Goal: Task Accomplishment & Management: Manage account settings

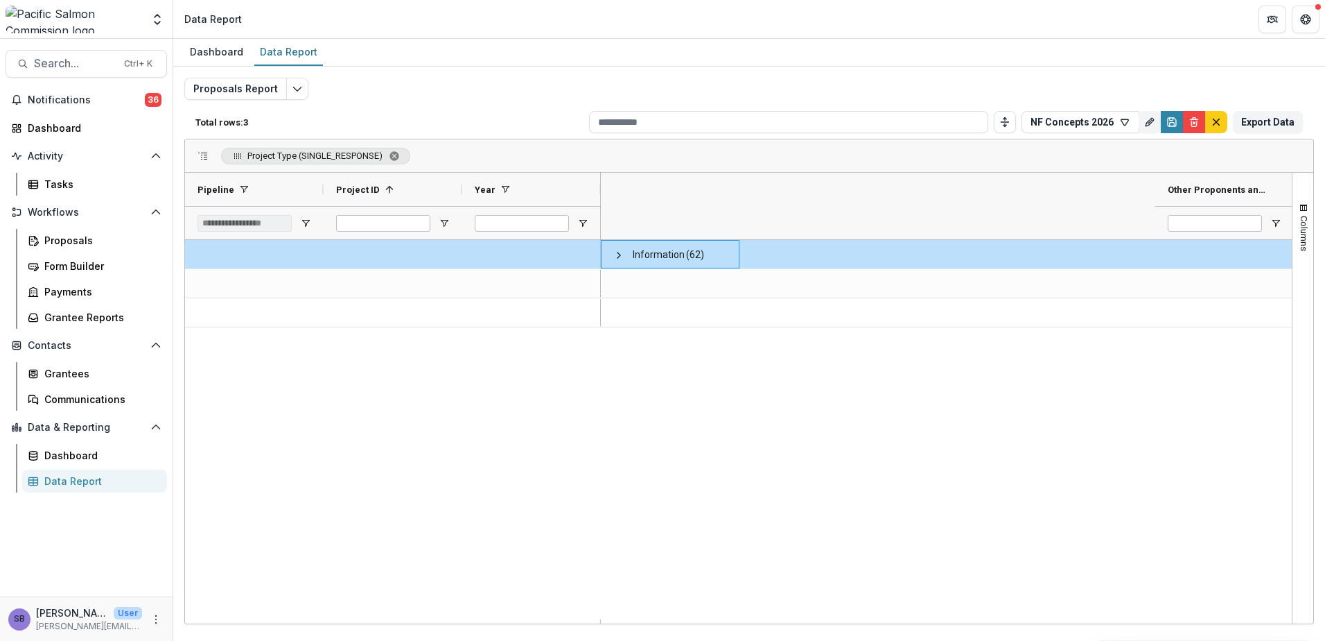
scroll to position [0, 711]
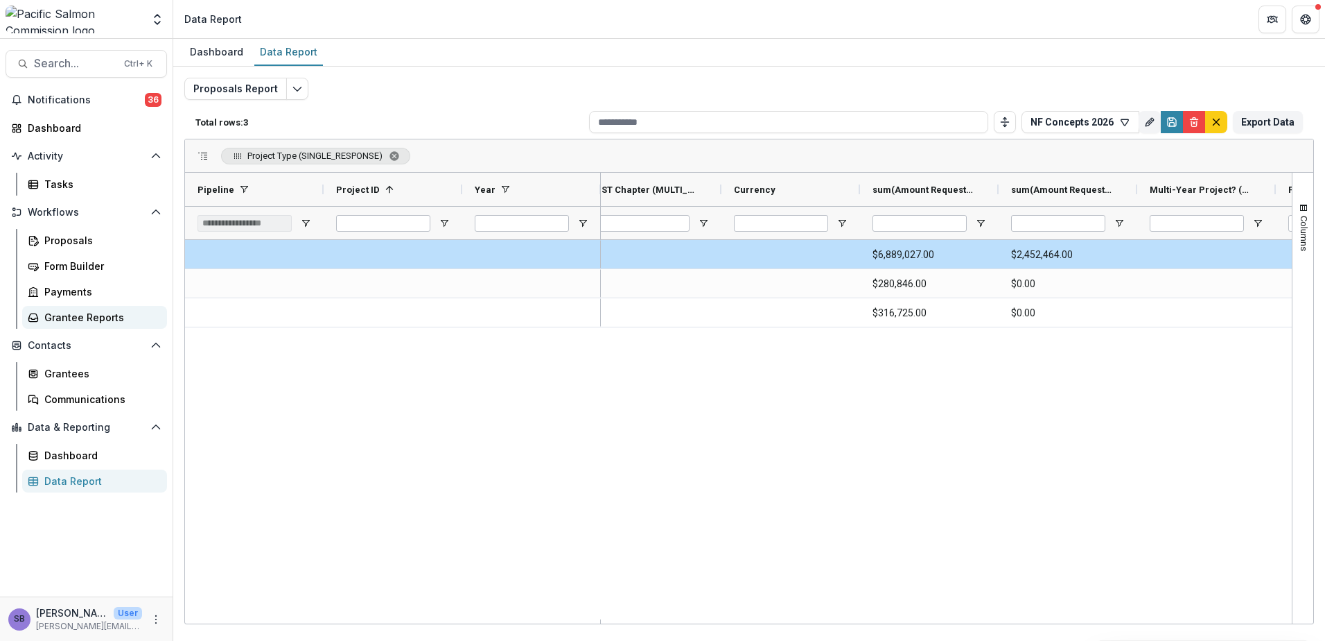
click at [69, 317] on div "Grantee Reports" at bounding box center [100, 317] width 112 height 15
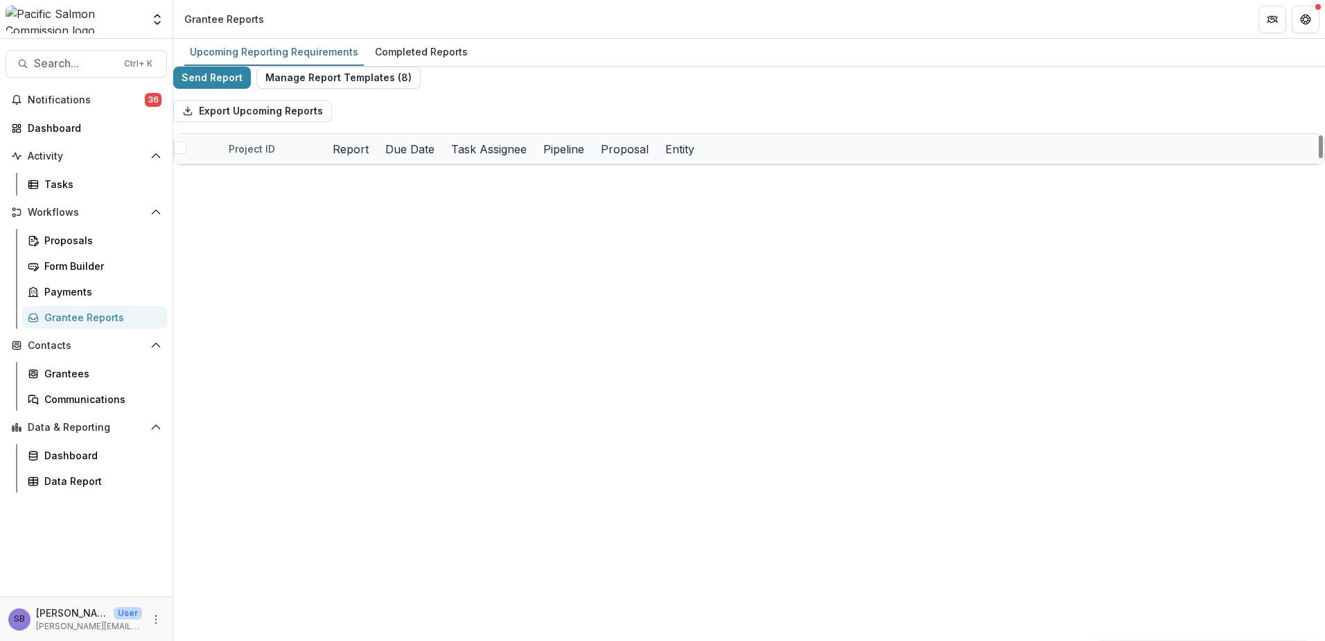
click at [593, 157] on div "Pipeline" at bounding box center [564, 149] width 58 height 17
click at [862, 192] on input at bounding box center [890, 197] width 166 height 22
type input "*****"
click at [877, 133] on div "Export Upcoming Reports" at bounding box center [749, 111] width 1152 height 44
click at [307, 122] on button "Export Upcoming Reports" at bounding box center [252, 111] width 159 height 22
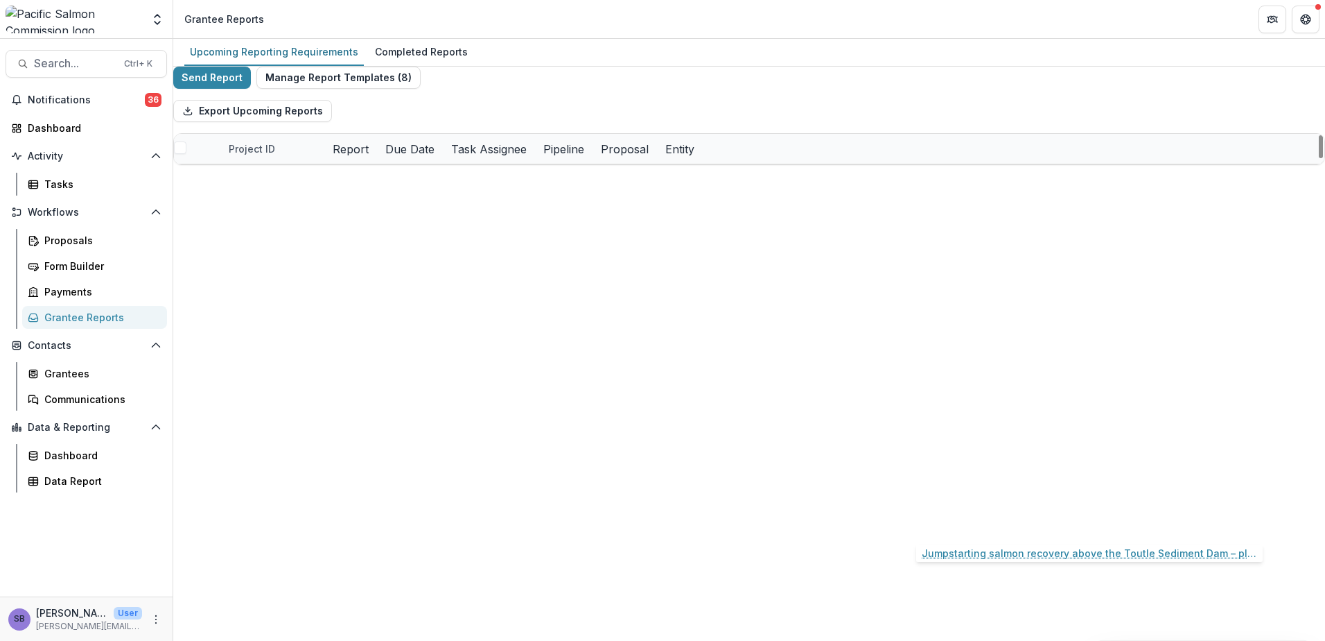
click at [943, 514] on link "Jumpstarting salmon recovery above the Toutle Sediment Dam – planning for recol…" at bounding box center [983, 507] width 157 height 15
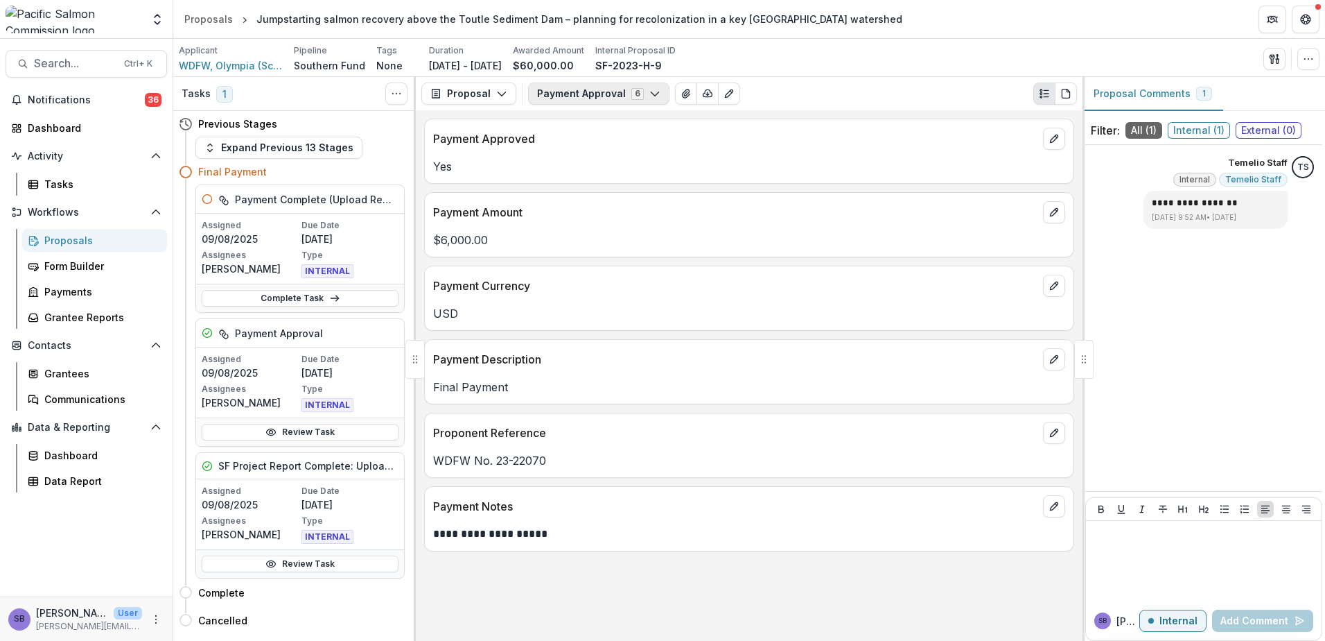
click at [559, 96] on button "Payment Approval 6" at bounding box center [598, 93] width 141 height 22
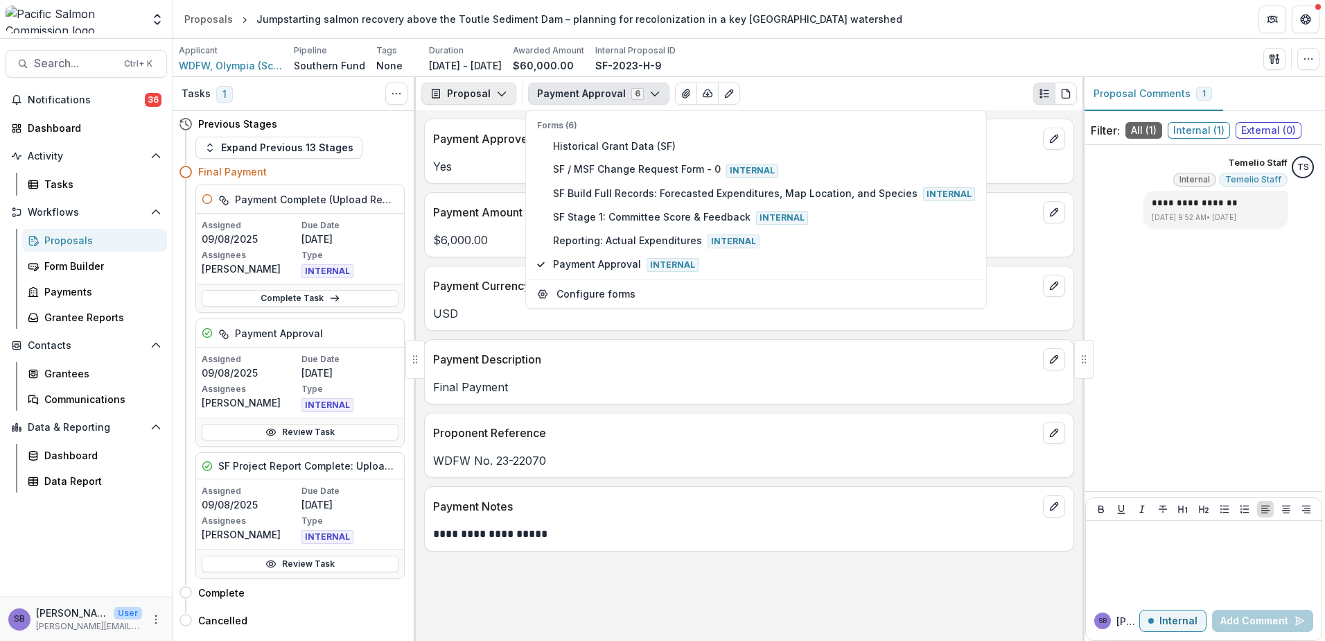
click at [507, 93] on button "Proposal" at bounding box center [468, 93] width 95 height 22
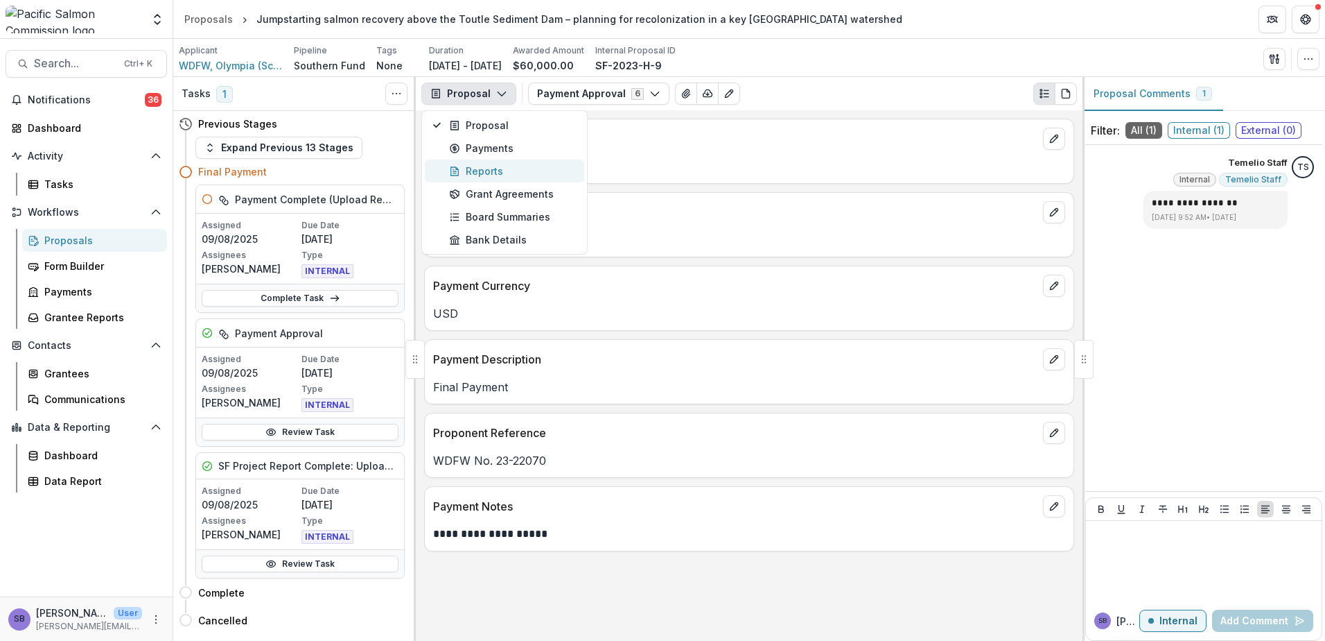
click at [493, 174] on div "Reports" at bounding box center [512, 171] width 127 height 15
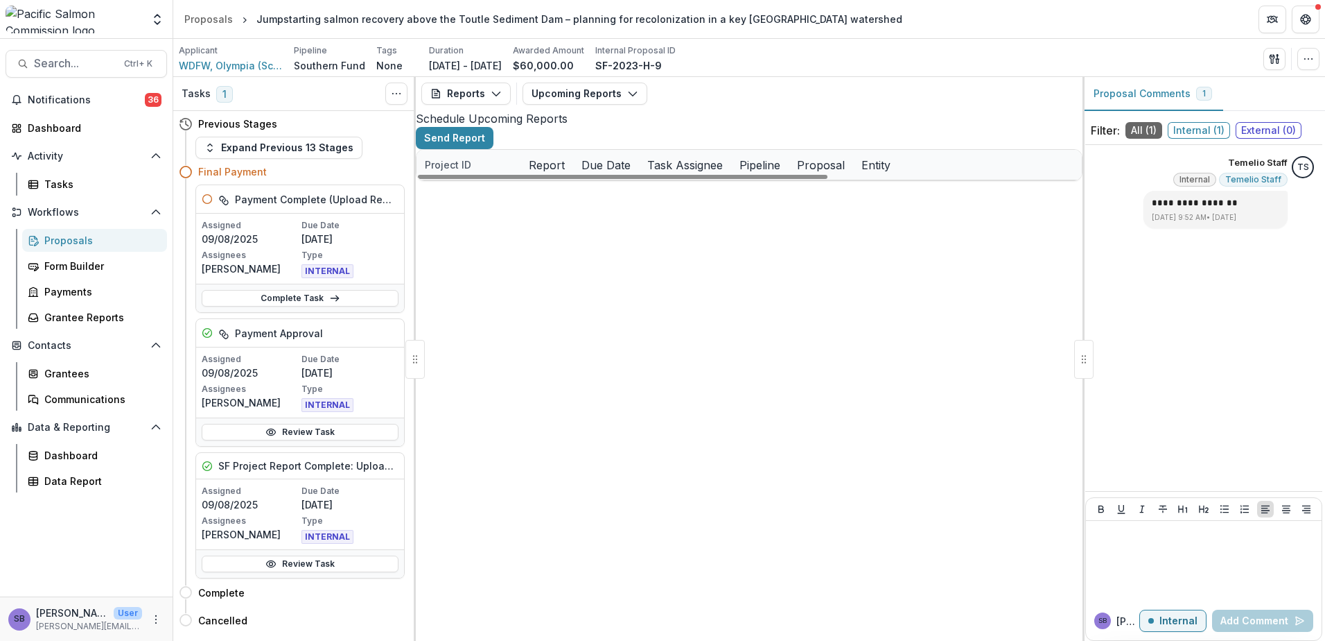
click at [633, 202] on link "Southern Fund Final Project Report" at bounding box center [607, 195] width 157 height 15
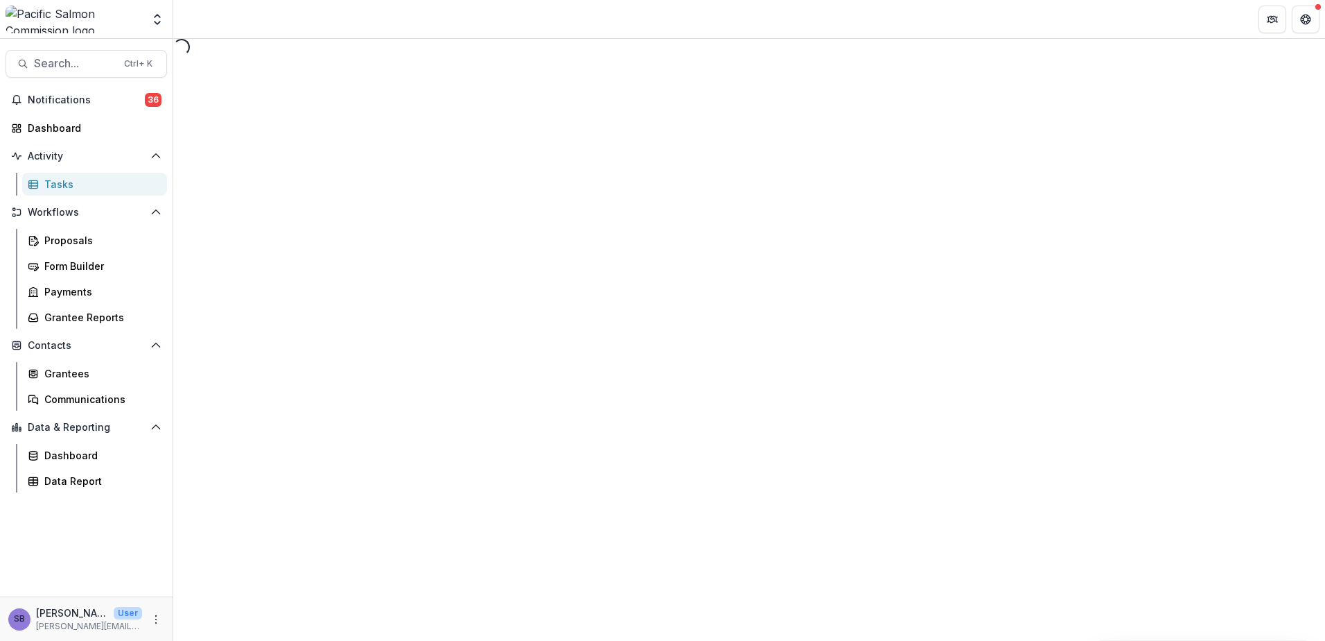
select select "********"
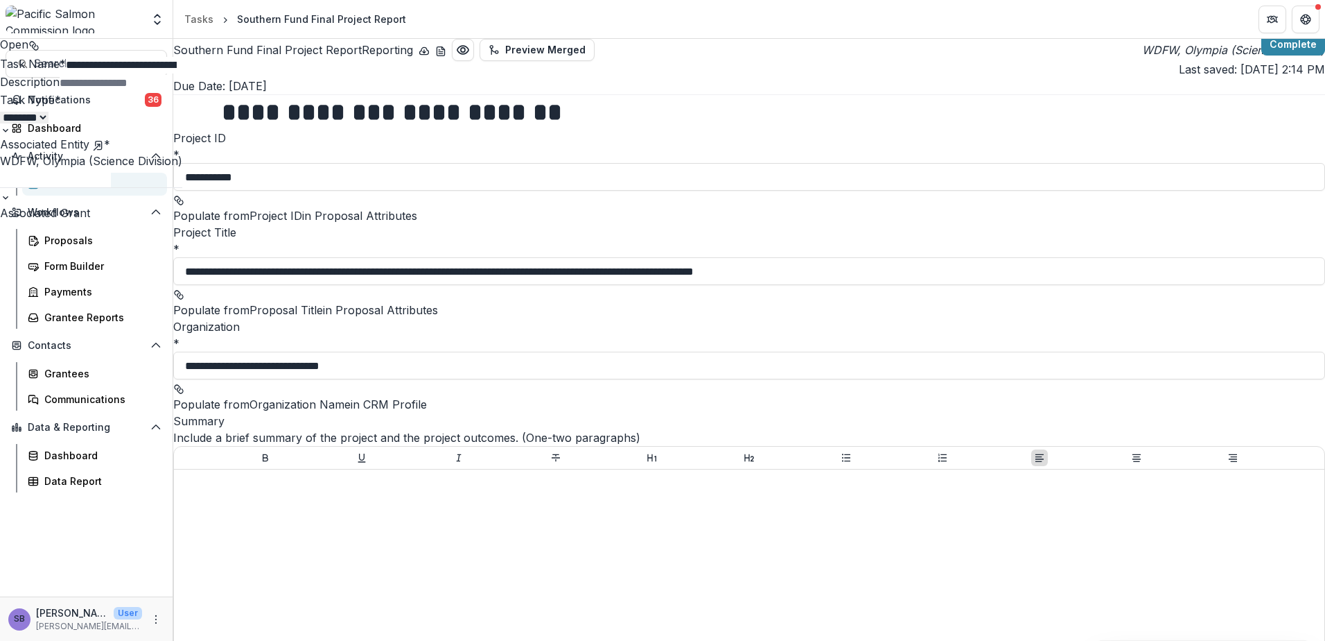
drag, startPoint x: 885, startPoint y: 334, endPoint x: 861, endPoint y: 320, distance: 27.3
click at [884, 640] on div "**********" at bounding box center [662, 641] width 1325 height 0
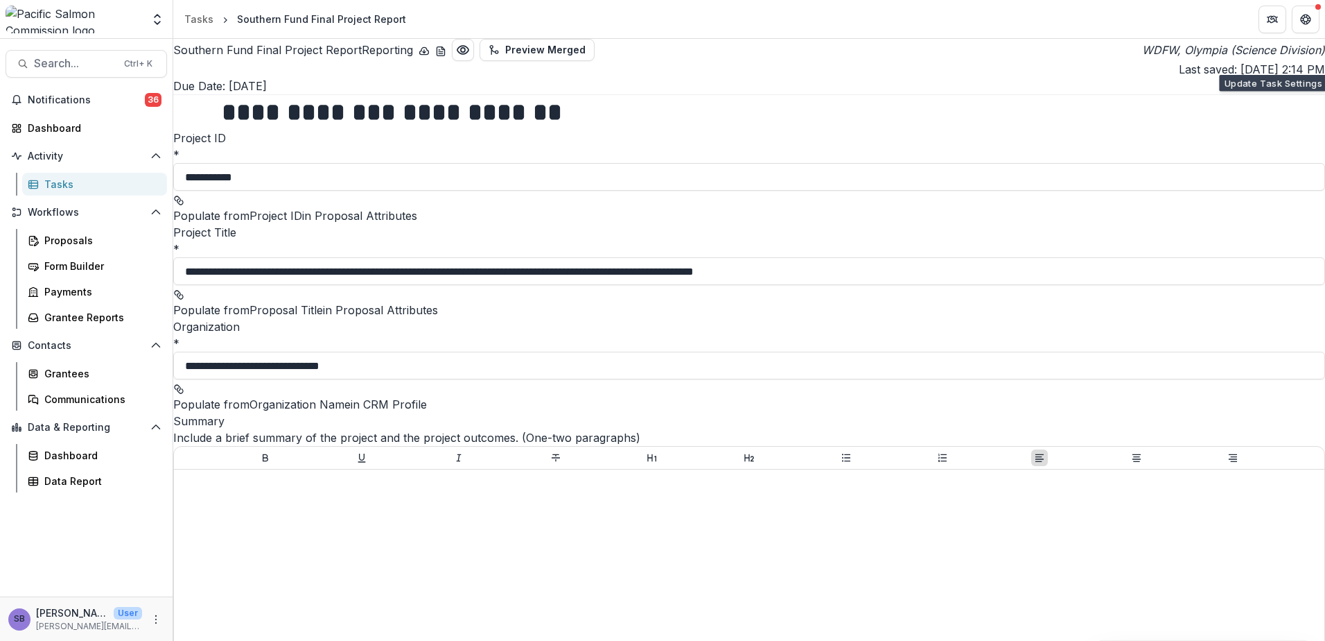
select select "********"
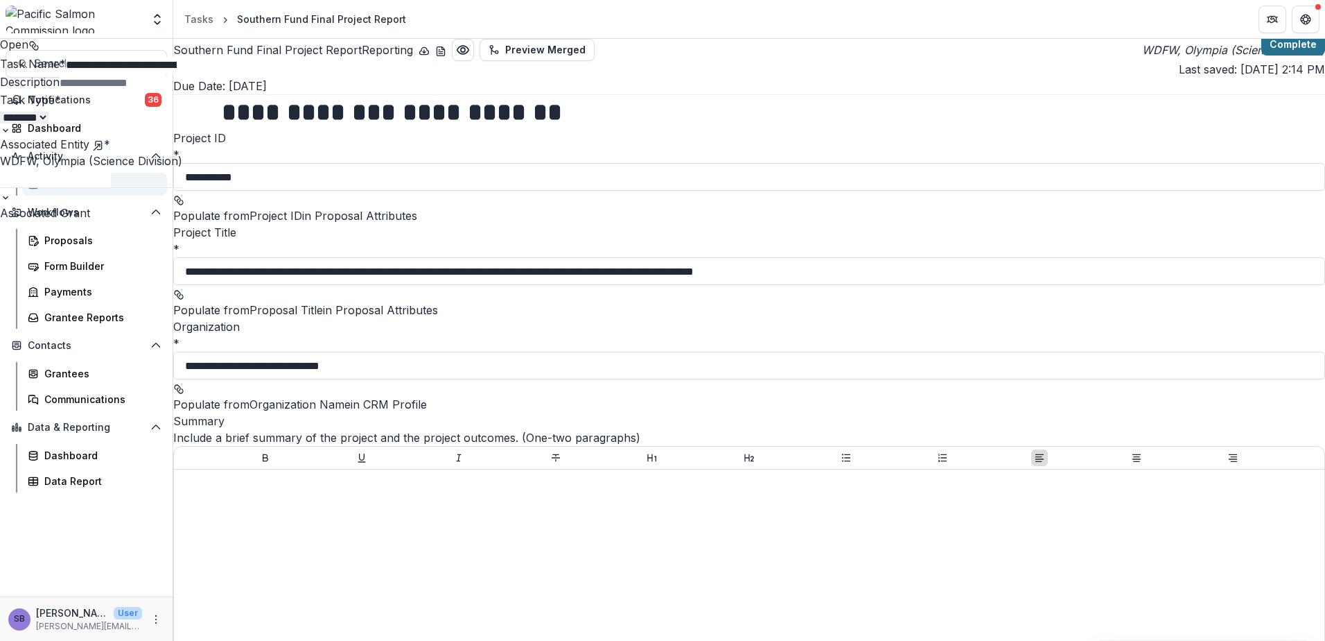
click at [1285, 55] on button "Complete" at bounding box center [1294, 44] width 64 height 22
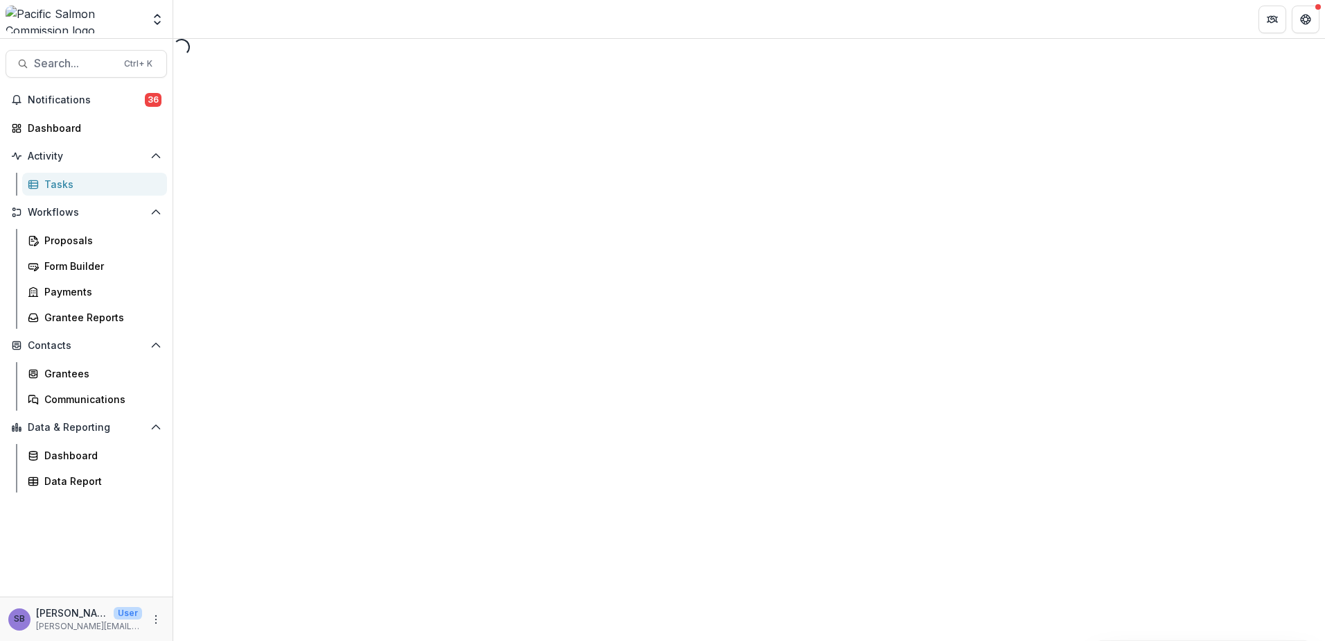
select select "********"
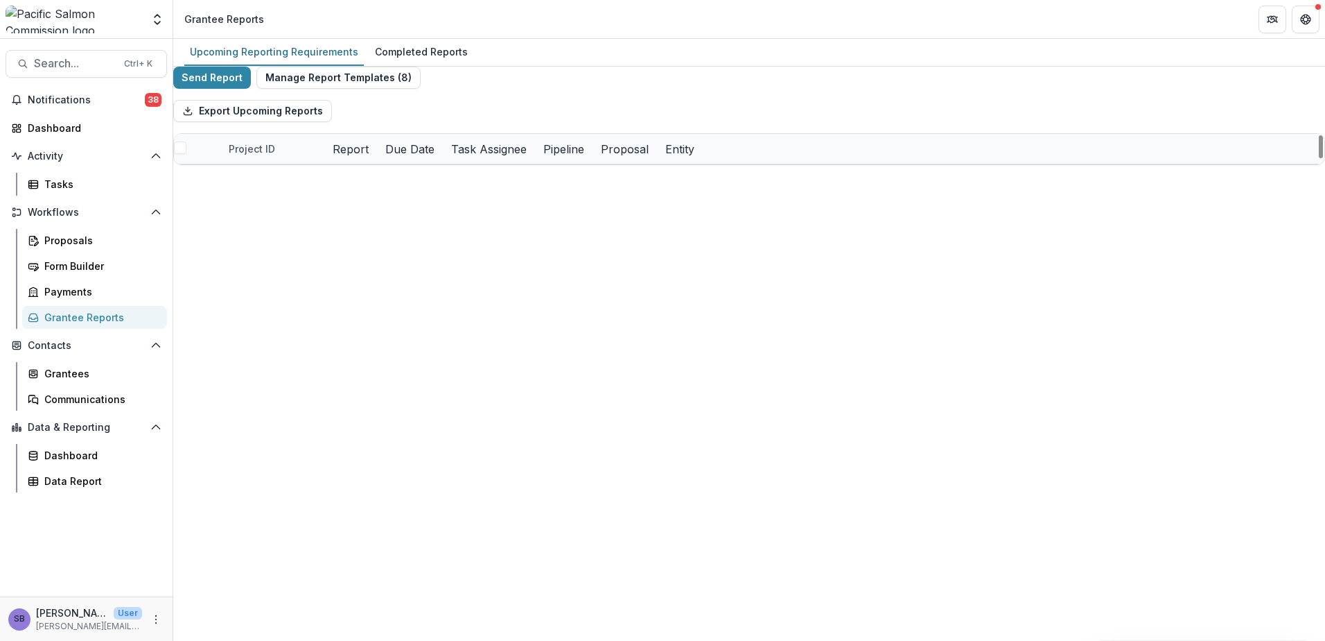
click at [957, 485] on link "Trafton Floodplain Restoration - Final Design and Permitting" at bounding box center [983, 477] width 157 height 15
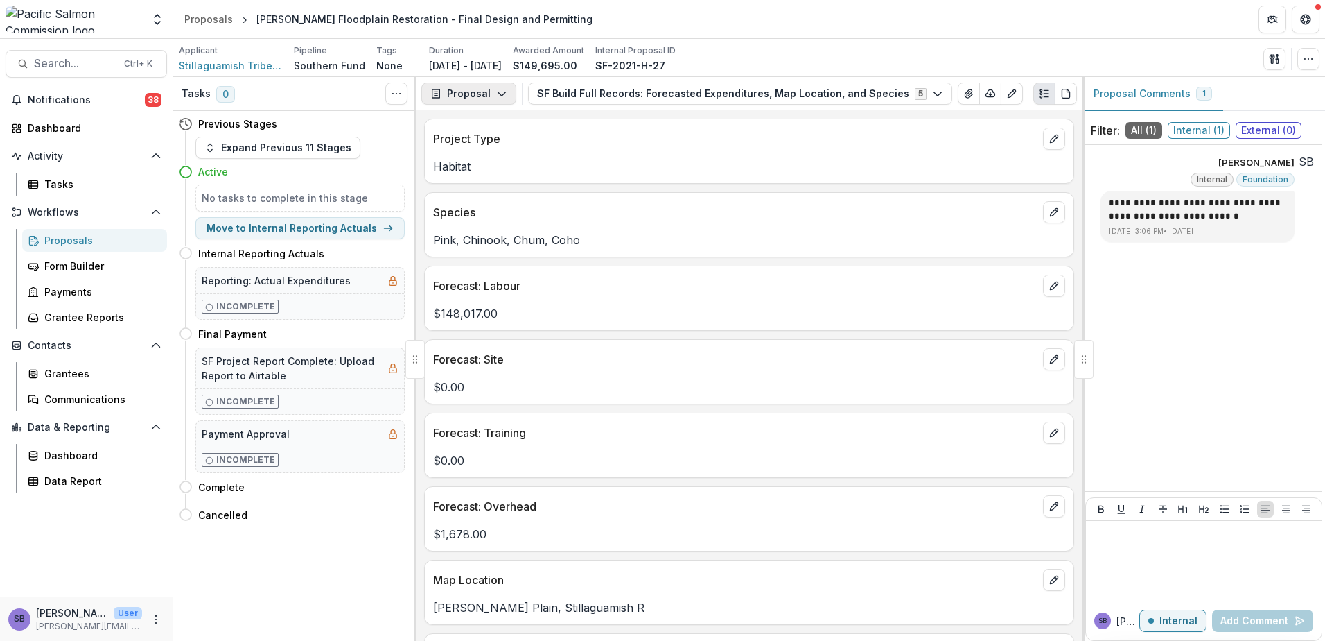
click at [493, 95] on button "Proposal" at bounding box center [468, 93] width 95 height 22
click at [510, 166] on div "Reports" at bounding box center [512, 171] width 127 height 15
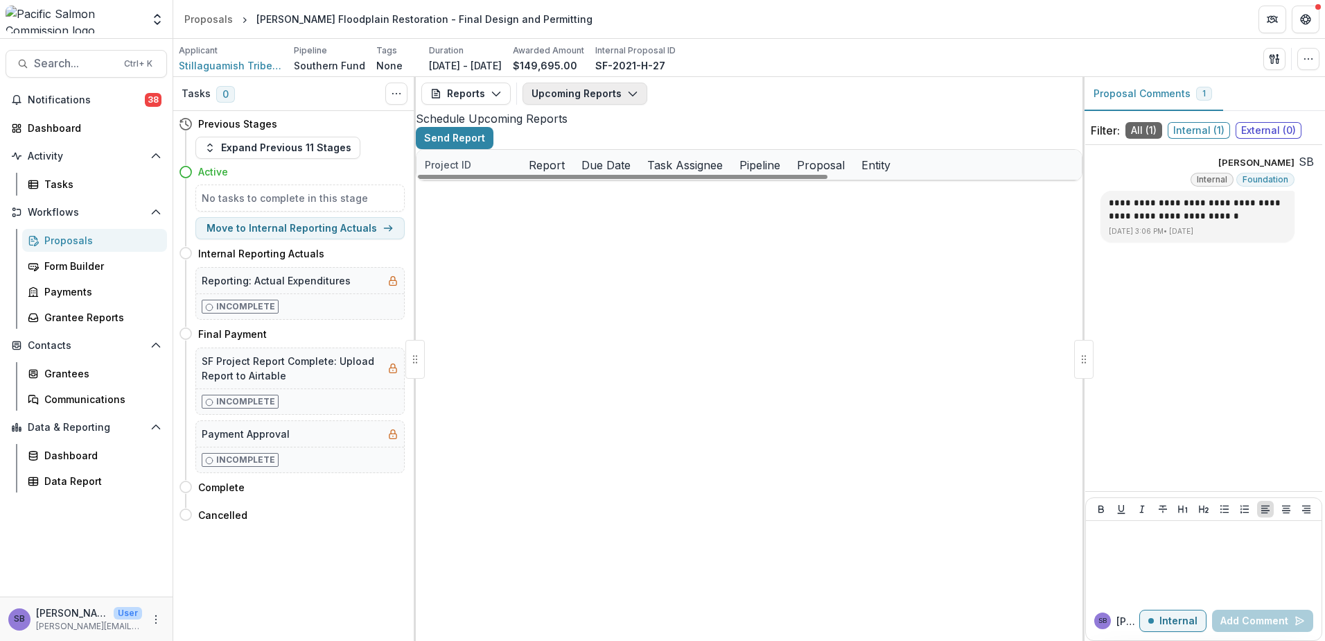
click at [622, 89] on button "Upcoming Reports" at bounding box center [585, 93] width 125 height 22
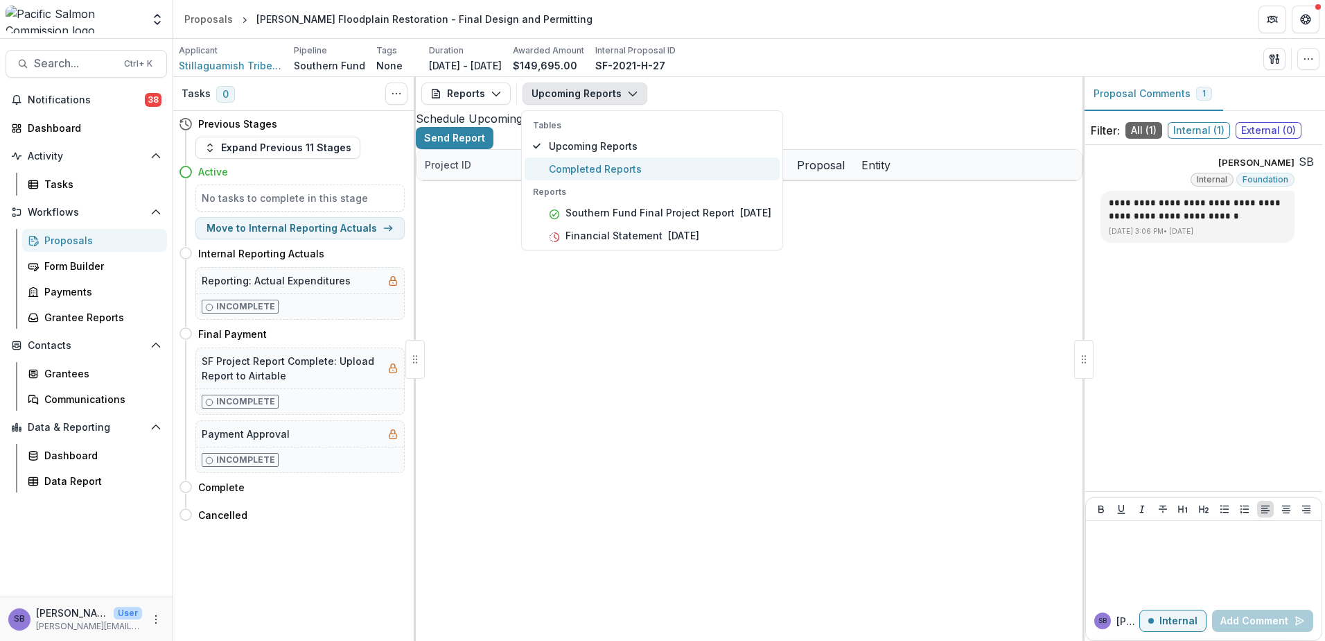
click at [623, 173] on span "Completed Reports" at bounding box center [660, 169] width 223 height 15
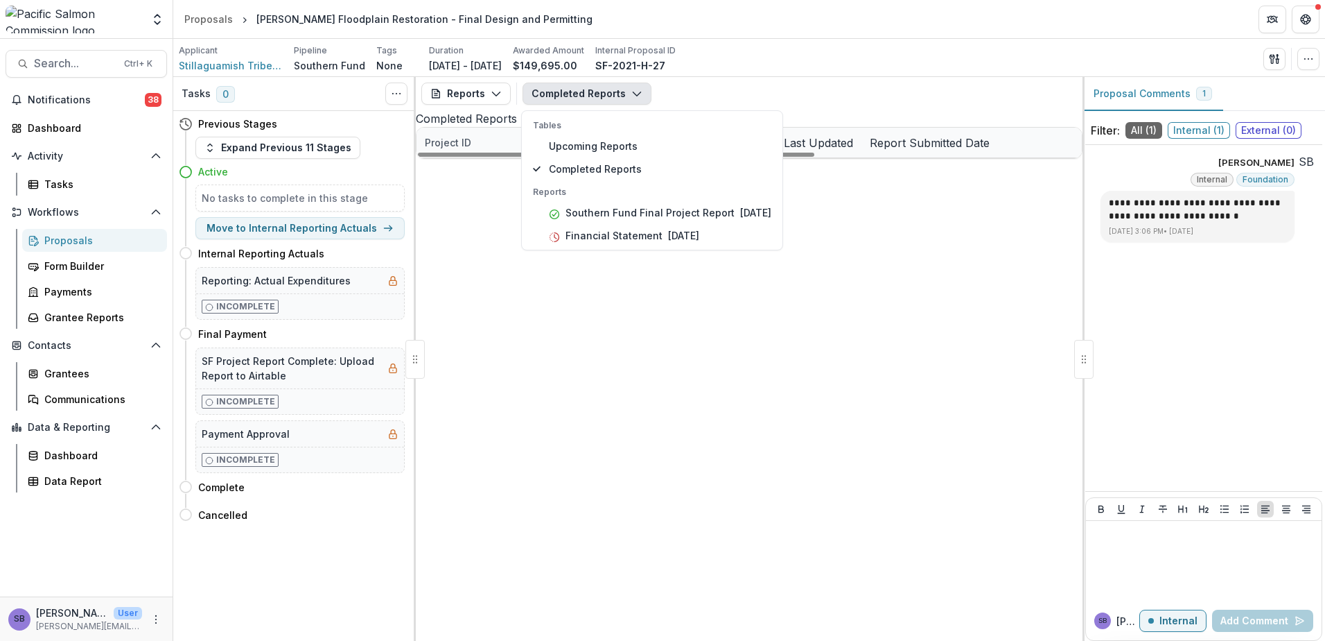
click at [855, 158] on div "SF-2021-H-27 Stillaguamish Tribe of Indians-Ntrl Resources Dept Southern Fund F…" at bounding box center [749, 158] width 665 height 0
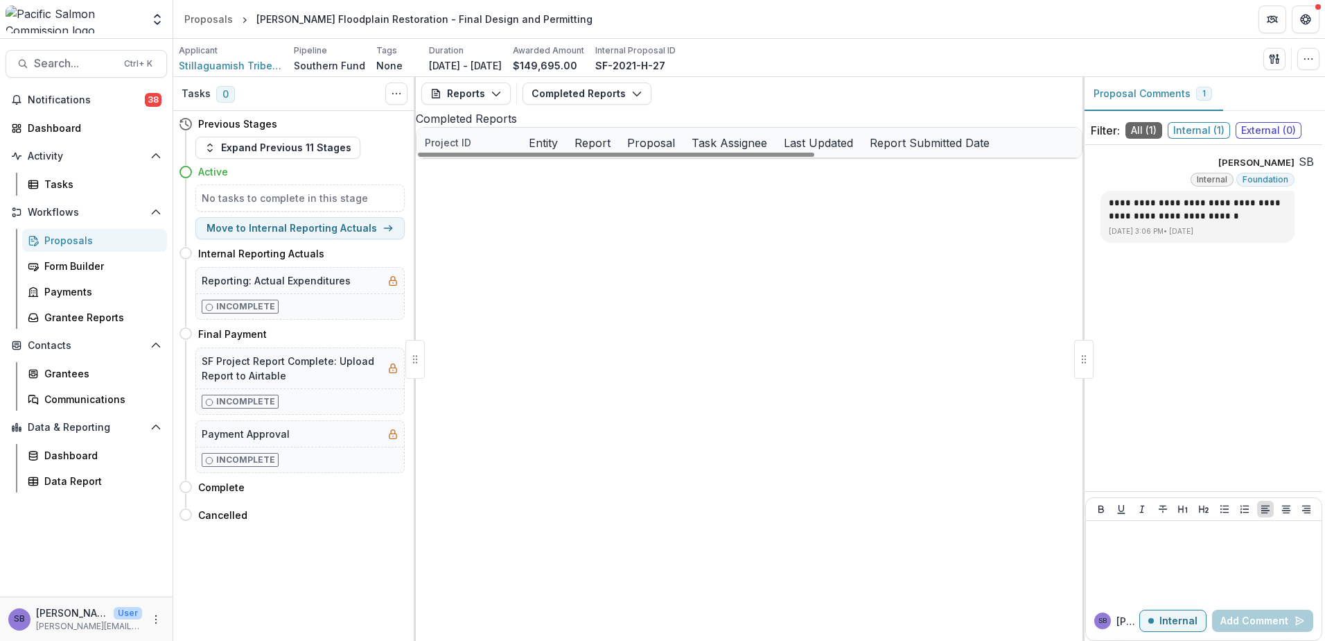
click at [745, 180] on link "Southern Fund Final Project Report" at bounding box center [780, 173] width 157 height 15
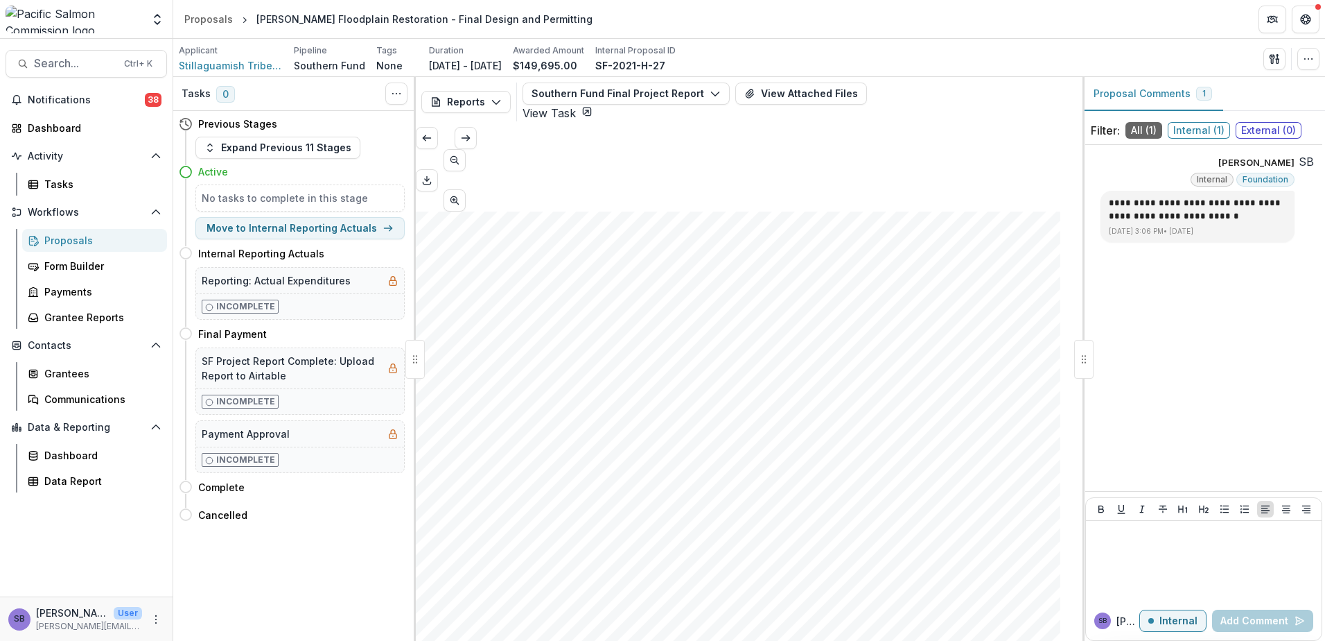
click at [593, 106] on link "View Task" at bounding box center [558, 113] width 70 height 14
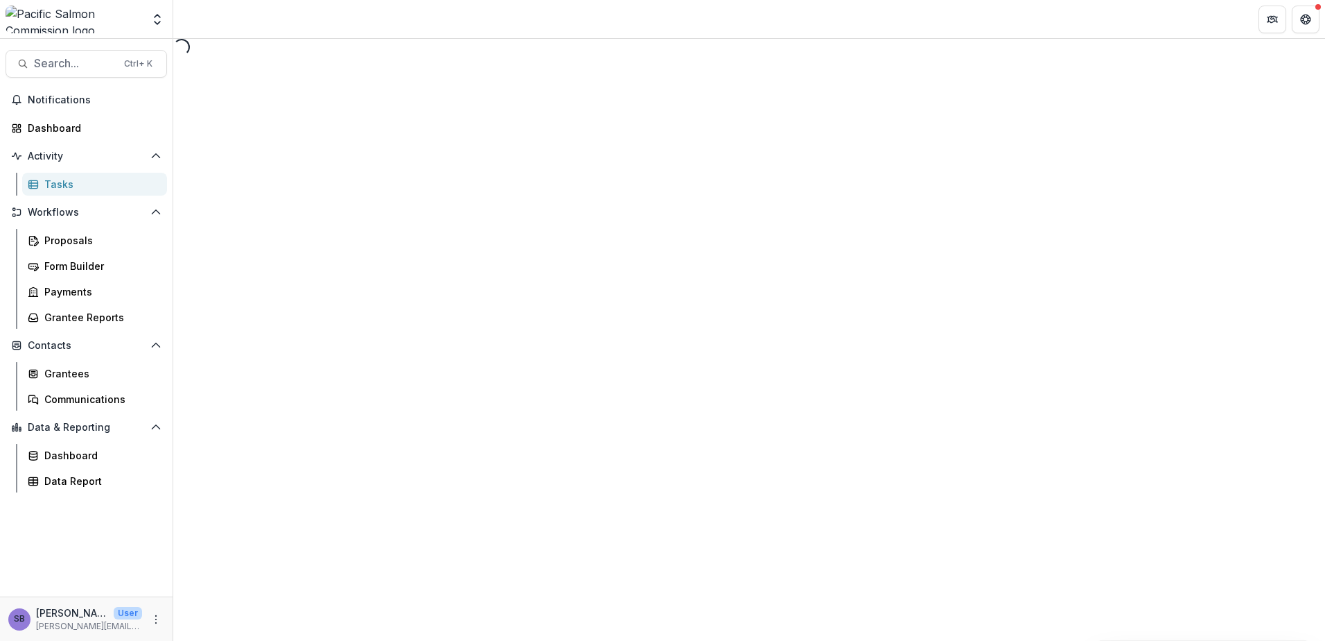
select select "********"
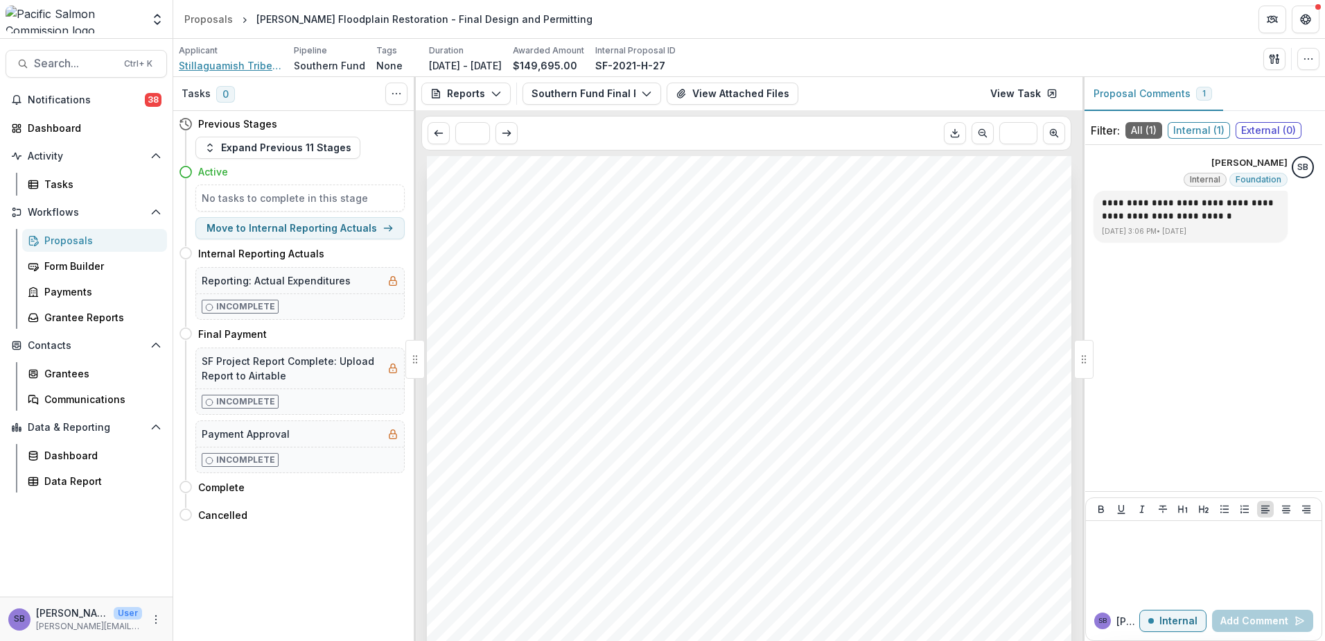
click at [205, 66] on span "Stillaguamish Tribe of Indians-Ntrl Resources Dept" at bounding box center [231, 65] width 104 height 15
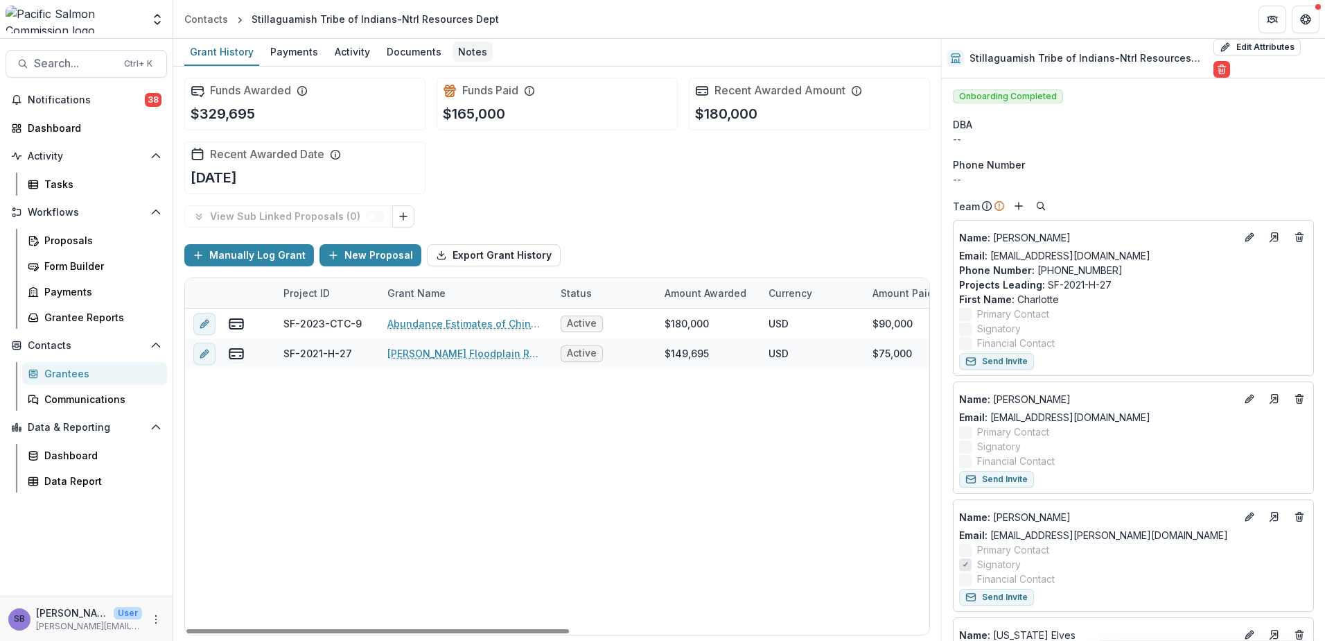
click at [462, 51] on div "Notes" at bounding box center [473, 52] width 40 height 20
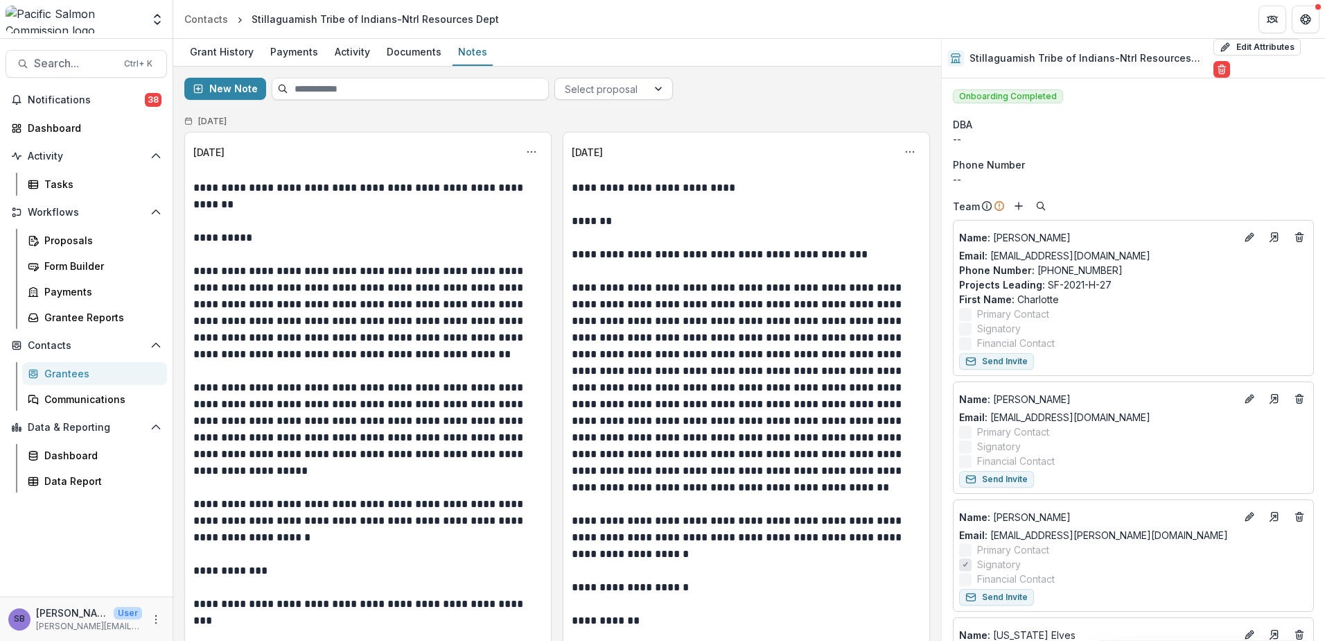
click at [656, 89] on div at bounding box center [659, 88] width 25 height 21
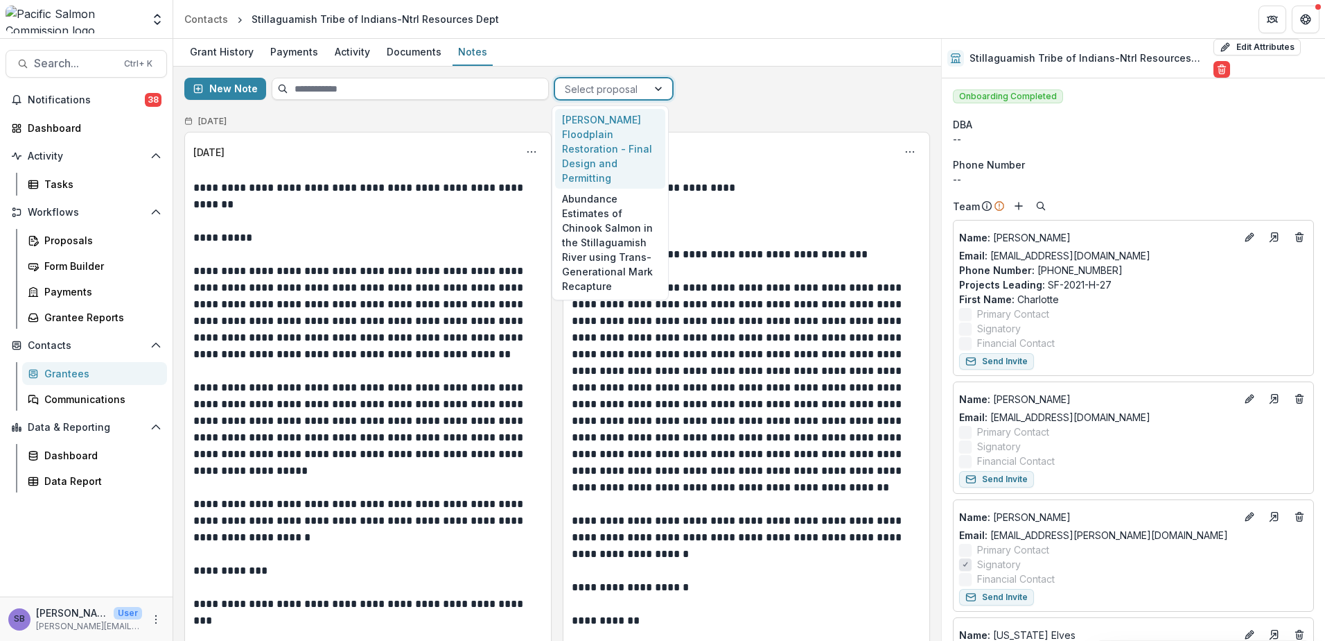
click at [630, 153] on div "Trafton Floodplain Restoration - Final Design and Permitting" at bounding box center [610, 149] width 110 height 80
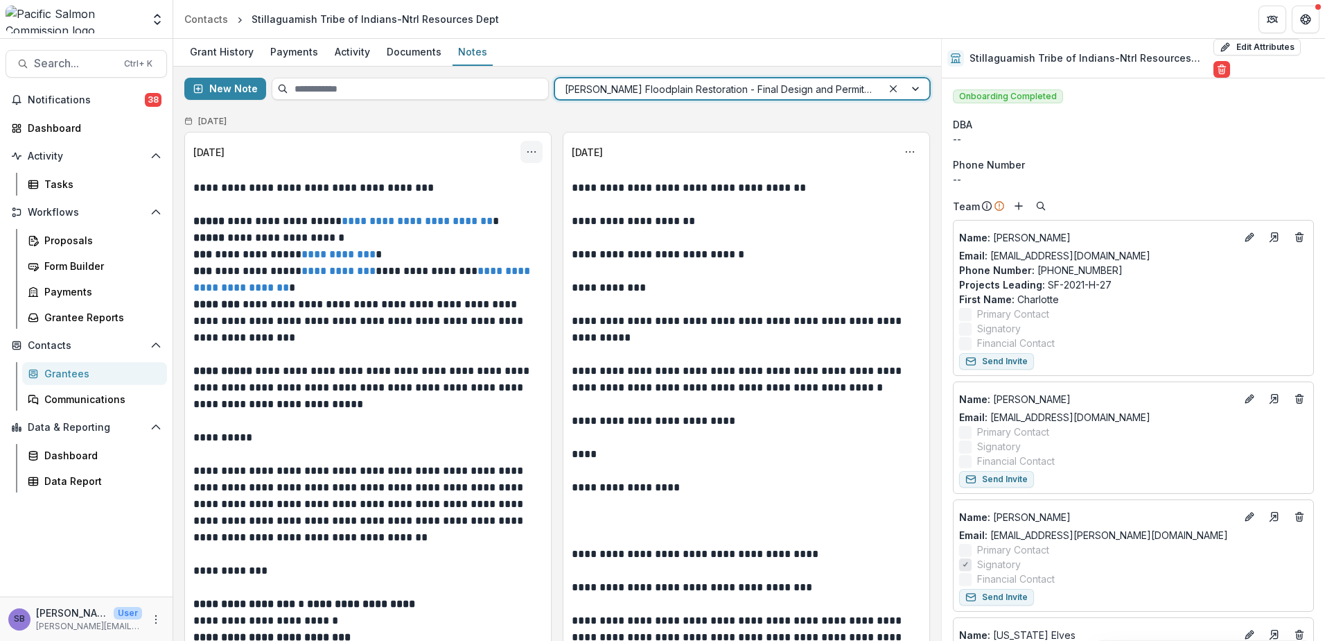
click at [528, 148] on icon "Options" at bounding box center [531, 151] width 11 height 11
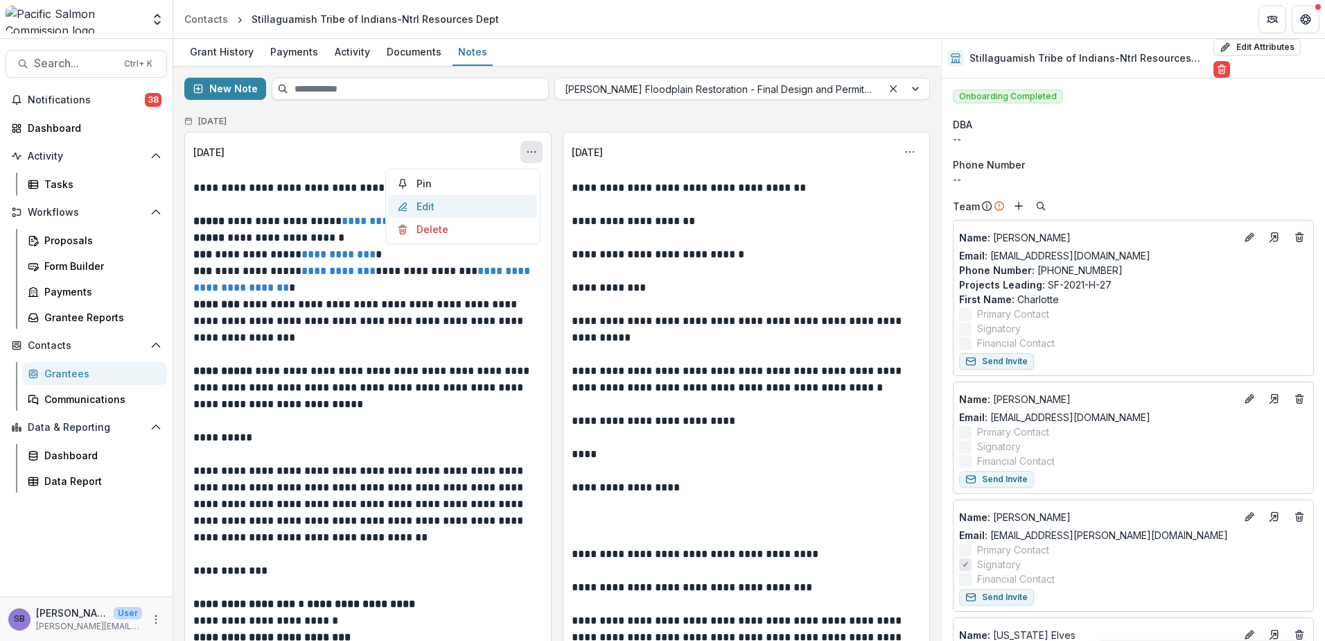
click at [450, 204] on button "Edit" at bounding box center [463, 206] width 148 height 23
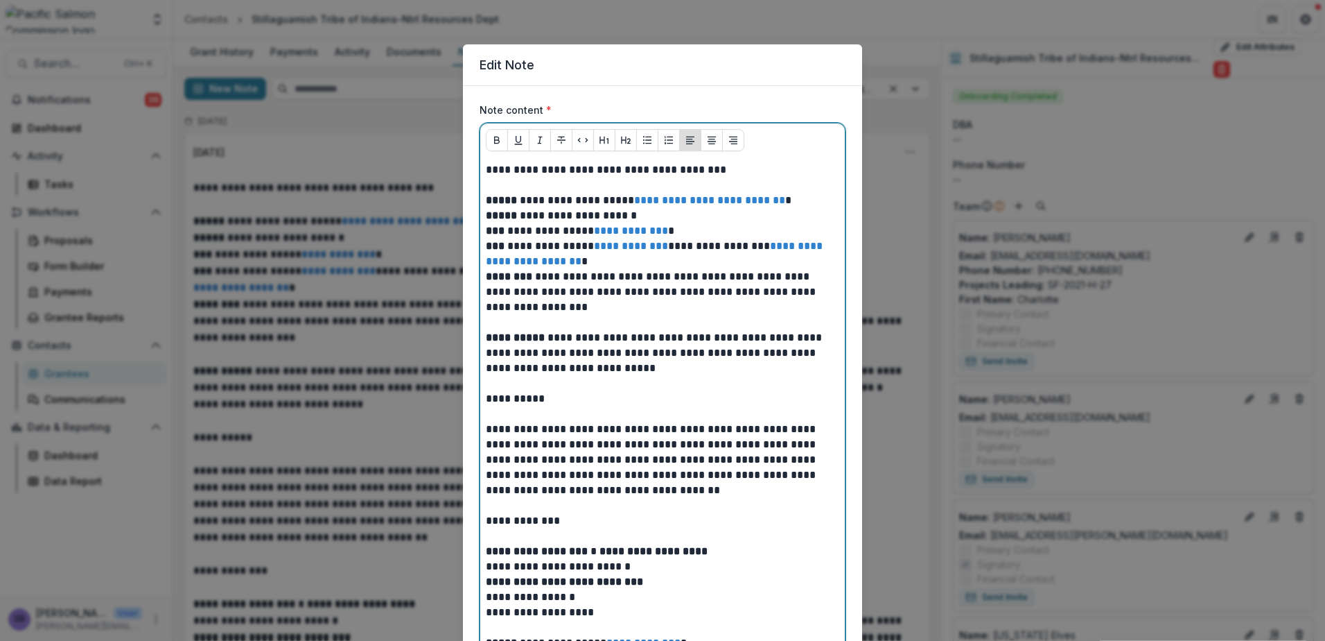
click at [630, 180] on p at bounding box center [663, 184] width 354 height 15
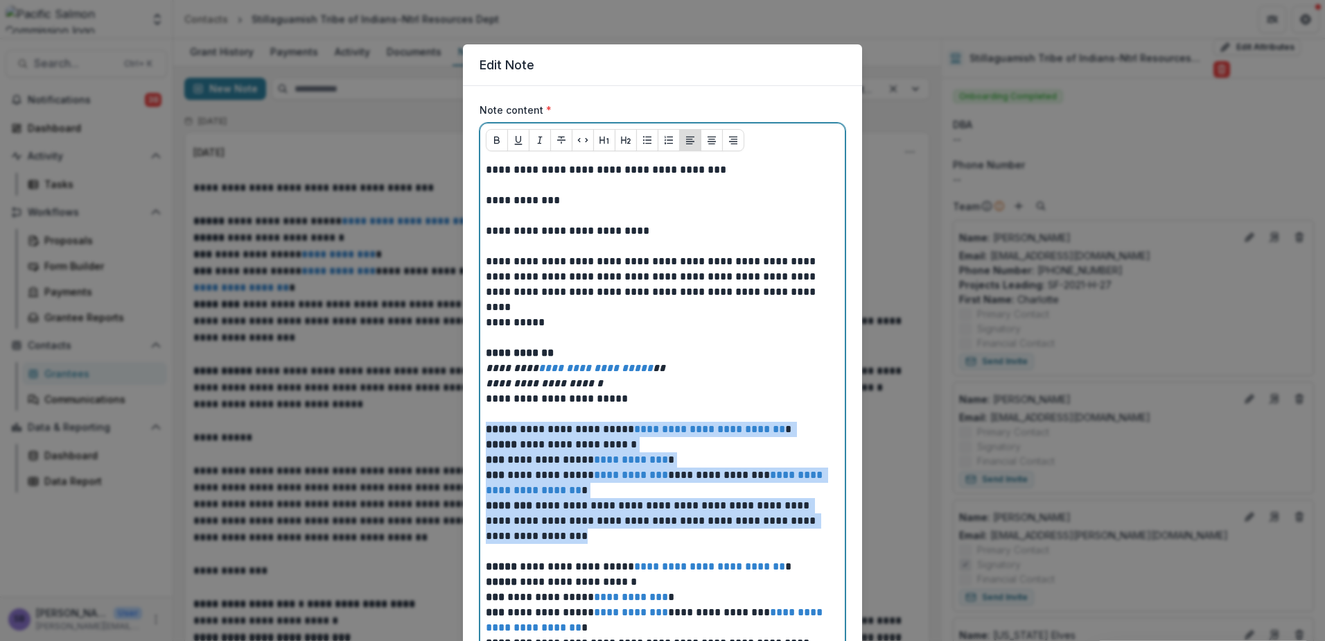
drag, startPoint x: 516, startPoint y: 527, endPoint x: 460, endPoint y: 426, distance: 115.1
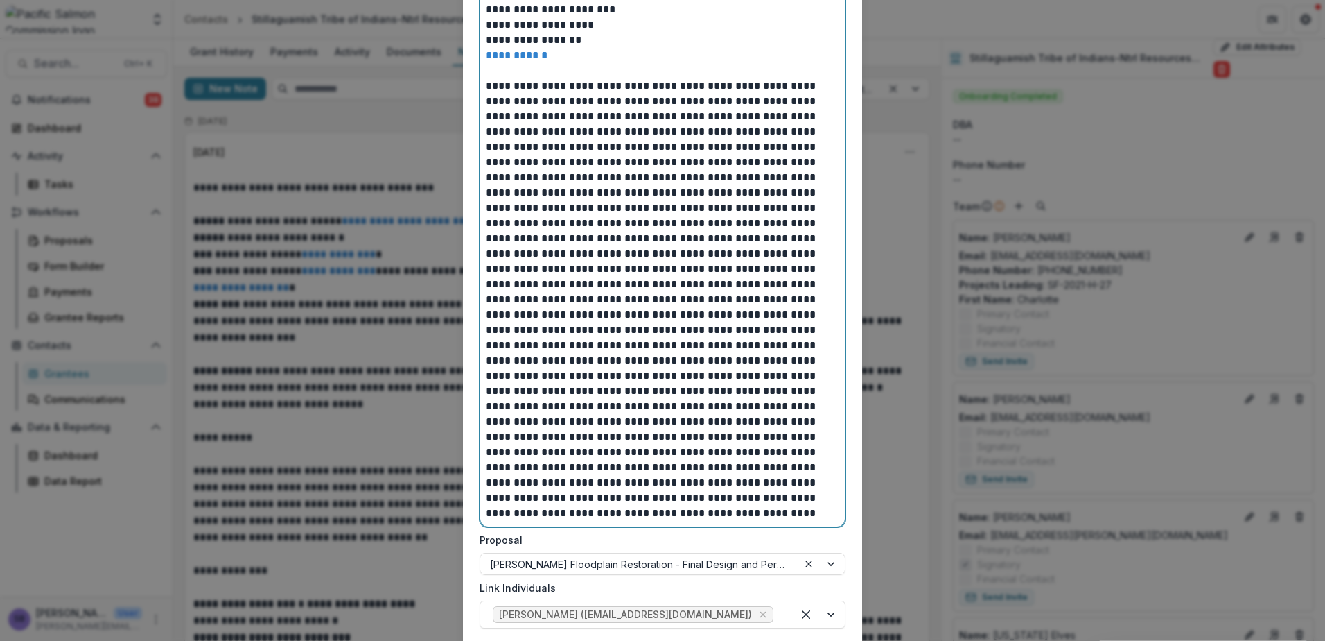
scroll to position [1337, 0]
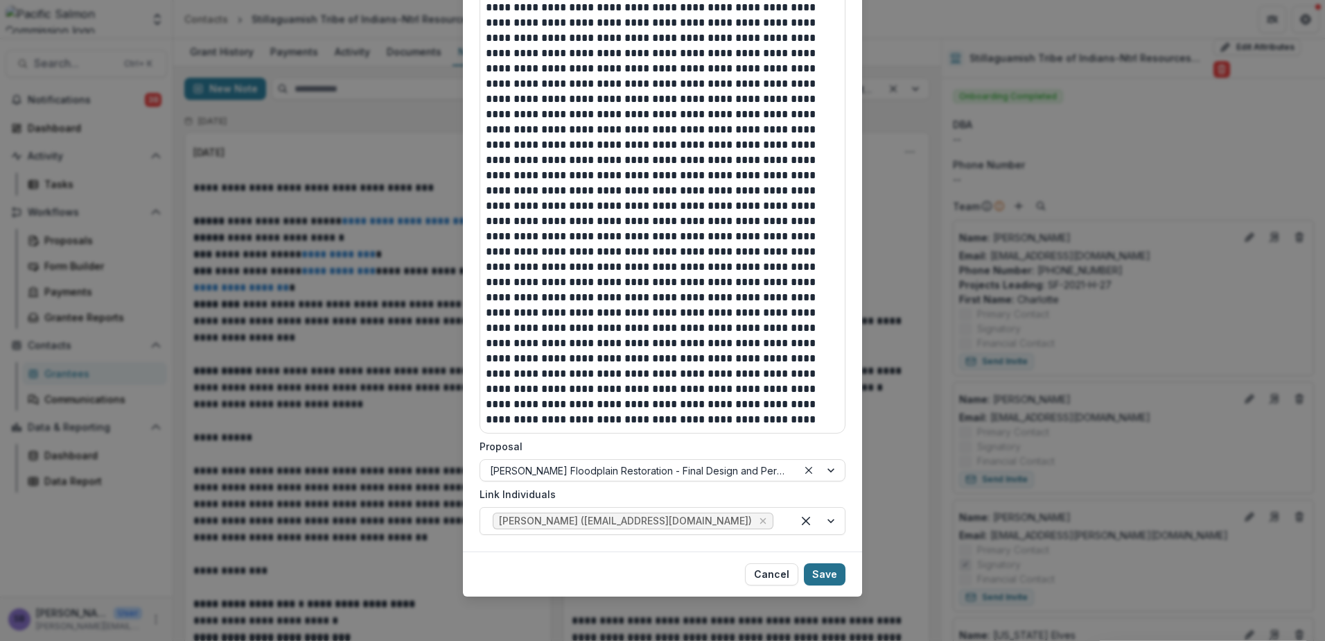
click at [818, 578] on button "Save" at bounding box center [825, 574] width 42 height 22
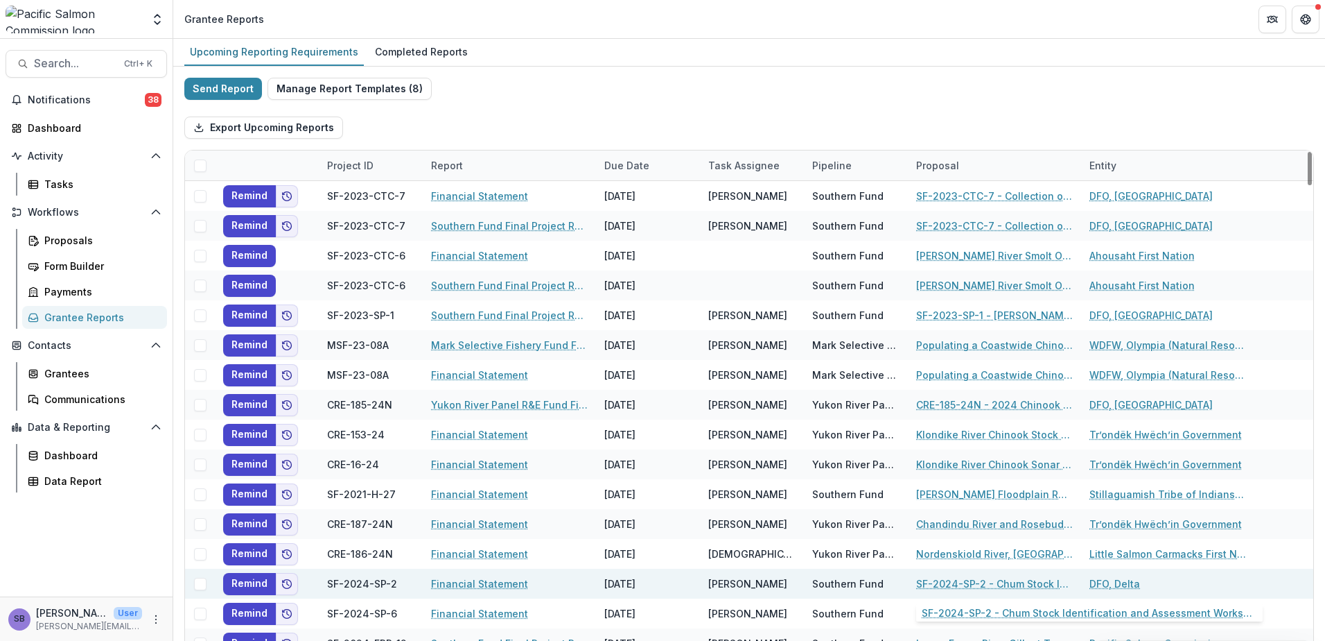
click at [952, 584] on link "SF-2024-SP-2 - Chum Stock Identification and Assessment Workshop – 10 years of …" at bounding box center [994, 583] width 157 height 15
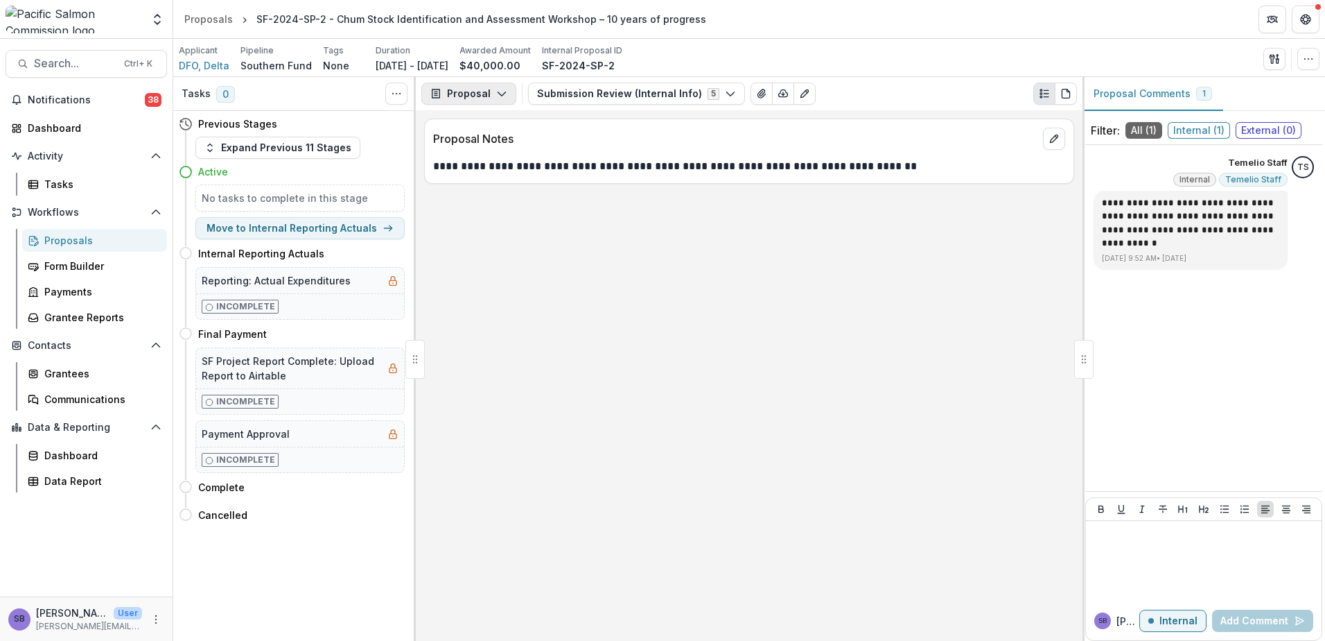
click at [507, 95] on button "Proposal" at bounding box center [468, 93] width 95 height 22
click at [485, 171] on div "Reports" at bounding box center [512, 171] width 127 height 15
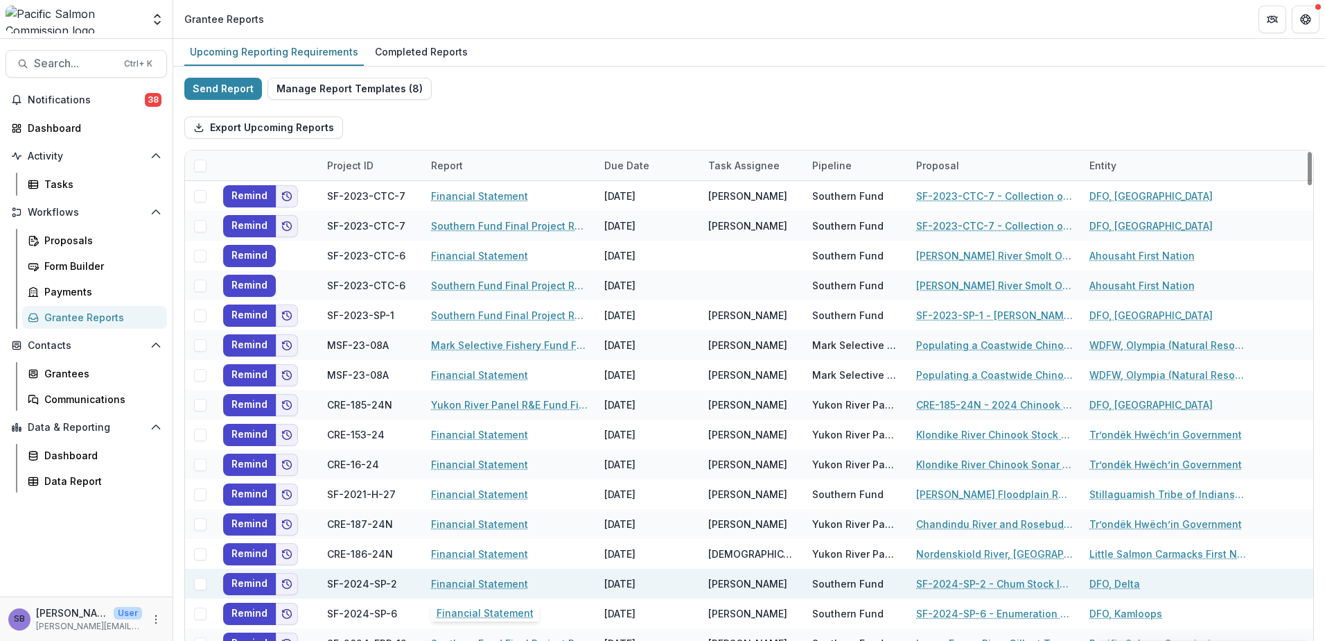
click at [510, 589] on link "Financial Statement" at bounding box center [479, 583] width 97 height 15
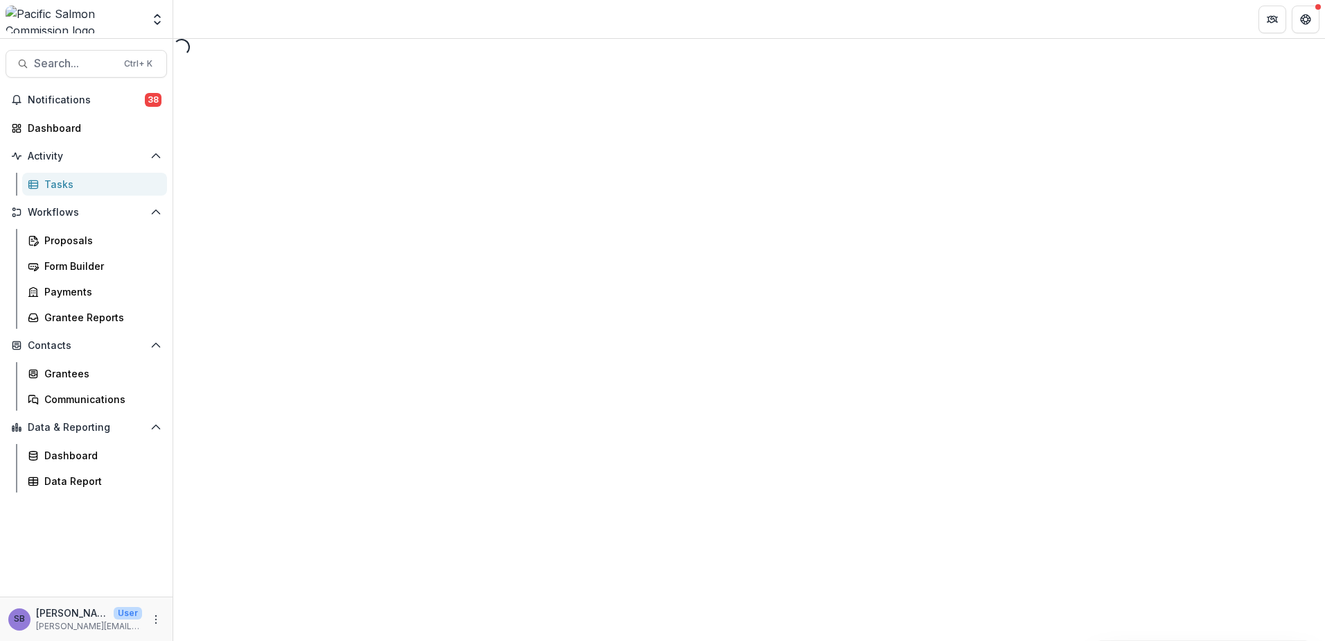
select select "********"
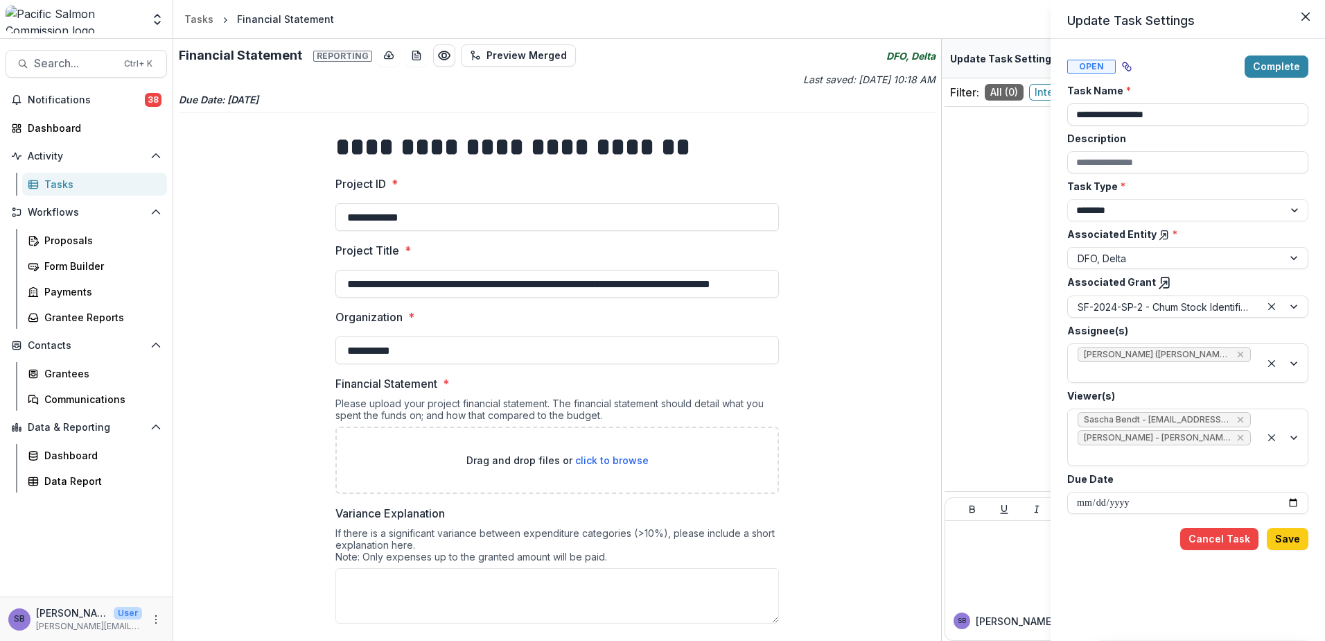
click at [1160, 281] on line at bounding box center [1164, 285] width 8 height 8
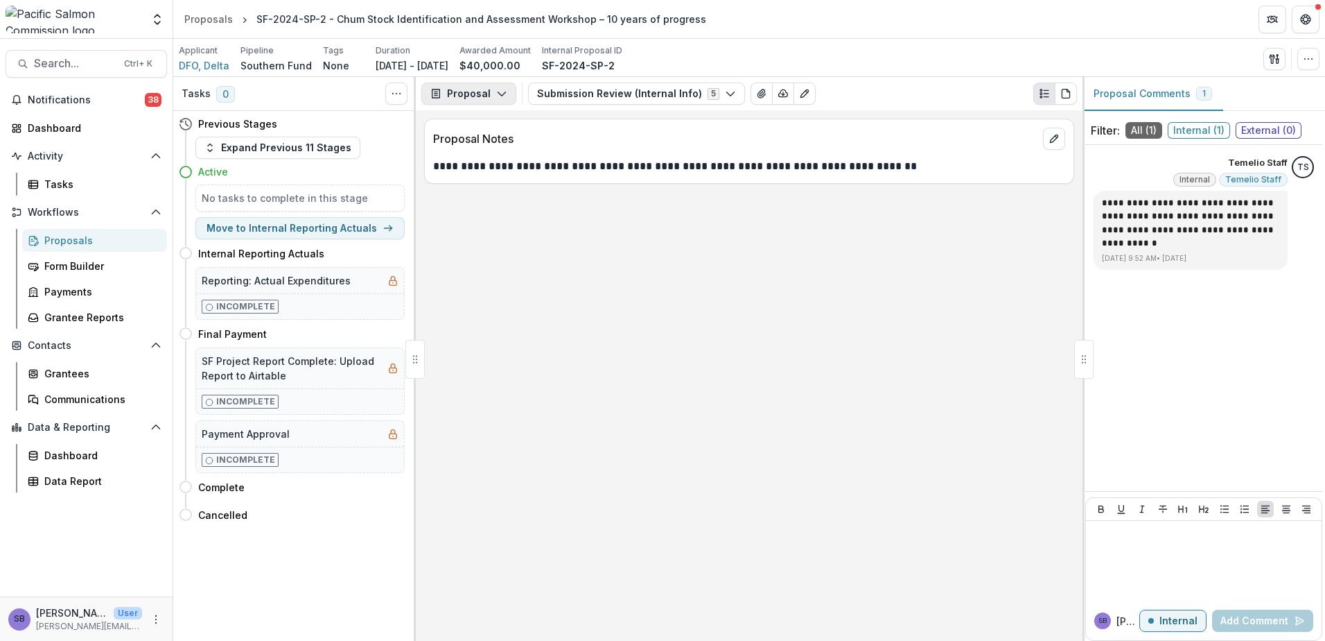
click at [494, 86] on button "Proposal" at bounding box center [468, 93] width 95 height 22
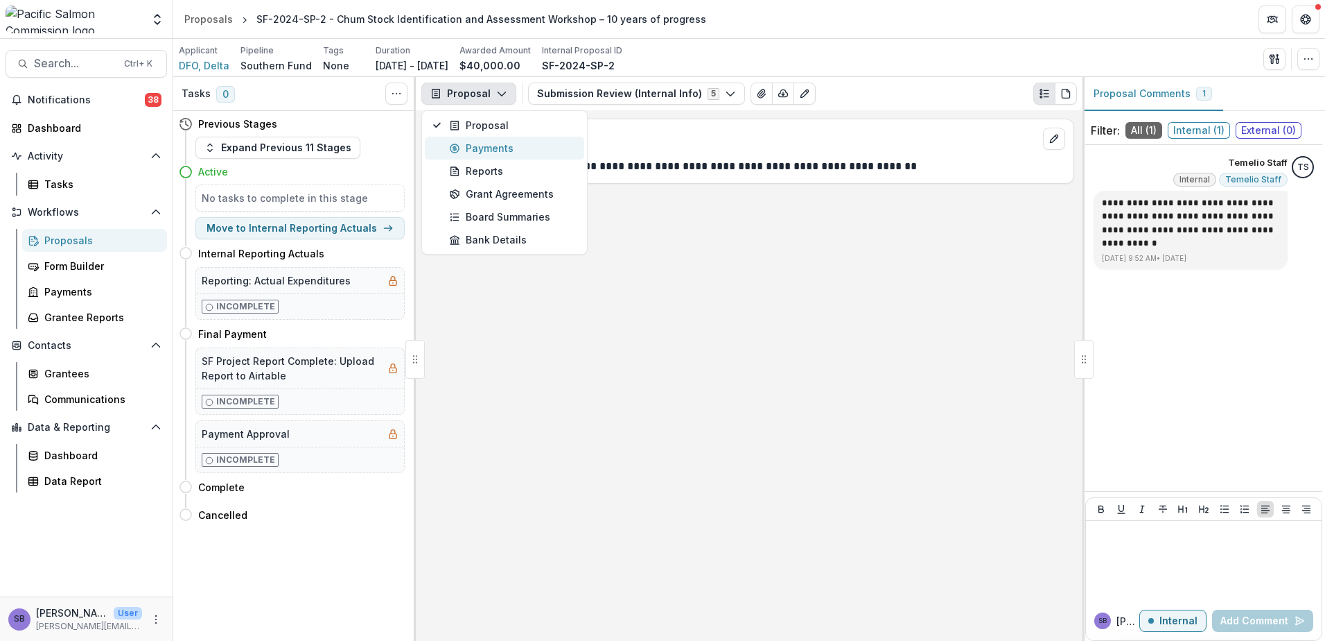
click at [480, 150] on div "Payments" at bounding box center [512, 148] width 127 height 15
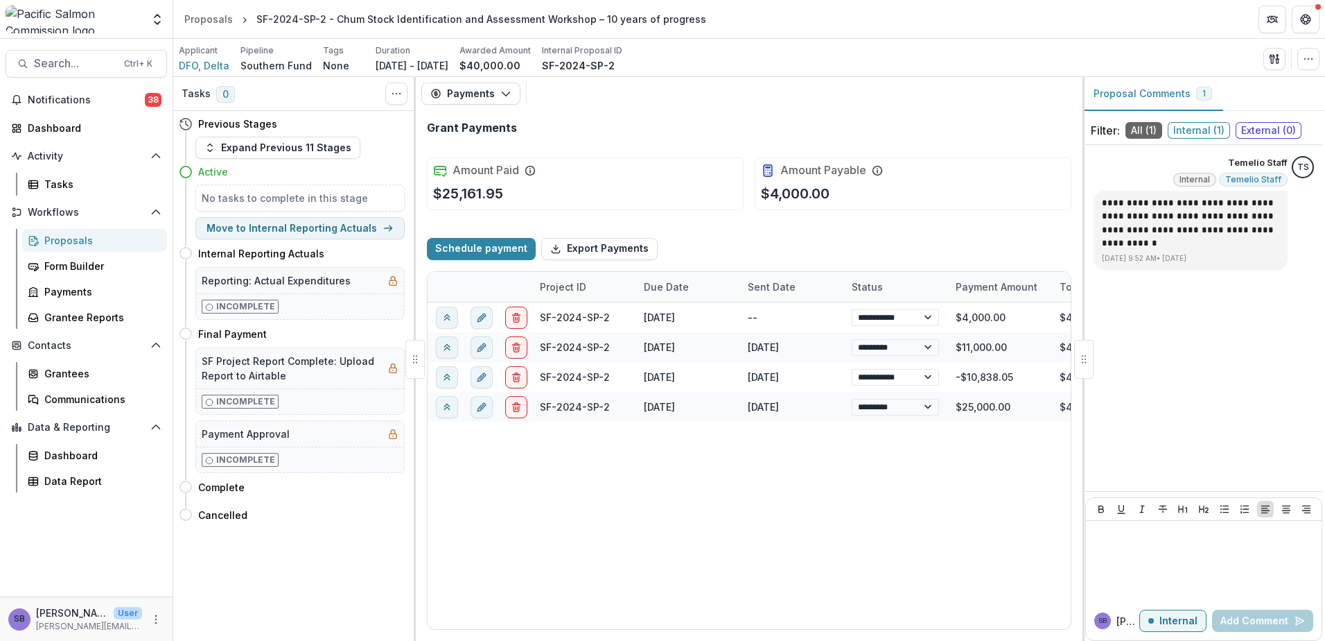
select select "****"
select select "******"
select select "****"
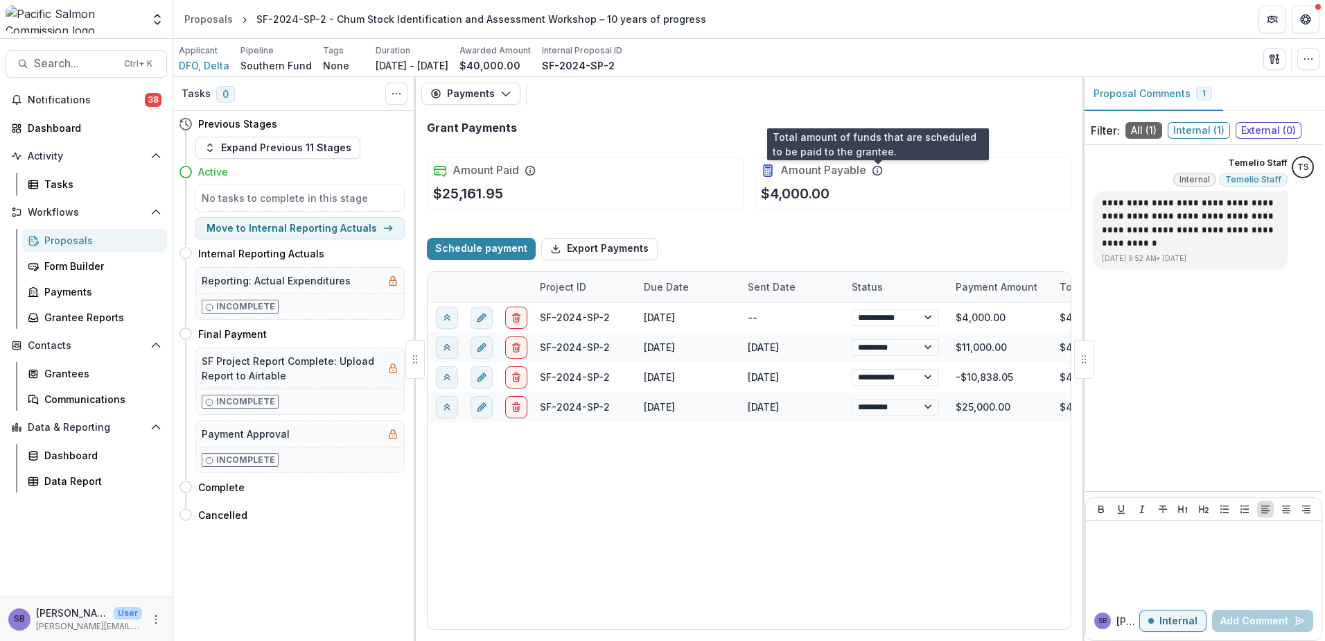
select select "****"
select select "******"
select select "****"
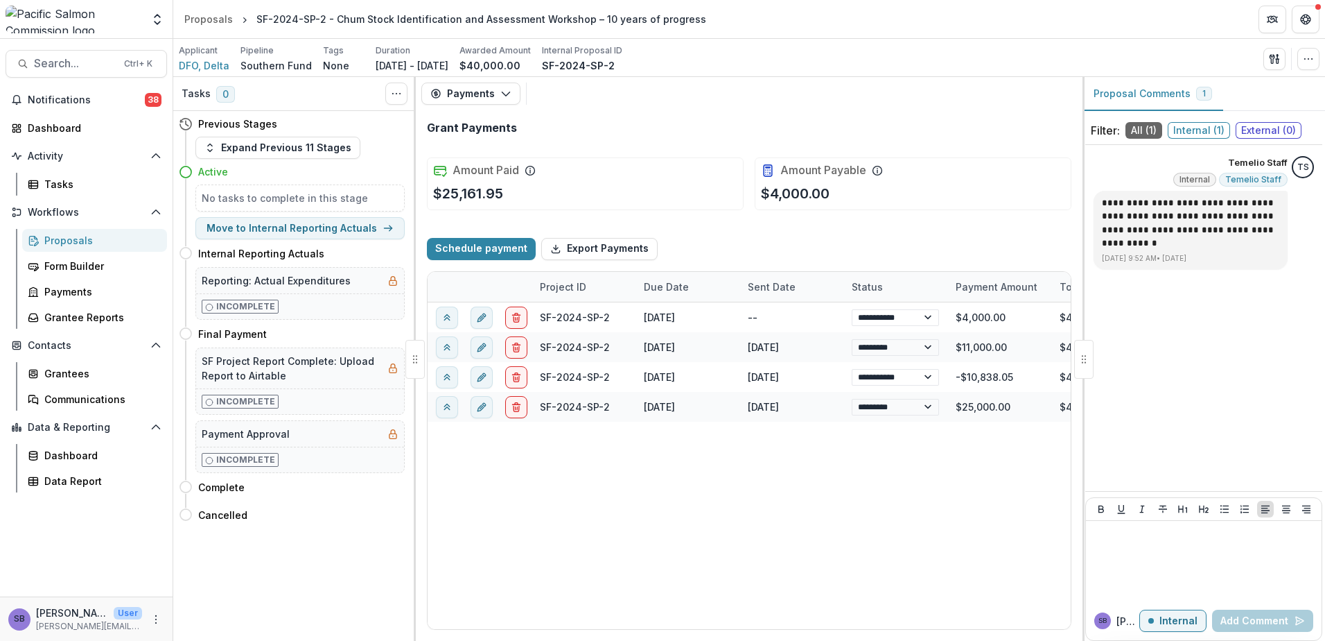
select select "****"
select select "******"
select select "****"
select select "******"
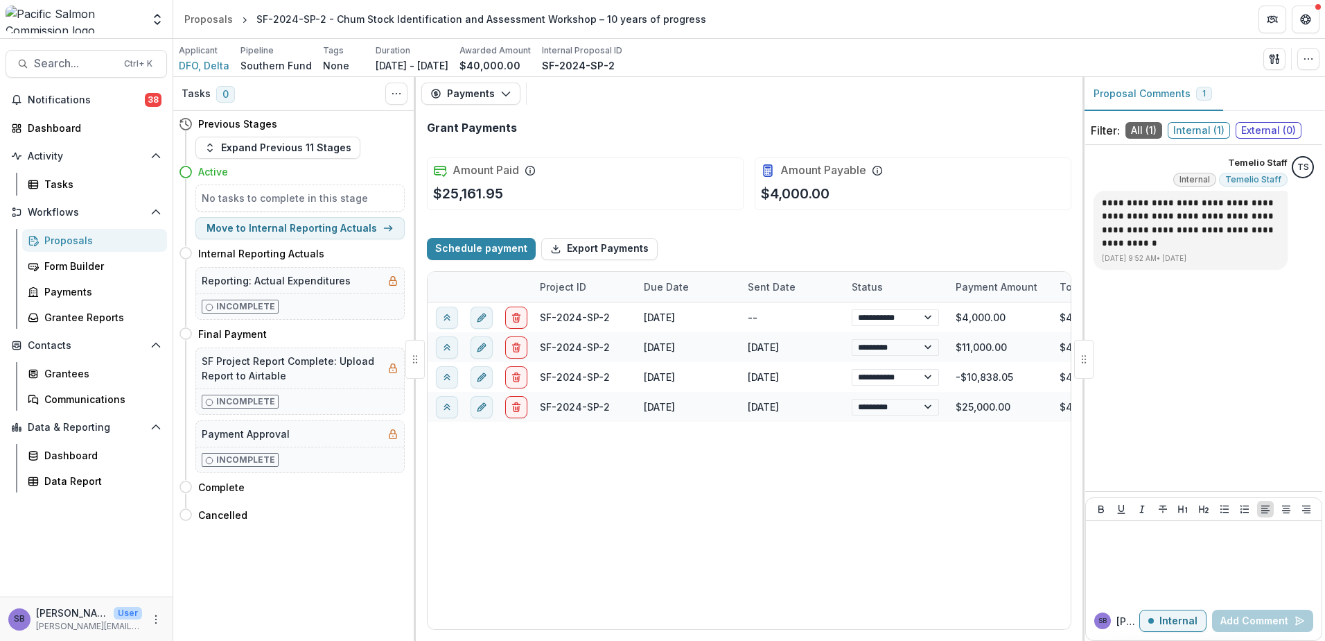
select select "****"
select select "******"
select select "****"
select select "********"
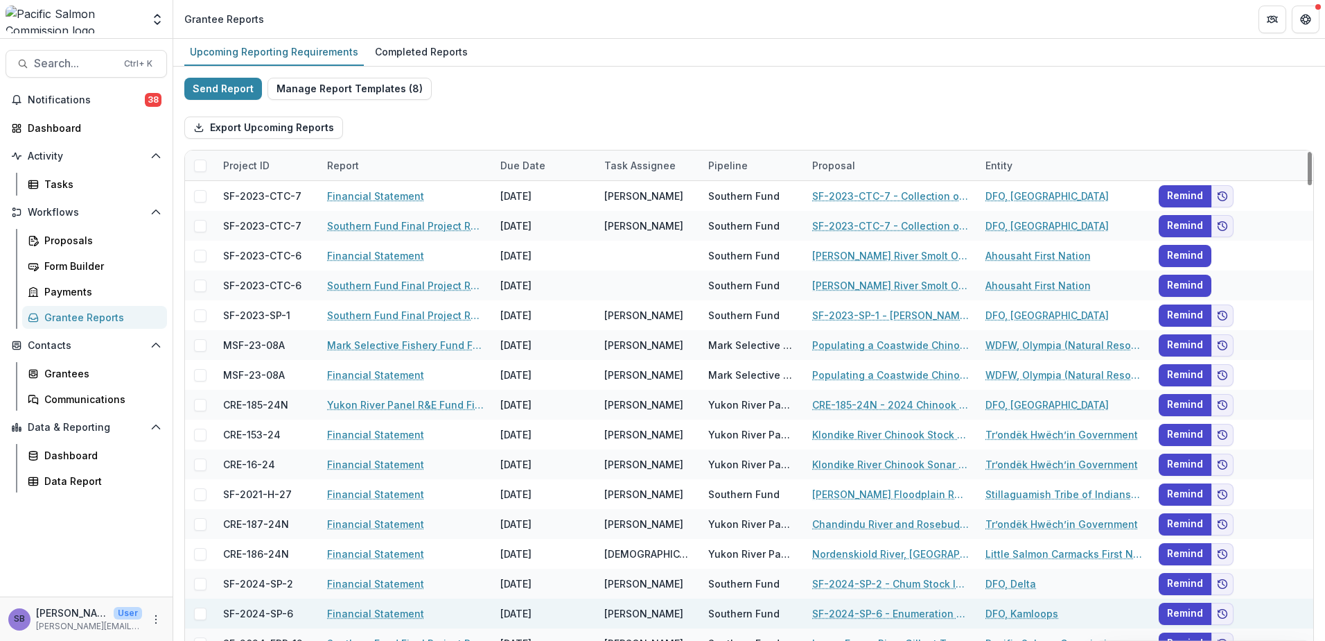
click at [401, 616] on link "Financial Statement" at bounding box center [375, 613] width 97 height 15
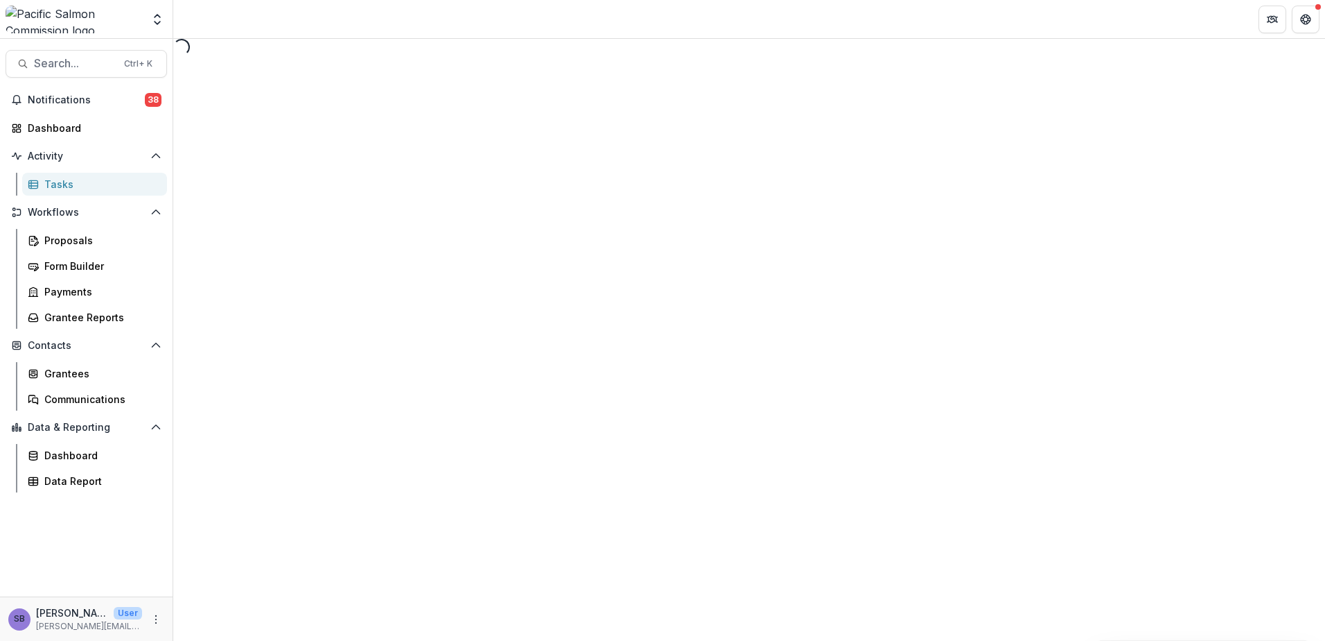
select select "********"
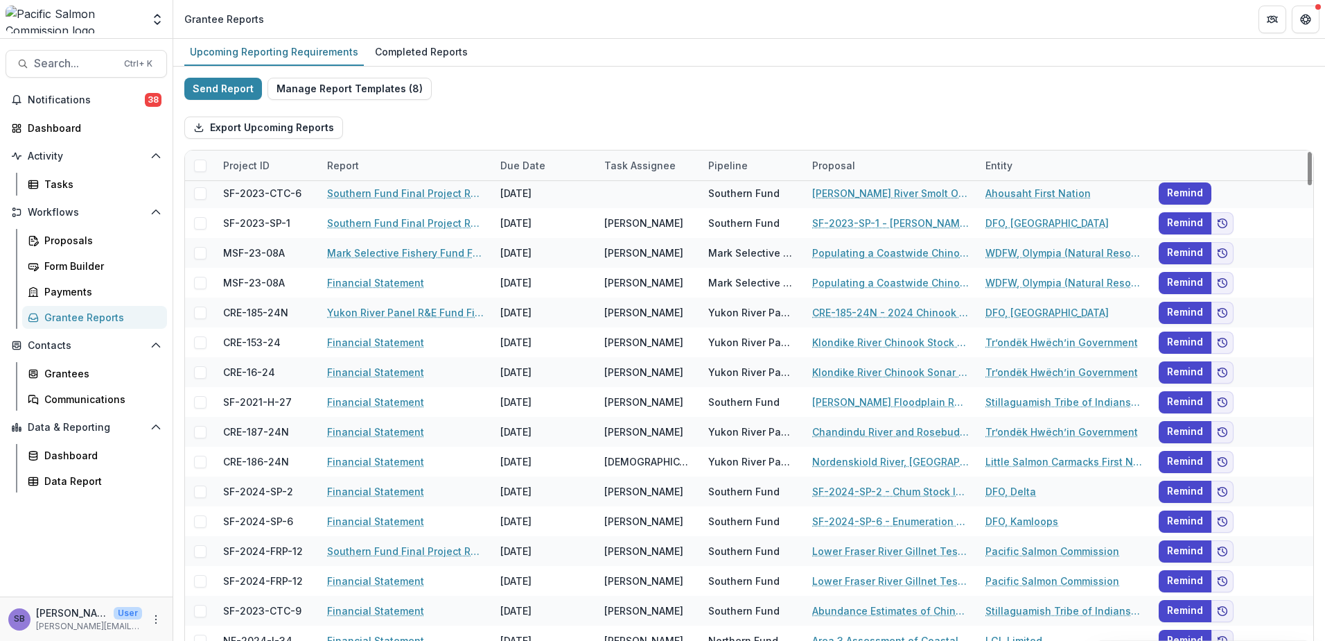
scroll to position [185, 0]
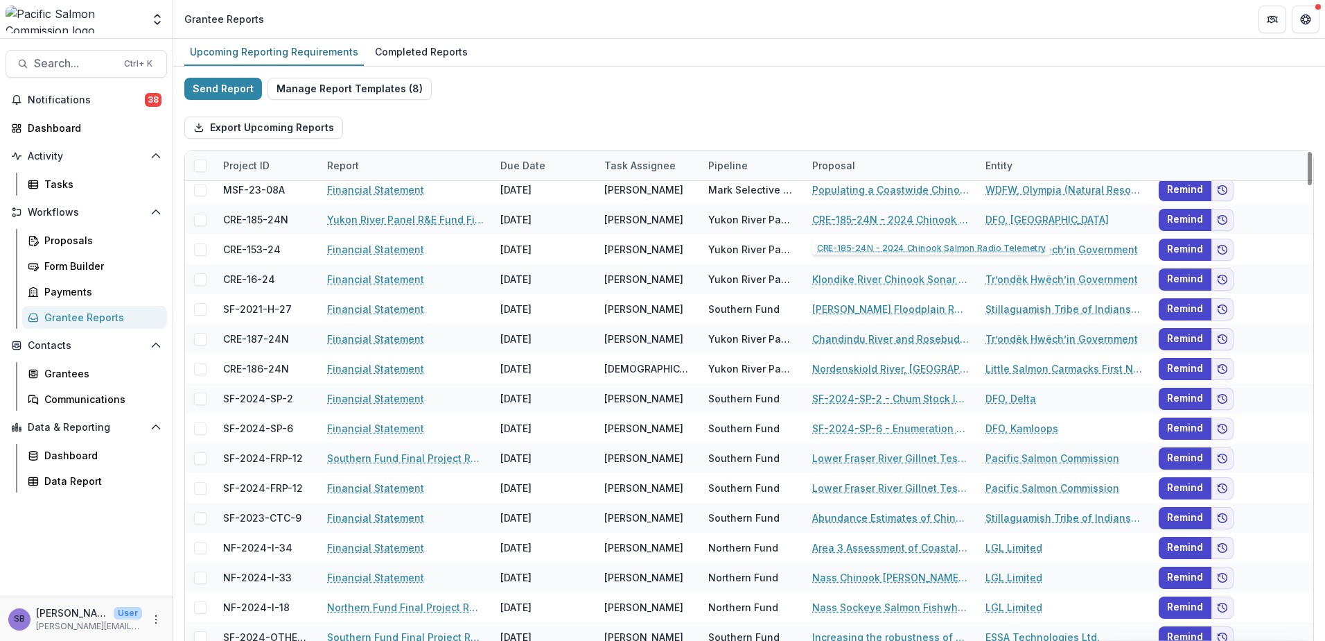
click at [731, 160] on div "Pipeline" at bounding box center [728, 165] width 56 height 15
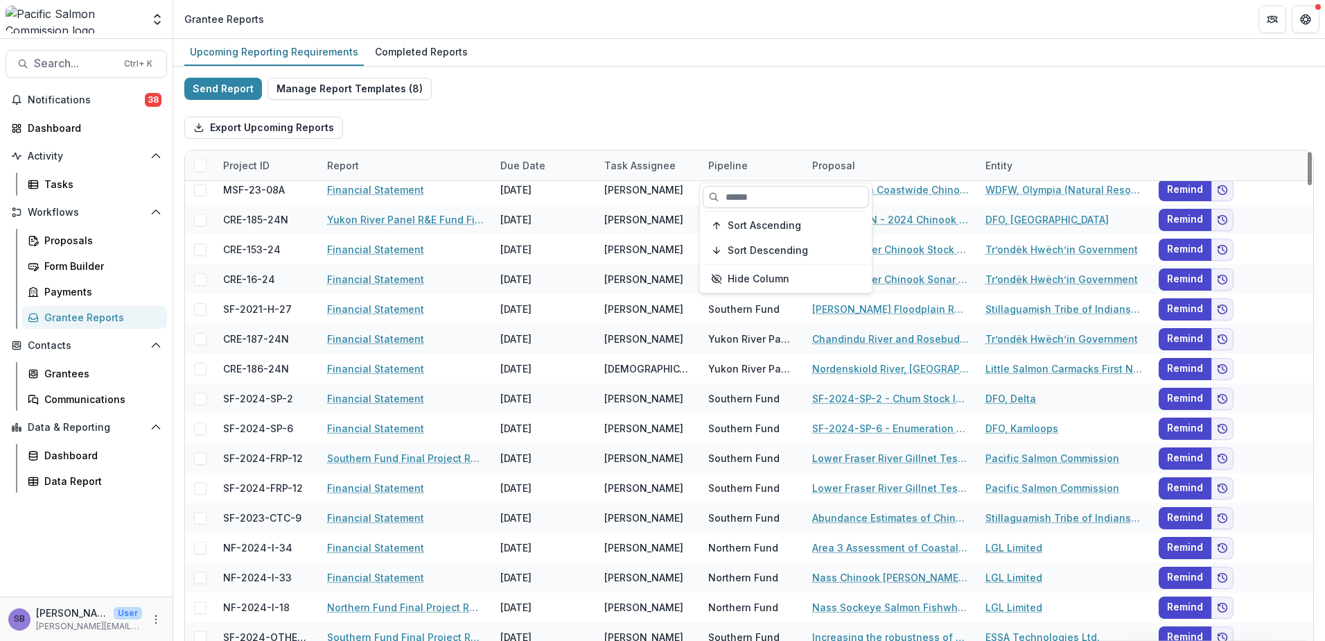
click at [749, 196] on input at bounding box center [786, 197] width 166 height 22
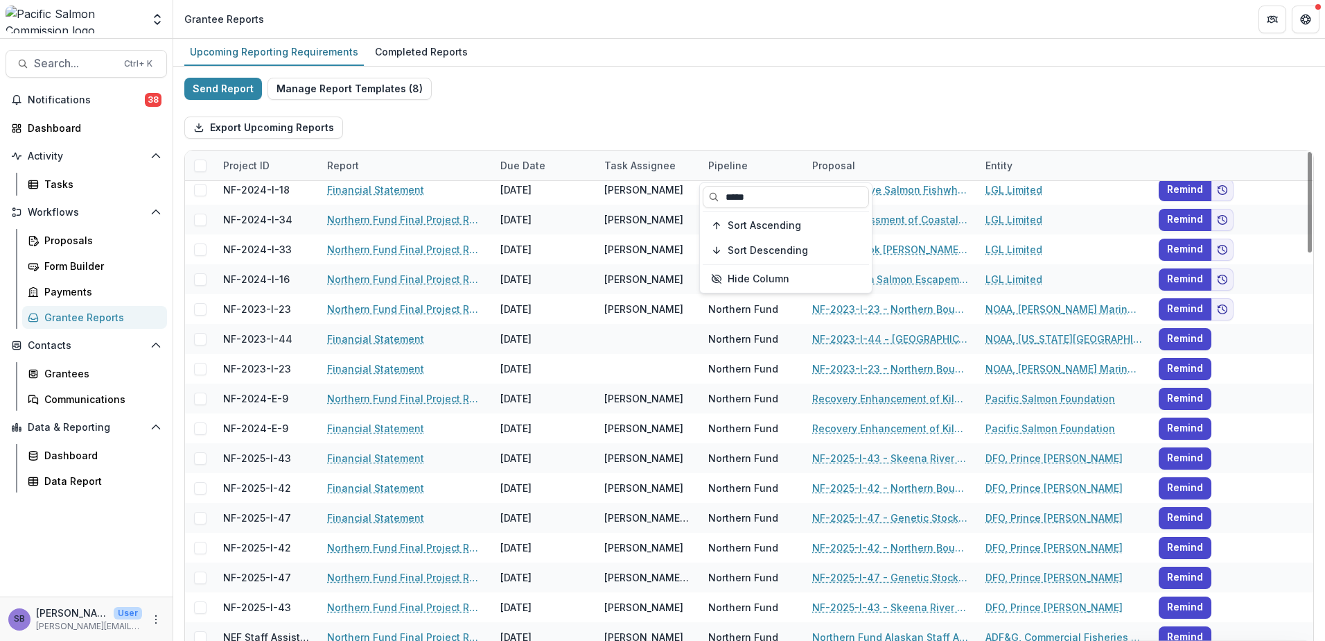
type input "*****"
click at [750, 133] on div "Export Upcoming Reports" at bounding box center [749, 127] width 1130 height 44
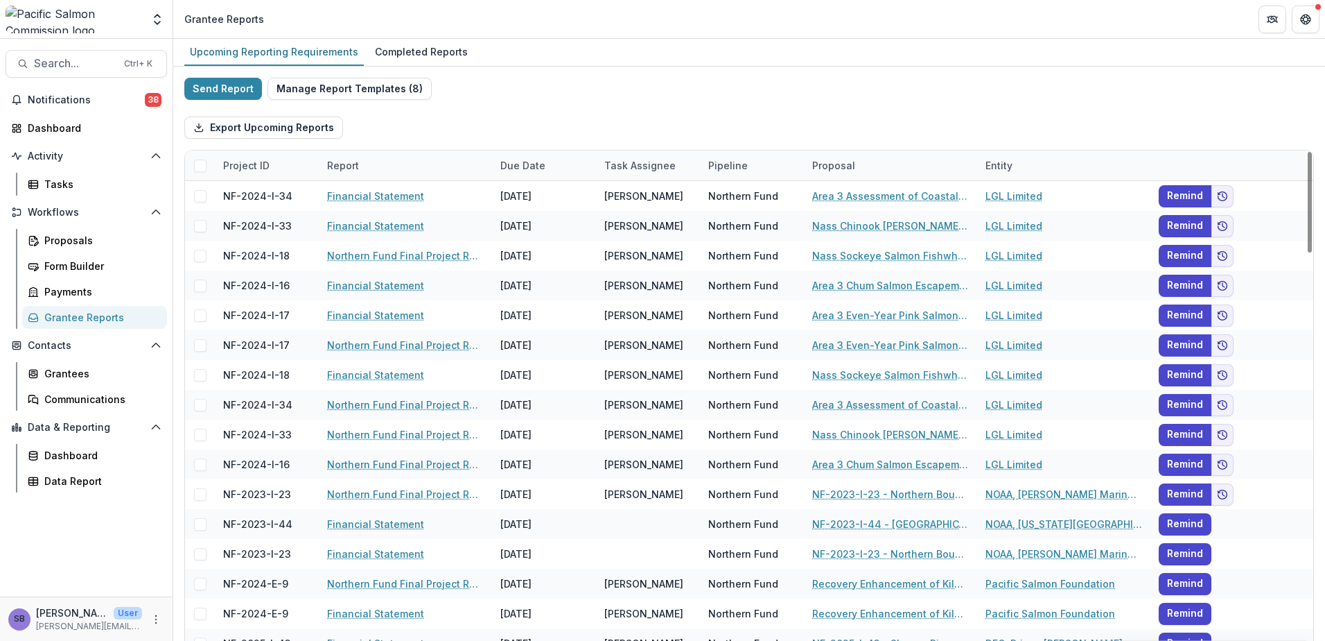
click at [751, 171] on div "Pipeline" at bounding box center [728, 165] width 56 height 15
drag, startPoint x: 760, startPoint y: 193, endPoint x: 634, endPoint y: 180, distance: 126.1
click at [635, 180] on body "Skip to content Foundations Pacific Salmon Commission Nonprofits Test PSC Accou…" at bounding box center [662, 320] width 1325 height 641
click at [761, 171] on div "Pipeline" at bounding box center [752, 165] width 104 height 30
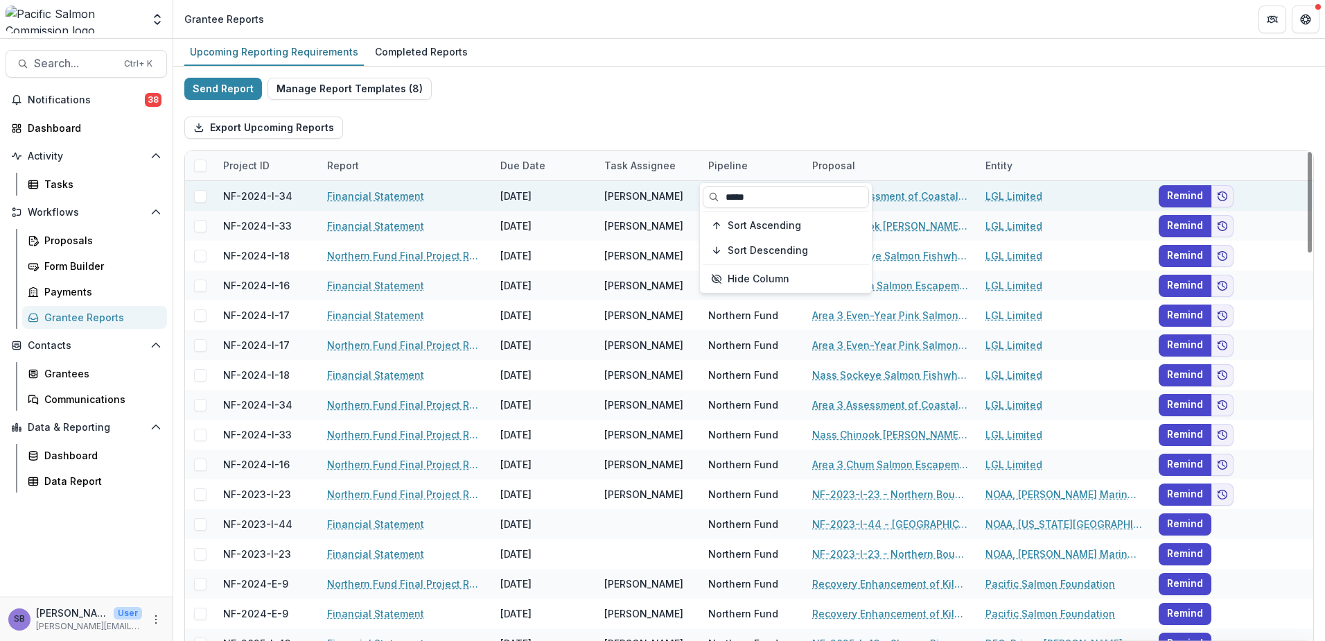
drag, startPoint x: 753, startPoint y: 195, endPoint x: 698, endPoint y: 190, distance: 55.0
click at [698, 190] on body "Skip to content Foundations Pacific Salmon Commission Nonprofits Test PSC Accou…" at bounding box center [662, 320] width 1325 height 641
type input "*"
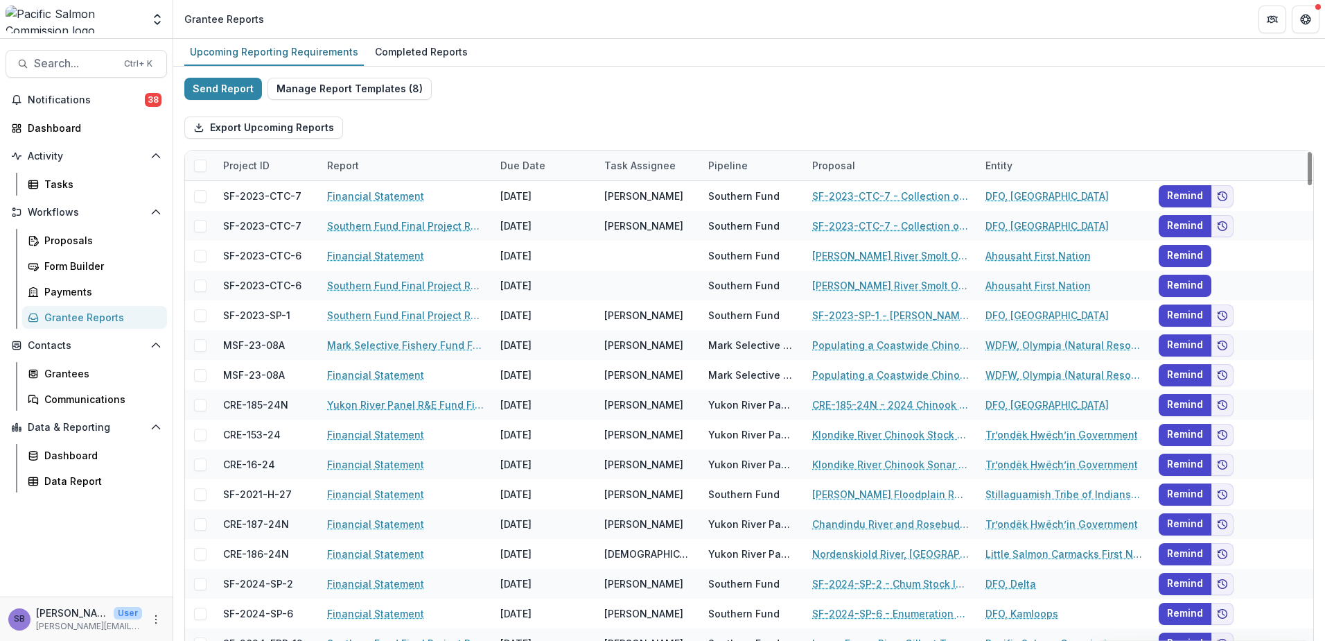
click at [773, 129] on div "Export Upcoming Reports" at bounding box center [749, 127] width 1130 height 44
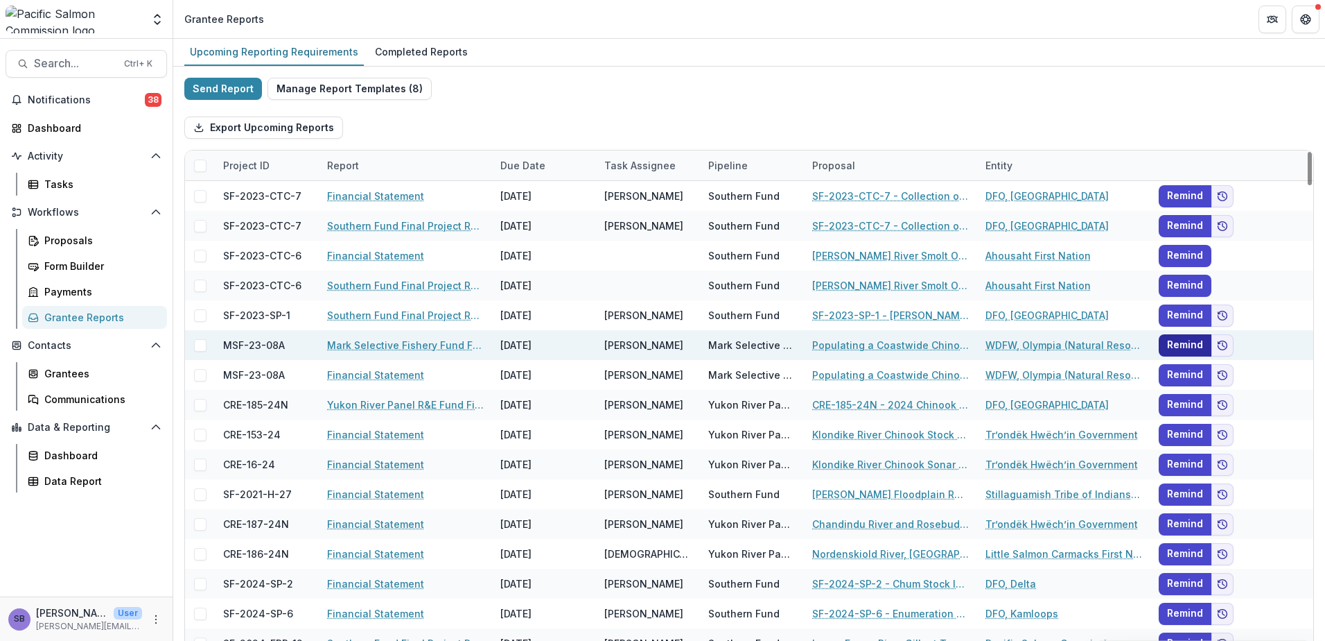
click at [1196, 347] on button "Remind" at bounding box center [1185, 345] width 53 height 22
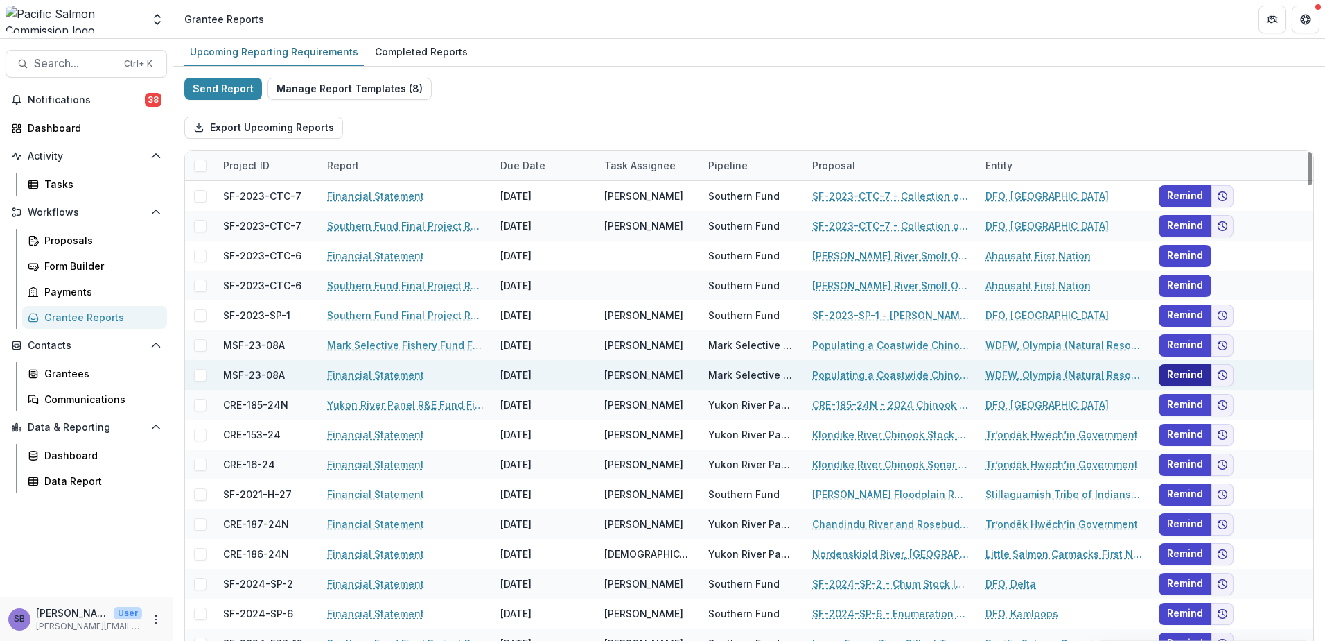
click at [1181, 374] on button "Remind" at bounding box center [1185, 375] width 53 height 22
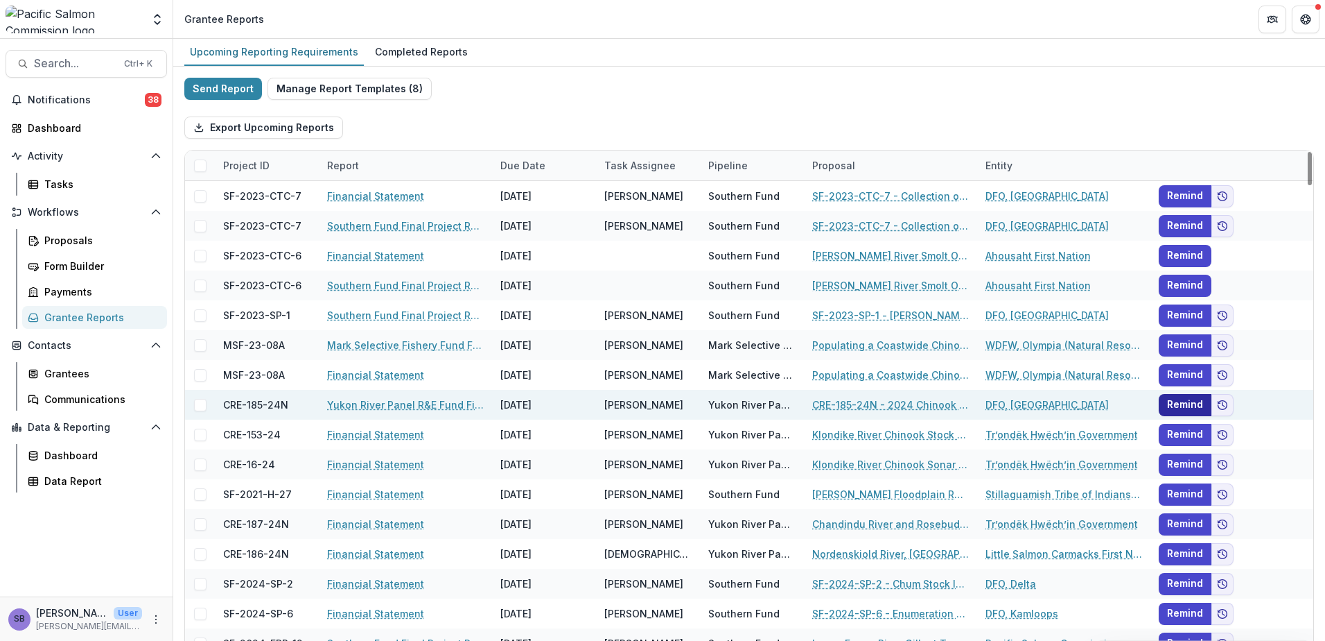
click at [1178, 406] on button "Remind" at bounding box center [1185, 405] width 53 height 22
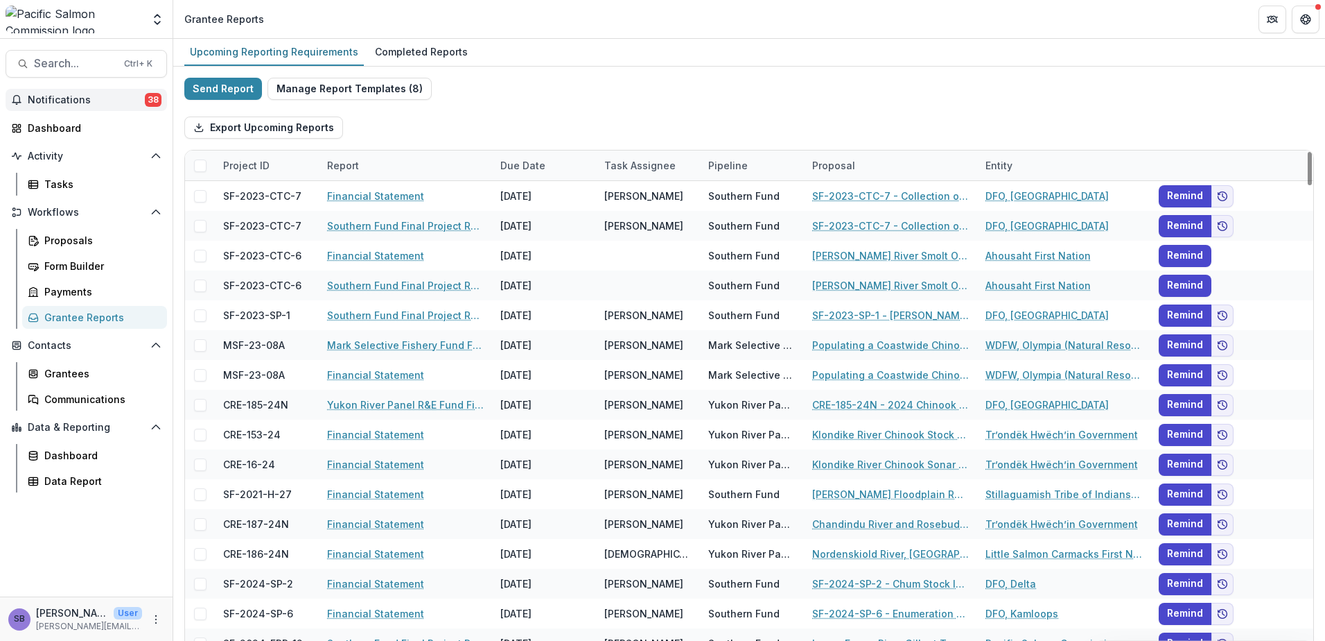
click at [69, 98] on span "Notifications" at bounding box center [86, 100] width 117 height 12
click at [519, 82] on div "Send Report Manage Report Templates ( 8 ) Export Upcoming Reports Project ID Re…" at bounding box center [749, 369] width 1130 height 582
click at [101, 390] on link "Communications" at bounding box center [94, 399] width 145 height 23
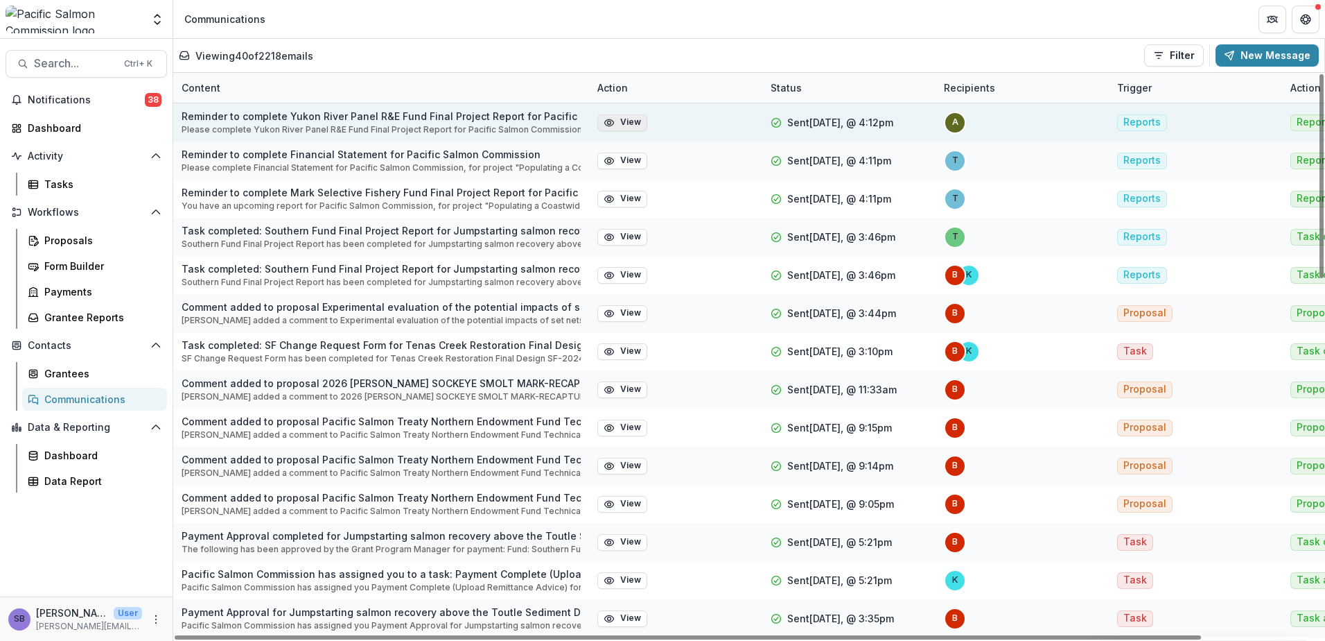
click at [627, 119] on button "View" at bounding box center [623, 122] width 50 height 17
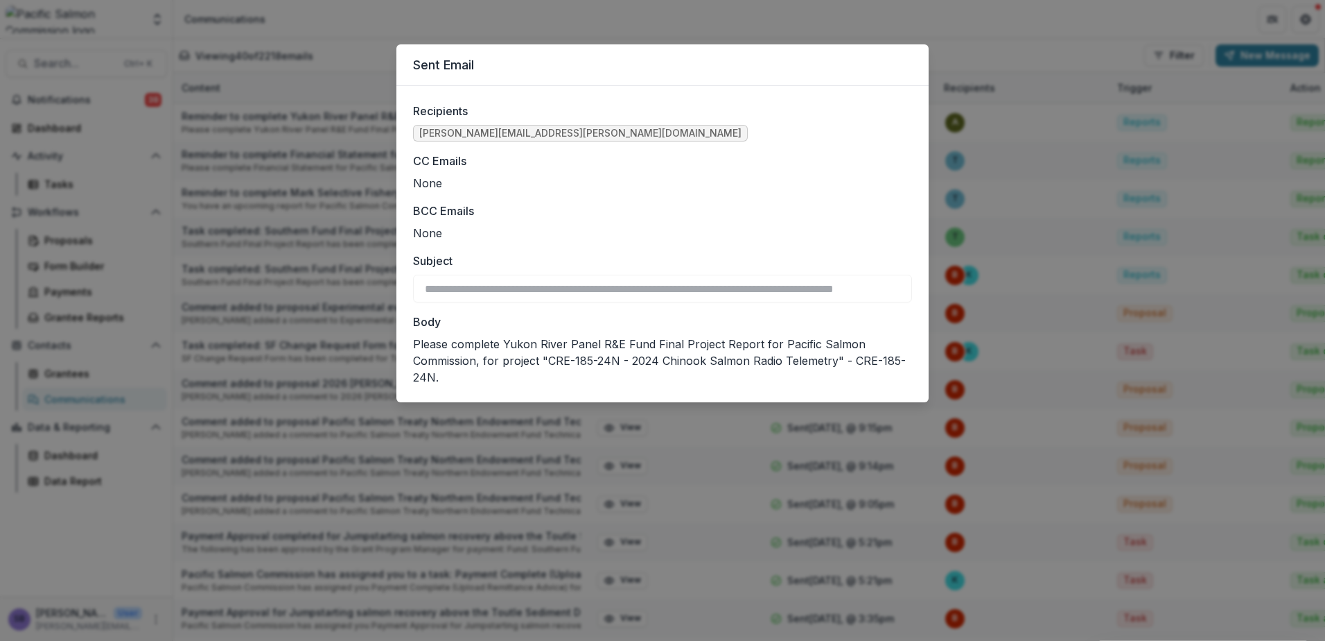
click at [707, 31] on div "**********" at bounding box center [662, 320] width 1325 height 641
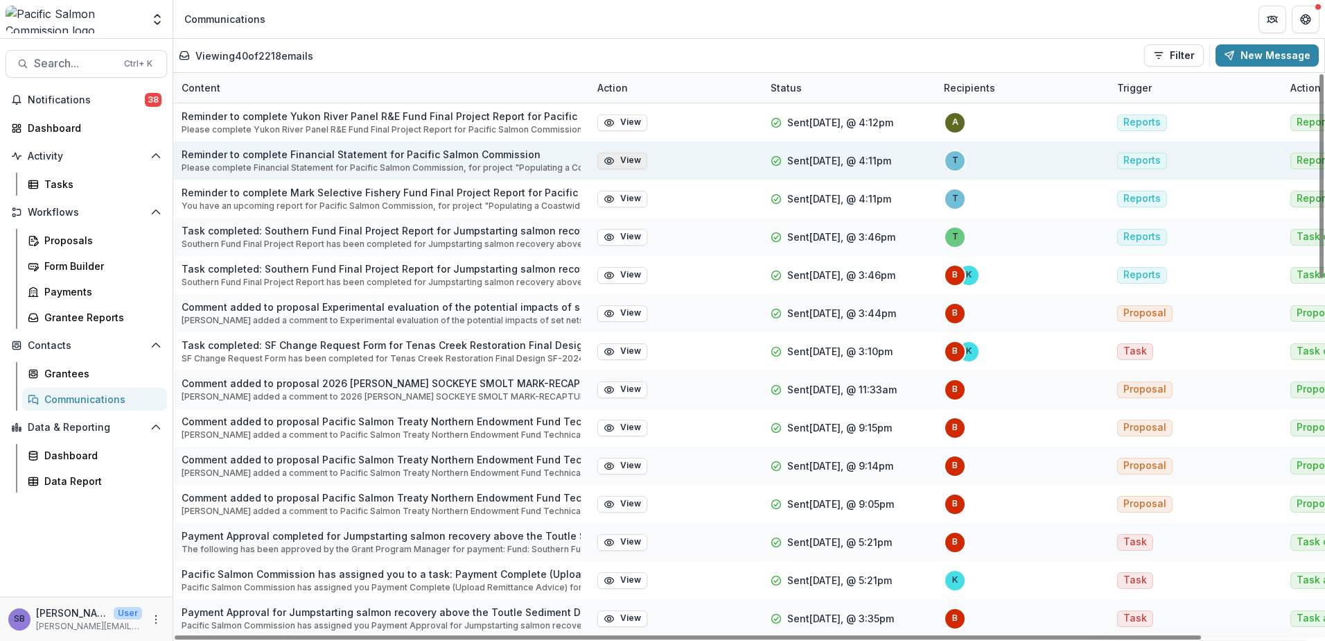
click at [618, 163] on button "View" at bounding box center [623, 161] width 50 height 17
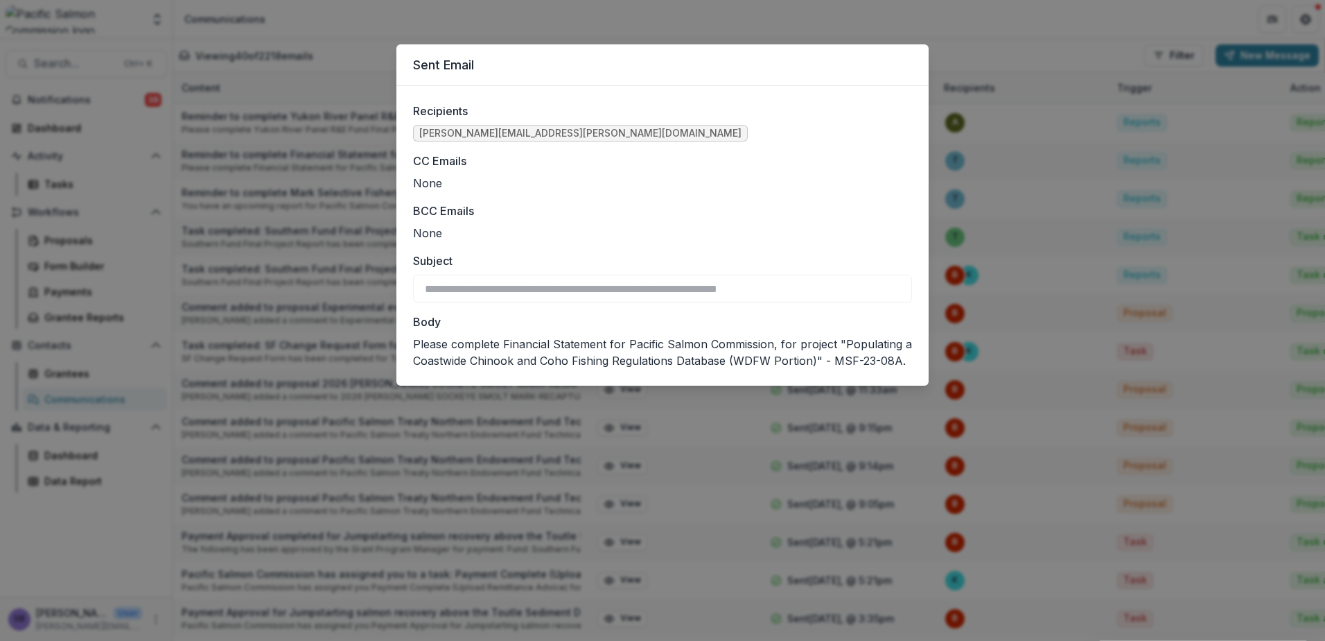
click at [727, 23] on div "**********" at bounding box center [662, 320] width 1325 height 641
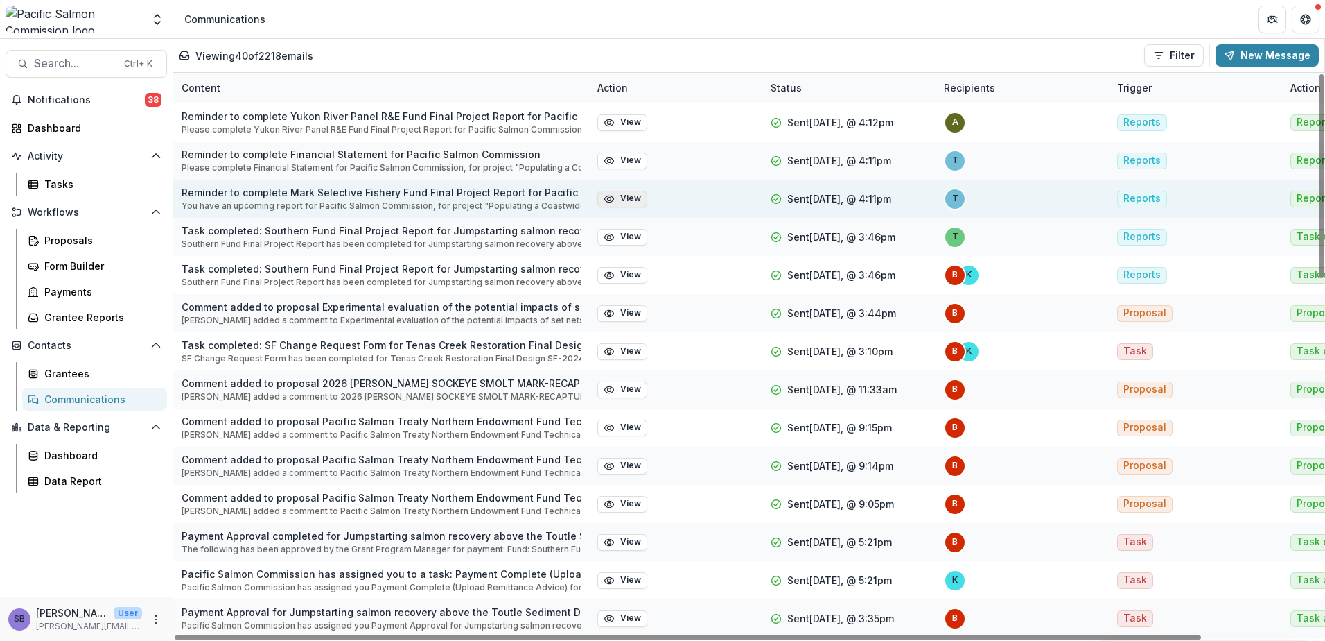
click at [618, 193] on button "View" at bounding box center [623, 199] width 50 height 17
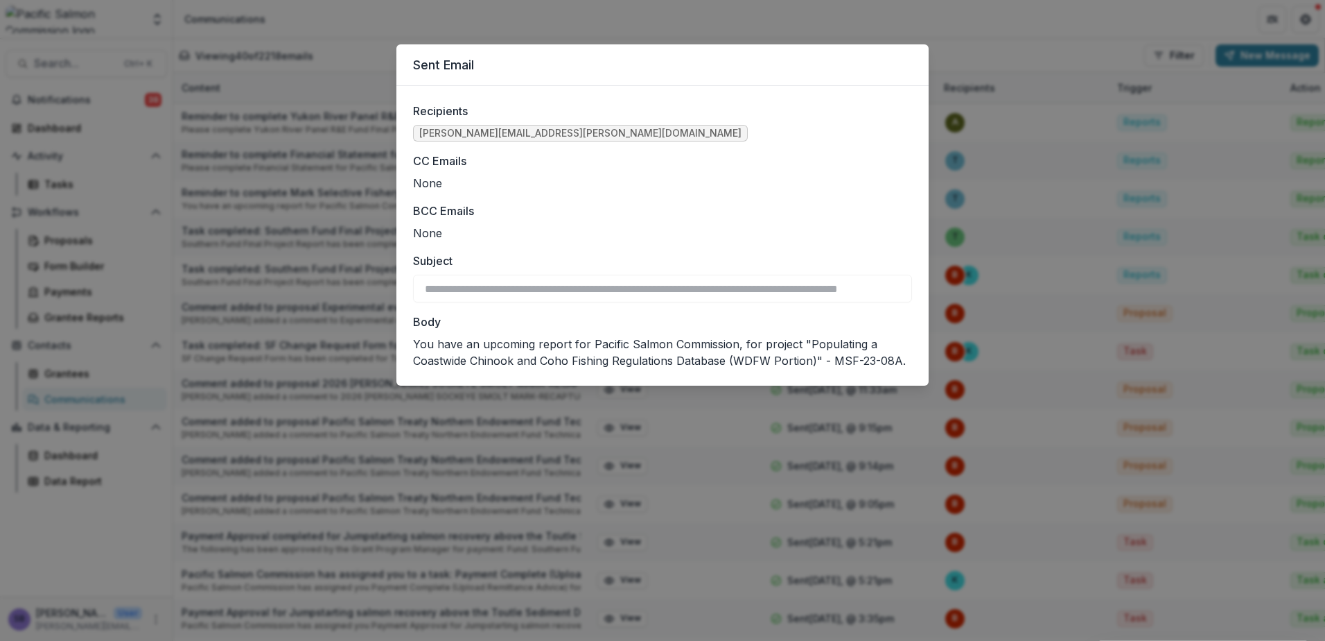
click at [753, 26] on div "**********" at bounding box center [662, 320] width 1325 height 641
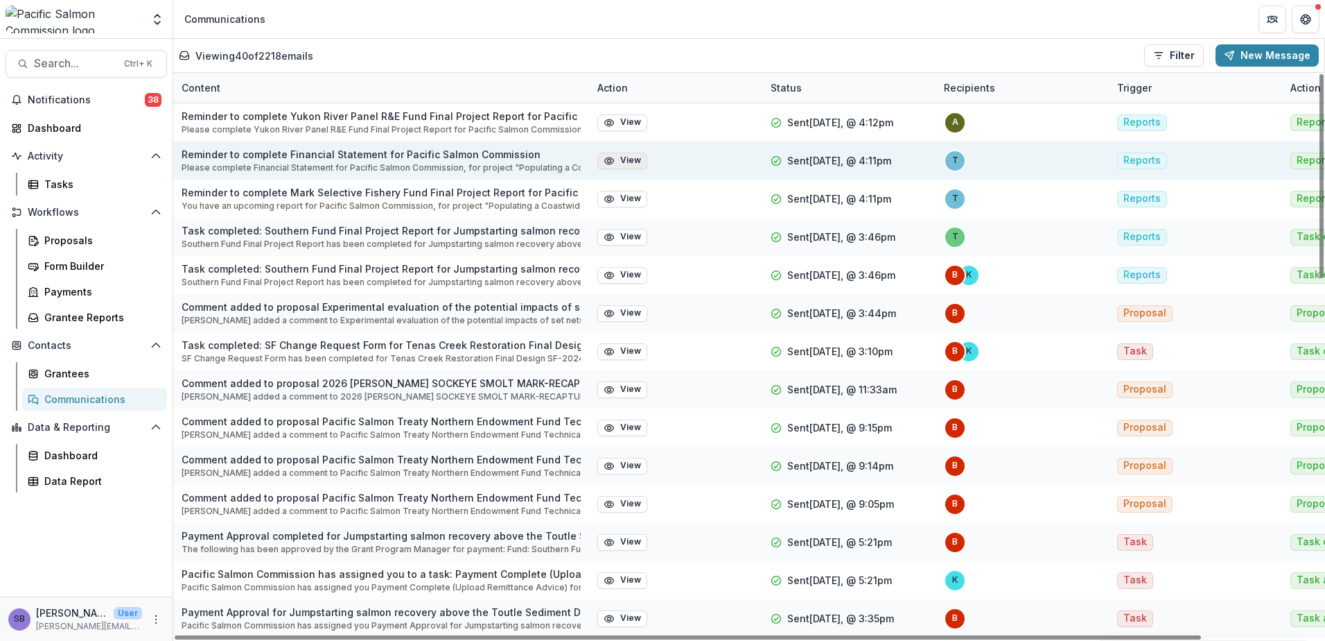
click at [608, 164] on icon "button" at bounding box center [609, 160] width 11 height 11
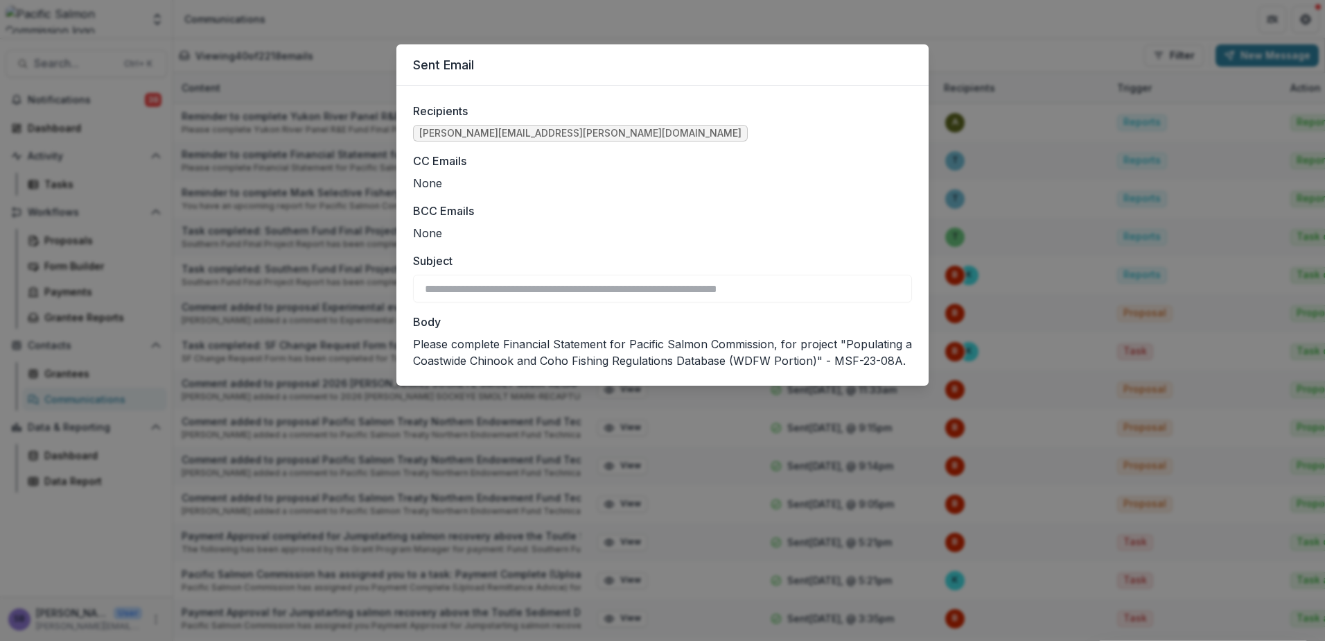
click at [729, 16] on div "**********" at bounding box center [662, 320] width 1325 height 641
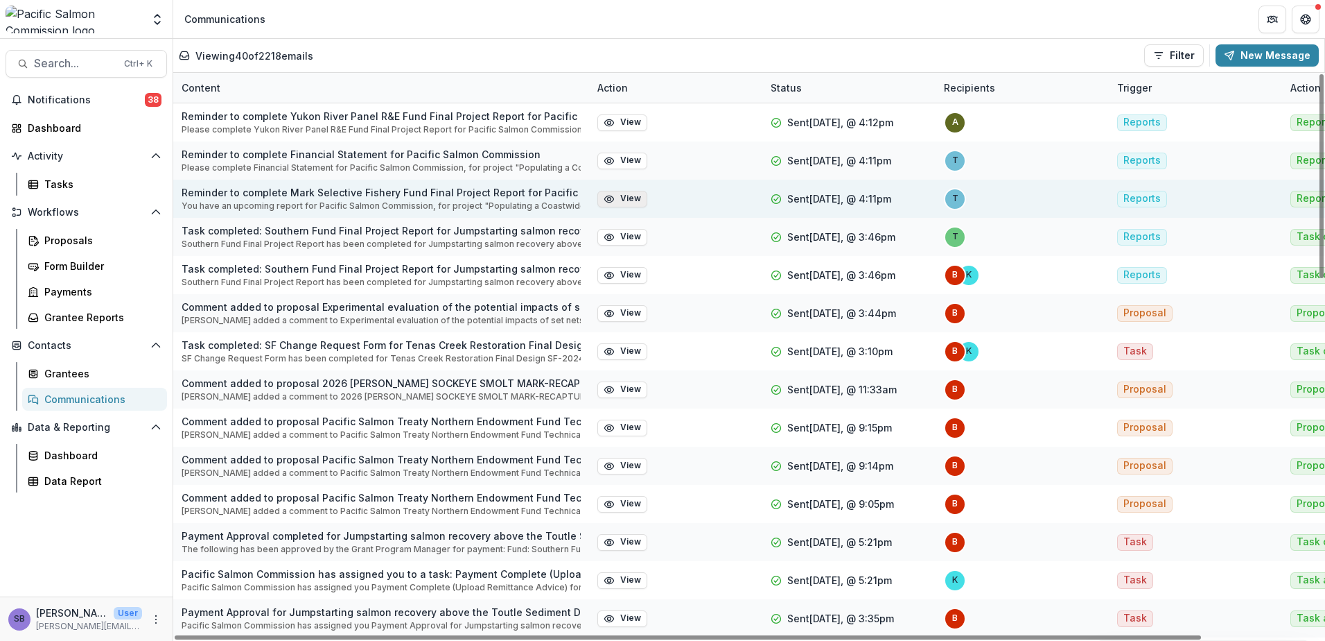
click at [620, 200] on button "View" at bounding box center [623, 199] width 50 height 17
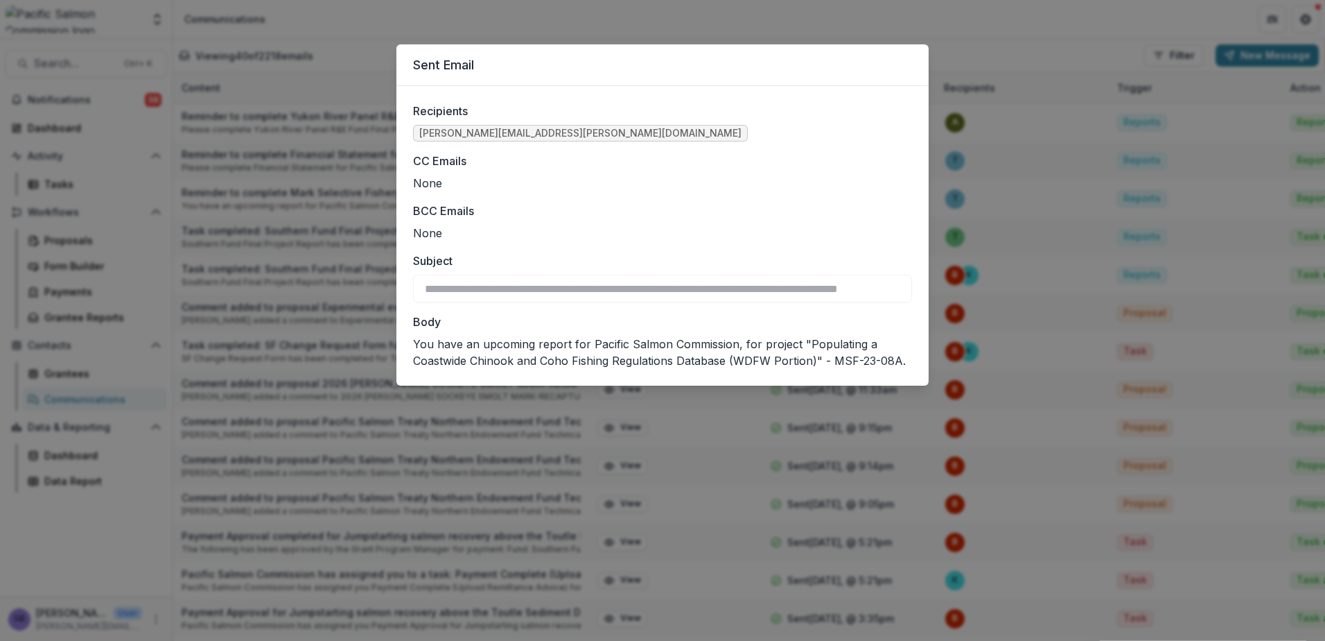
click at [662, 17] on div "**********" at bounding box center [662, 320] width 1325 height 641
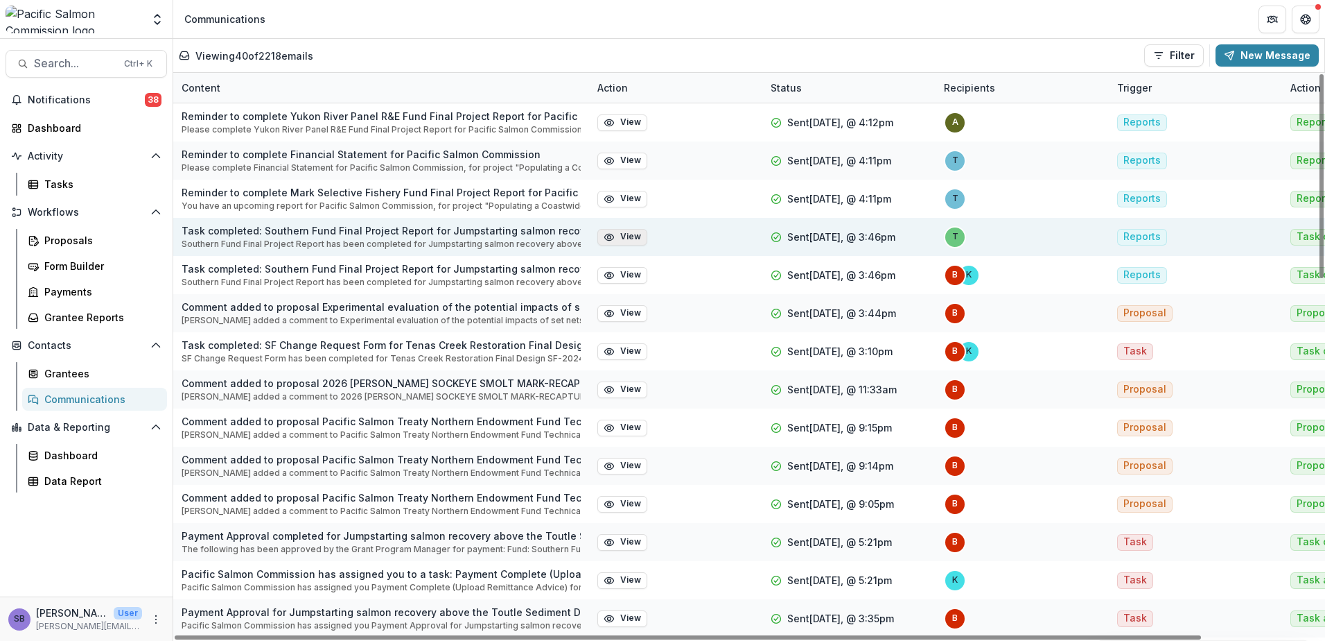
click at [622, 231] on button "View" at bounding box center [623, 237] width 50 height 17
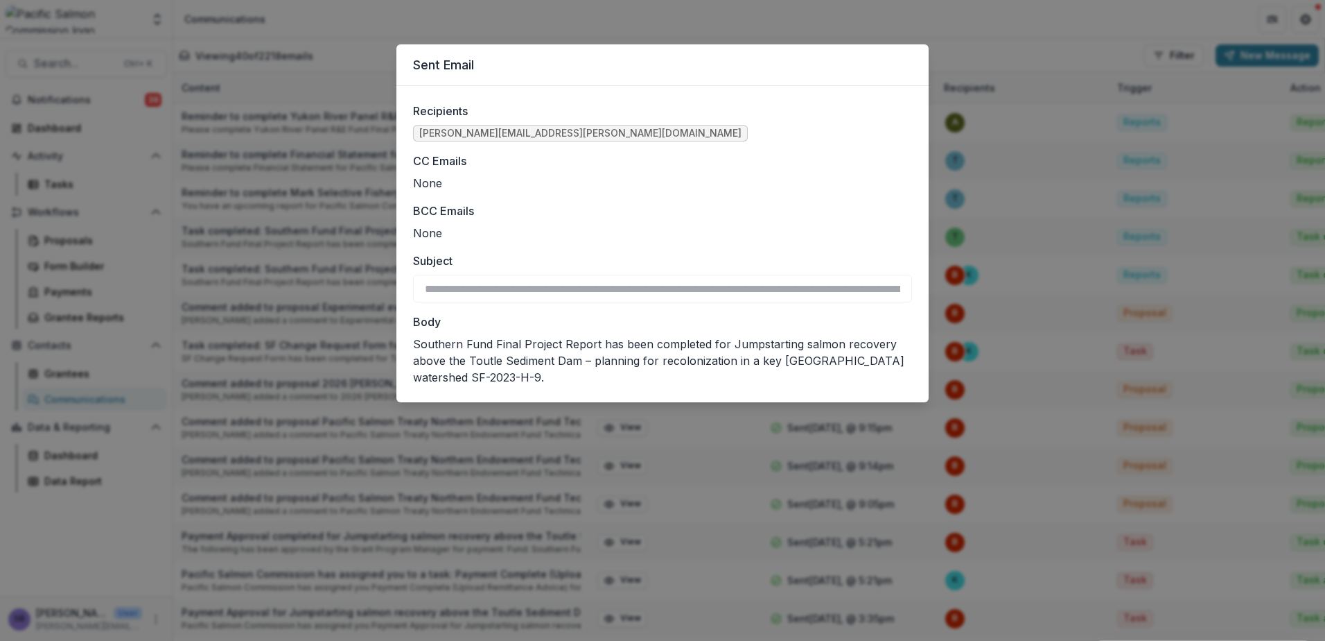
click at [819, 19] on div "**********" at bounding box center [662, 320] width 1325 height 641
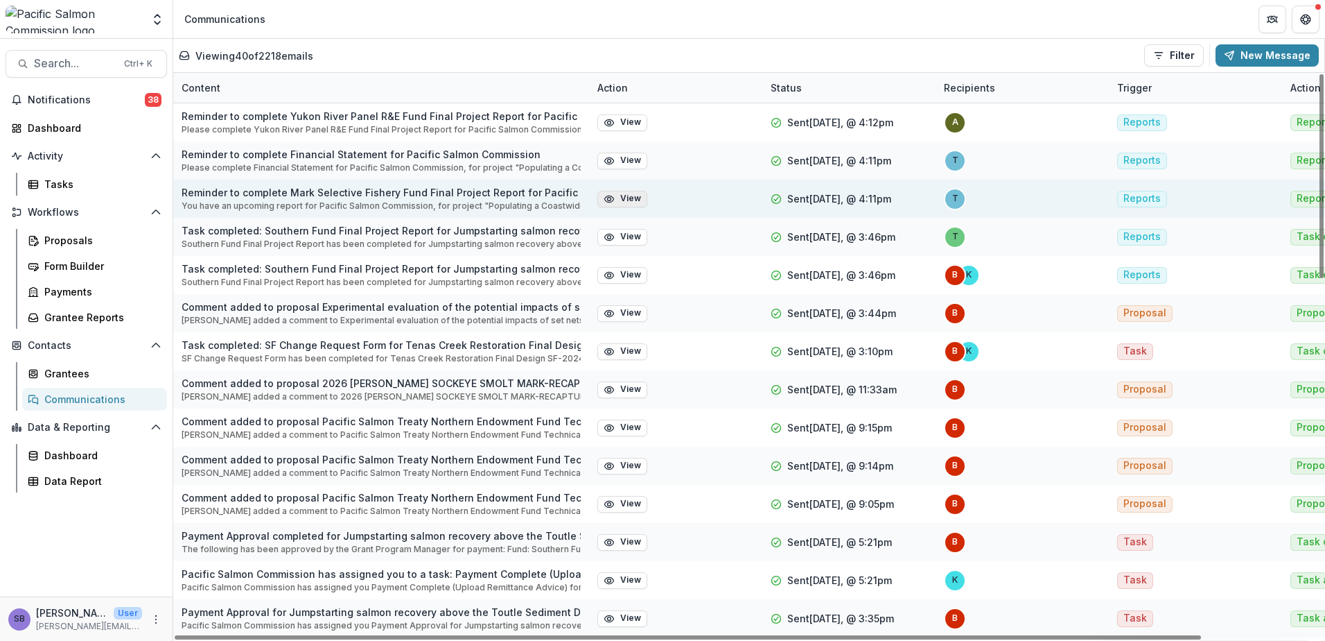
click at [627, 198] on button "View" at bounding box center [623, 199] width 50 height 17
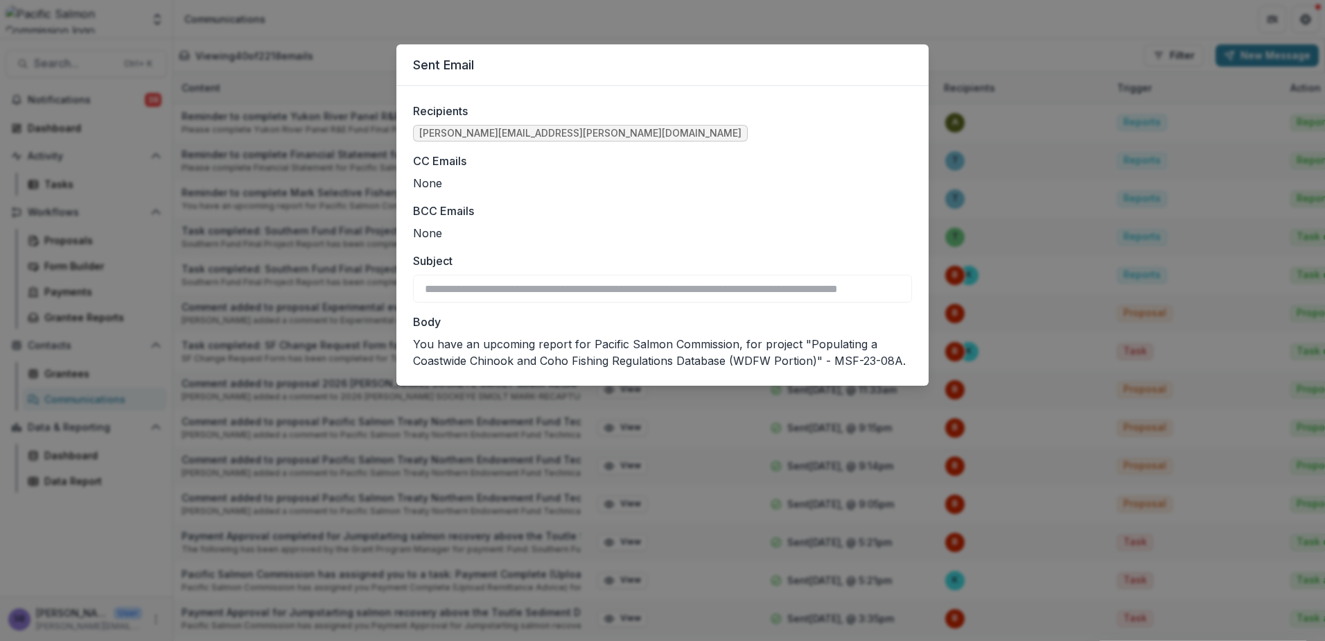
click at [595, 29] on div "**********" at bounding box center [662, 320] width 1325 height 641
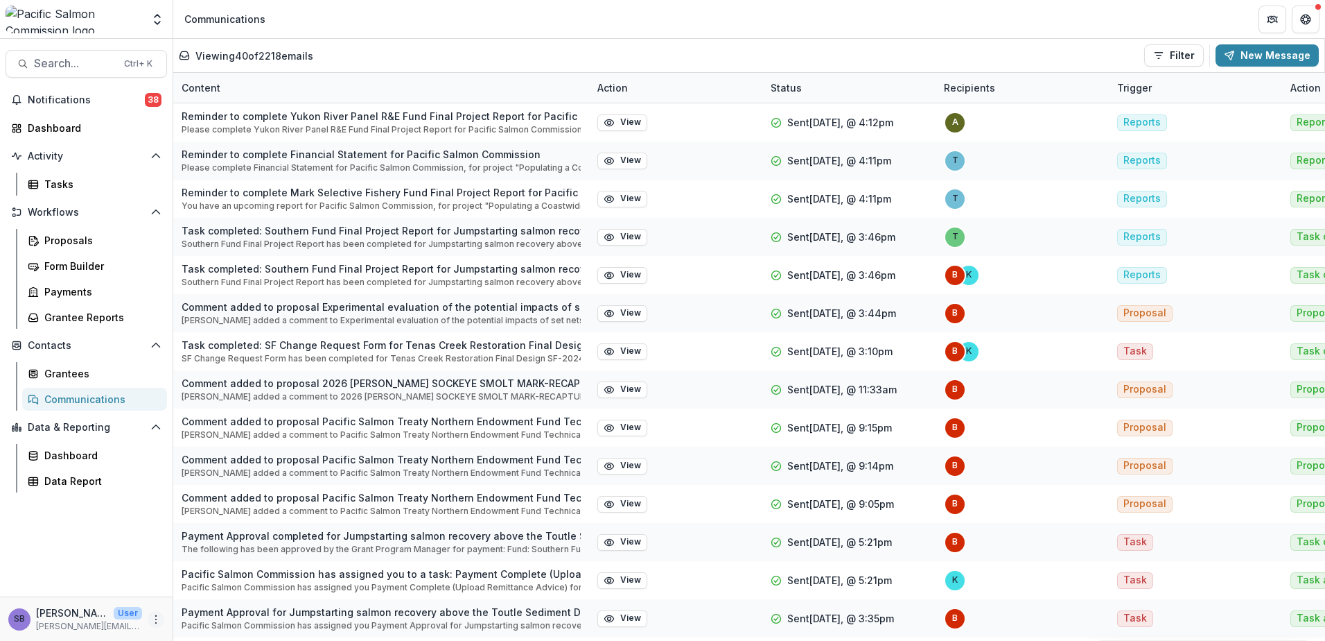
click at [156, 623] on circle "More" at bounding box center [156, 622] width 1 height 1
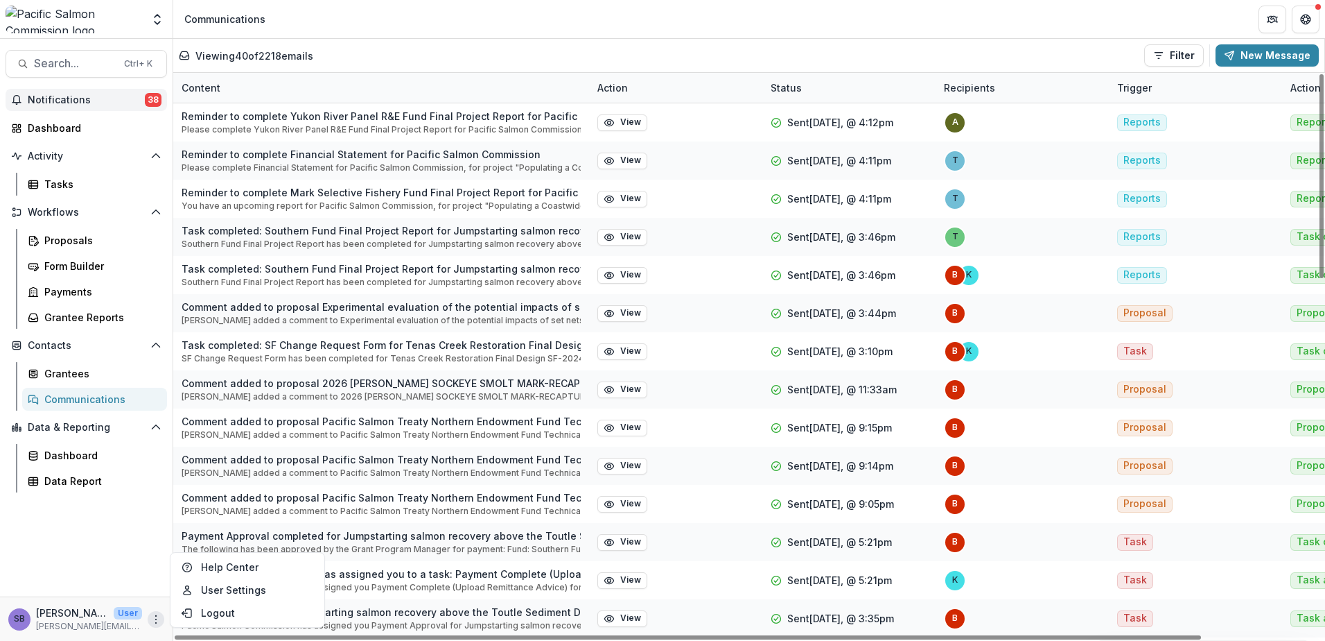
click at [59, 93] on button "Notifications 38" at bounding box center [87, 100] width 162 height 22
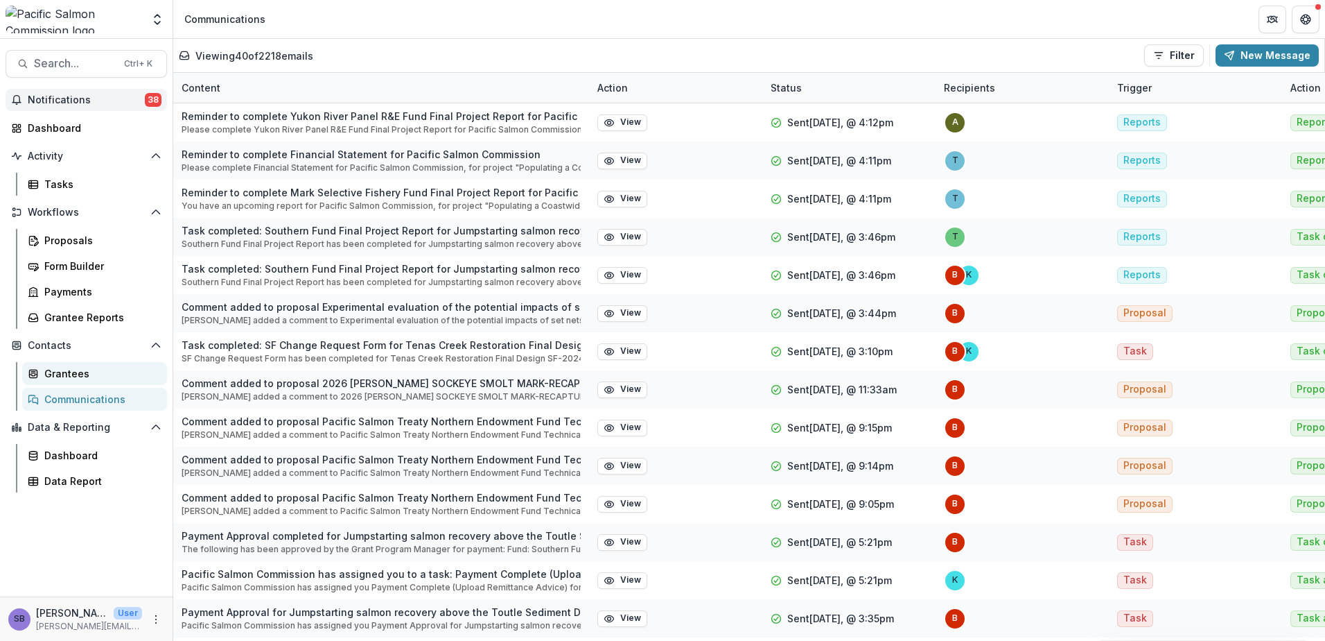
click at [72, 380] on div "Grantees" at bounding box center [100, 373] width 112 height 15
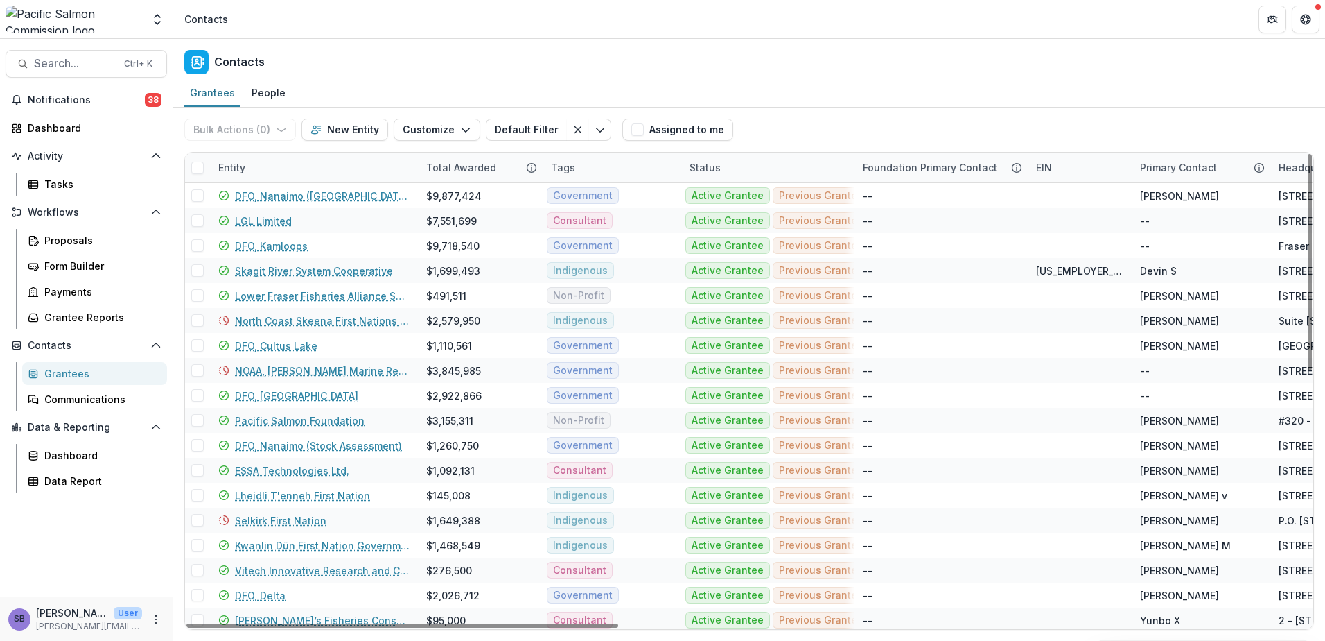
click at [303, 164] on div "Entity" at bounding box center [314, 168] width 208 height 30
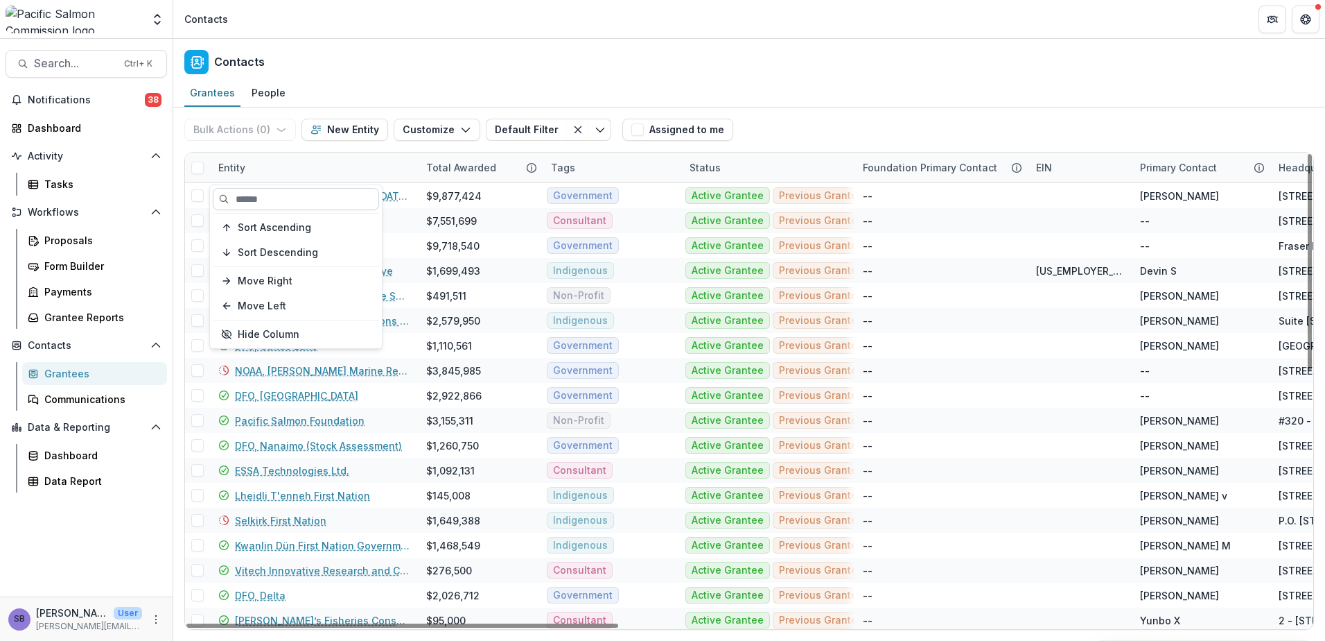
click at [293, 193] on input at bounding box center [296, 199] width 166 height 22
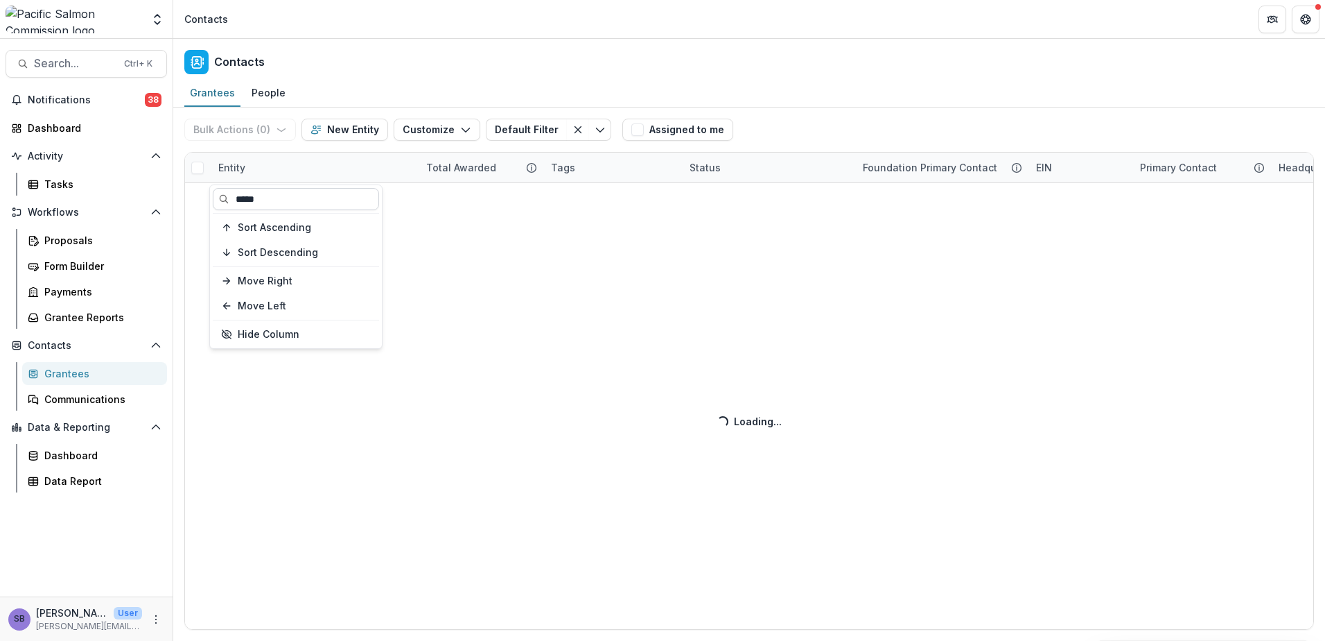
type input "******"
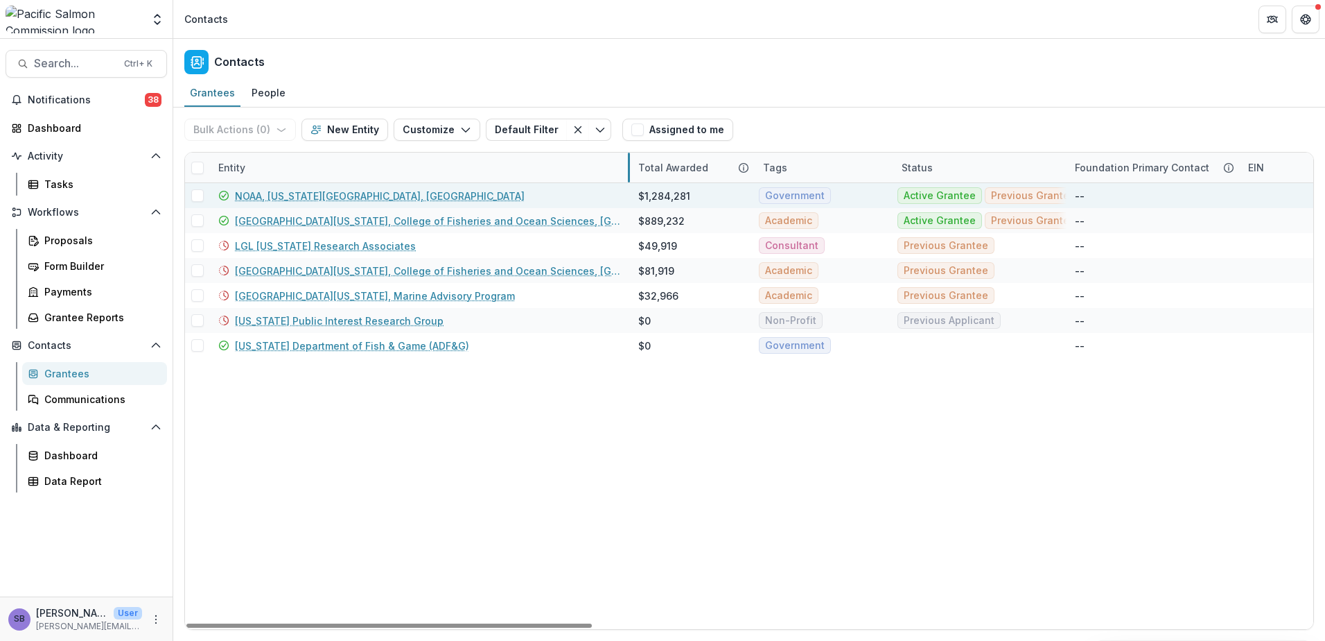
drag, startPoint x: 417, startPoint y: 171, endPoint x: 629, endPoint y: 185, distance: 212.6
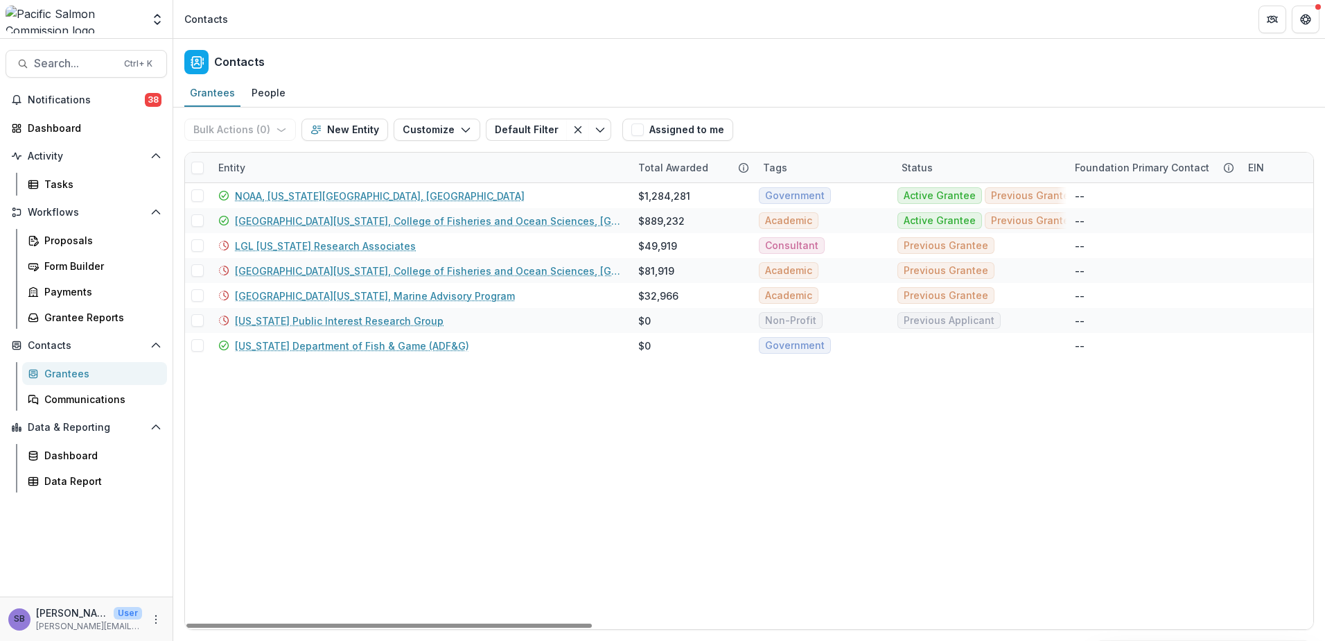
drag, startPoint x: 265, startPoint y: 163, endPoint x: 263, endPoint y: 173, distance: 9.9
click at [266, 163] on div "Entity" at bounding box center [420, 168] width 420 height 30
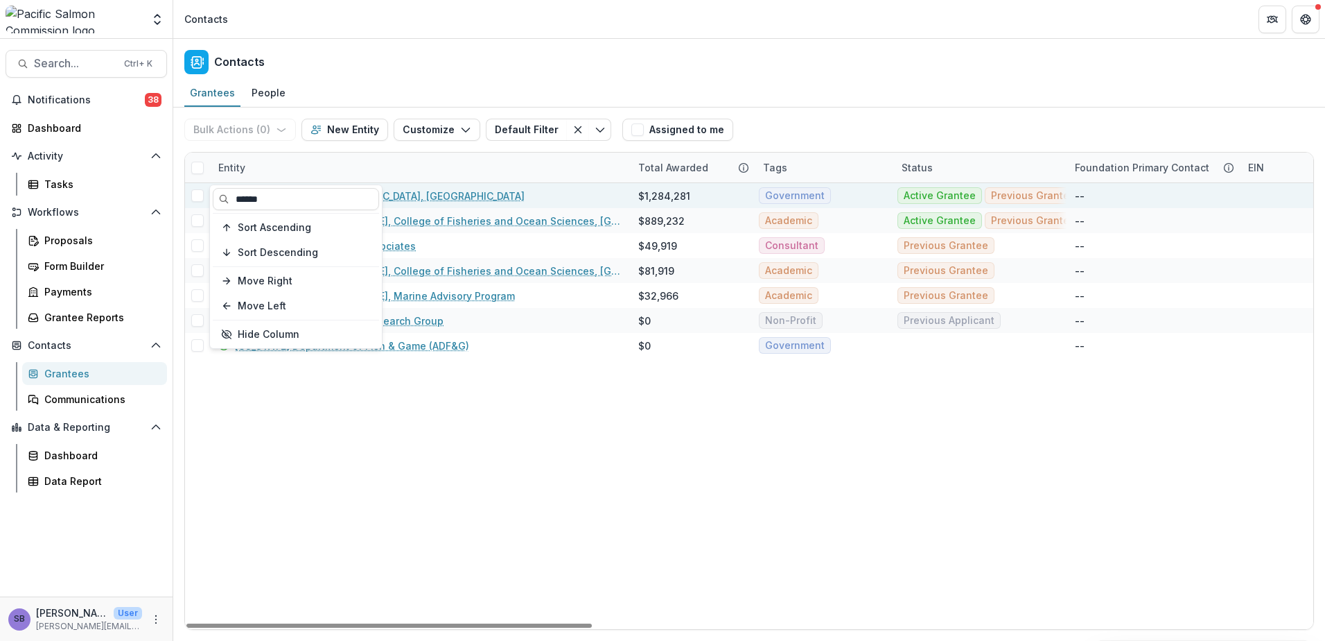
drag, startPoint x: 290, startPoint y: 206, endPoint x: 200, endPoint y: 193, distance: 91.7
click at [201, 193] on body "Skip to content Foundations Pacific Salmon Commission Nonprofits Test PSC Accou…" at bounding box center [662, 320] width 1325 height 641
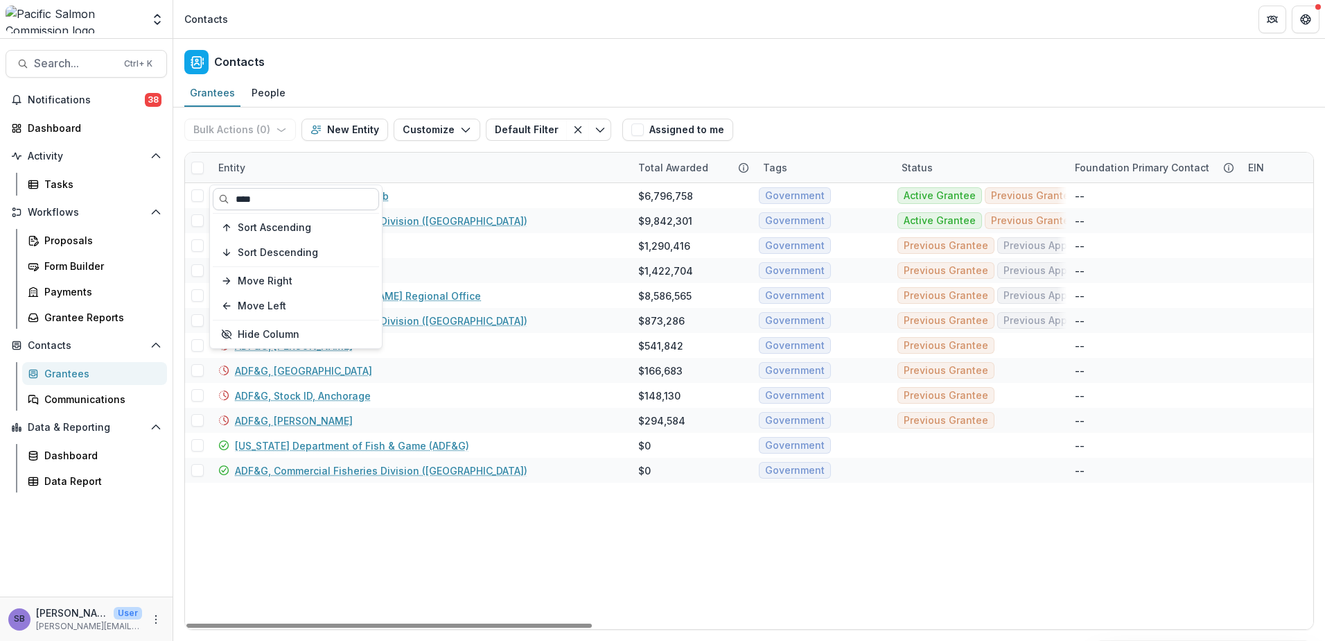
click at [329, 195] on input "****" at bounding box center [296, 199] width 166 height 22
type input "*****"
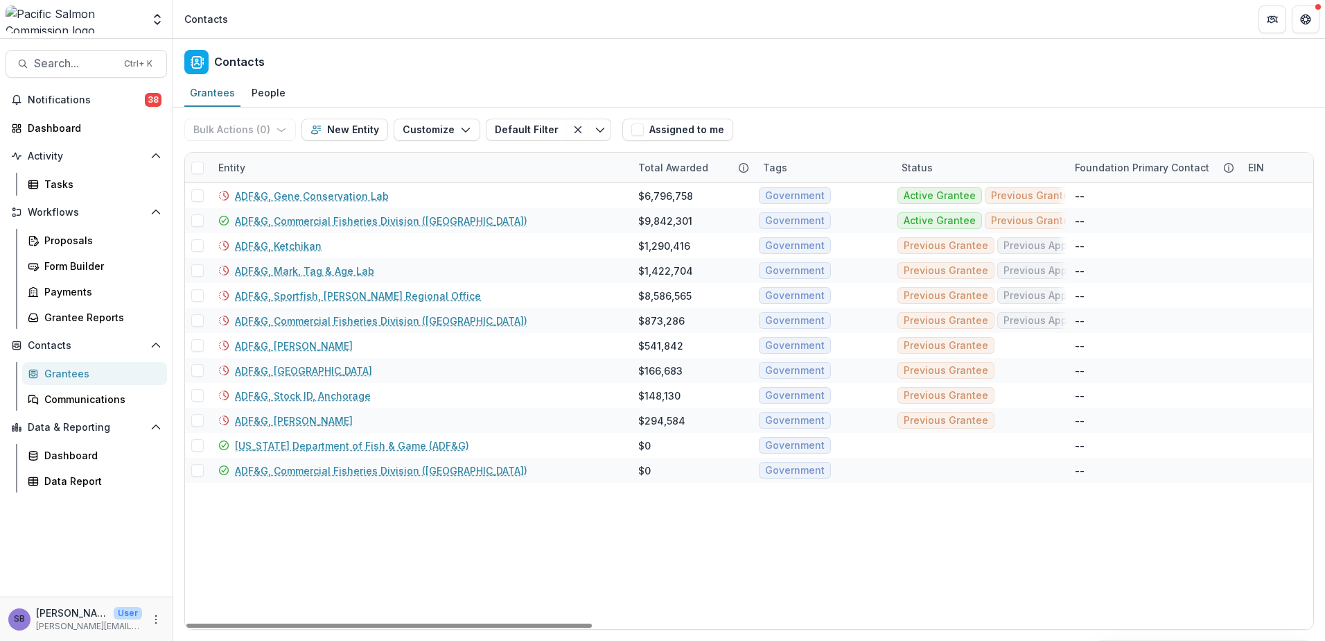
click at [810, 103] on div "Grantees People" at bounding box center [749, 94] width 1152 height 28
click at [360, 221] on link "ADF&G, Commercial Fisheries Division (Anchorage)" at bounding box center [381, 221] width 293 height 15
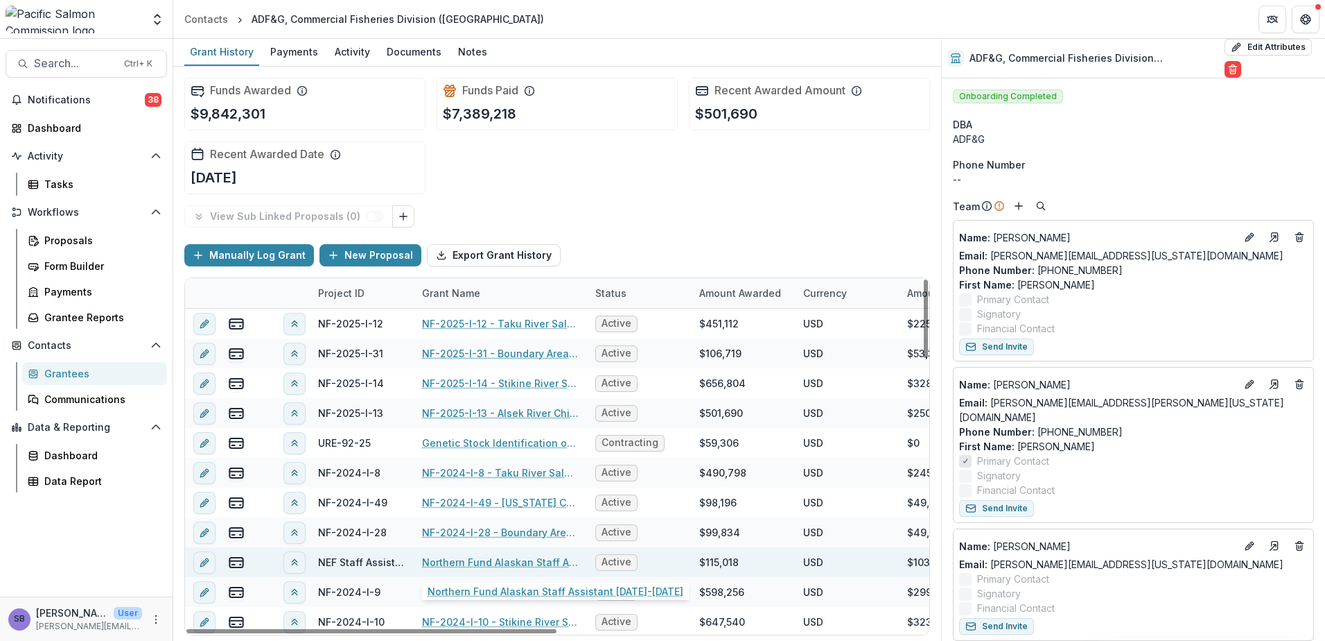
click at [518, 563] on link "Northern Fund Alaskan Staff Assistant 2024-2025" at bounding box center [500, 562] width 157 height 15
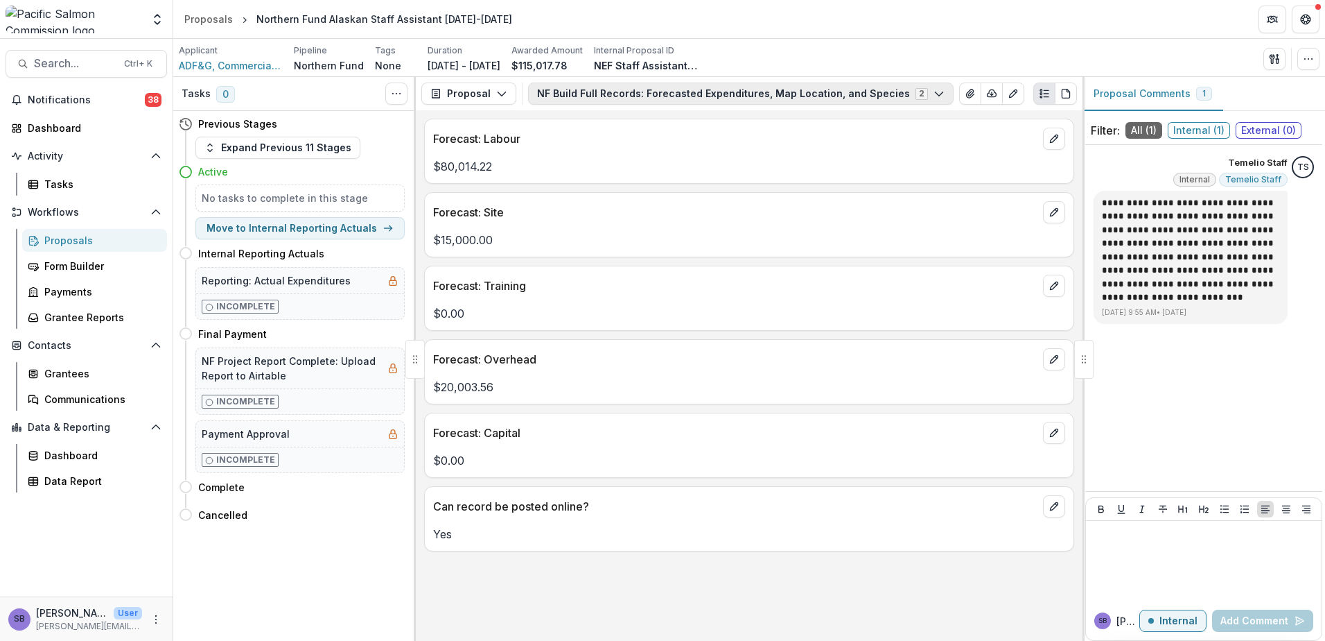
click at [654, 93] on button "NF Build Full Records: Forecasted Expenditures, Map Location, and Species 2" at bounding box center [741, 93] width 426 height 22
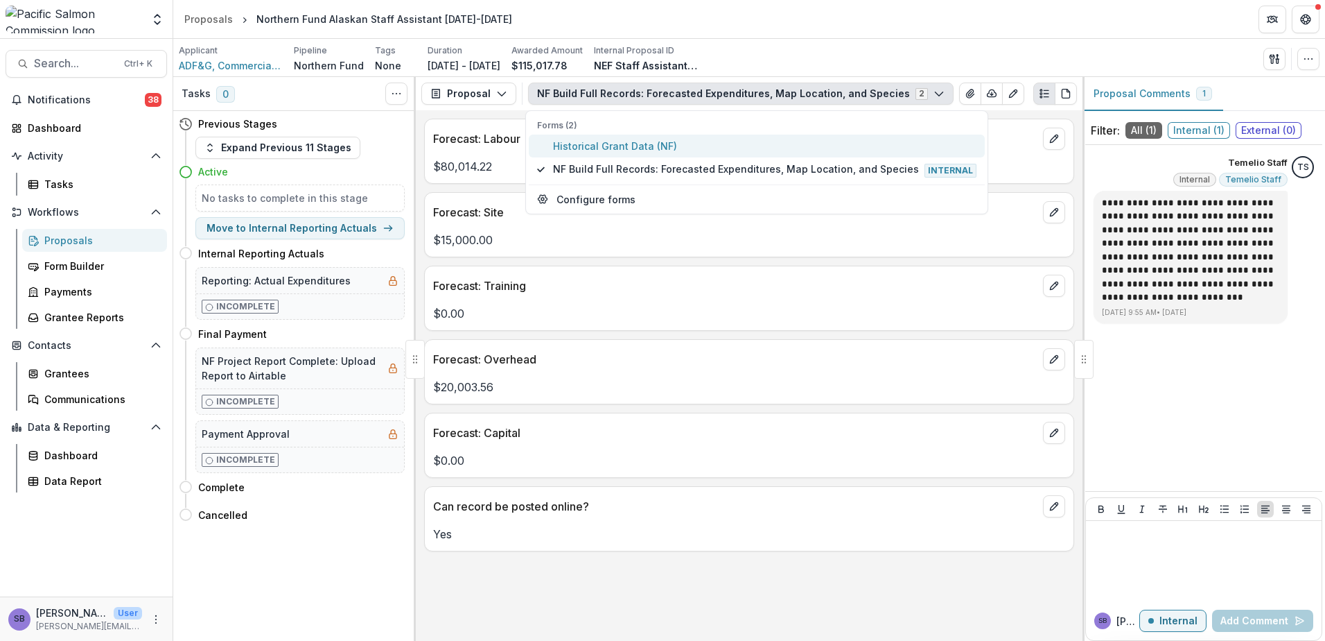
click at [638, 150] on span "Historical Grant Data (NF)" at bounding box center [765, 146] width 424 height 15
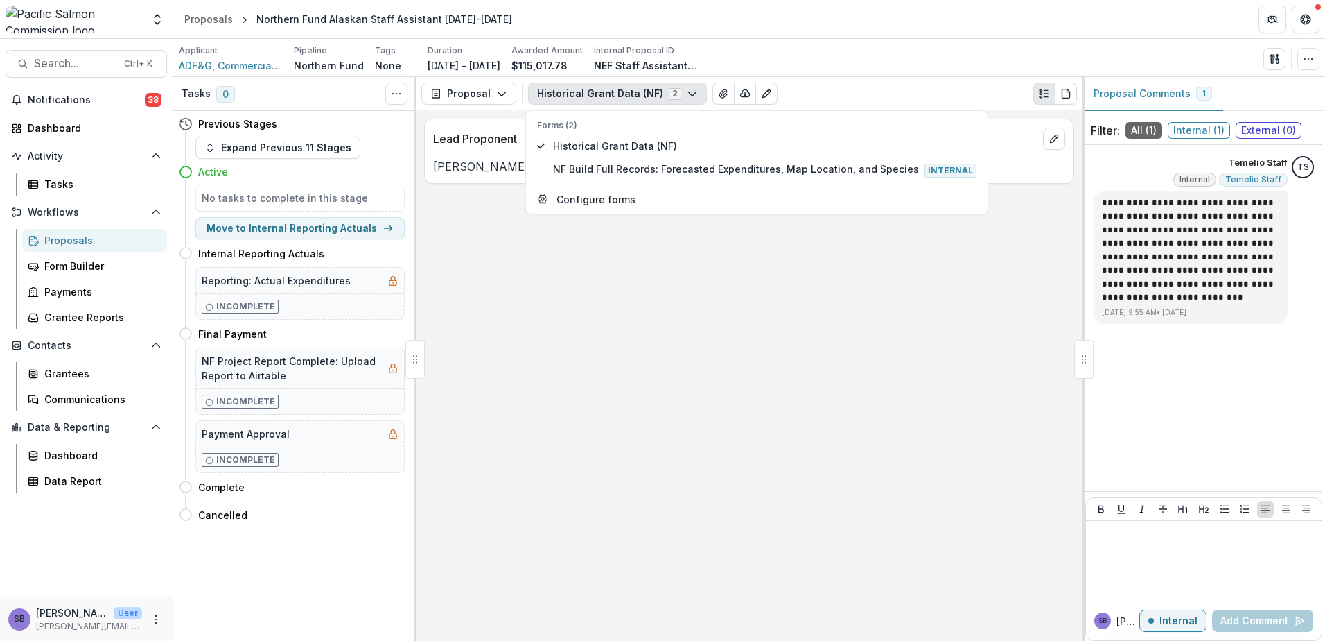
click at [705, 308] on div "Lead Proponent Anne Murray-Reynolds" at bounding box center [749, 375] width 667 height 530
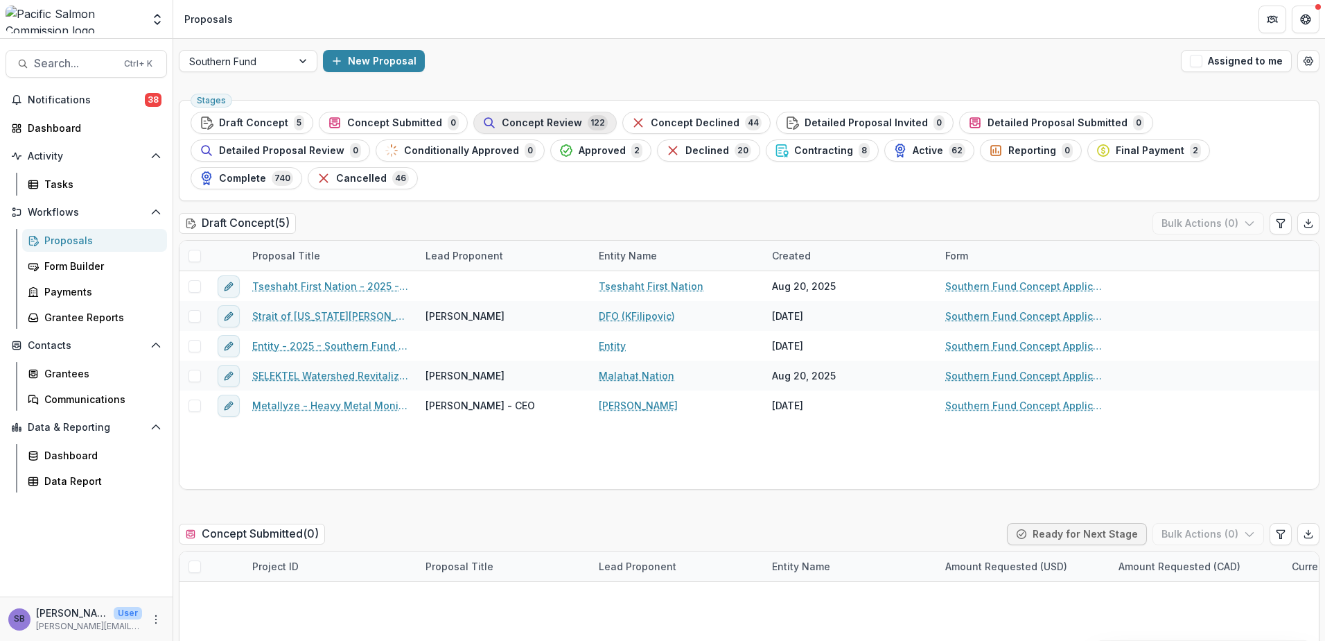
click at [532, 122] on span "Concept Review" at bounding box center [542, 123] width 80 height 12
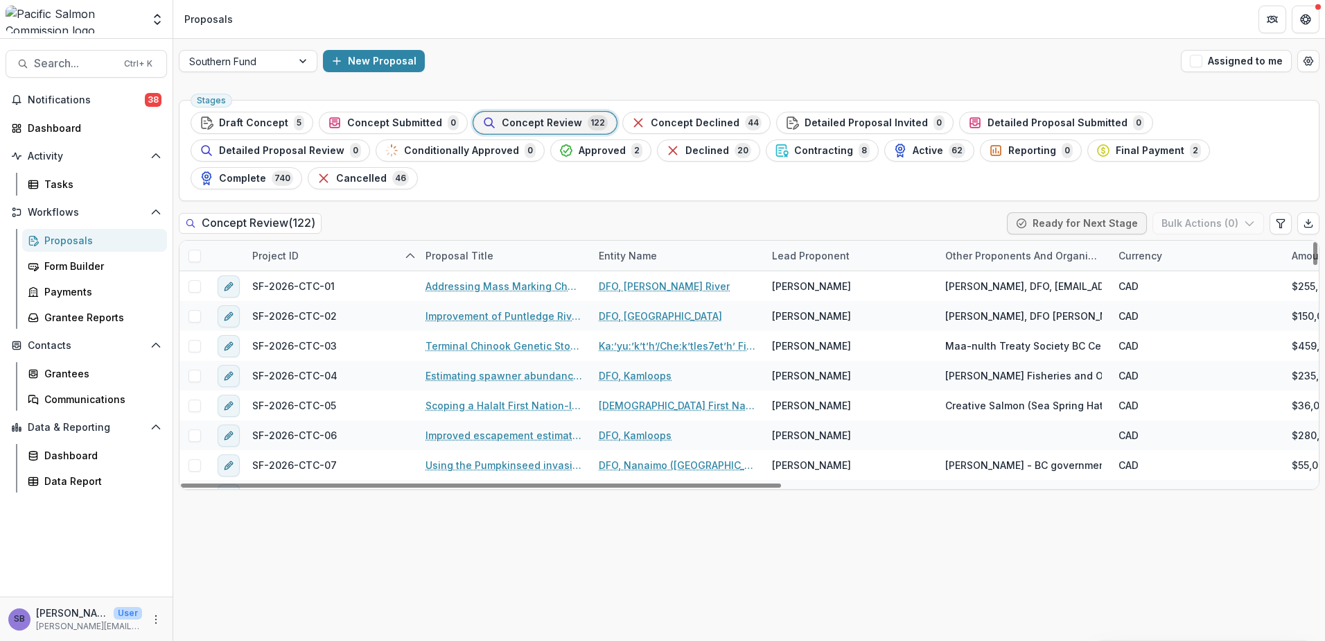
click at [816, 248] on div "Lead Proponent" at bounding box center [811, 255] width 94 height 15
click at [812, 252] on input at bounding box center [850, 259] width 166 height 22
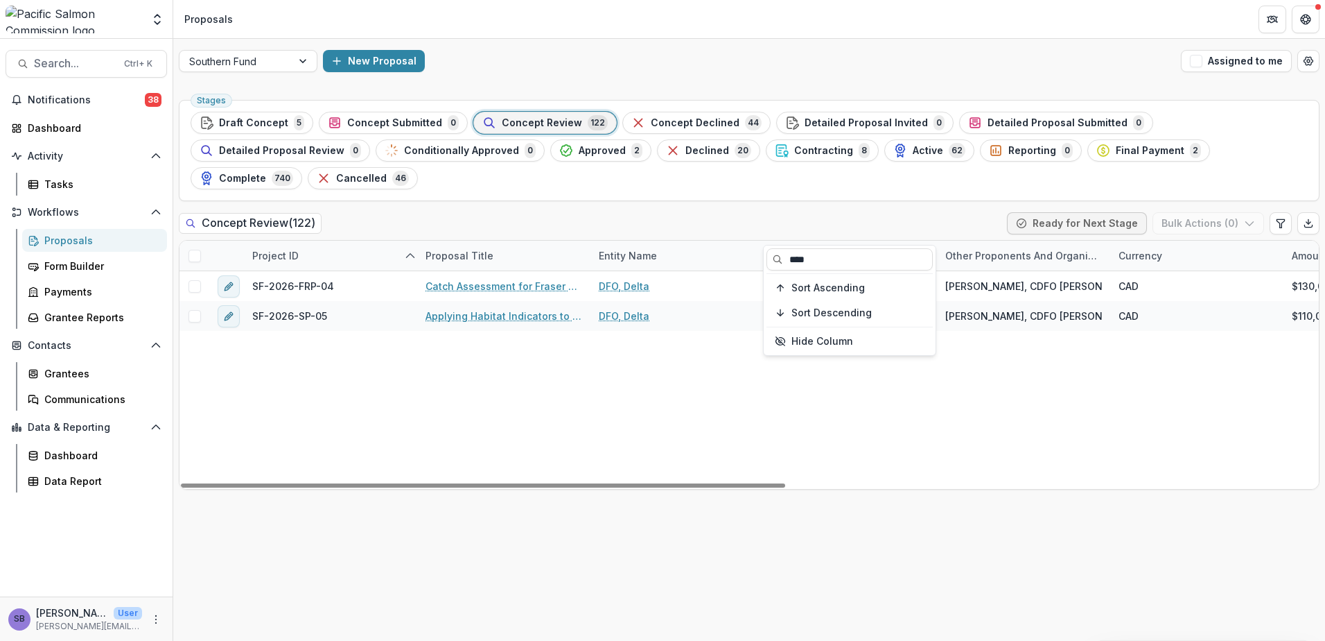
type input "****"
click at [861, 212] on div "Concept Review ( 122 ) Ready for Next Stage Bulk Actions ( 0 )" at bounding box center [749, 226] width 1141 height 28
click at [894, 157] on div "Active 62" at bounding box center [930, 150] width 72 height 15
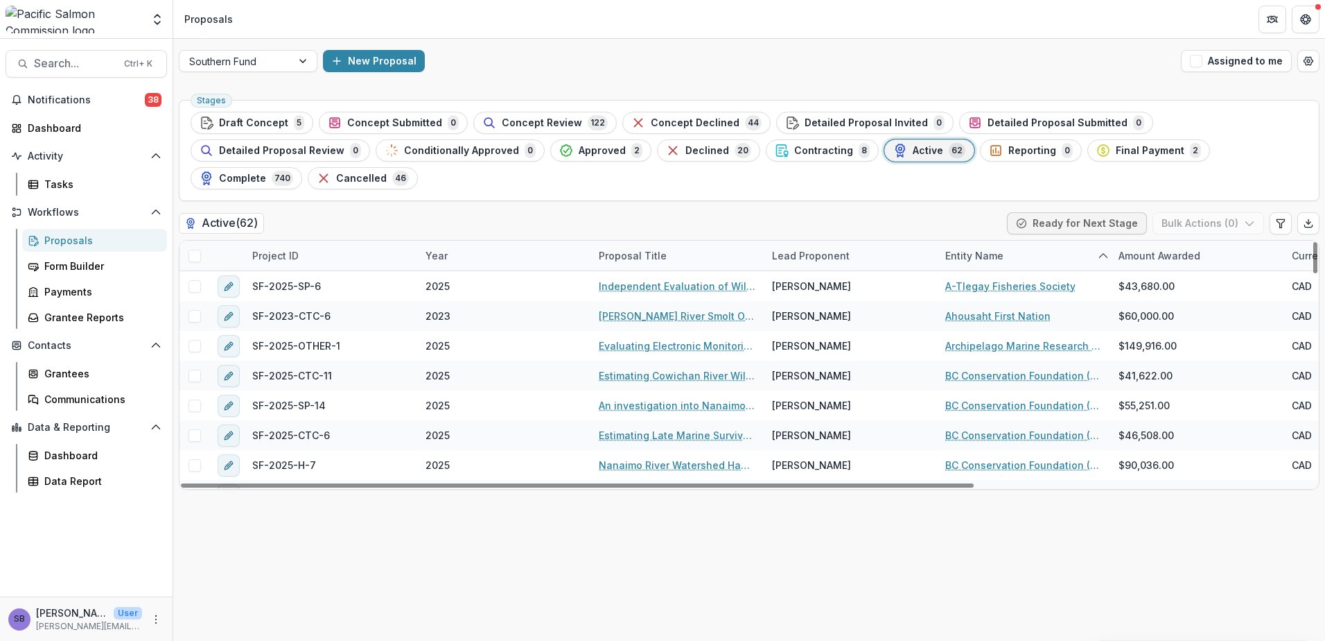
click at [801, 248] on div "Lead Proponent" at bounding box center [811, 255] width 94 height 15
click at [790, 266] on input at bounding box center [850, 259] width 166 height 22
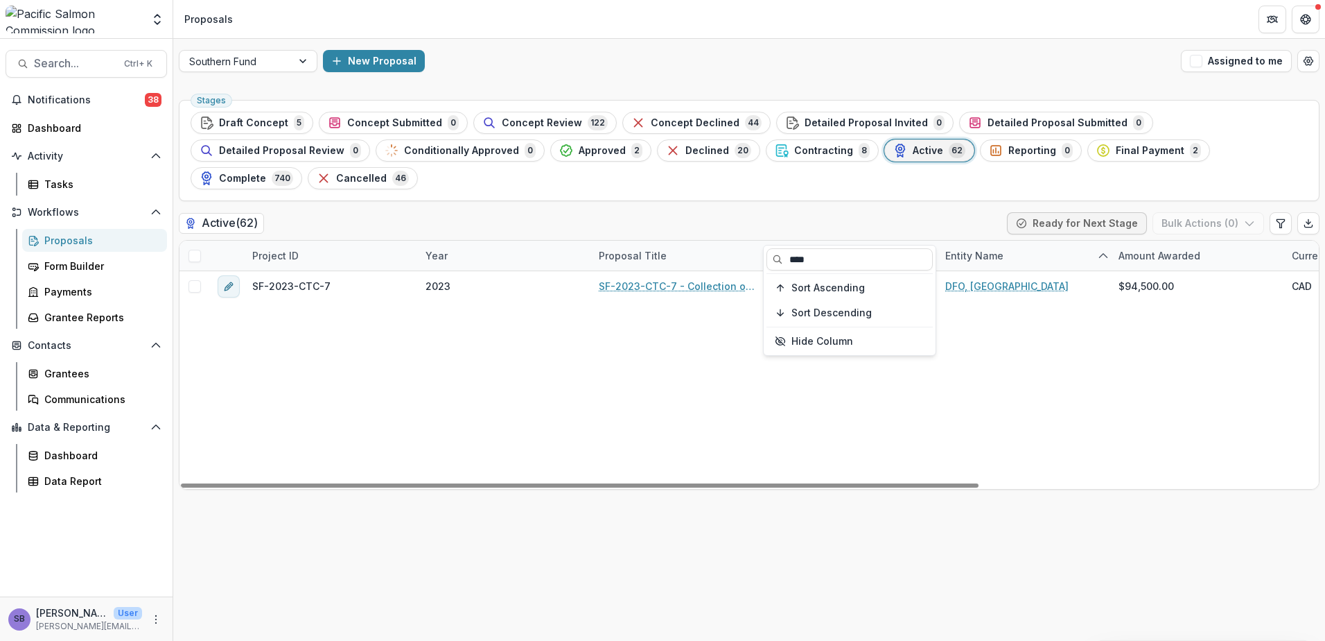
type input "****"
click at [815, 180] on div "Stages Draft Concept 5 Concept Submitted 0 Concept Review 122 Concept Declined …" at bounding box center [749, 367] width 1152 height 546
drag, startPoint x: 702, startPoint y: 458, endPoint x: 385, endPoint y: 491, distance: 317.9
click at [436, 483] on div at bounding box center [580, 485] width 798 height 4
click at [523, 124] on span "Concept Review" at bounding box center [542, 123] width 80 height 12
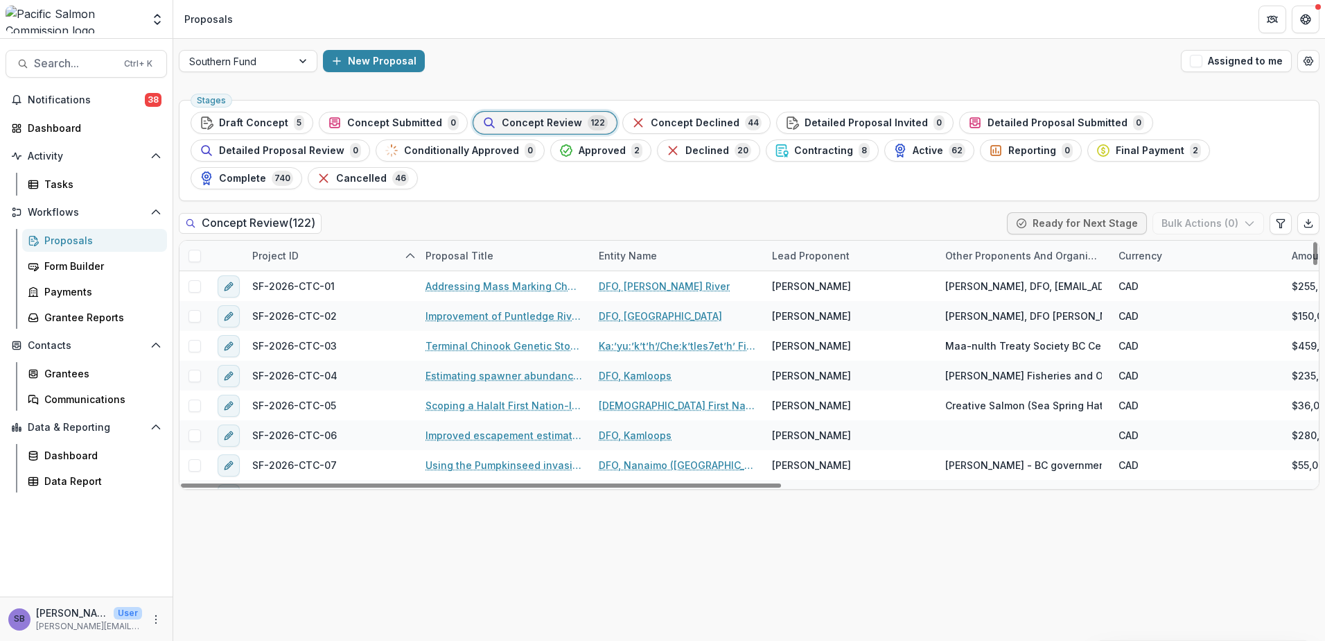
click at [808, 248] on div "Lead Proponent" at bounding box center [811, 255] width 94 height 15
click at [803, 252] on input at bounding box center [850, 259] width 166 height 22
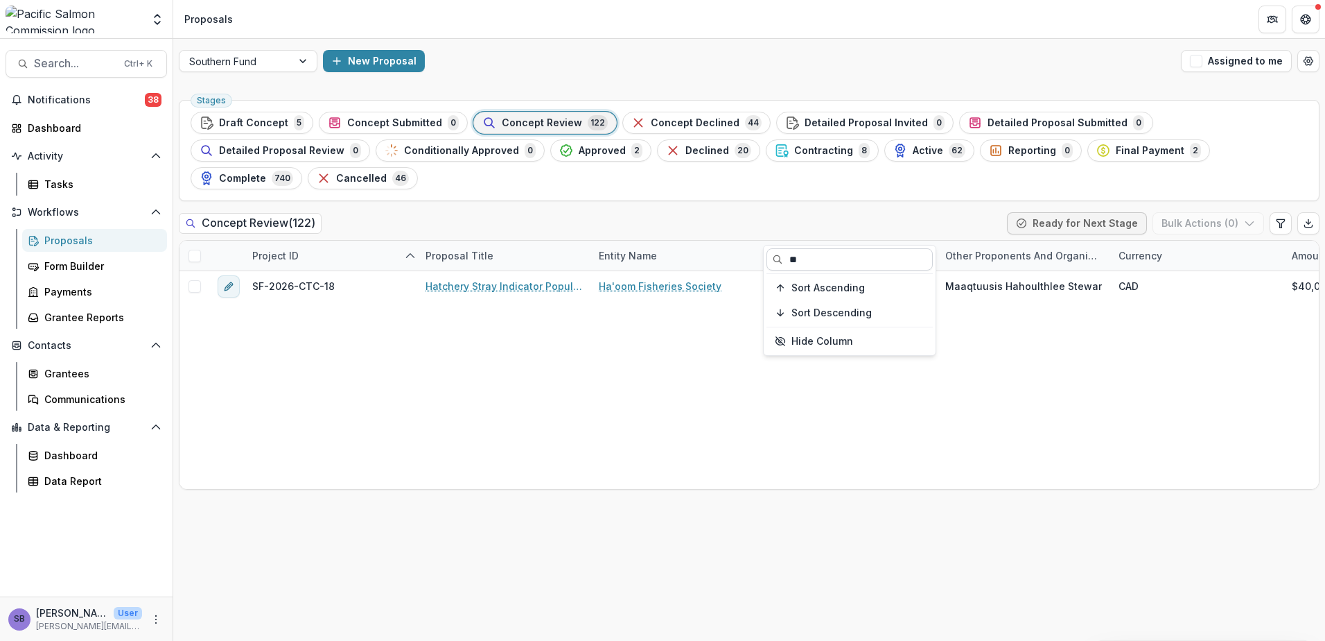
type input "*"
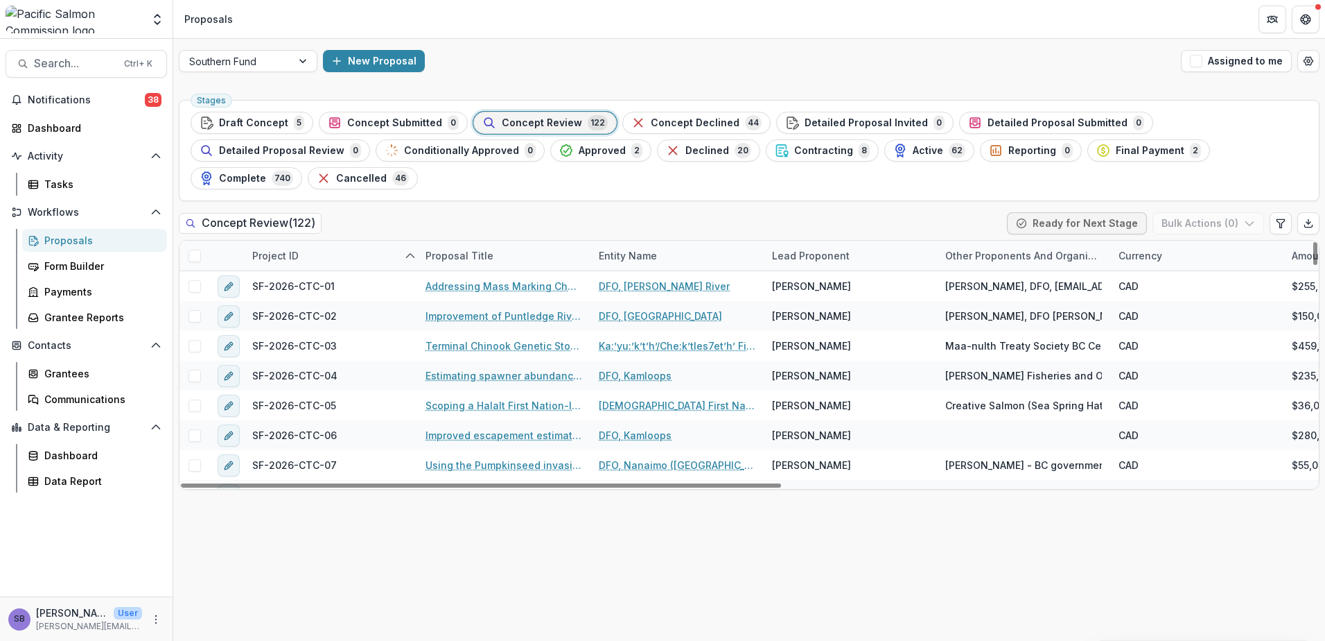
click at [794, 212] on div "Concept Review ( 122 ) Ready for Next Stage Bulk Actions ( 0 )" at bounding box center [749, 226] width 1141 height 28
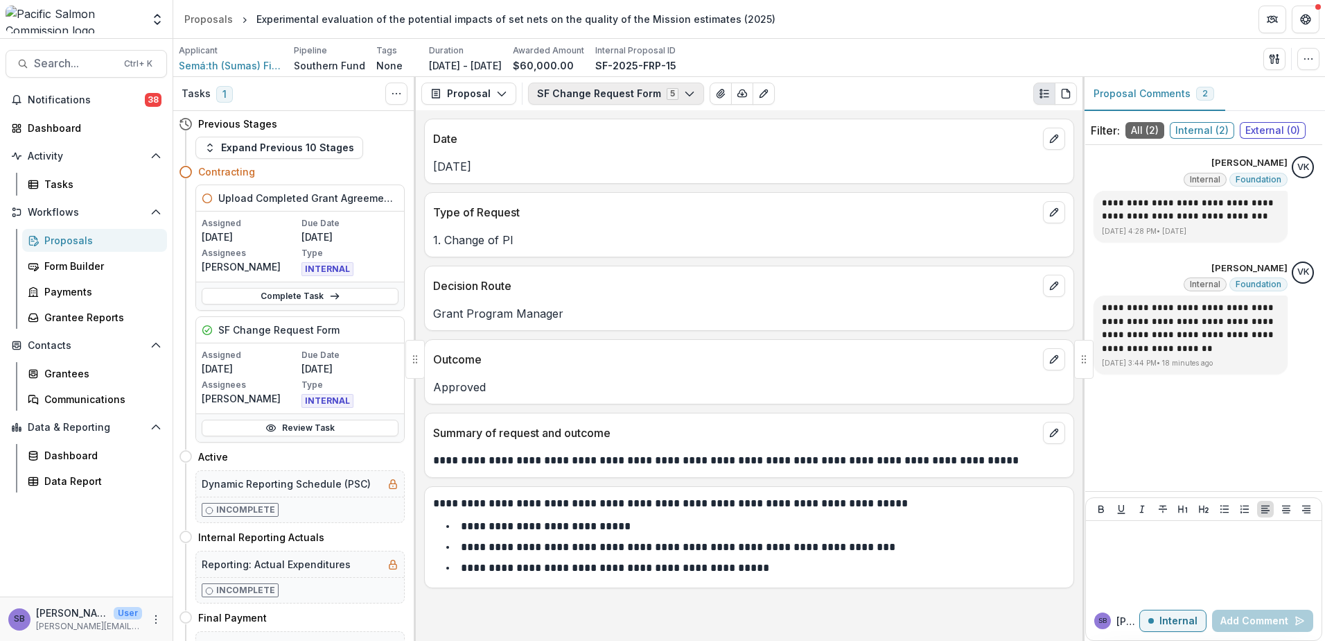
click at [601, 101] on button "SF Change Request Form 5" at bounding box center [616, 93] width 176 height 22
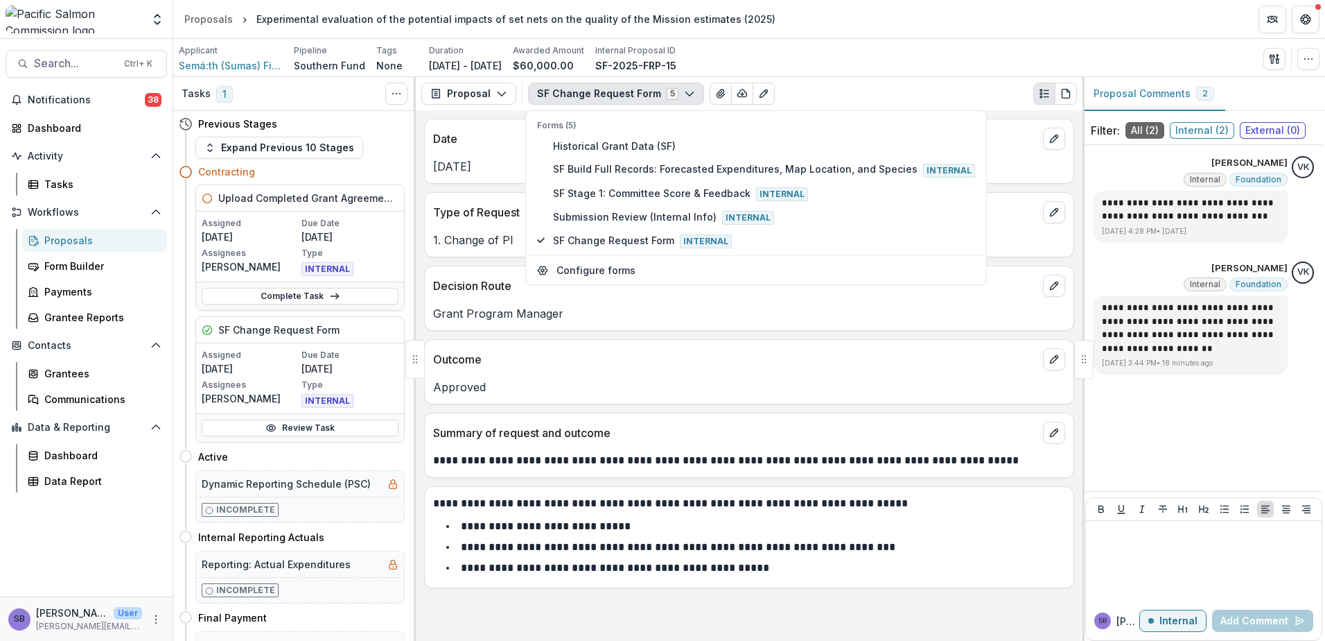
click at [602, 98] on button "SF Change Request Form 5" at bounding box center [616, 93] width 176 height 22
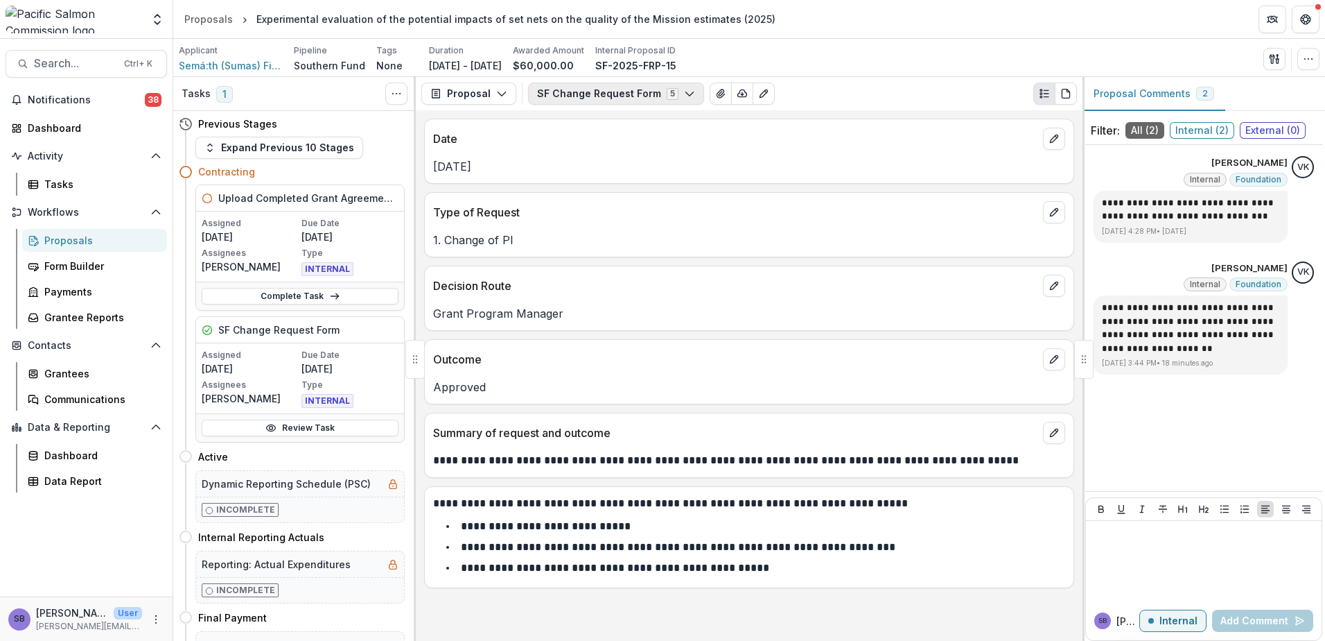
click at [602, 98] on button "SF Change Request Form 5" at bounding box center [616, 93] width 176 height 22
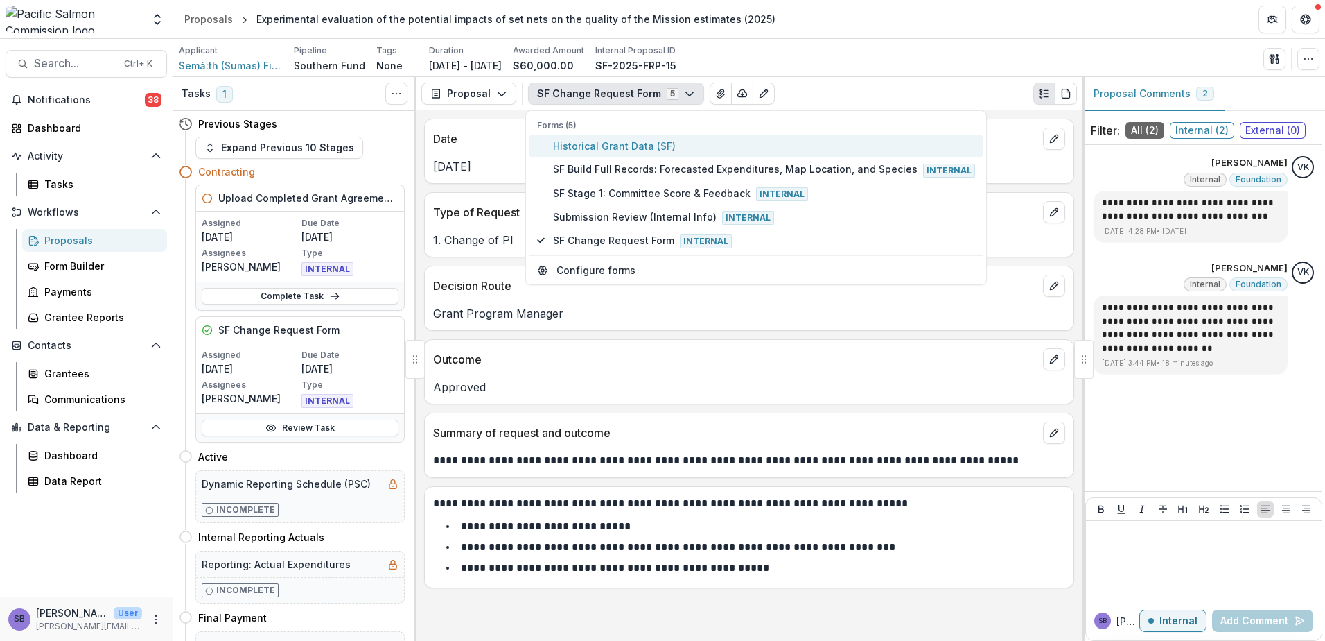
click at [598, 141] on span "Historical Grant Data (SF)" at bounding box center [764, 146] width 422 height 15
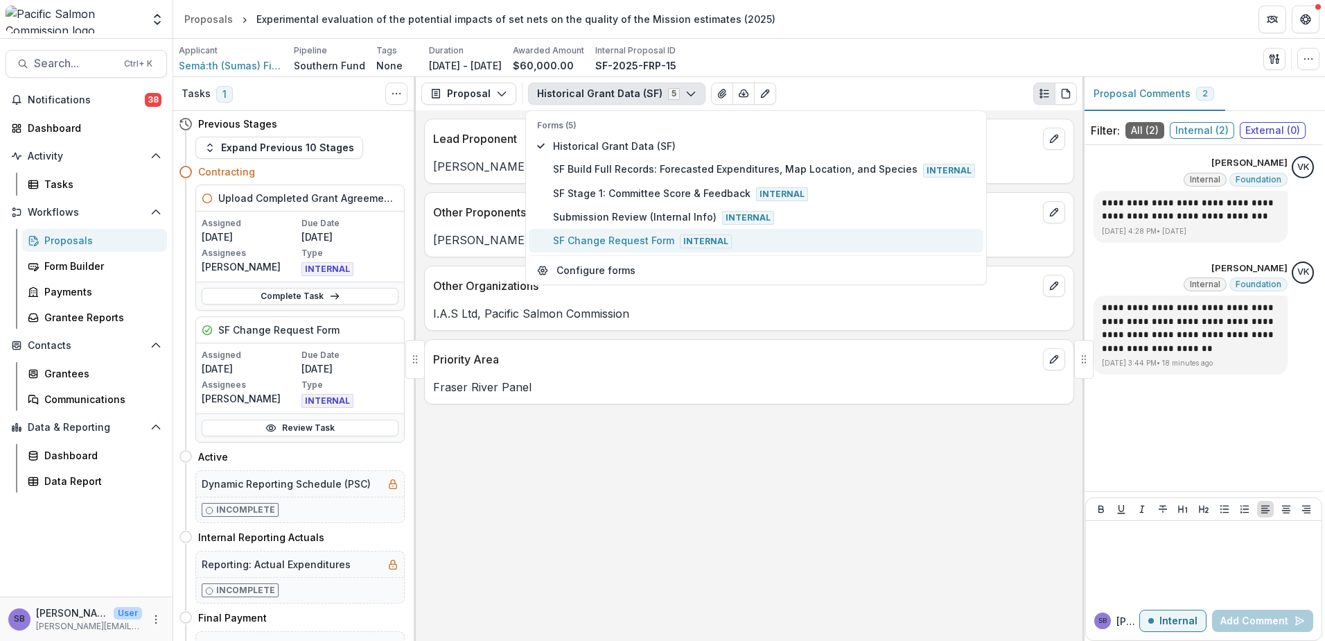
click at [604, 236] on span "SF Change Request Form Internal" at bounding box center [764, 240] width 422 height 15
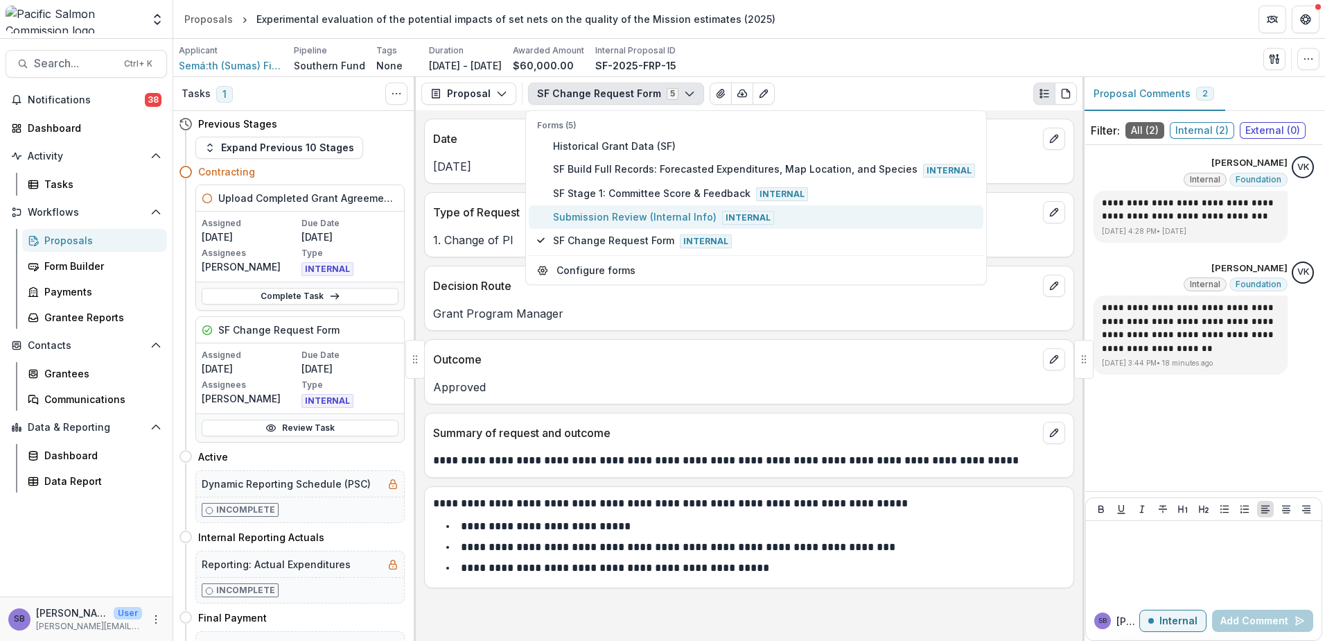
click at [603, 216] on span "Submission Review (Internal Info) Internal" at bounding box center [764, 216] width 422 height 15
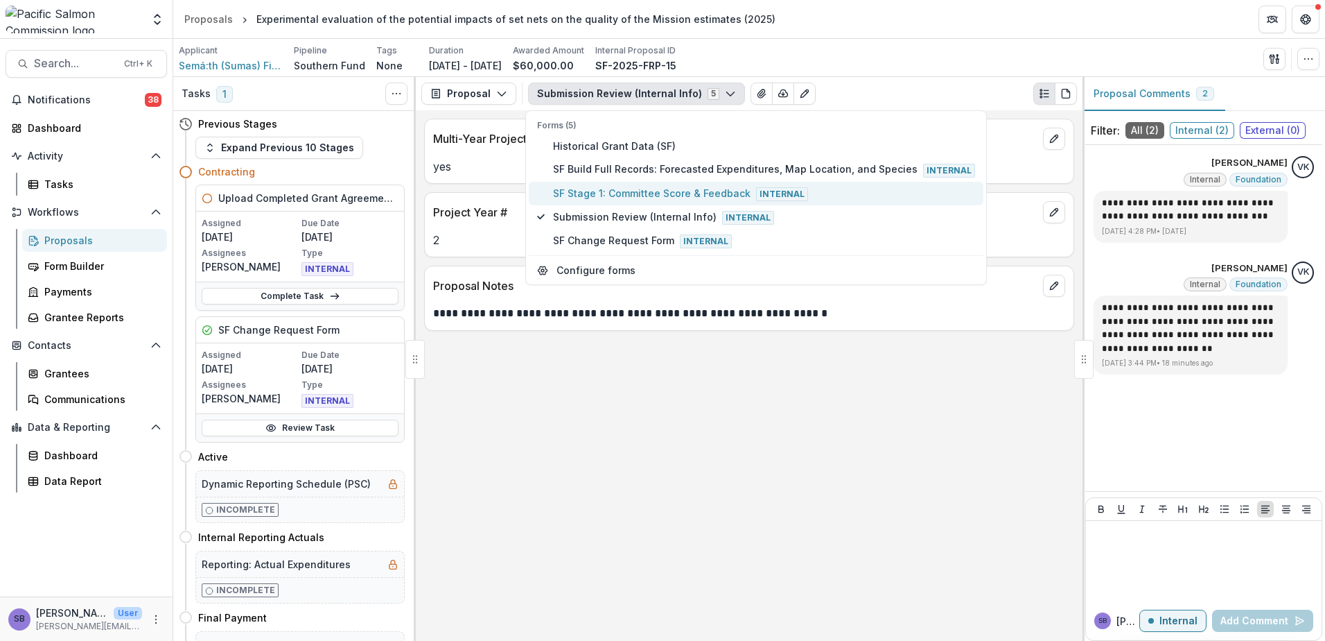
click at [601, 191] on span "SF Stage 1: Committee Score & Feedback Internal" at bounding box center [764, 193] width 422 height 15
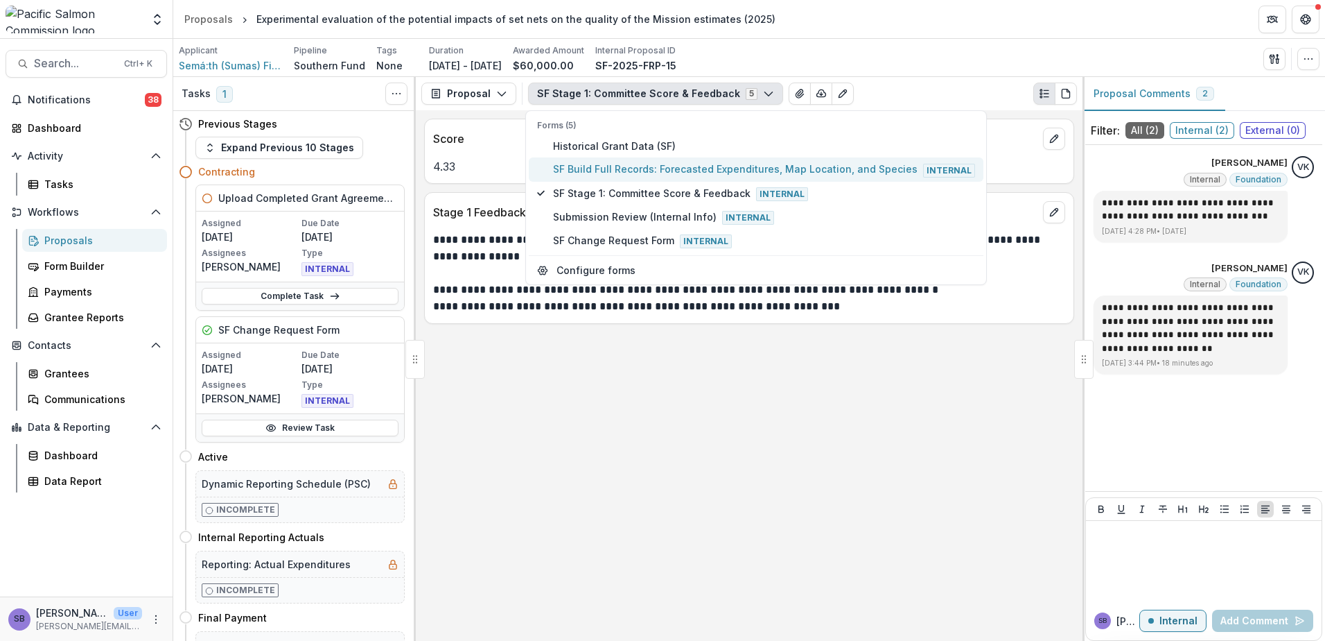
click at [594, 166] on span "SF Build Full Records: Forecasted Expenditures, Map Location, and Species Inter…" at bounding box center [764, 169] width 422 height 15
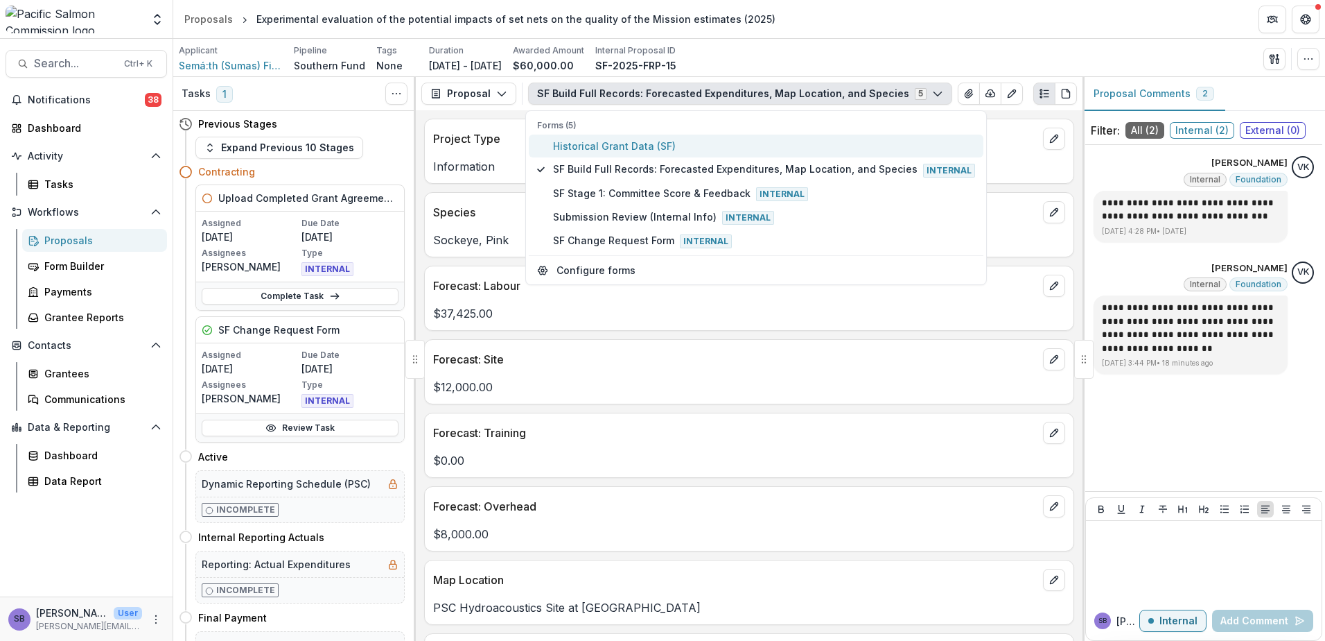
click at [596, 152] on span "Historical Grant Data (SF)" at bounding box center [764, 146] width 422 height 15
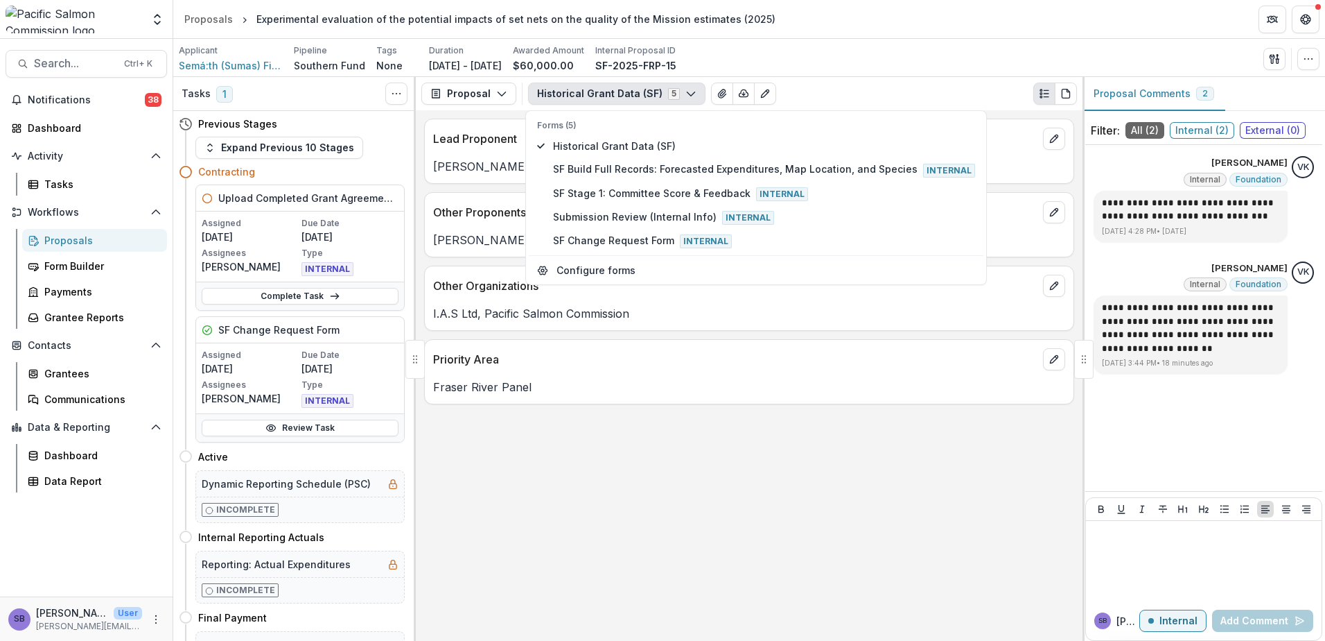
click at [792, 336] on div "Lead Proponent [PERSON_NAME] Other Proponents [PERSON_NAME], [PERSON_NAME], [PE…" at bounding box center [749, 375] width 667 height 530
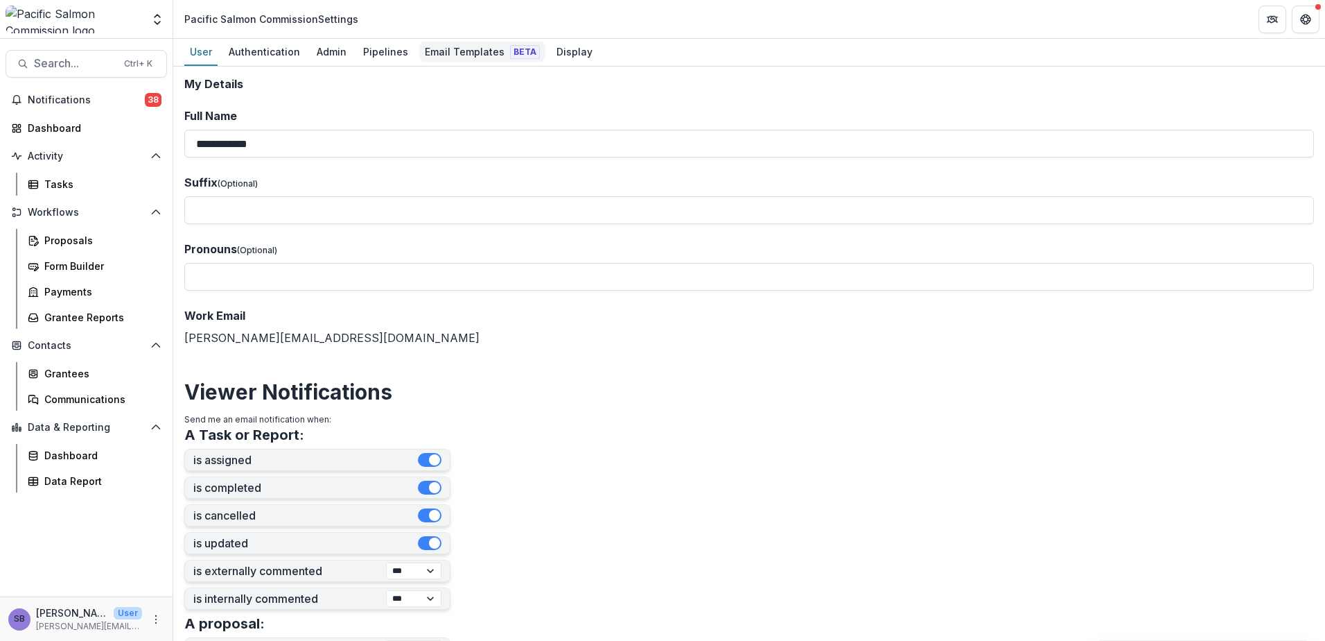
click at [464, 51] on div "Email Templates Beta" at bounding box center [482, 52] width 126 height 20
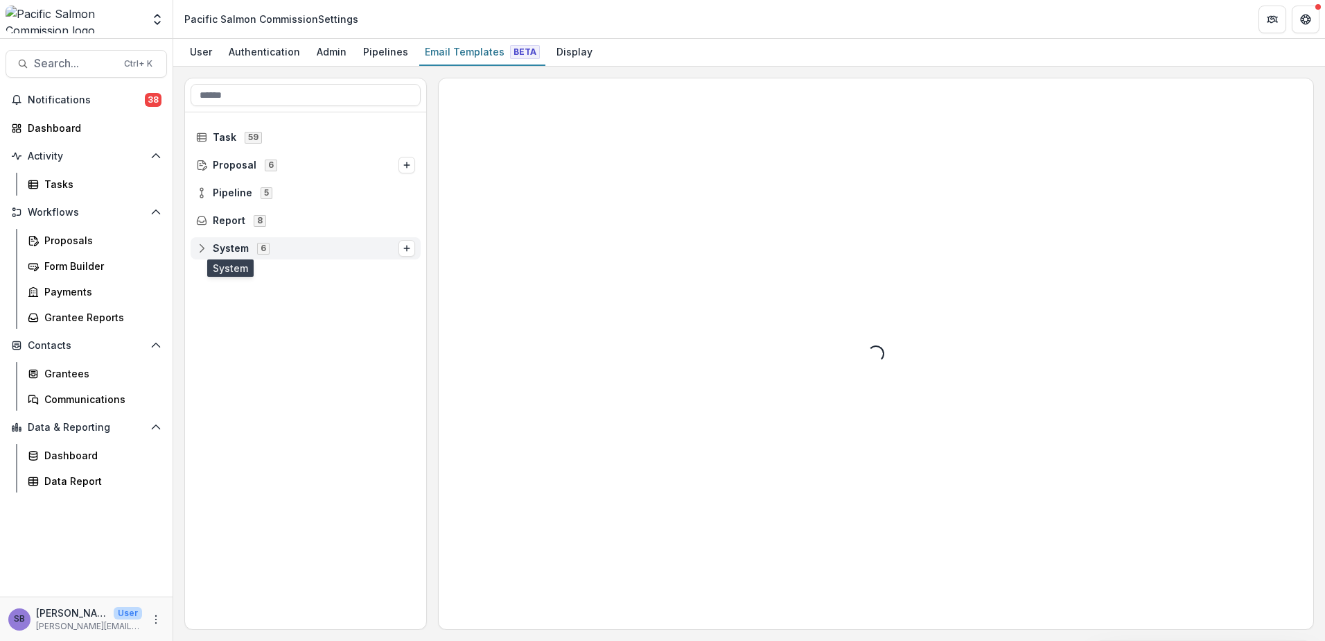
click at [218, 247] on span "System" at bounding box center [231, 249] width 36 height 12
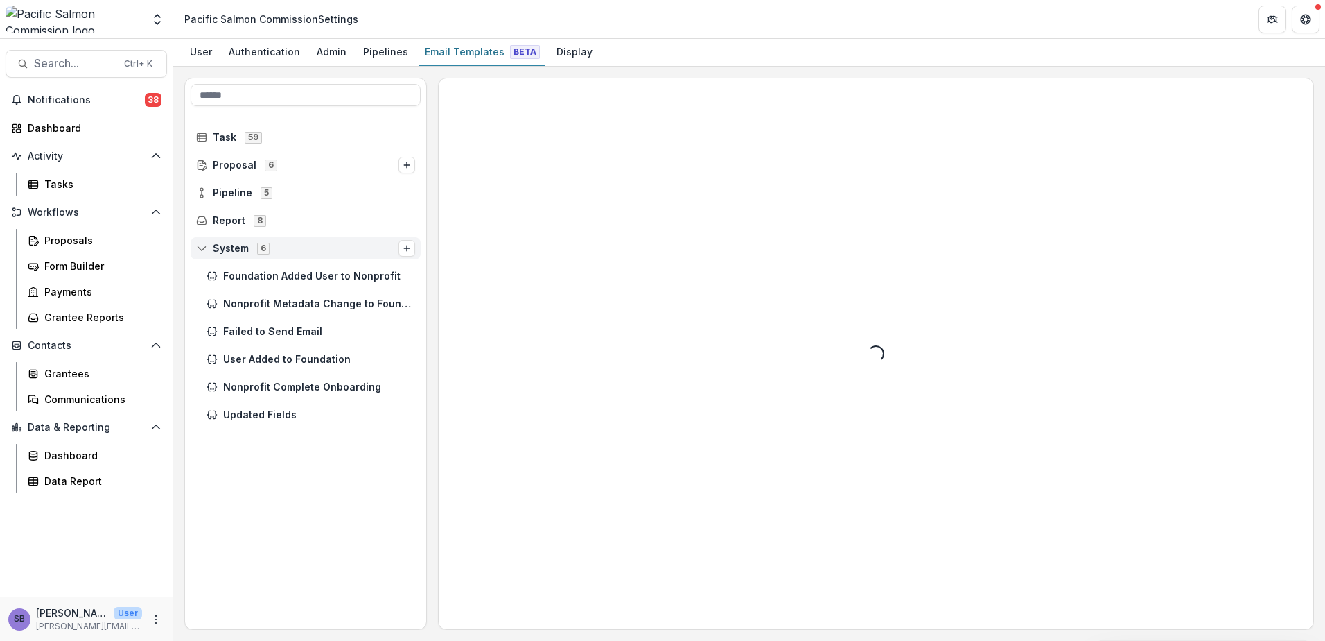
click at [218, 246] on span "System" at bounding box center [231, 249] width 36 height 12
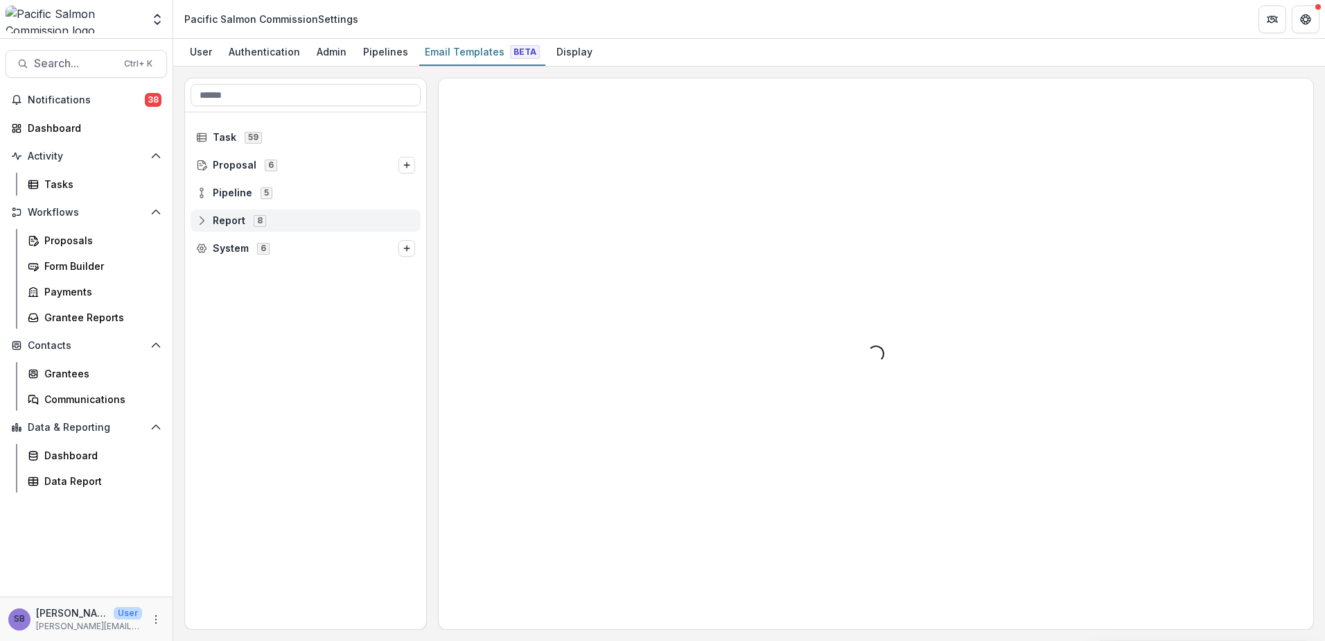
click at [216, 223] on span "Report" at bounding box center [229, 221] width 33 height 12
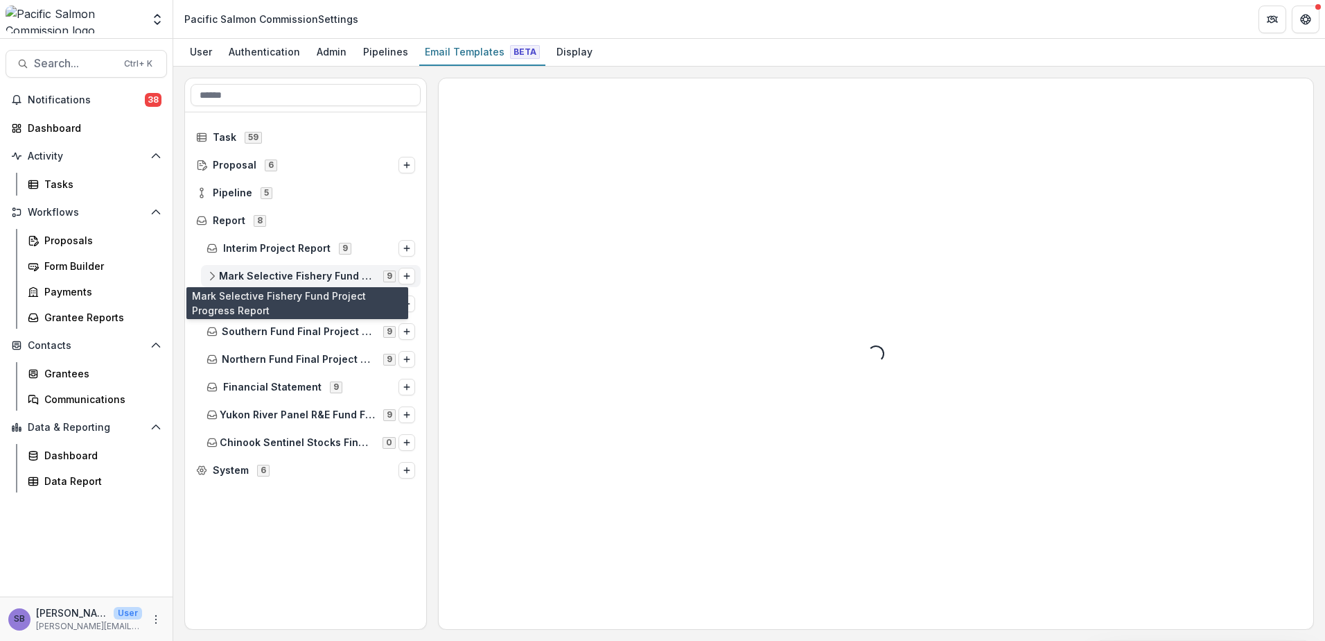
click at [233, 274] on span "Mark Selective Fishery Fund Project Progress Report" at bounding box center [297, 276] width 156 height 12
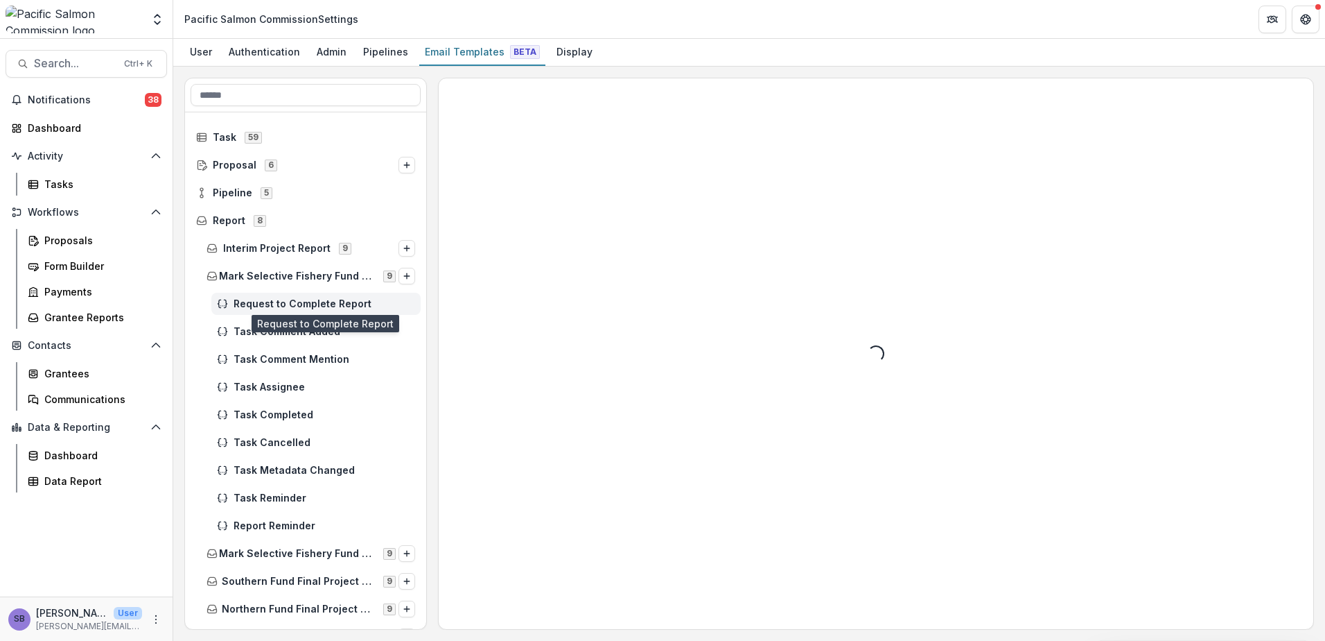
click at [268, 298] on span "Request to Complete Report" at bounding box center [325, 304] width 182 height 12
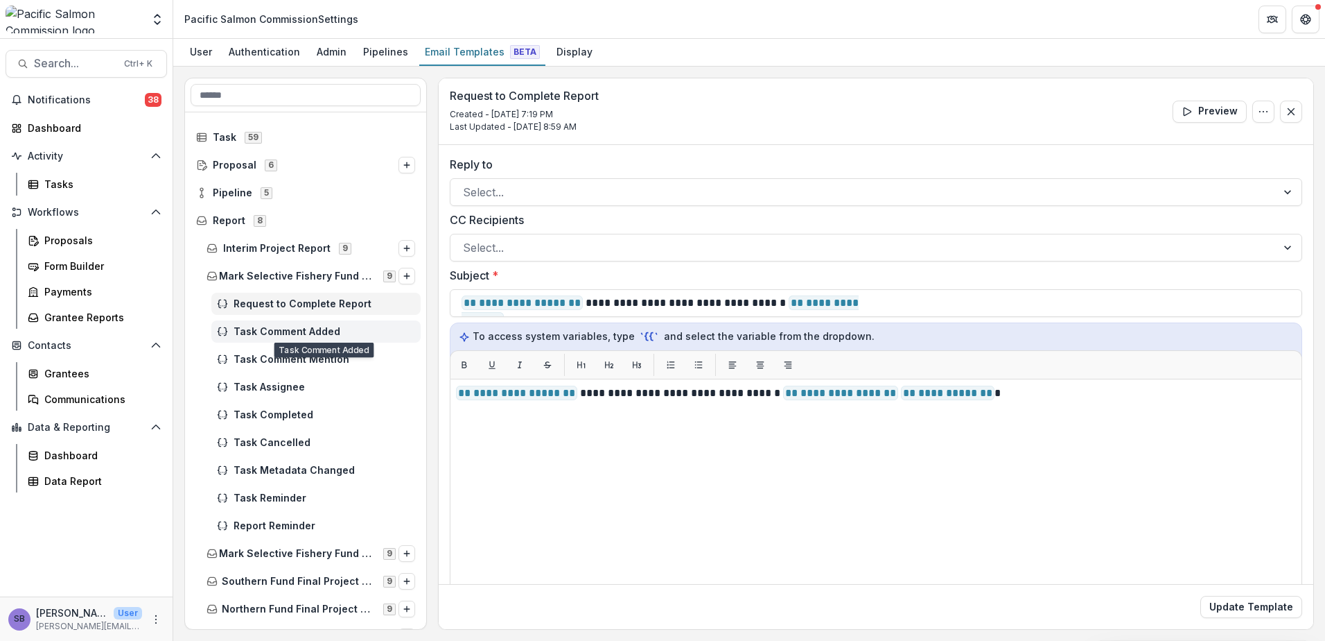
click at [270, 329] on span "Task Comment Added" at bounding box center [325, 332] width 182 height 12
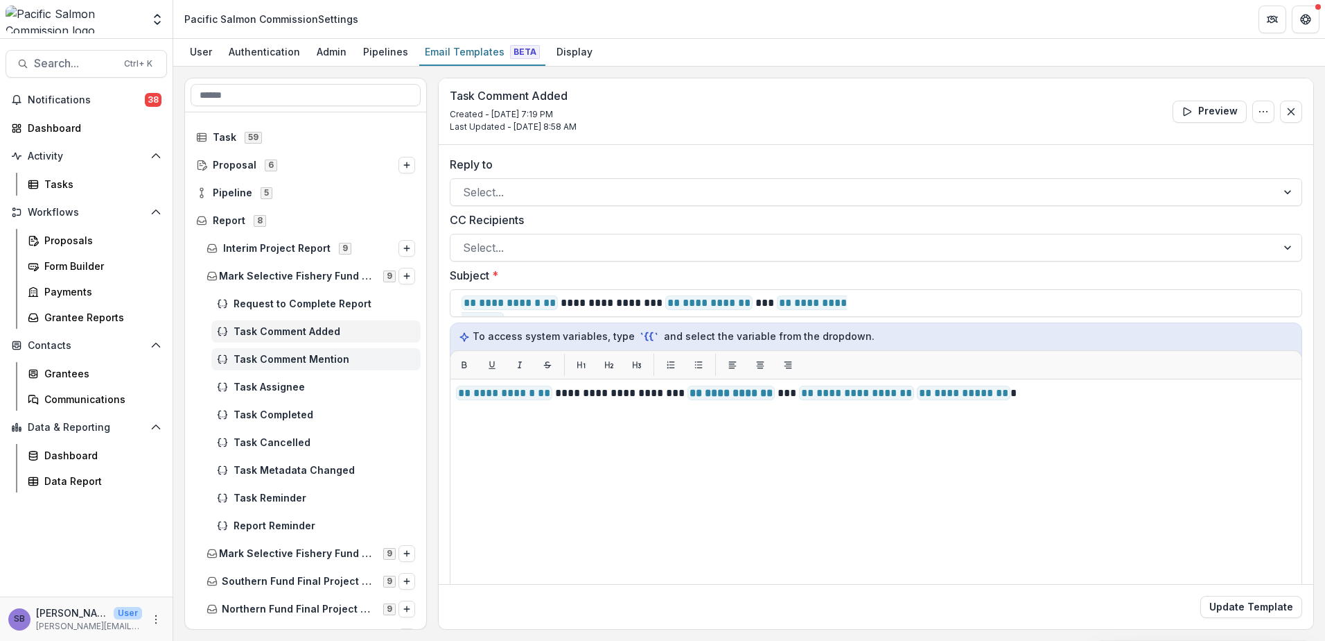
click at [276, 364] on span "Task Comment Mention" at bounding box center [325, 360] width 182 height 12
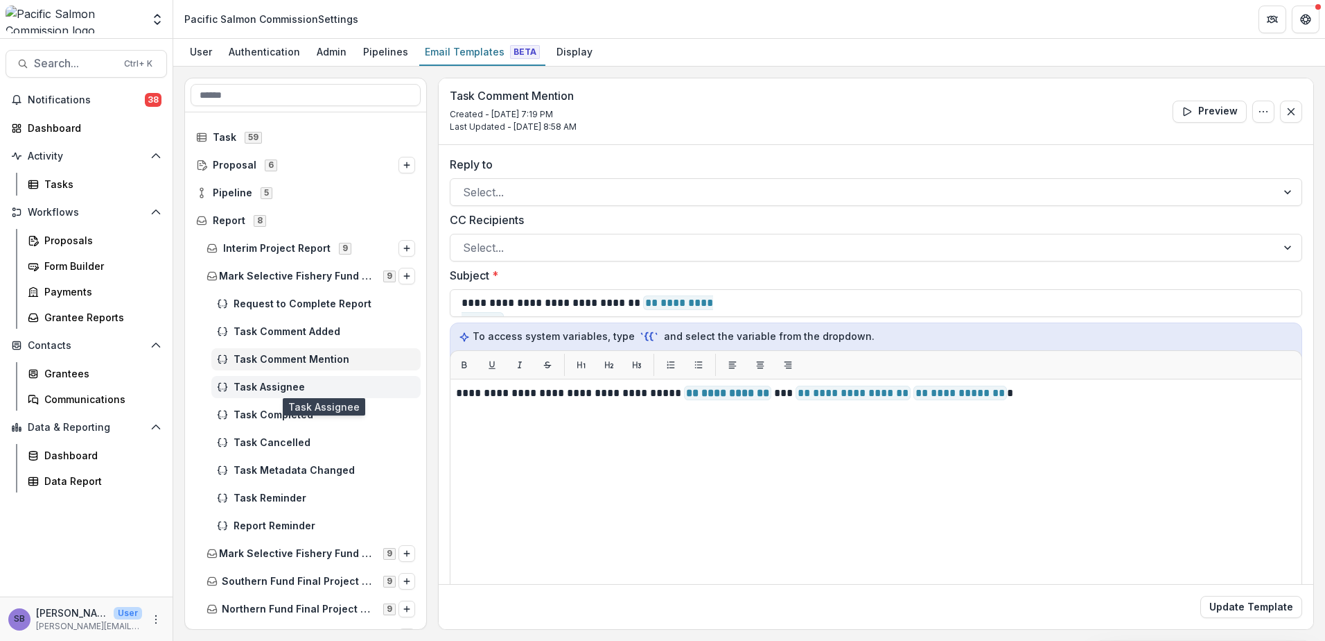
click at [279, 385] on span "Task Assignee" at bounding box center [325, 387] width 182 height 12
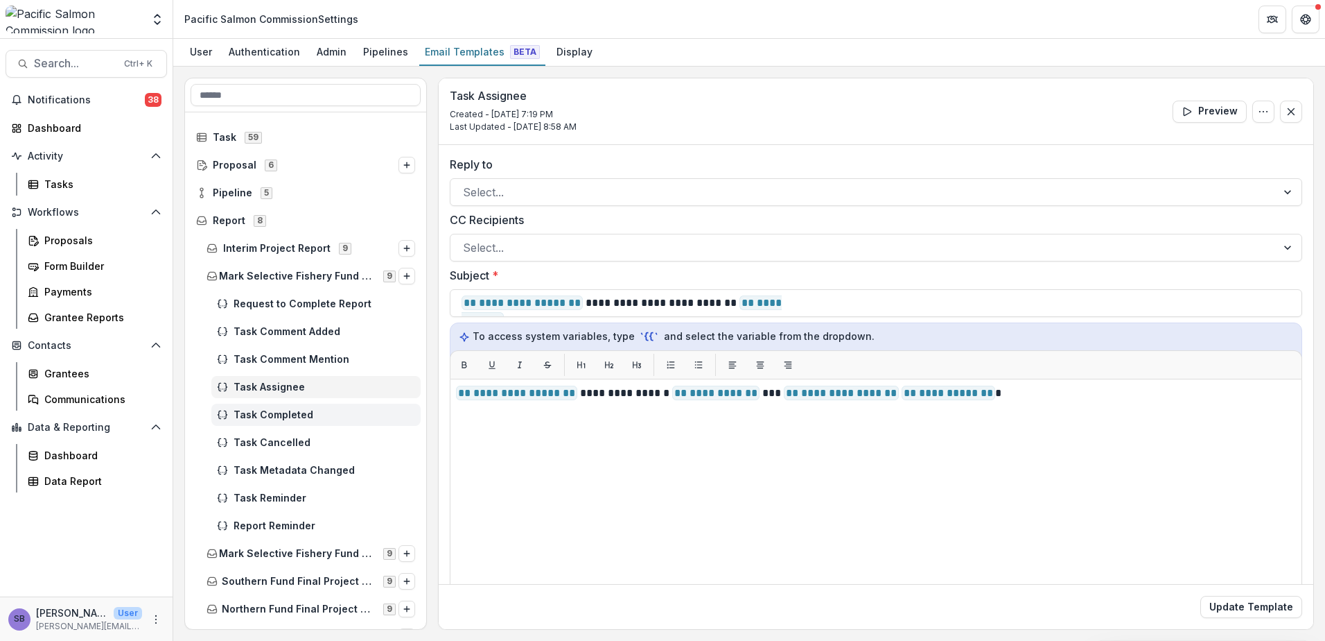
click at [279, 413] on span "Task Completed" at bounding box center [325, 415] width 182 height 12
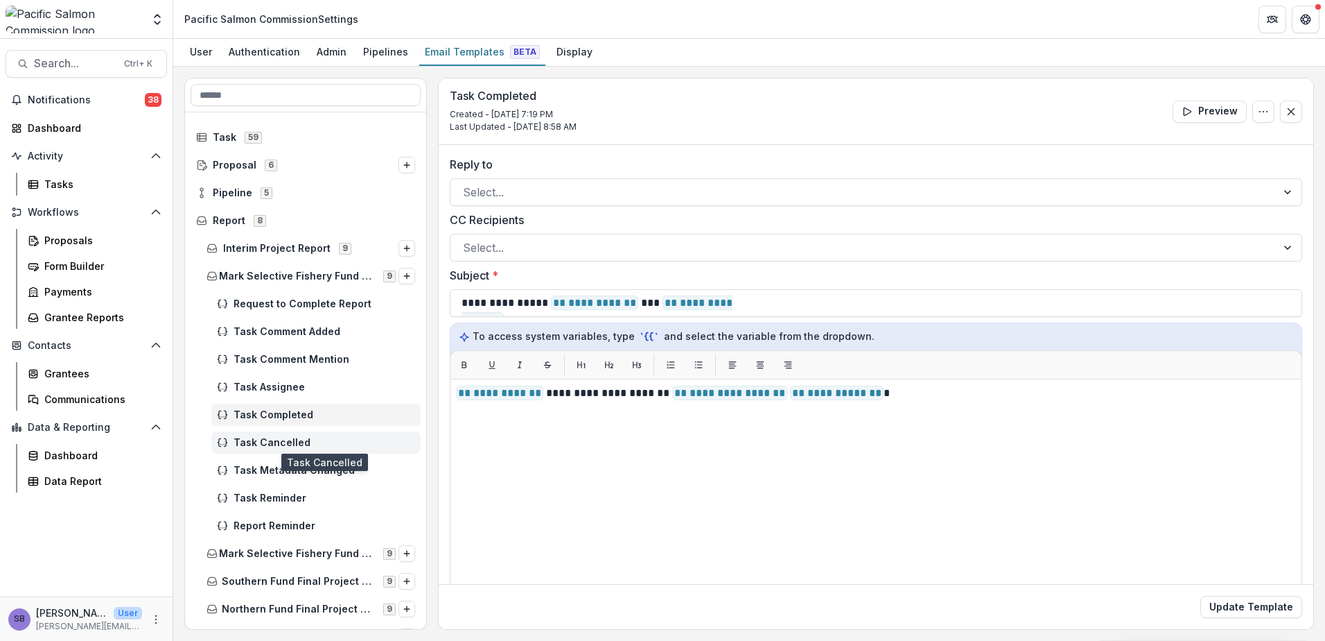
click at [284, 444] on span "Task Cancelled" at bounding box center [325, 443] width 182 height 12
click at [287, 466] on span "Task Metadata Changed" at bounding box center [325, 470] width 182 height 12
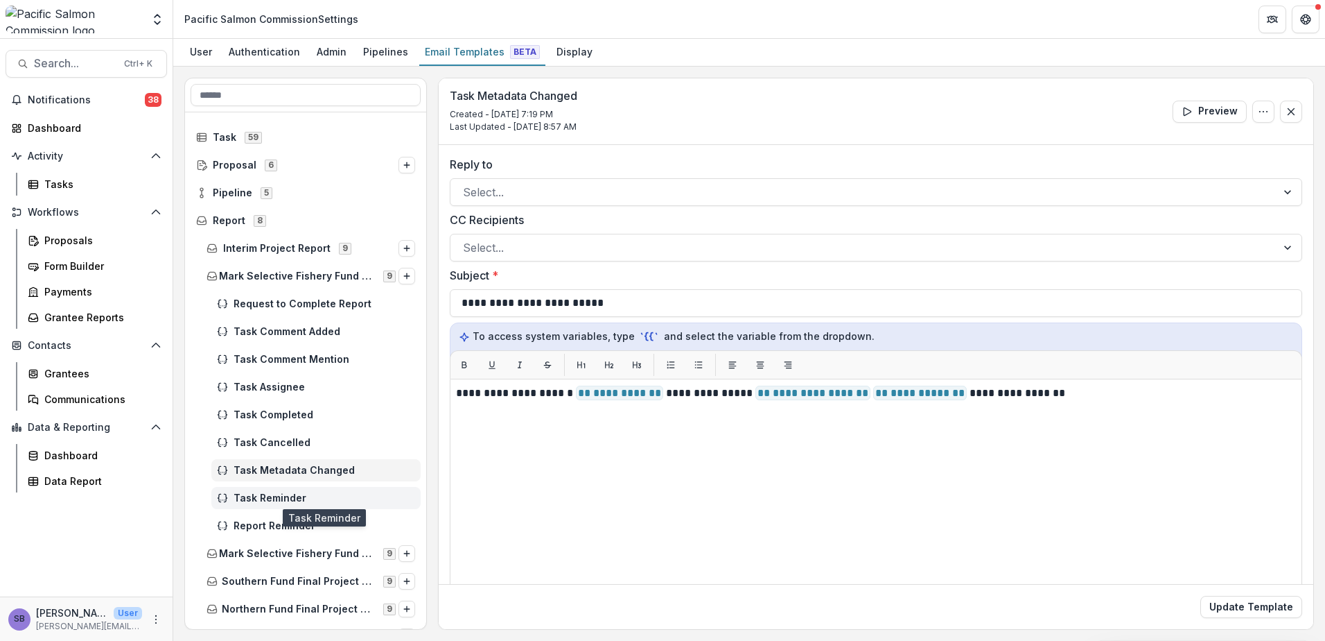
click at [278, 497] on span "Task Reminder" at bounding box center [325, 498] width 182 height 12
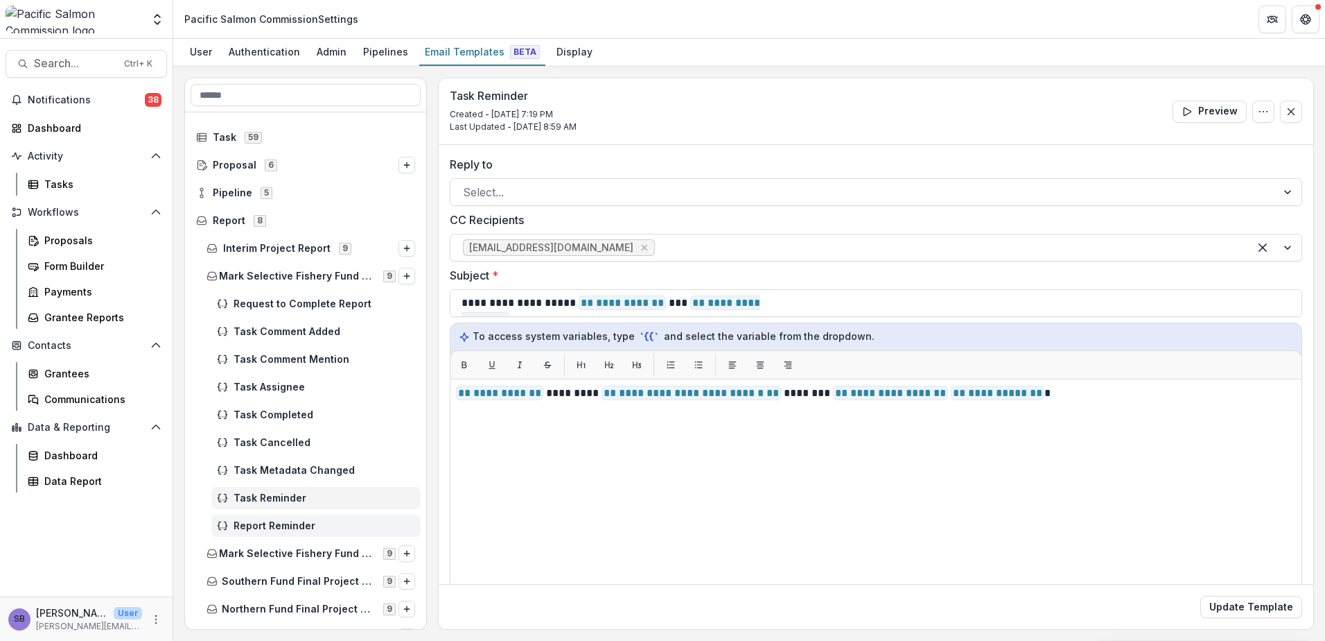
click at [277, 526] on span "Report Reminder" at bounding box center [325, 526] width 182 height 12
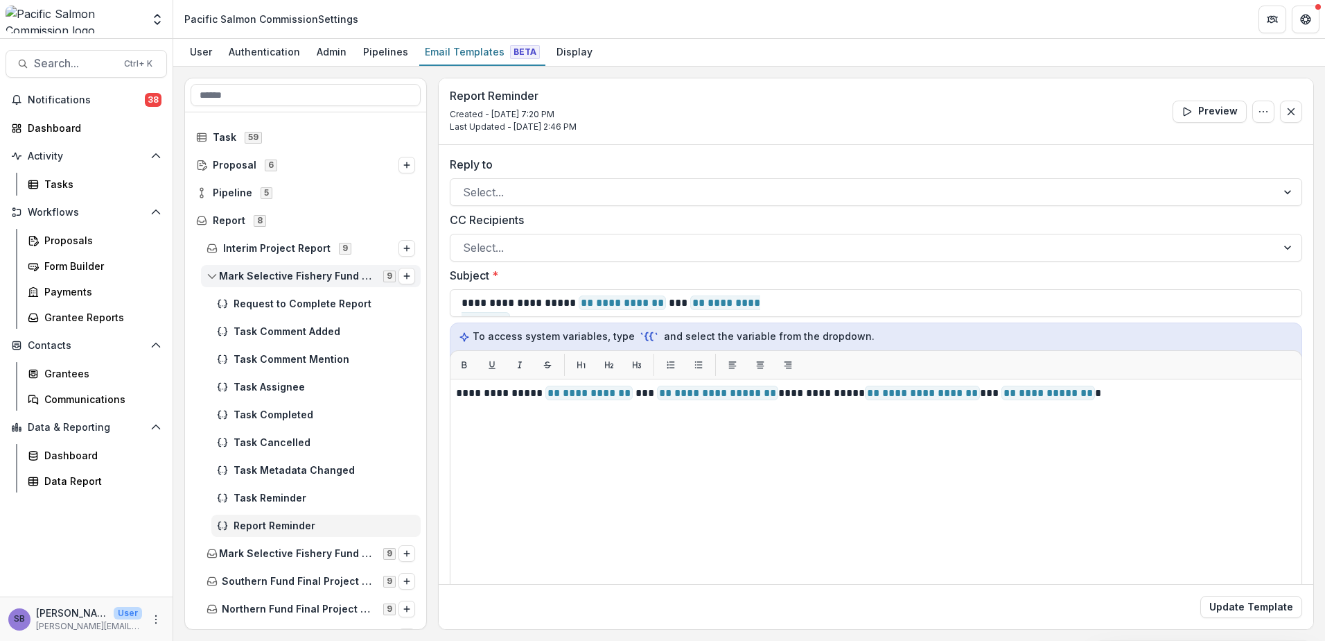
click at [313, 275] on span "Mark Selective Fishery Fund Project Progress Report" at bounding box center [297, 276] width 156 height 12
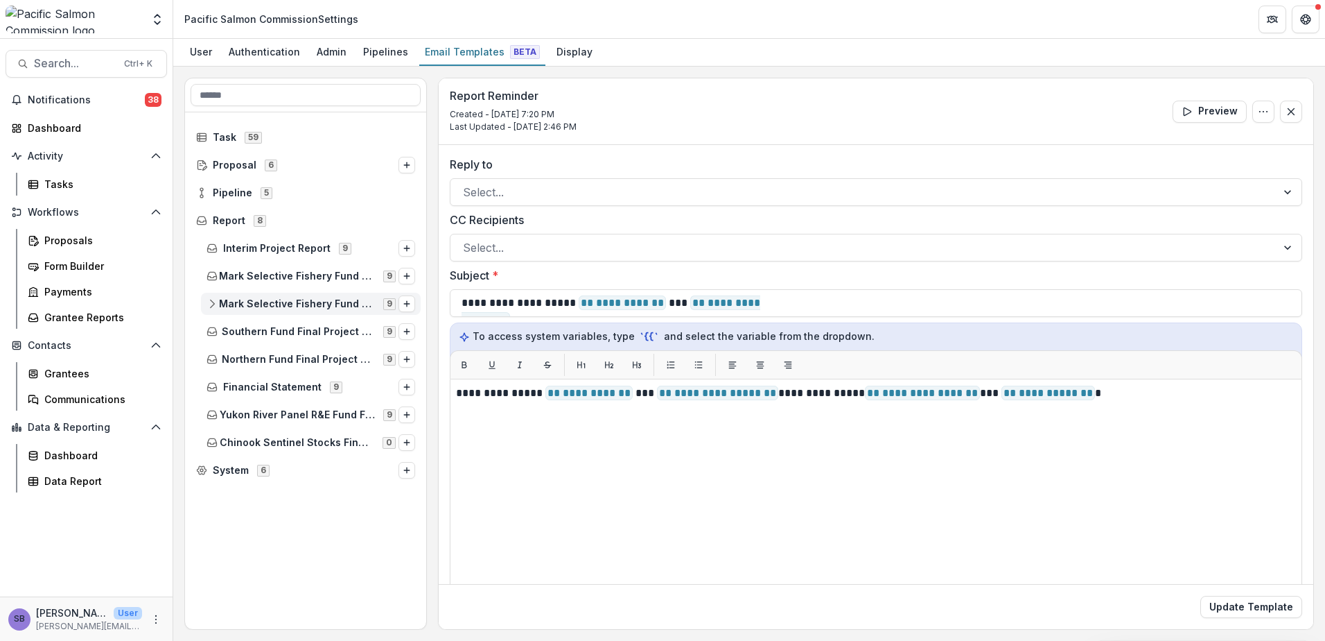
click at [309, 302] on span "Mark Selective Fishery Fund Final Project Report" at bounding box center [297, 304] width 156 height 12
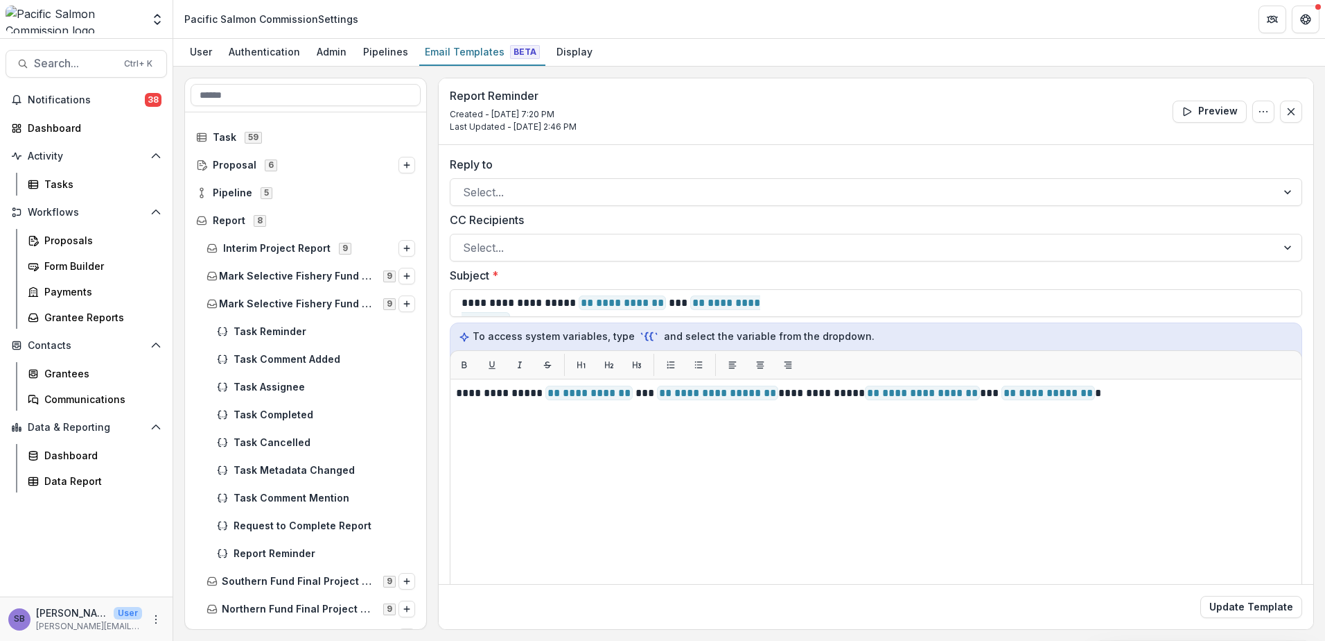
click at [299, 541] on div "Report Reminder" at bounding box center [305, 553] width 241 height 28
drag, startPoint x: 299, startPoint y: 541, endPoint x: 301, endPoint y: 550, distance: 9.1
click at [301, 550] on span "Report Reminder" at bounding box center [325, 554] width 182 height 12
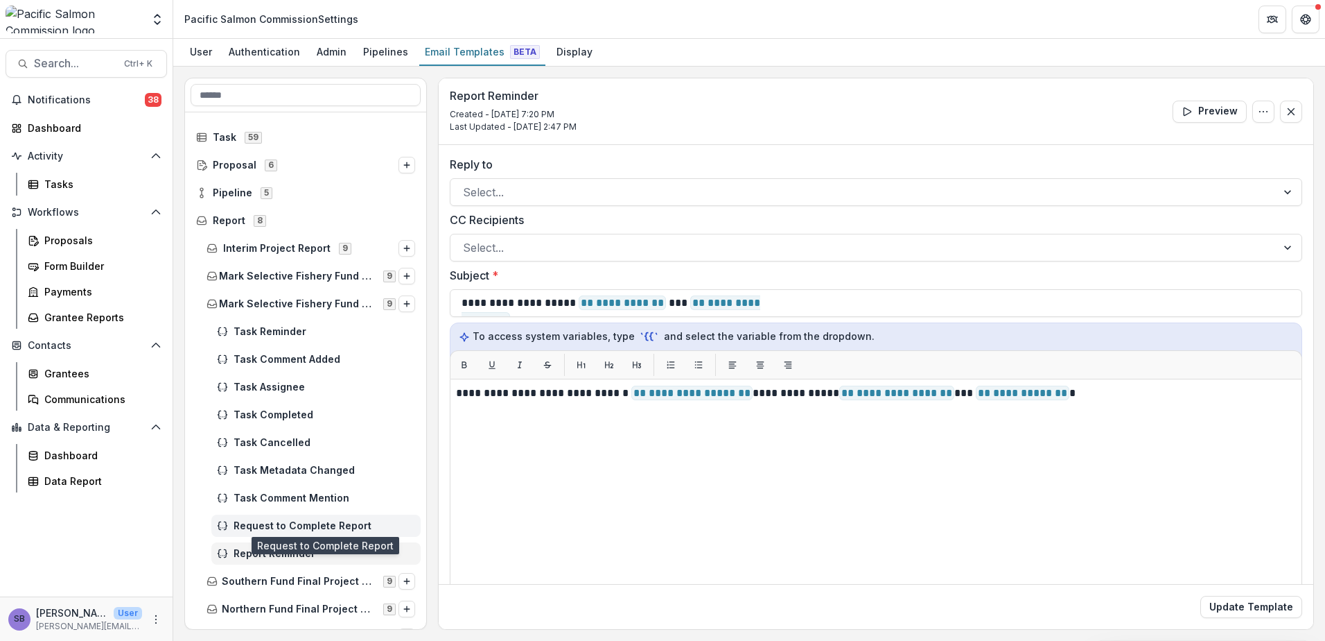
click at [335, 520] on span "Request to Complete Report" at bounding box center [325, 526] width 182 height 12
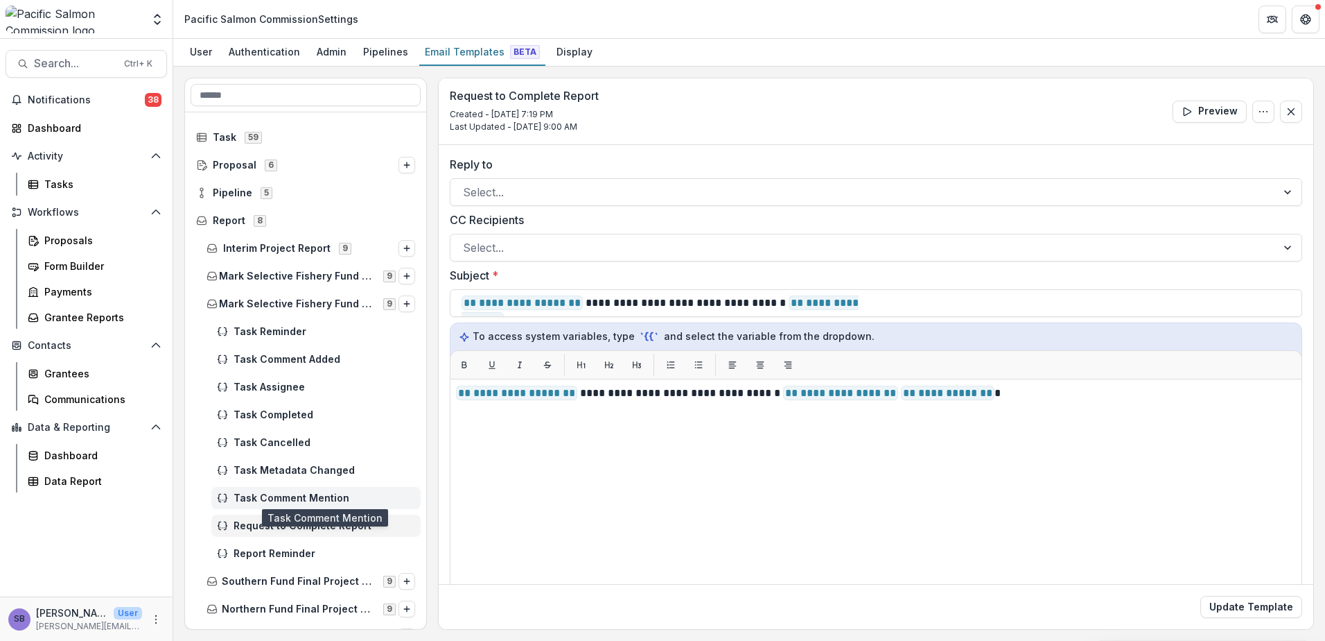
click at [324, 498] on span "Task Comment Mention" at bounding box center [325, 498] width 182 height 12
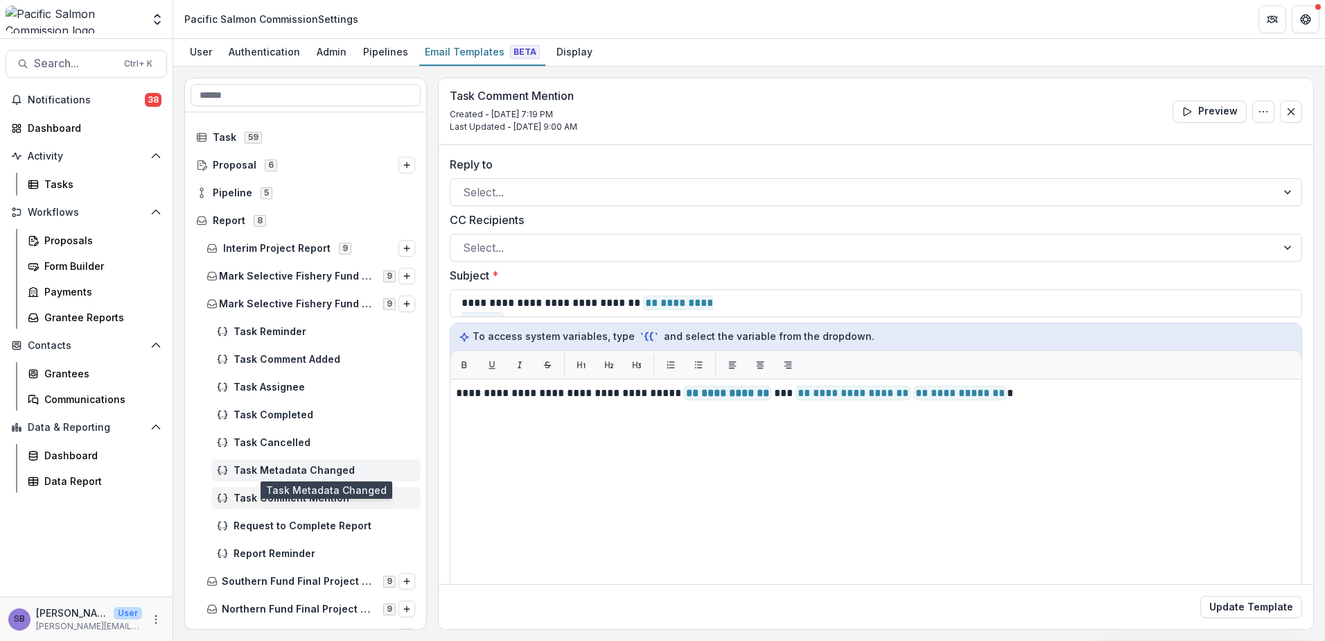
click at [308, 466] on span "Task Metadata Changed" at bounding box center [325, 470] width 182 height 12
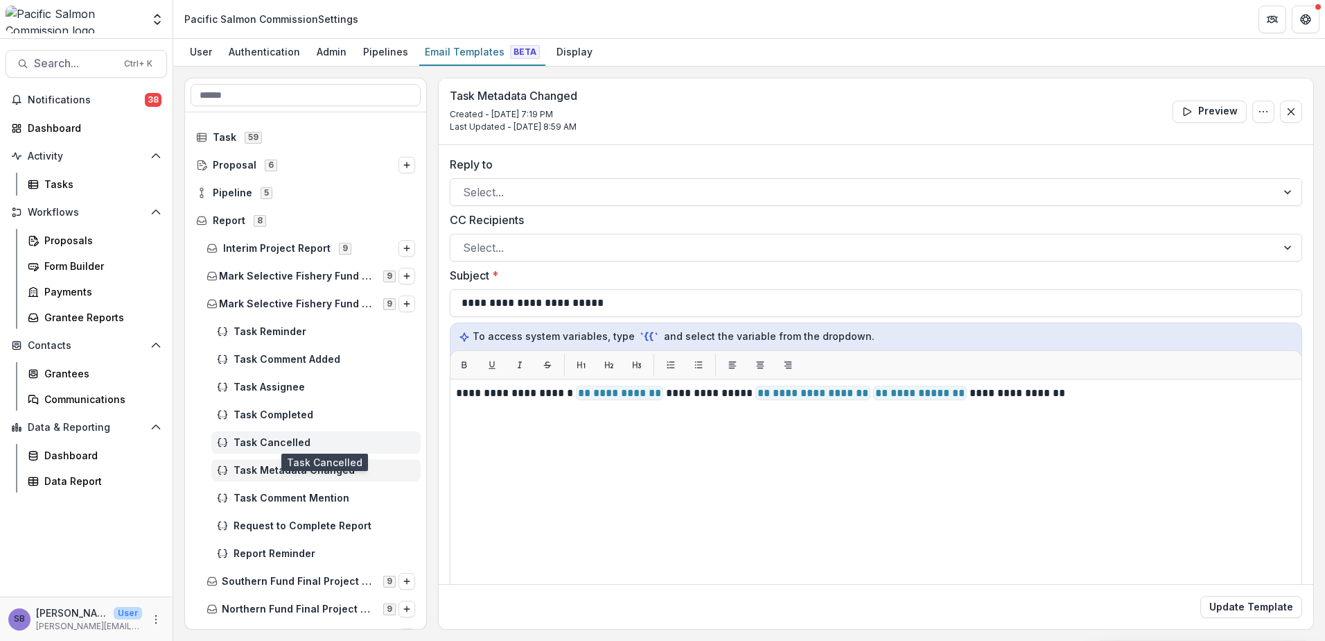
click at [297, 446] on span "Task Cancelled" at bounding box center [325, 443] width 182 height 12
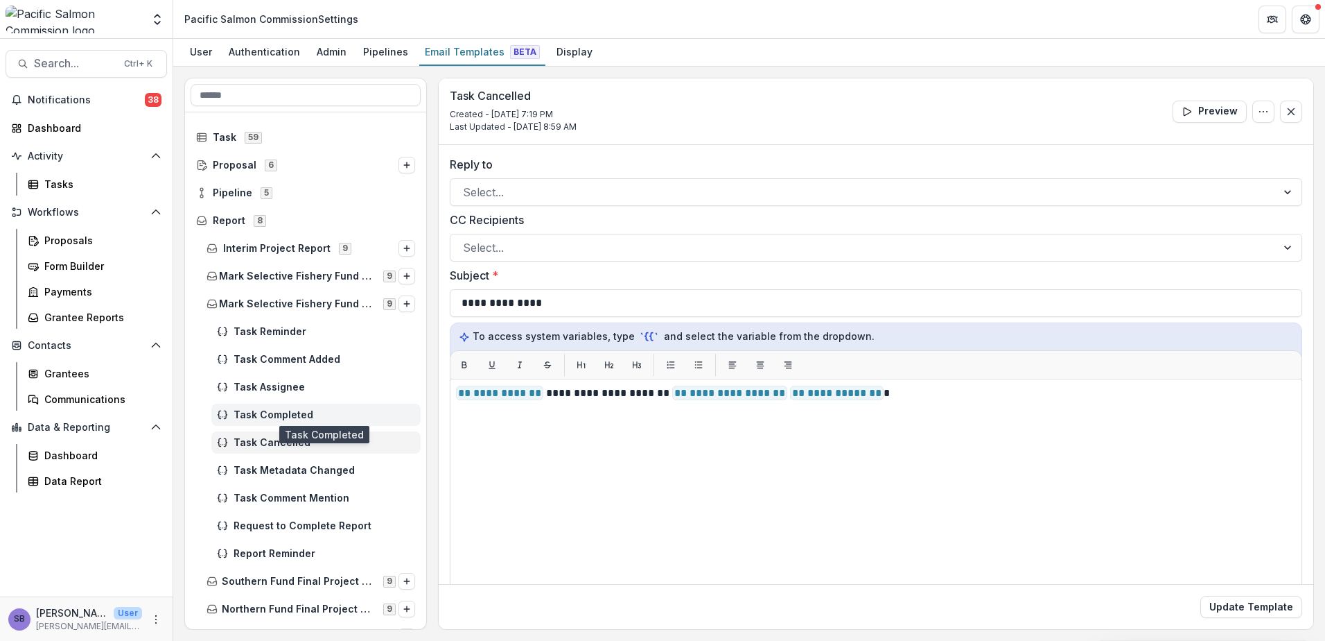
click at [286, 410] on span "Task Completed" at bounding box center [325, 415] width 182 height 12
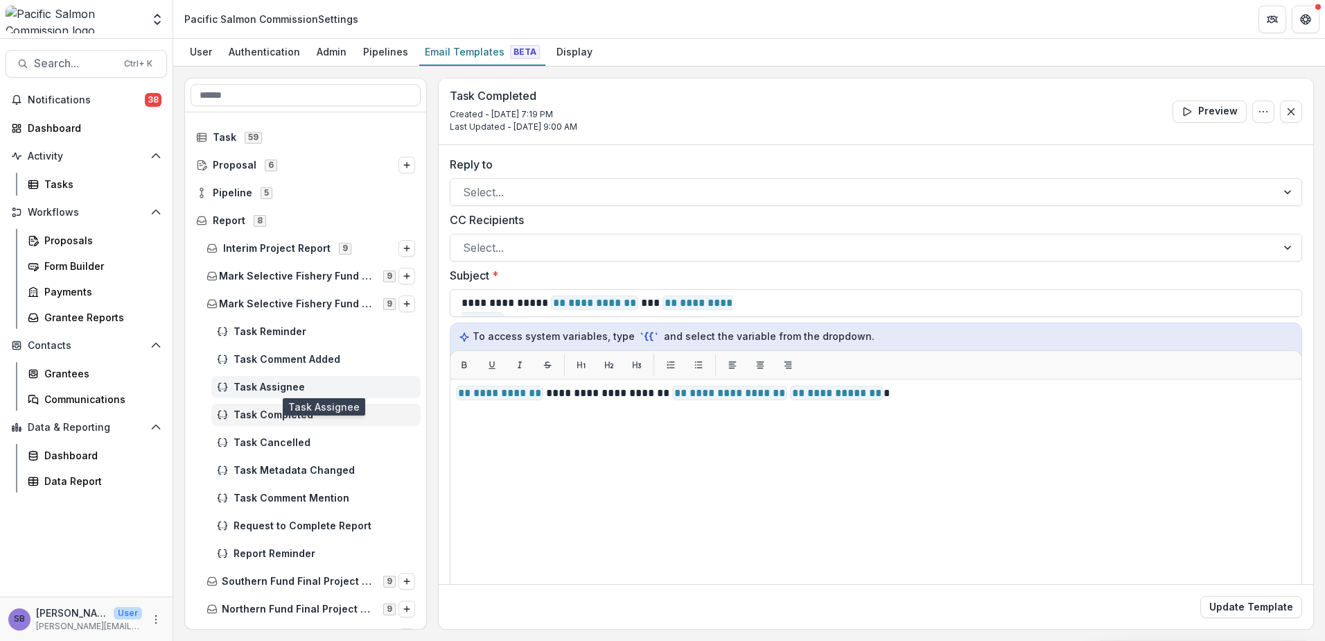
click at [280, 388] on span "Task Assignee" at bounding box center [325, 387] width 182 height 12
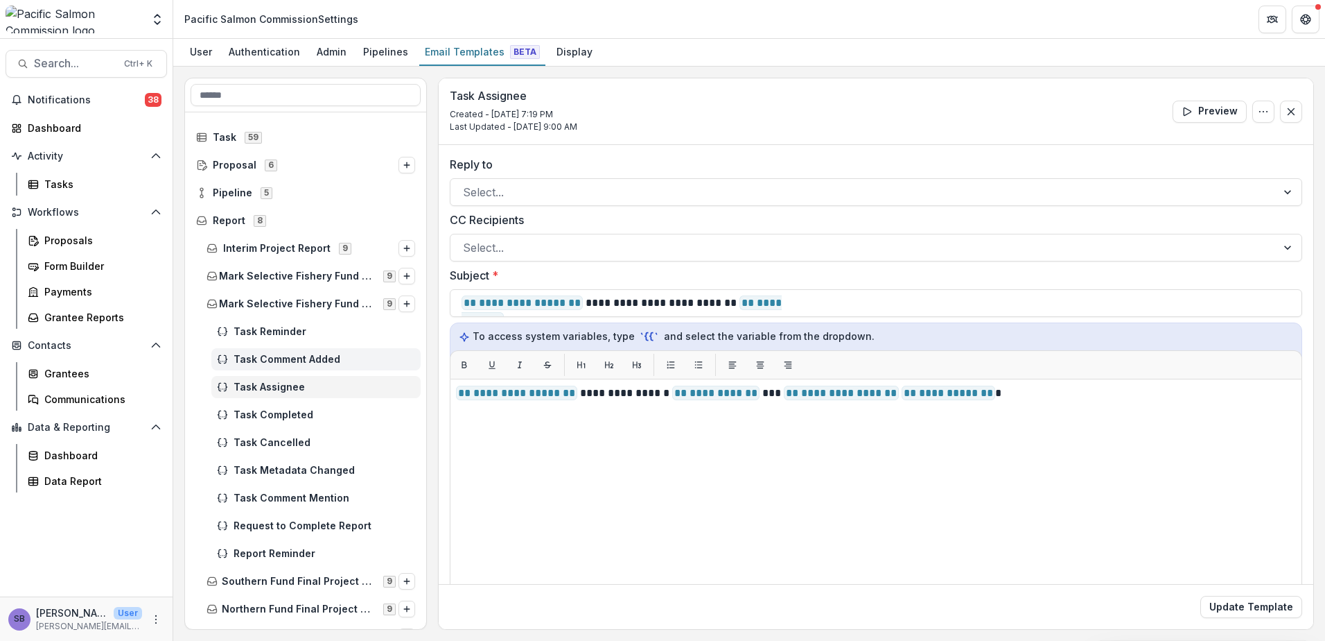
click at [277, 363] on span "Task Comment Added" at bounding box center [325, 360] width 182 height 12
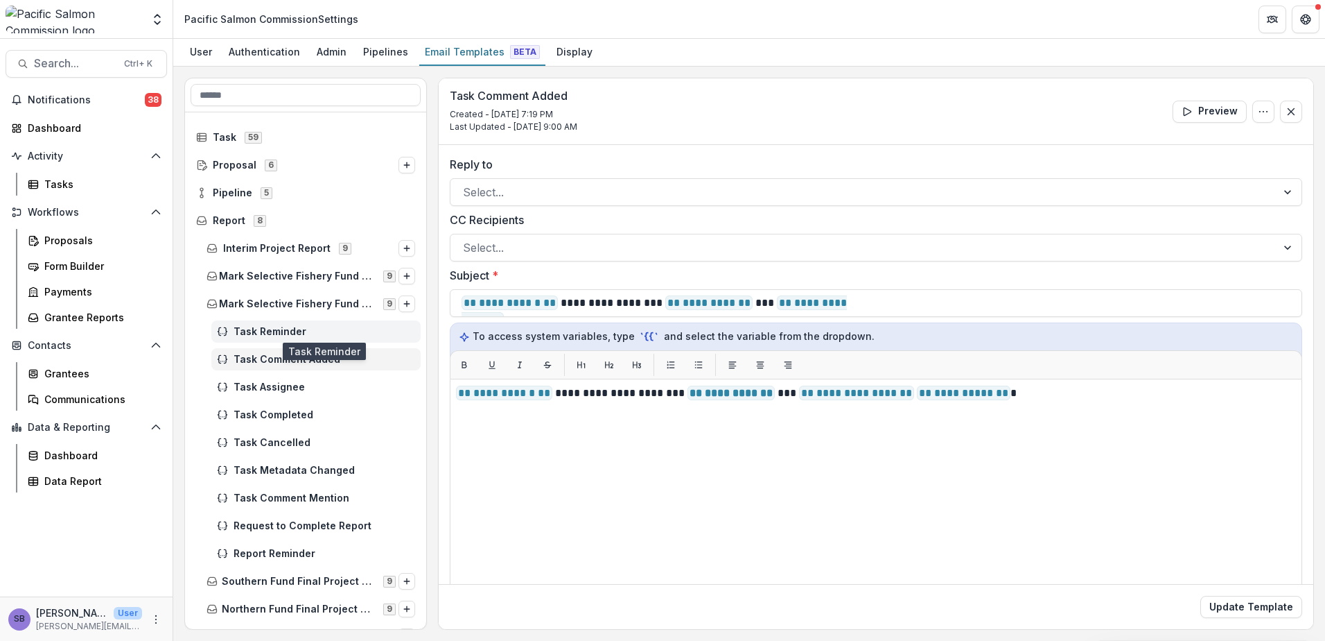
click at [273, 328] on span "Task Reminder" at bounding box center [325, 332] width 182 height 12
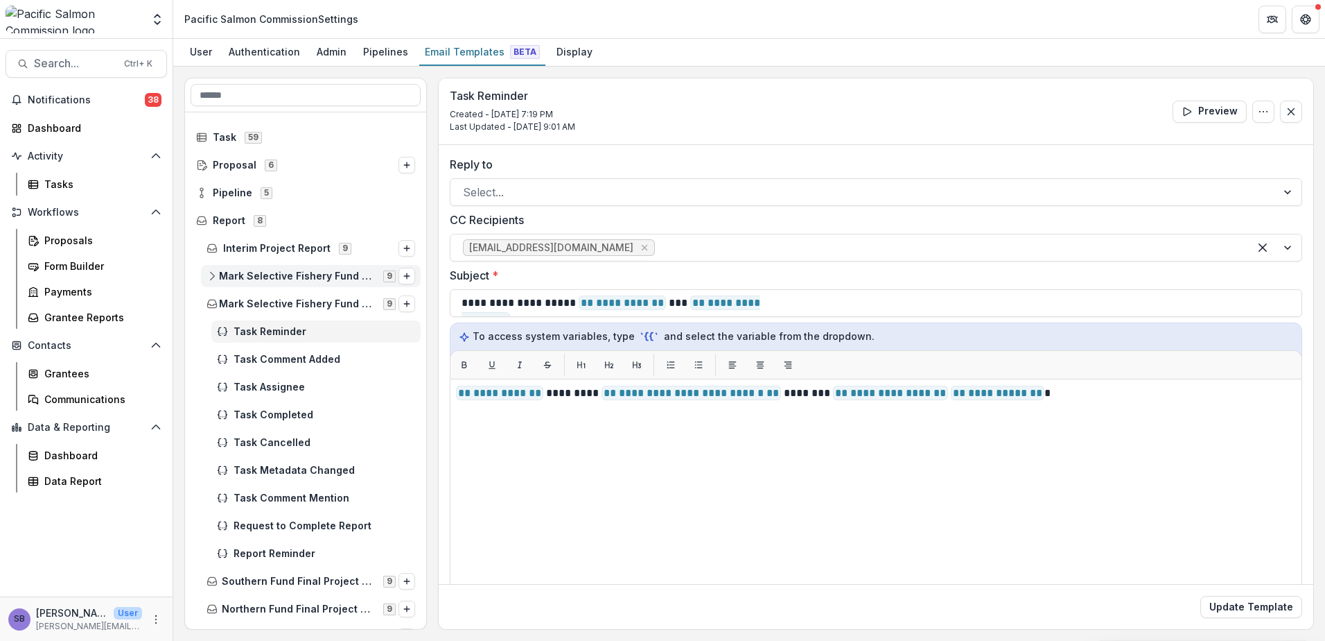
click at [263, 274] on span "Mark Selective Fishery Fund Project Progress Report" at bounding box center [297, 276] width 156 height 12
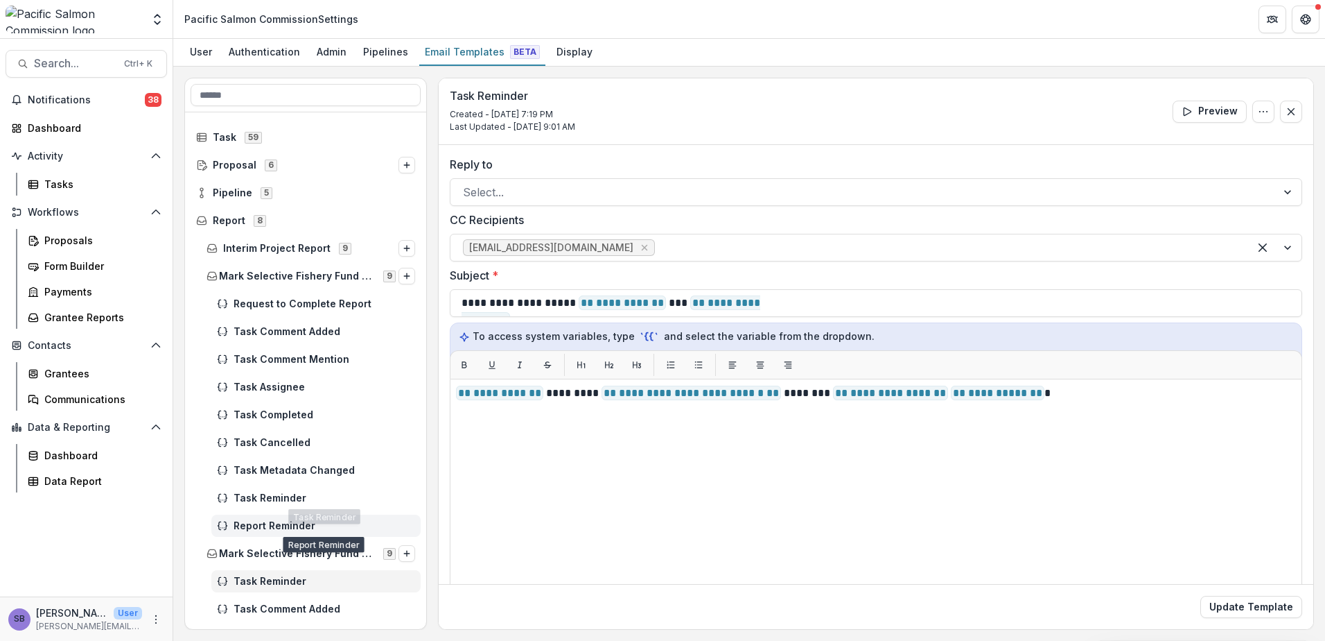
click at [286, 522] on span "Report Reminder" at bounding box center [325, 526] width 182 height 12
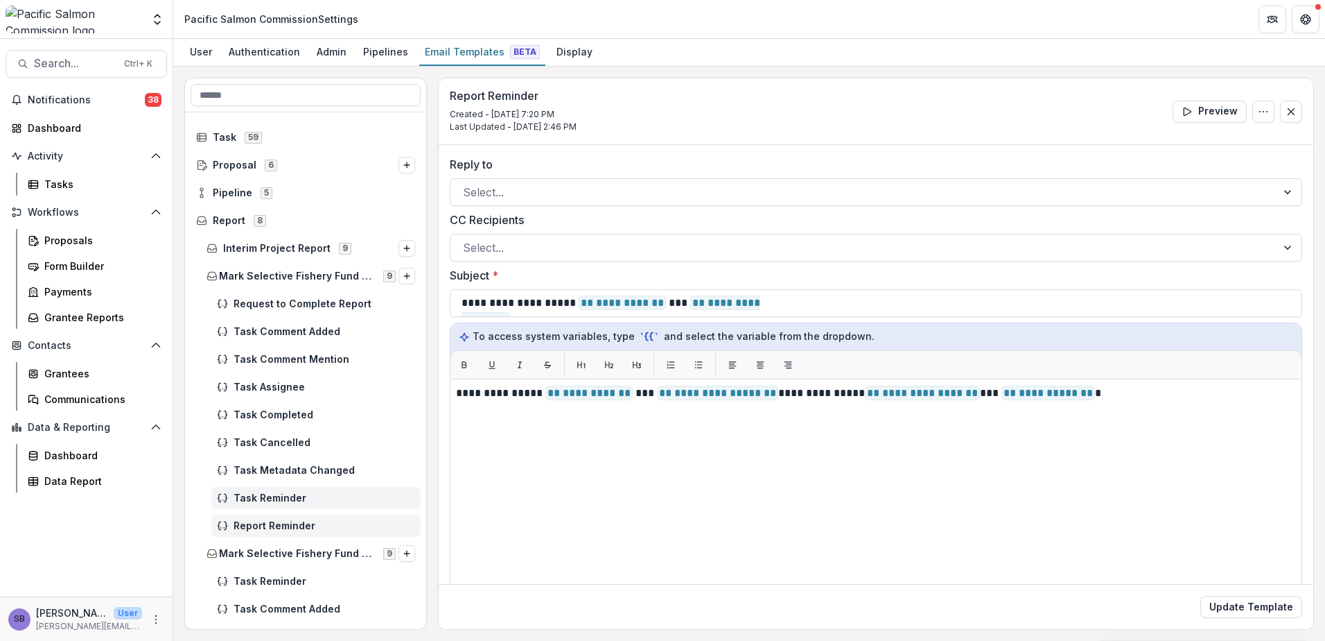
click at [285, 499] on span "Task Reminder" at bounding box center [325, 498] width 182 height 12
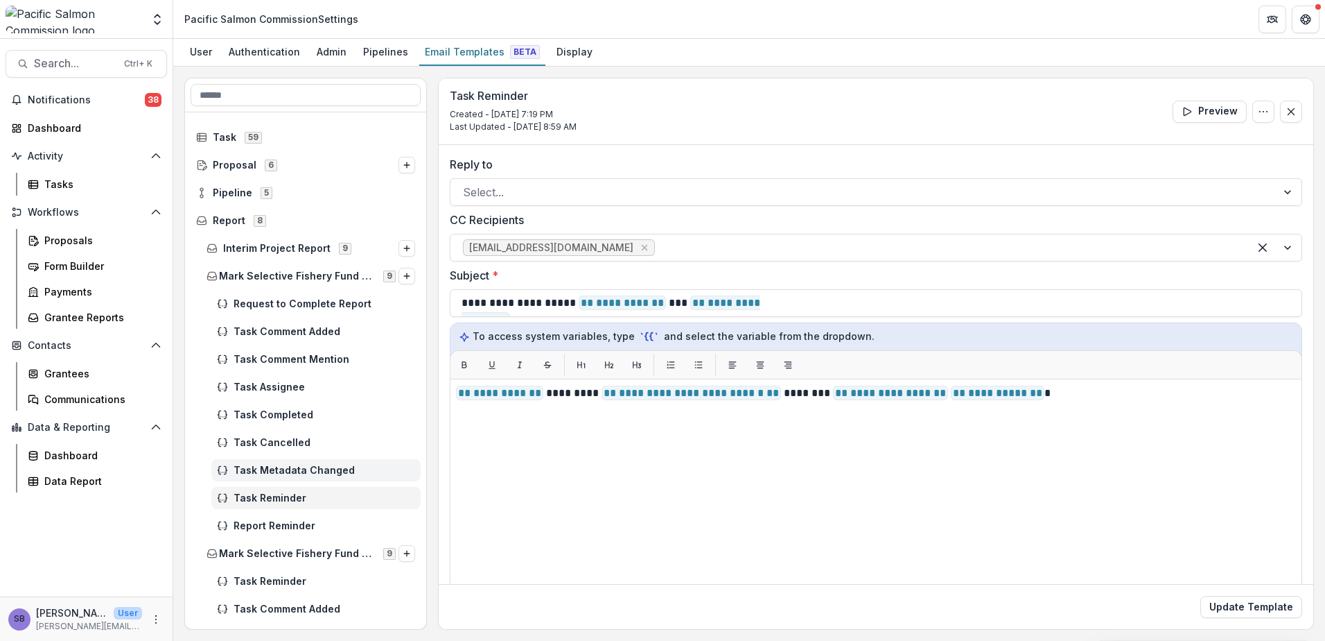
click at [277, 471] on span "Task Metadata Changed" at bounding box center [325, 470] width 182 height 12
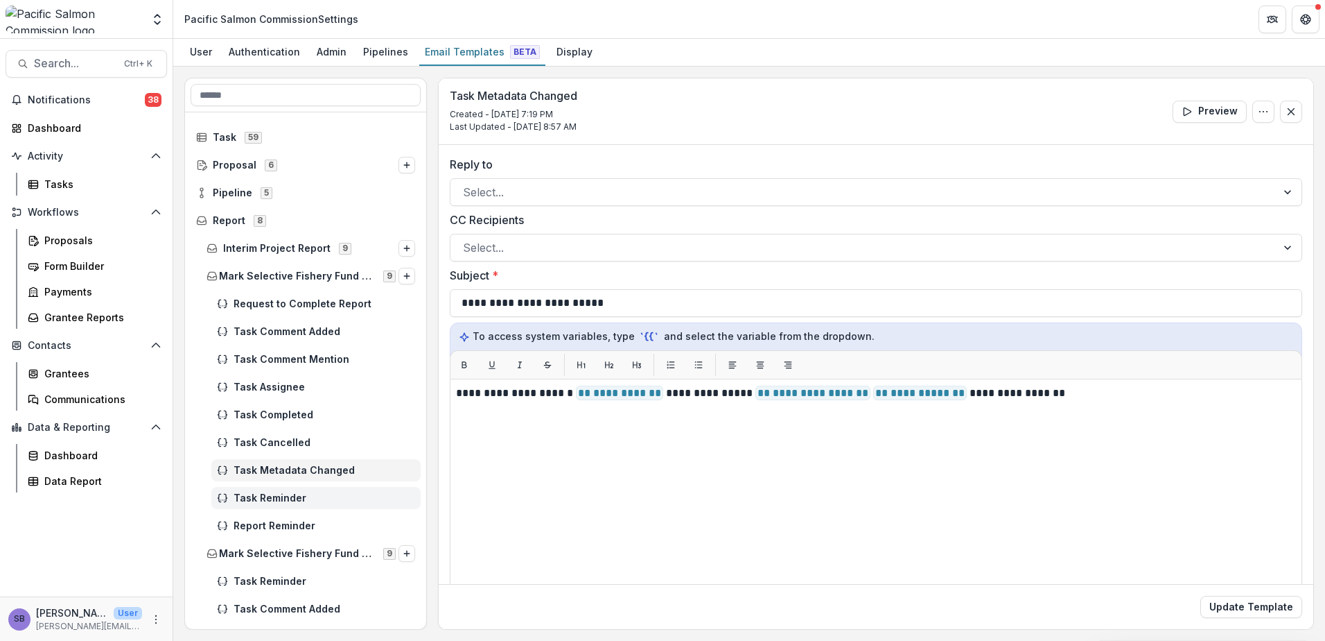
click at [277, 489] on div "Task Reminder" at bounding box center [315, 498] width 209 height 22
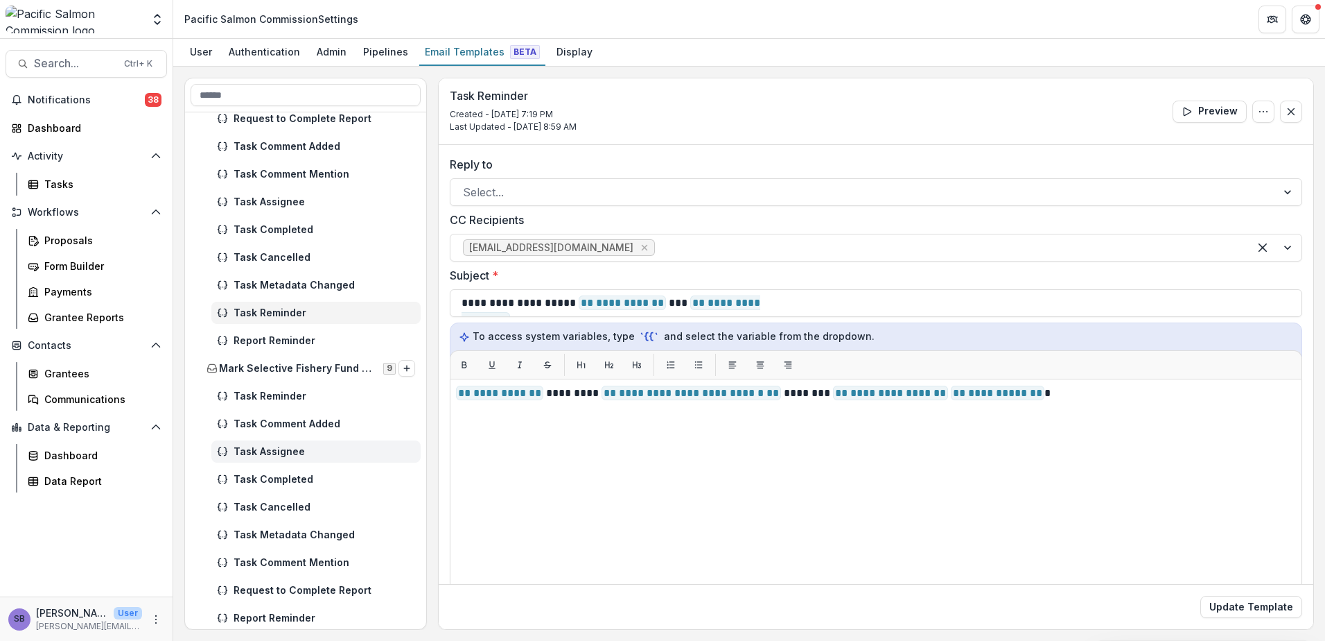
scroll to position [277, 0]
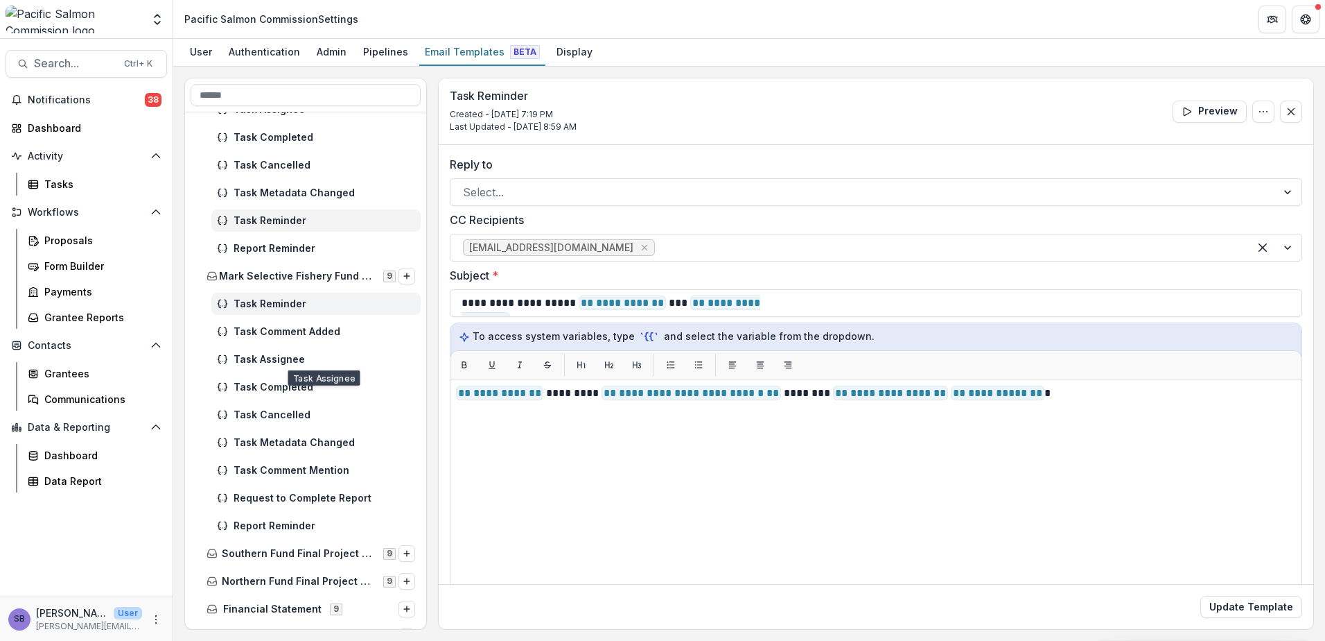
click at [283, 302] on span "Task Reminder" at bounding box center [325, 304] width 182 height 12
click at [281, 324] on div "Task Comment Added" at bounding box center [315, 331] width 209 height 22
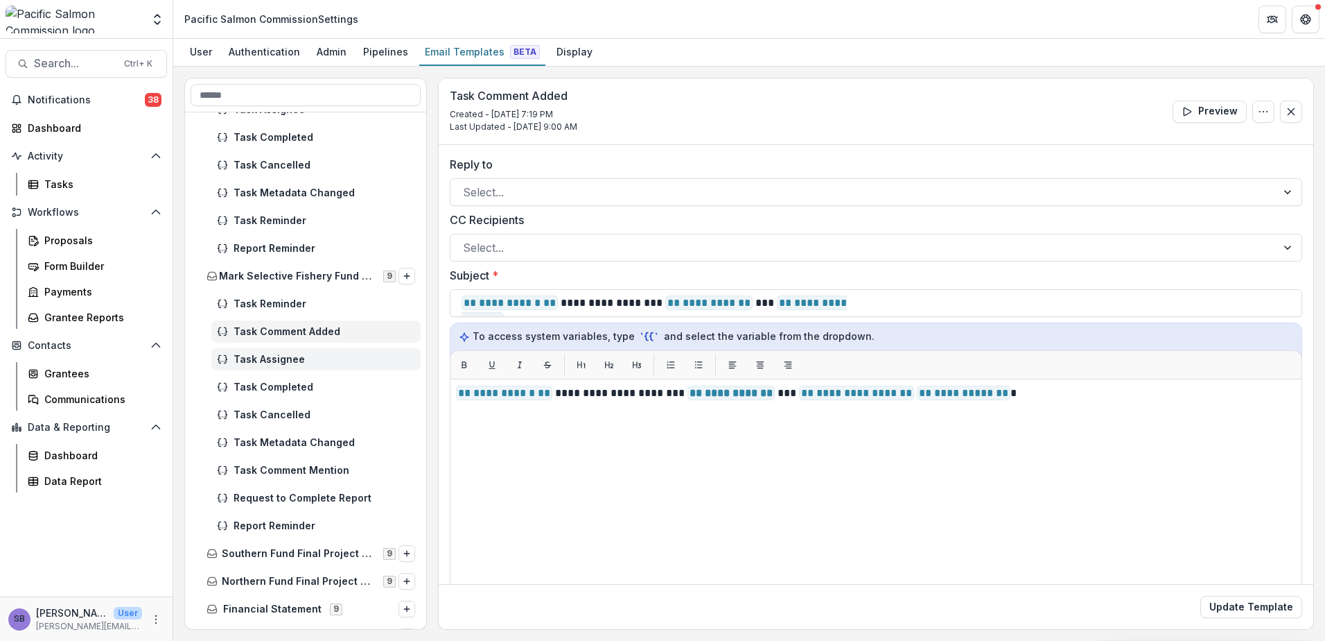
click at [278, 365] on div "Task Assignee" at bounding box center [315, 359] width 209 height 22
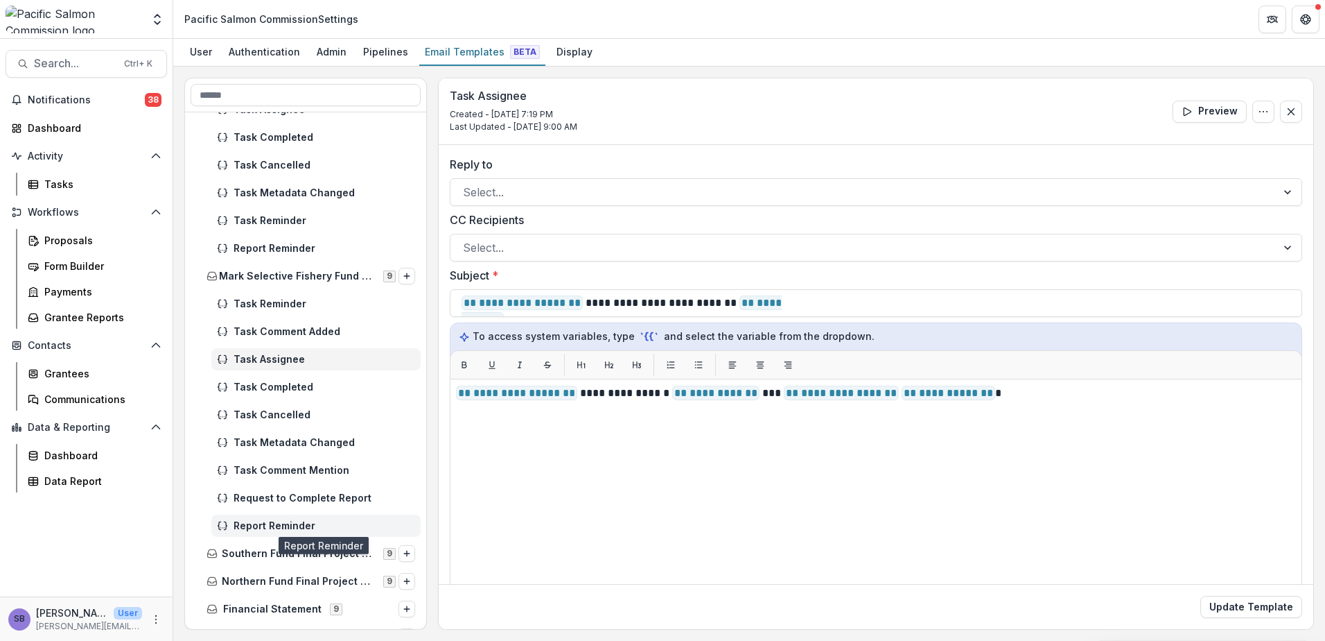
click at [292, 523] on span "Report Reminder" at bounding box center [325, 526] width 182 height 12
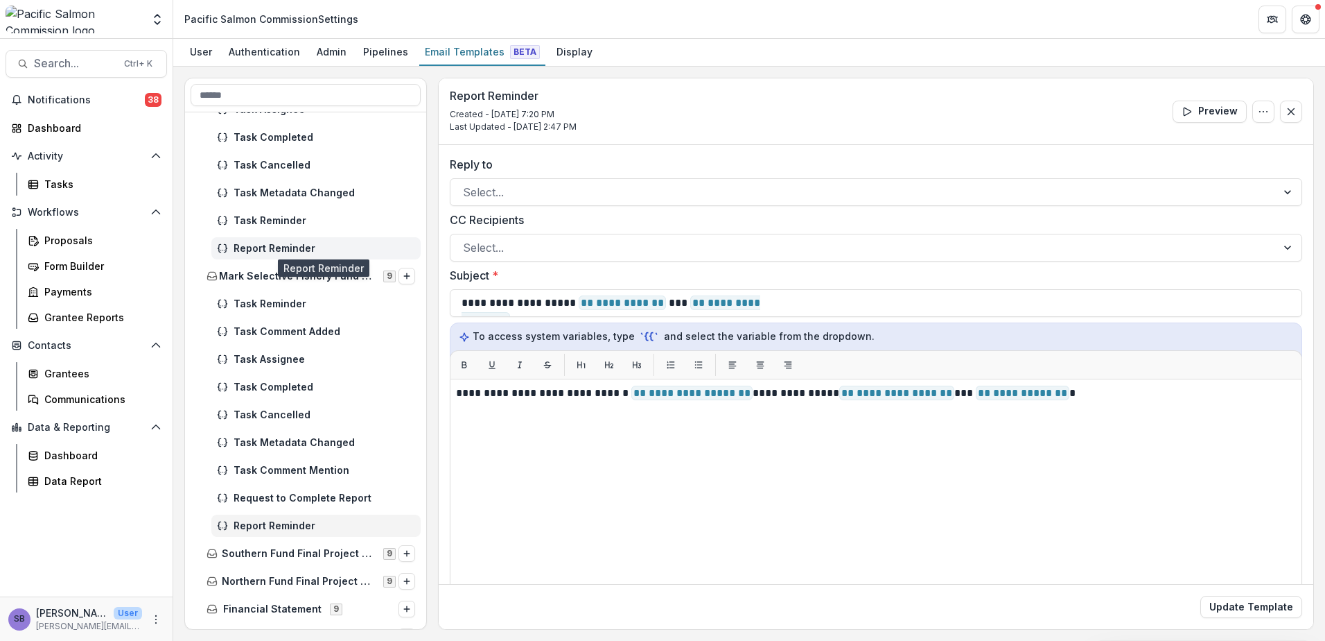
click at [252, 252] on span "Report Reminder" at bounding box center [325, 249] width 182 height 12
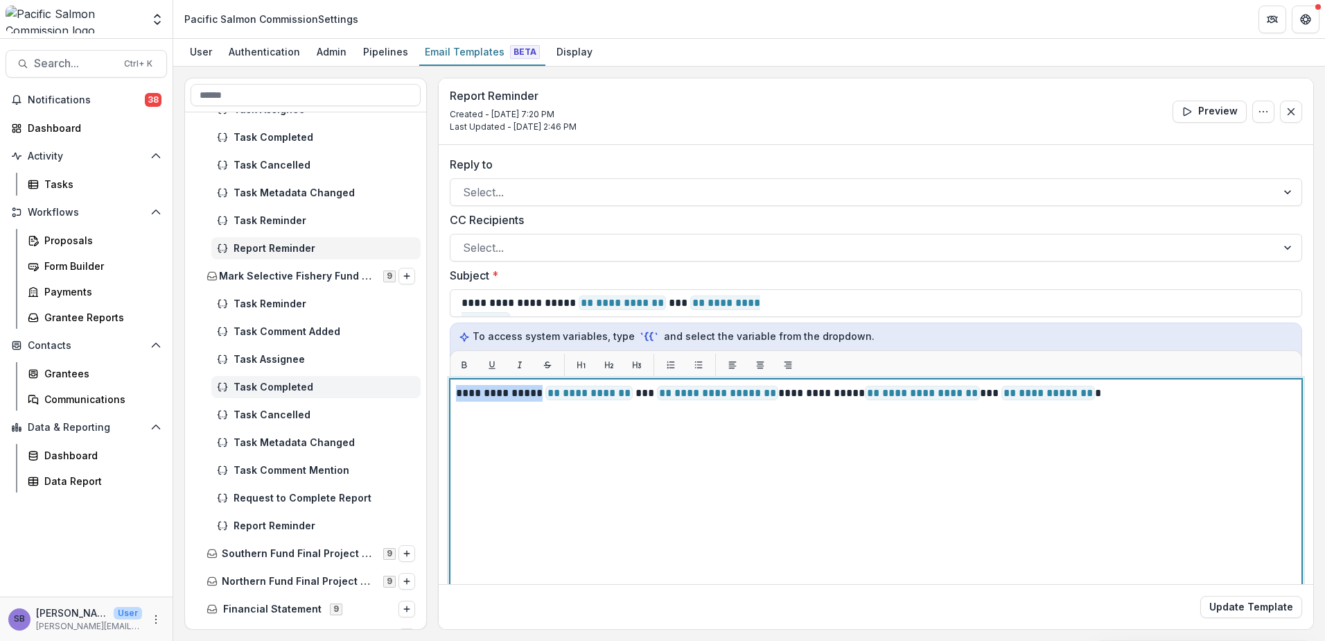
drag, startPoint x: 541, startPoint y: 394, endPoint x: 416, endPoint y: 382, distance: 125.4
click at [416, 382] on div "**********" at bounding box center [749, 354] width 1130 height 552
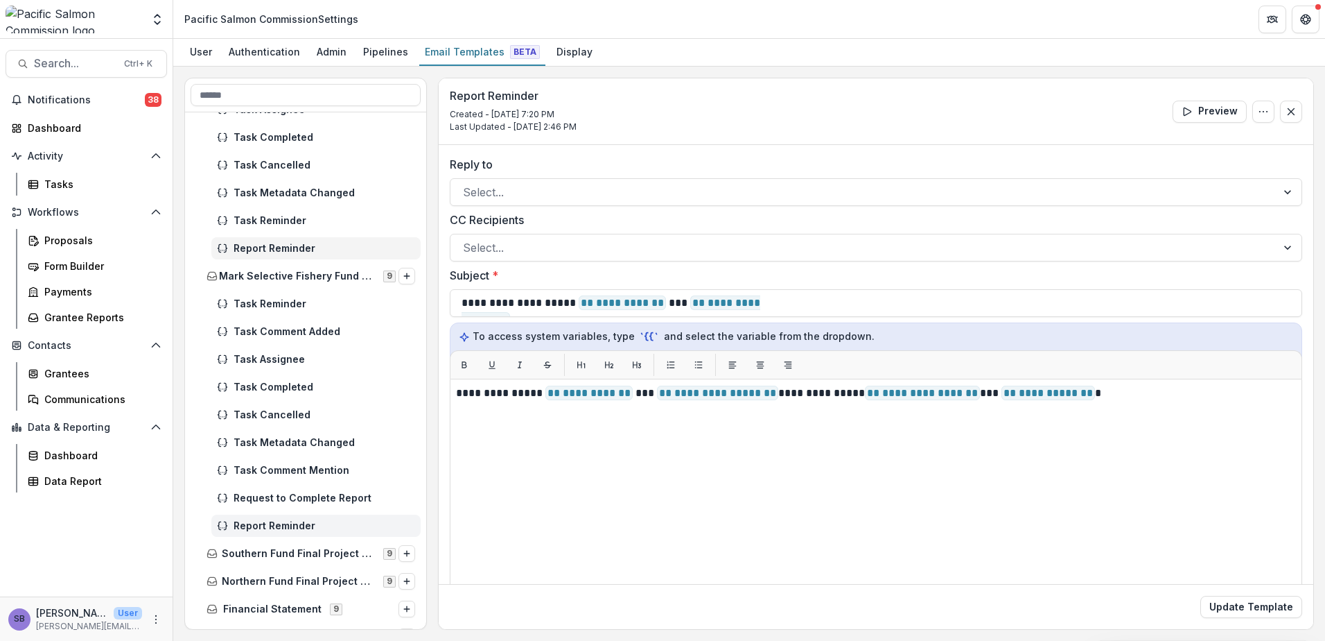
click at [268, 516] on div "Report Reminder" at bounding box center [315, 525] width 209 height 22
click at [455, 390] on div "**********" at bounding box center [876, 552] width 853 height 347
click at [455, 392] on div "**********" at bounding box center [876, 552] width 853 height 347
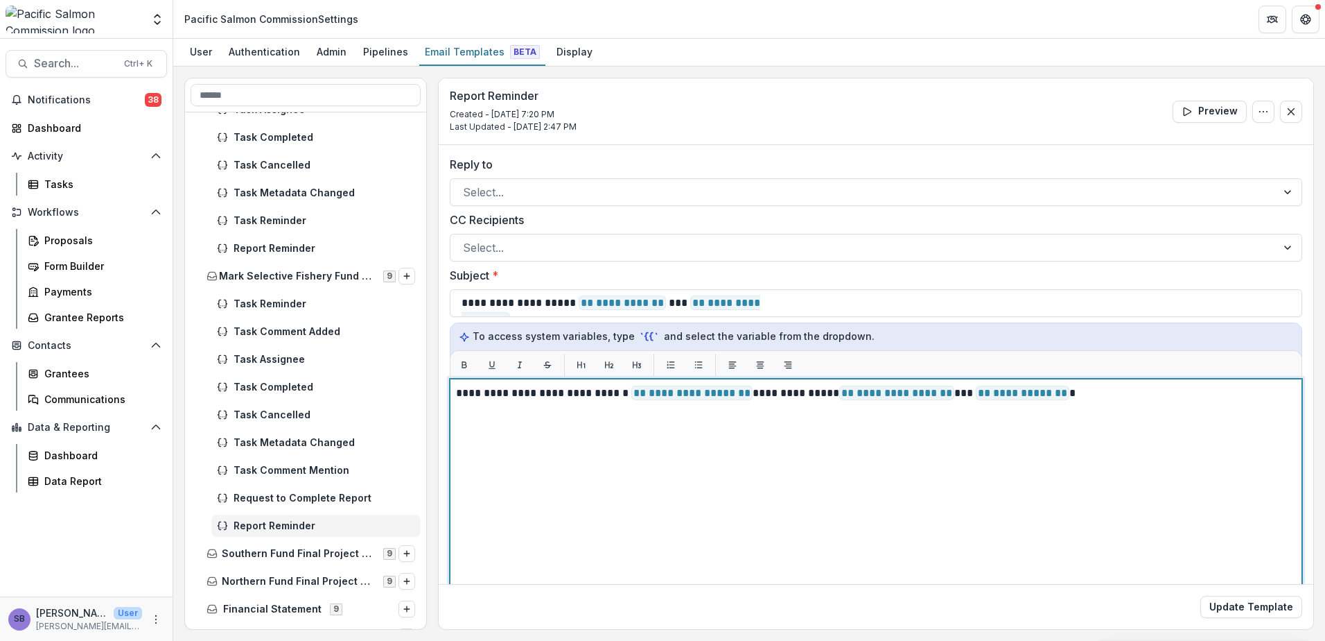
click at [458, 392] on p "**********" at bounding box center [874, 393] width 836 height 17
paste div
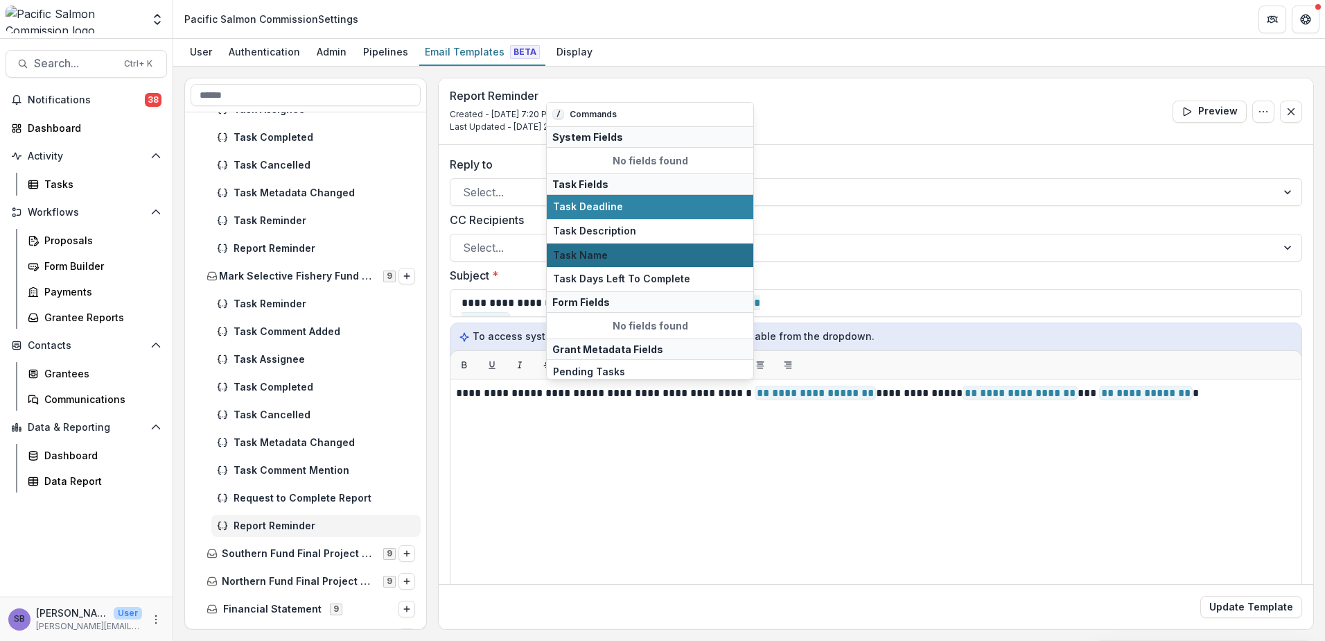
click at [616, 256] on span "Task Name" at bounding box center [650, 256] width 194 height 12
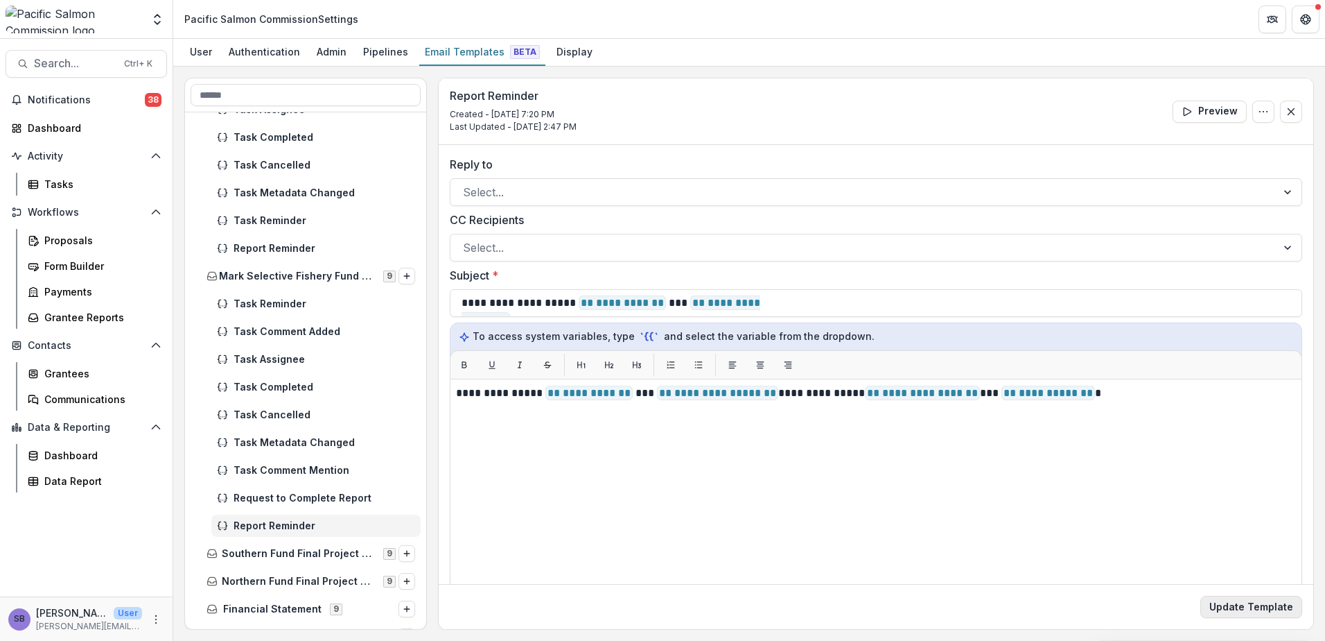
click at [1239, 611] on button "Update Template" at bounding box center [1252, 606] width 102 height 22
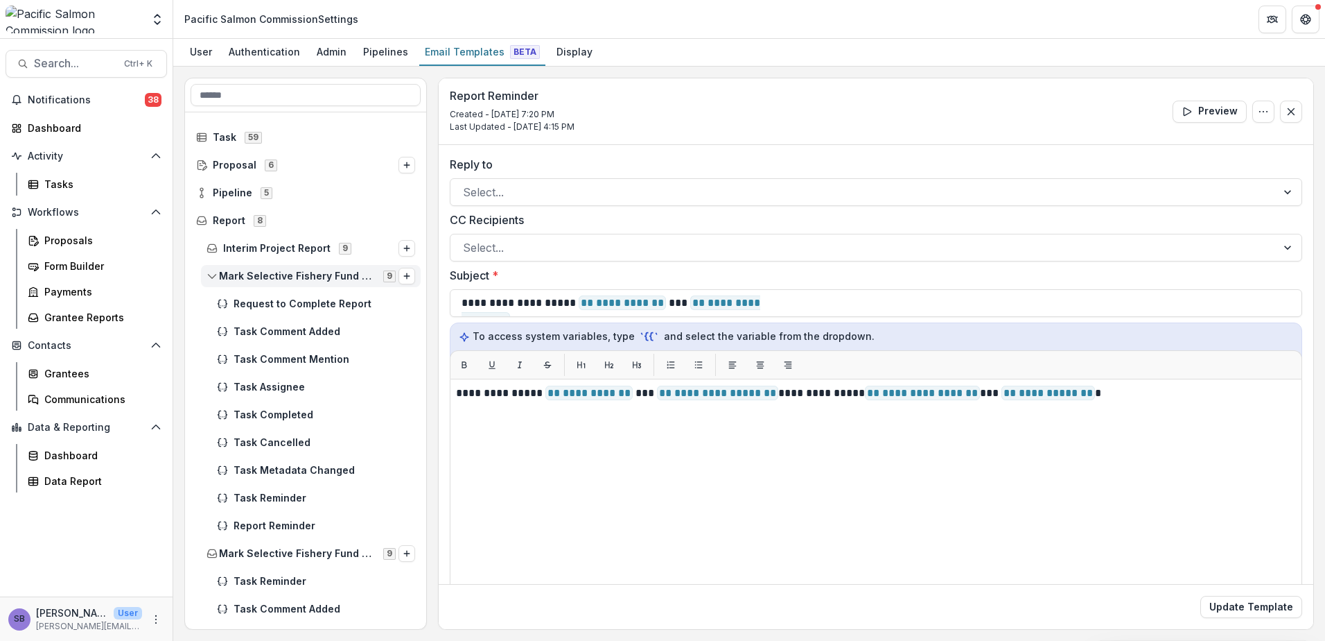
click at [333, 277] on span "Mark Selective Fishery Fund Project Progress Report" at bounding box center [297, 276] width 156 height 12
click at [210, 306] on icon at bounding box center [212, 303] width 11 height 11
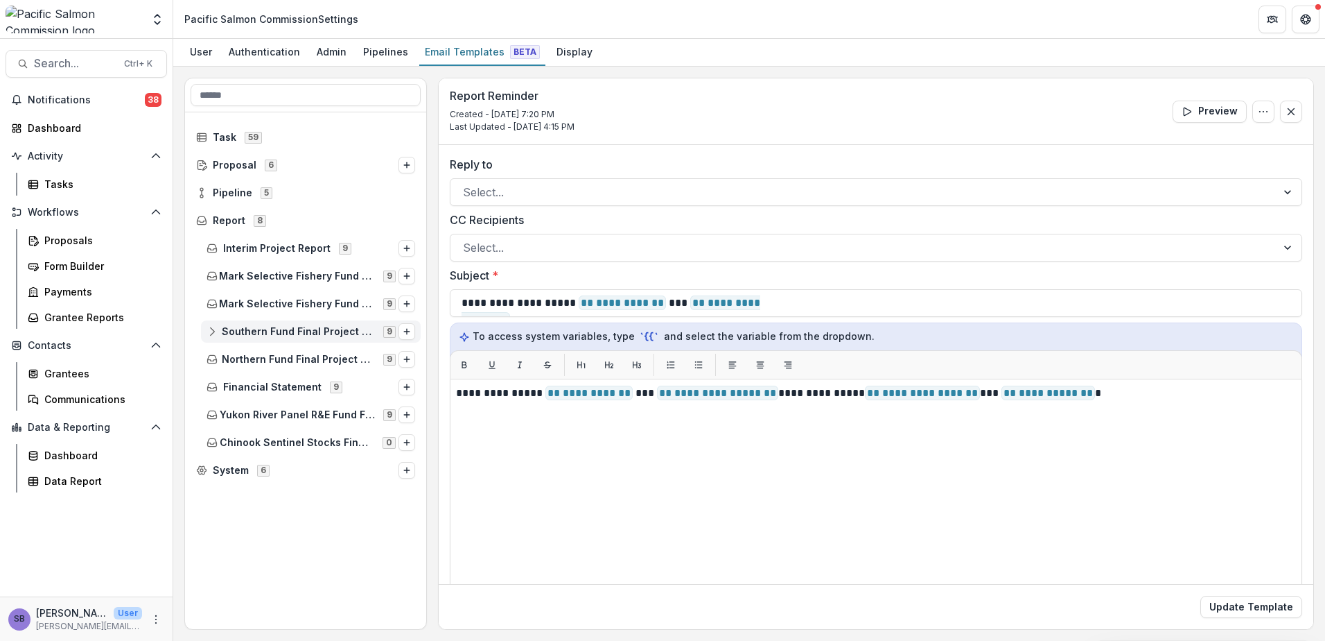
click at [215, 333] on icon at bounding box center [212, 331] width 11 height 11
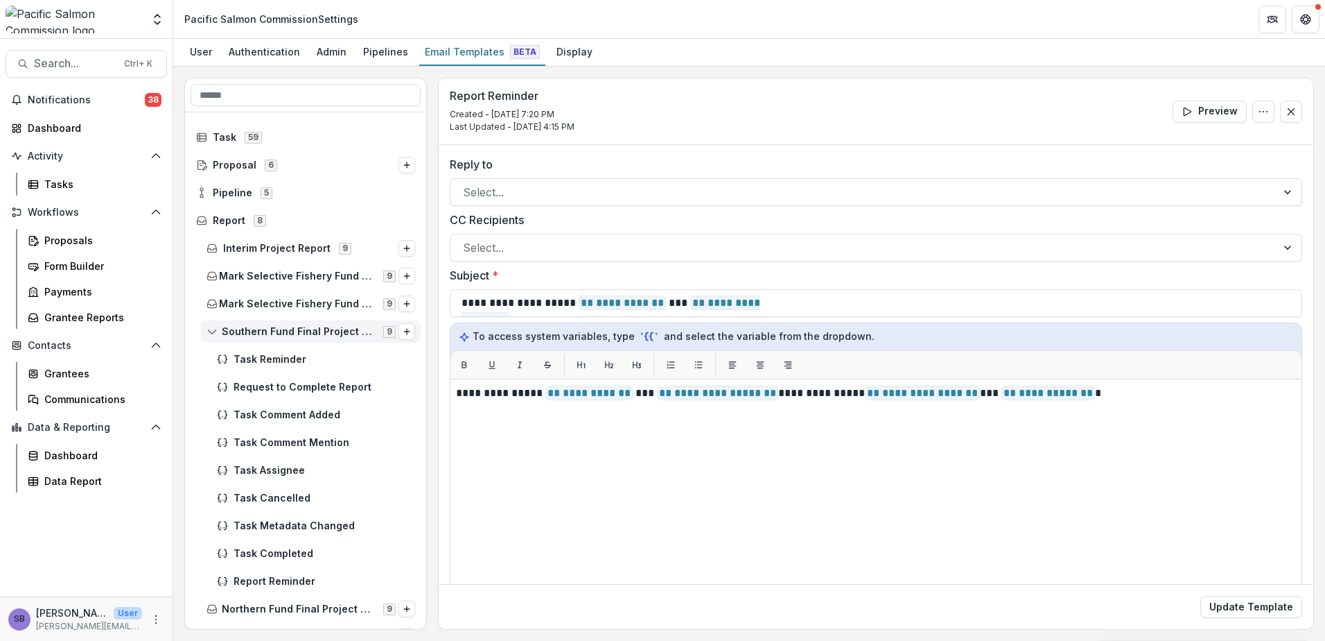
scroll to position [92, 0]
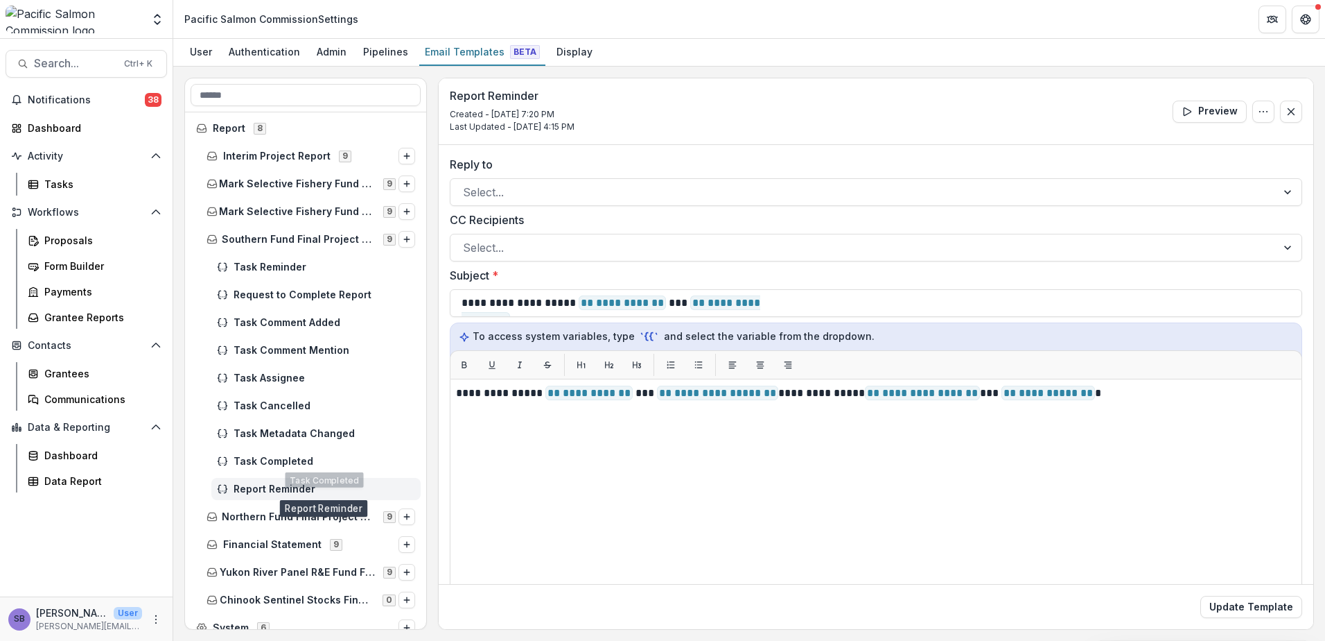
click at [279, 486] on span "Report Reminder" at bounding box center [325, 489] width 182 height 12
click at [210, 240] on icon at bounding box center [212, 241] width 9 height 3
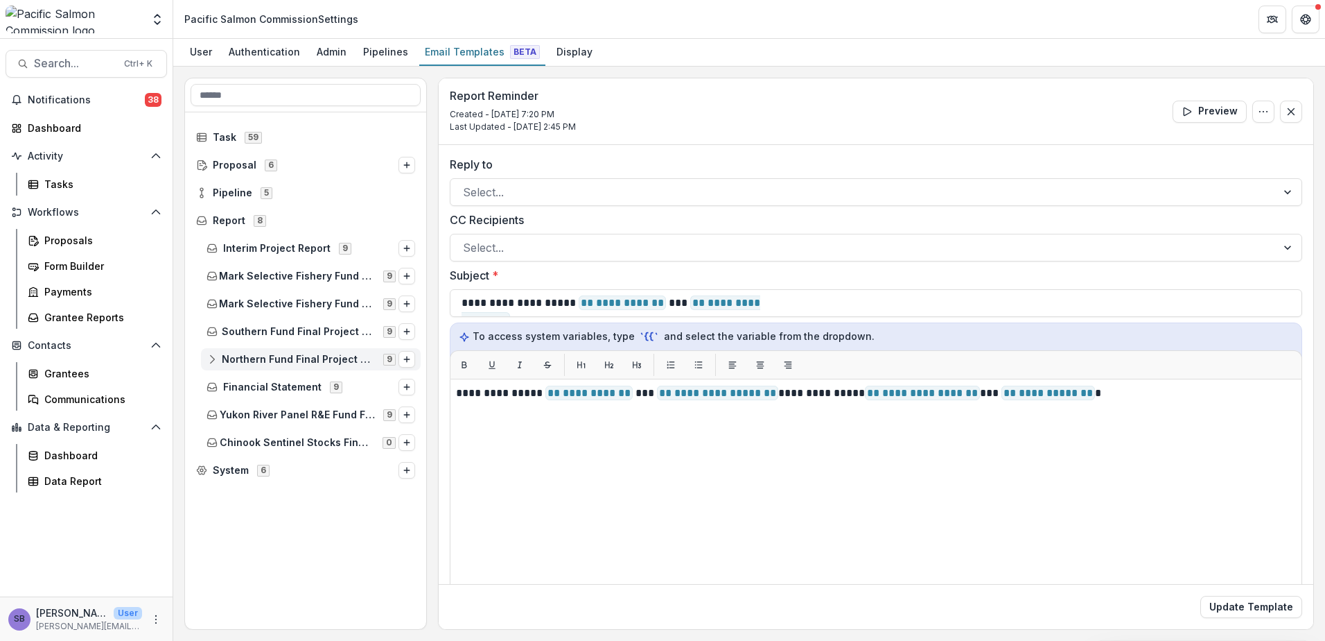
click at [212, 356] on icon at bounding box center [212, 359] width 11 height 11
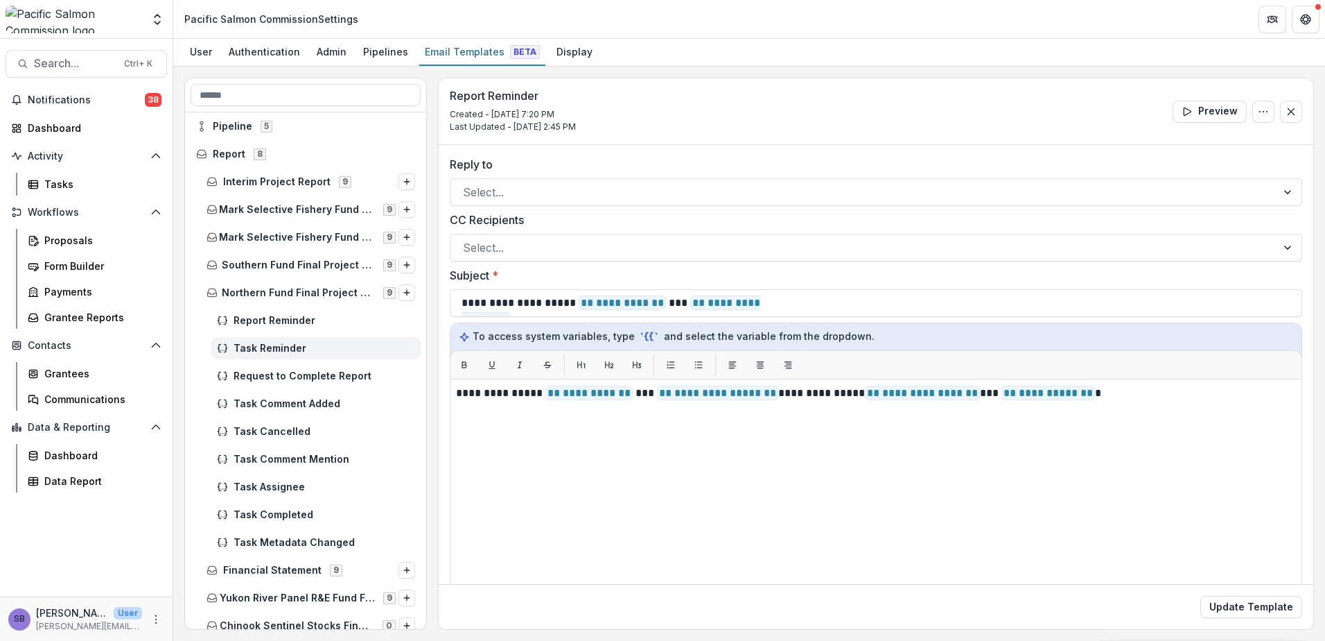
scroll to position [92, 0]
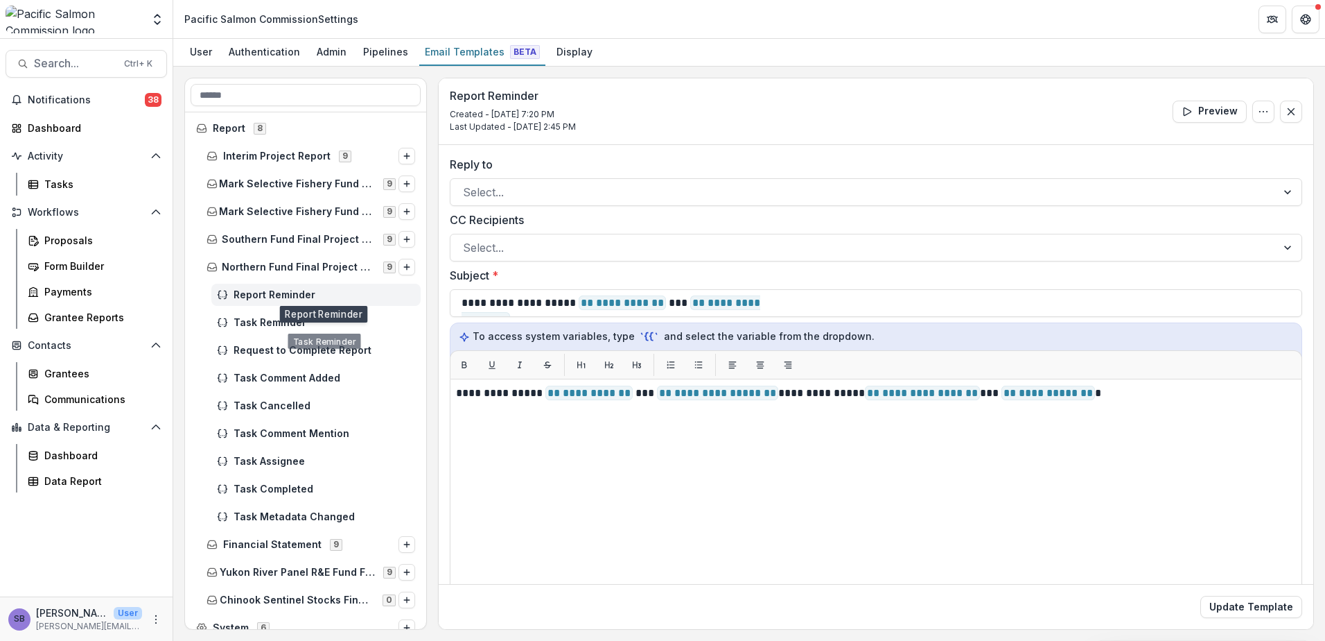
click at [254, 290] on span "Report Reminder" at bounding box center [325, 295] width 182 height 12
click at [209, 271] on icon at bounding box center [212, 269] width 9 height 3
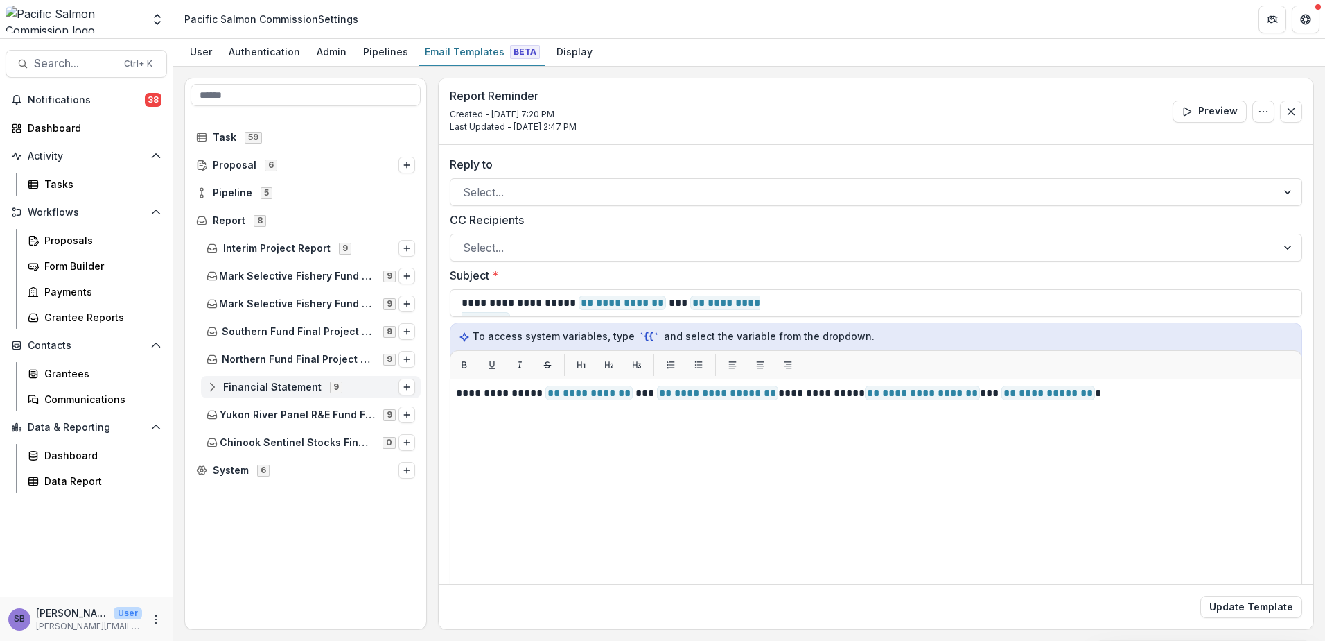
click at [209, 385] on icon at bounding box center [212, 386] width 11 height 11
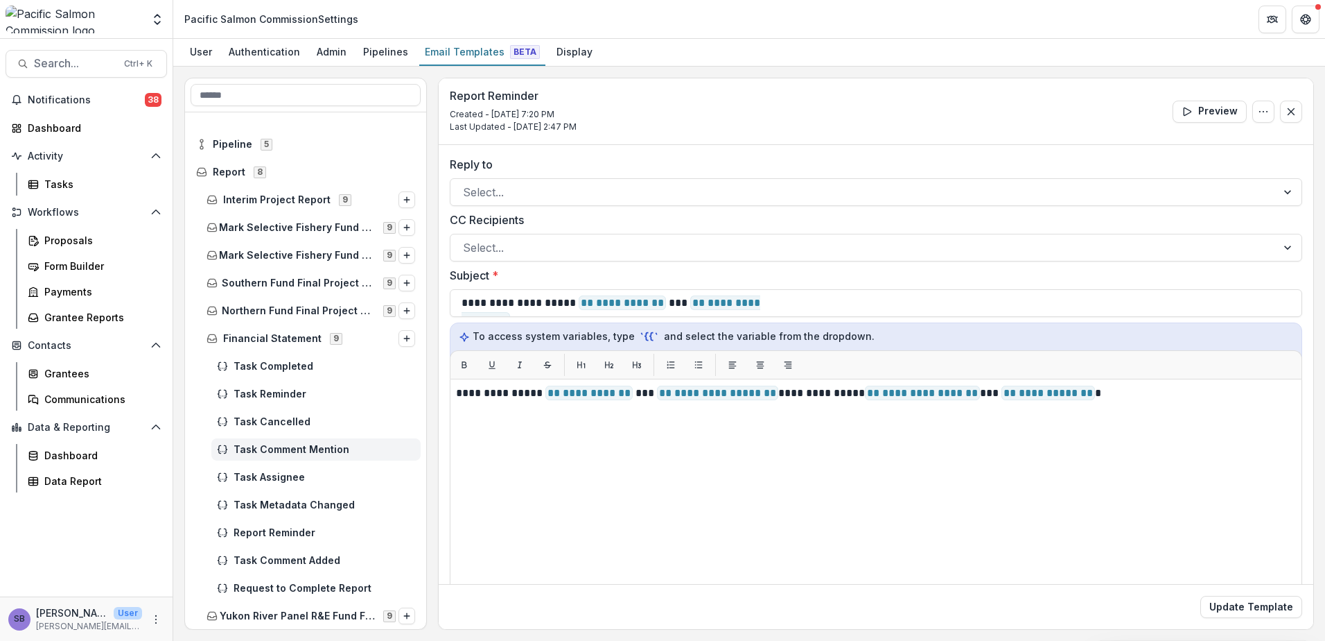
scroll to position [92, 0]
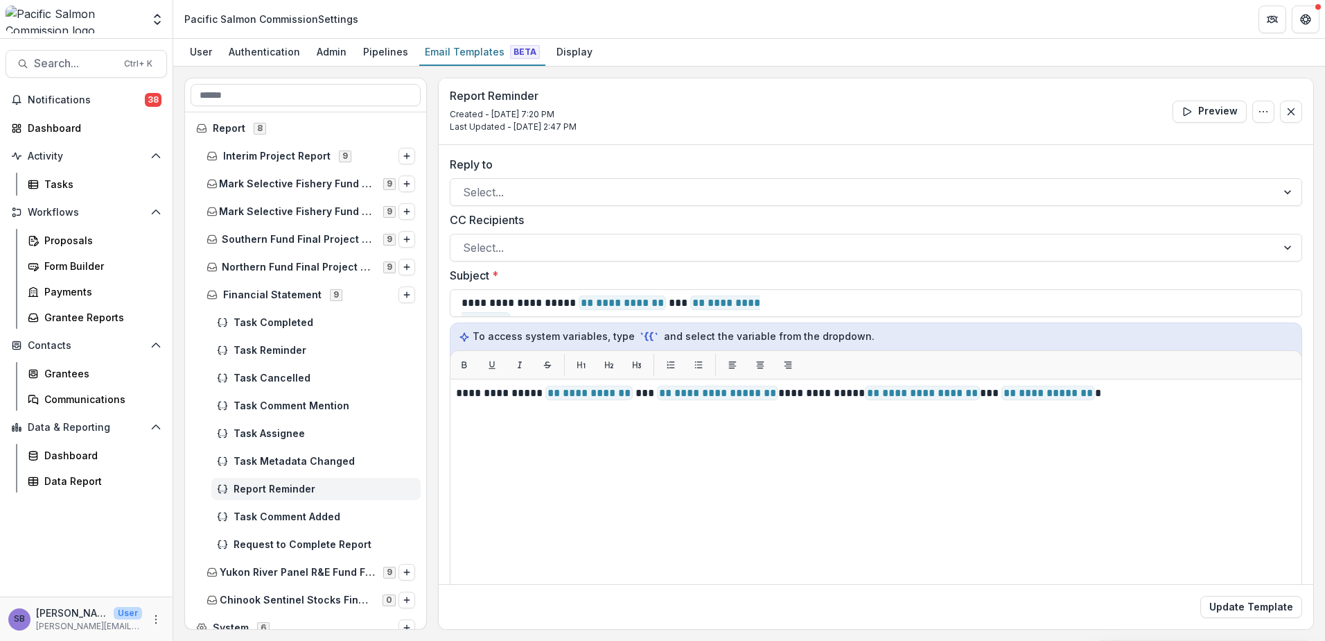
click at [277, 487] on span "Report Reminder" at bounding box center [325, 489] width 182 height 12
click at [212, 295] on icon at bounding box center [212, 294] width 11 height 11
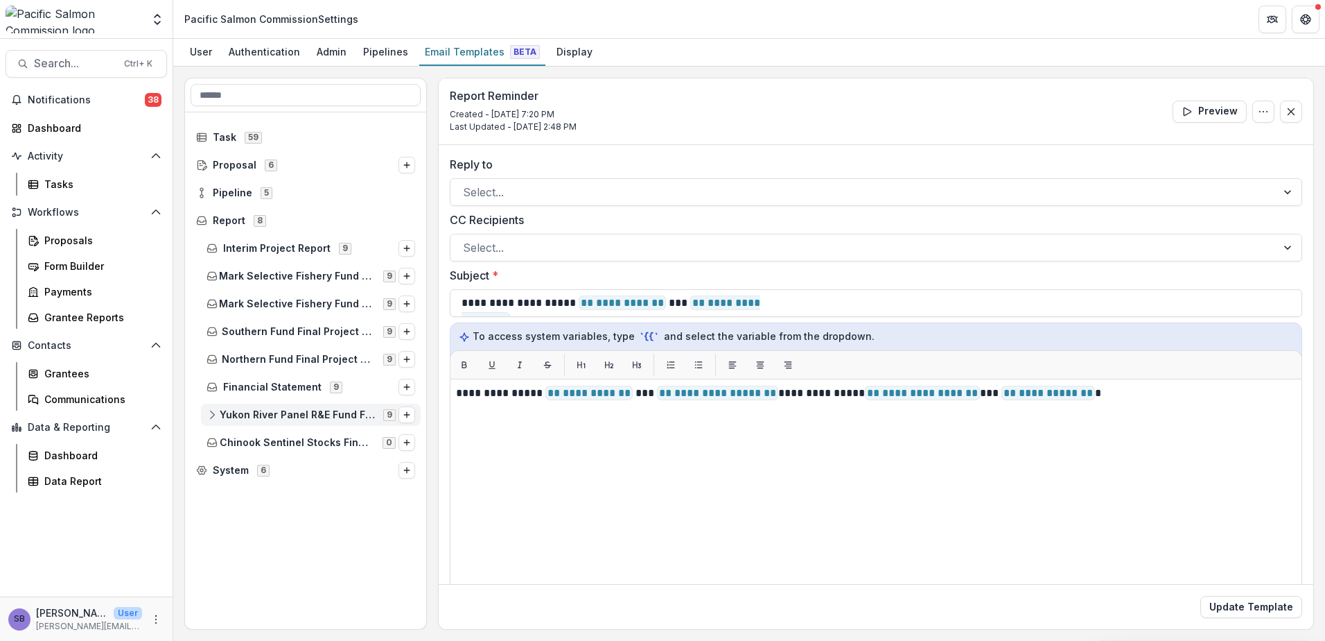
click at [214, 413] on icon at bounding box center [212, 414] width 11 height 11
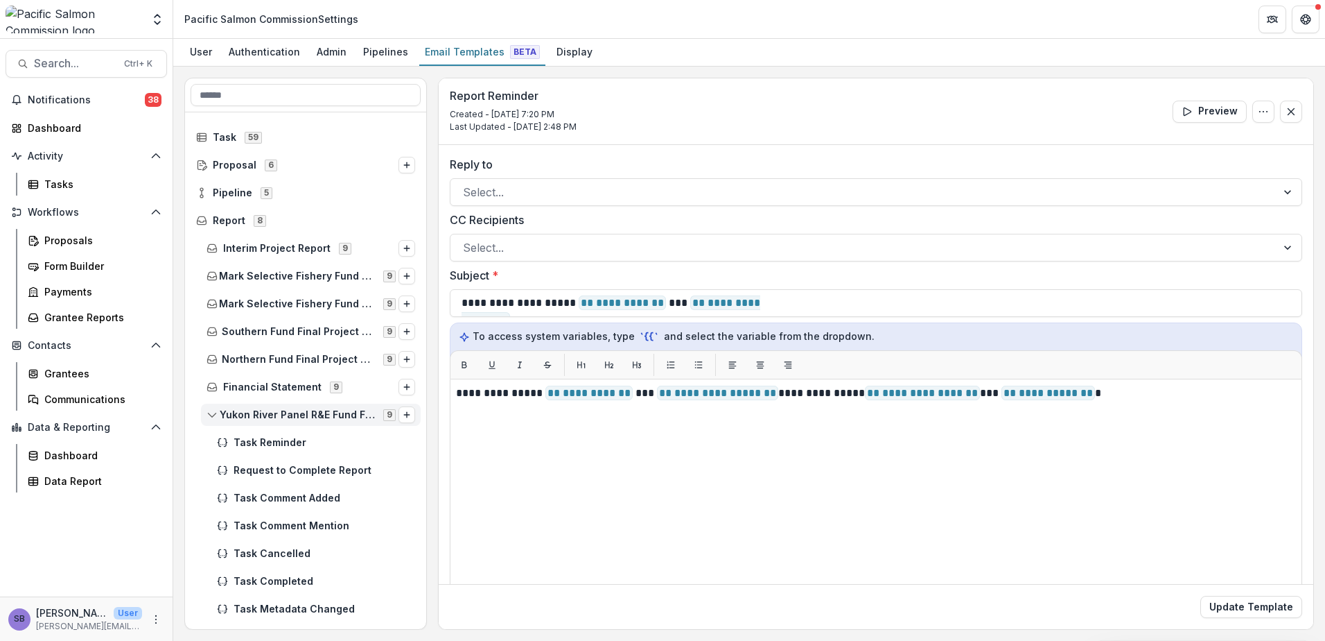
scroll to position [92, 0]
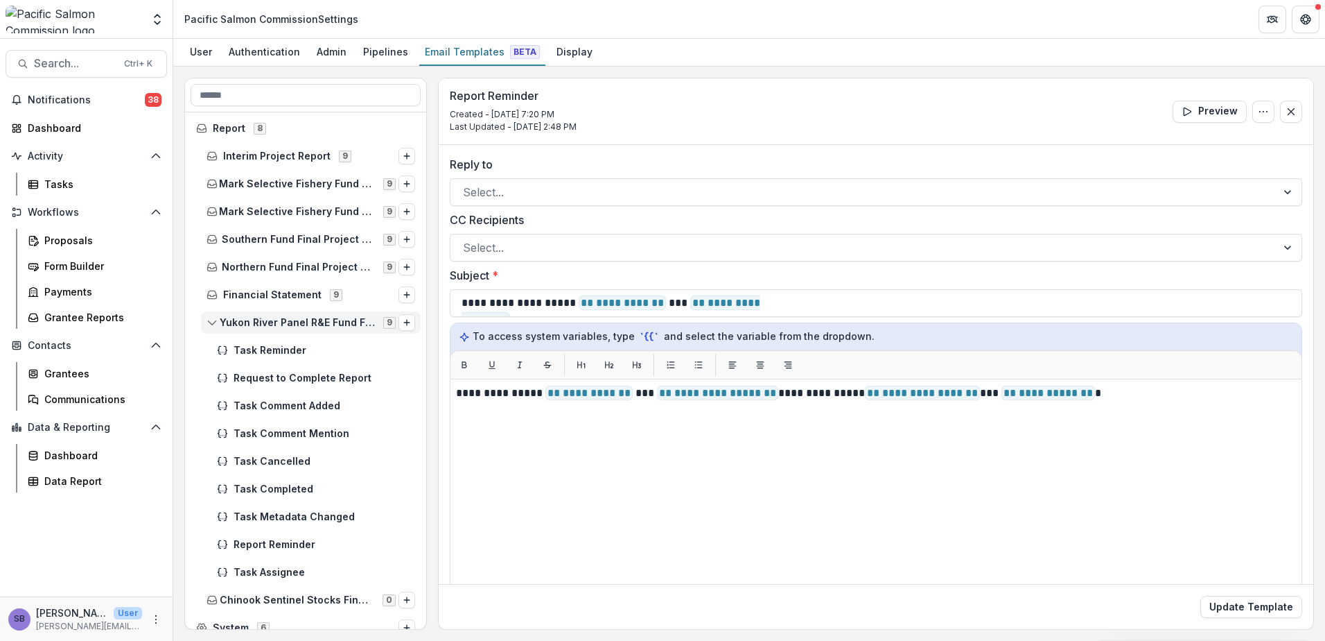
click at [213, 322] on icon at bounding box center [212, 322] width 11 height 11
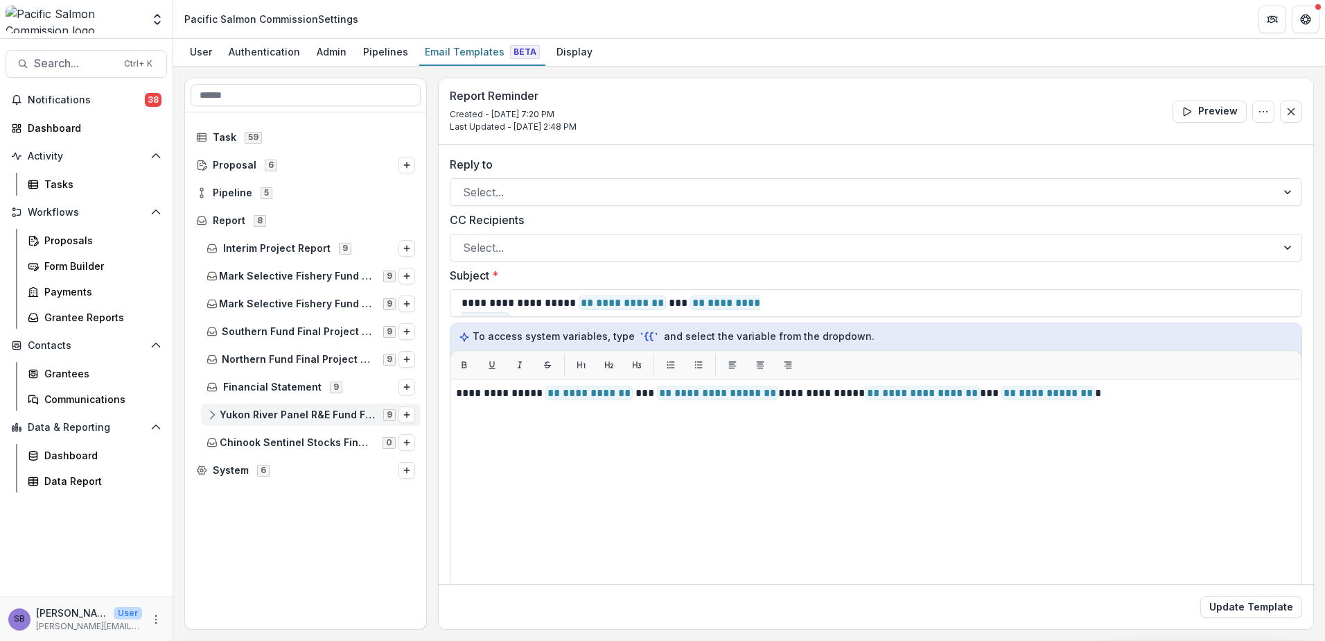
scroll to position [0, 0]
click at [213, 439] on icon at bounding box center [212, 440] width 9 height 4
click at [213, 438] on icon at bounding box center [212, 440] width 9 height 4
click at [194, 224] on div "Report 8" at bounding box center [306, 220] width 230 height 22
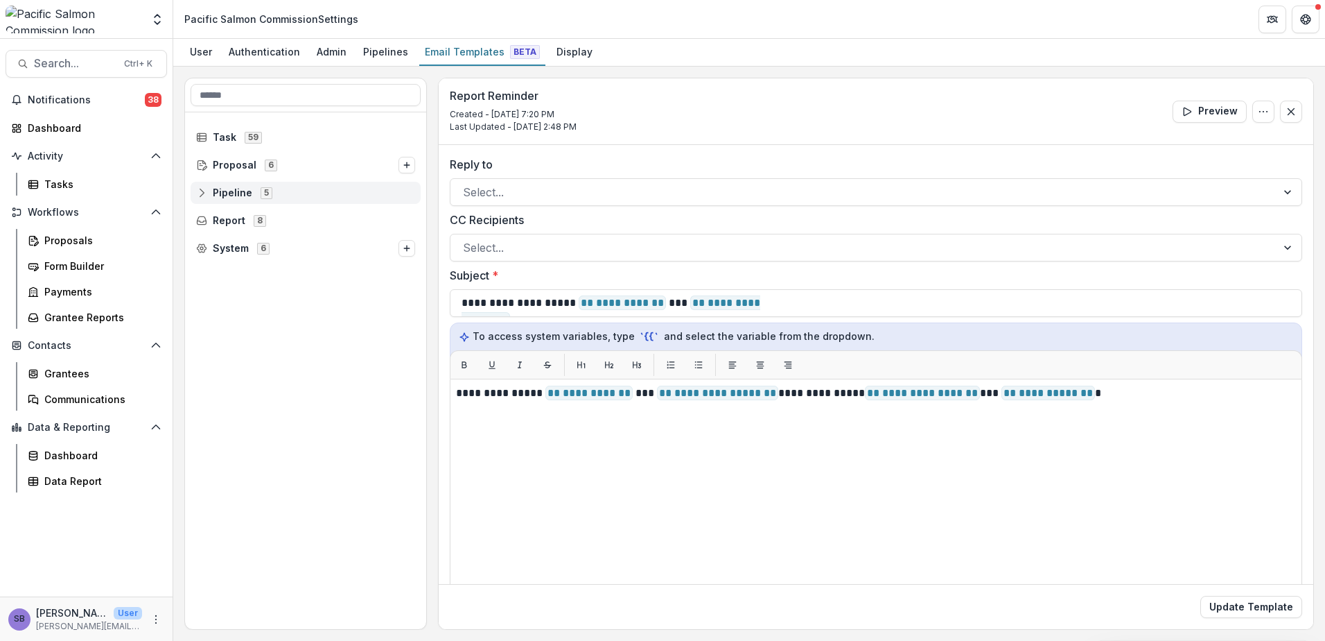
click at [207, 191] on span "Pipeline 5" at bounding box center [305, 192] width 219 height 12
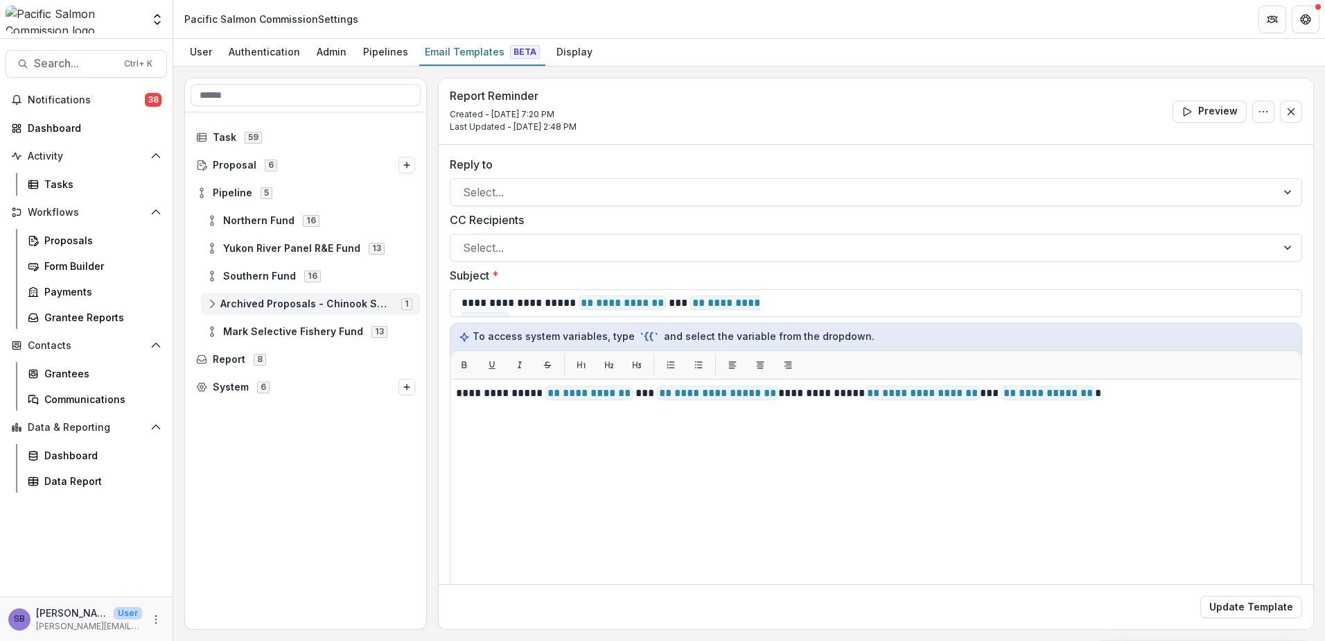
click at [209, 300] on icon at bounding box center [212, 303] width 11 height 11
click at [211, 331] on icon at bounding box center [212, 331] width 11 height 11
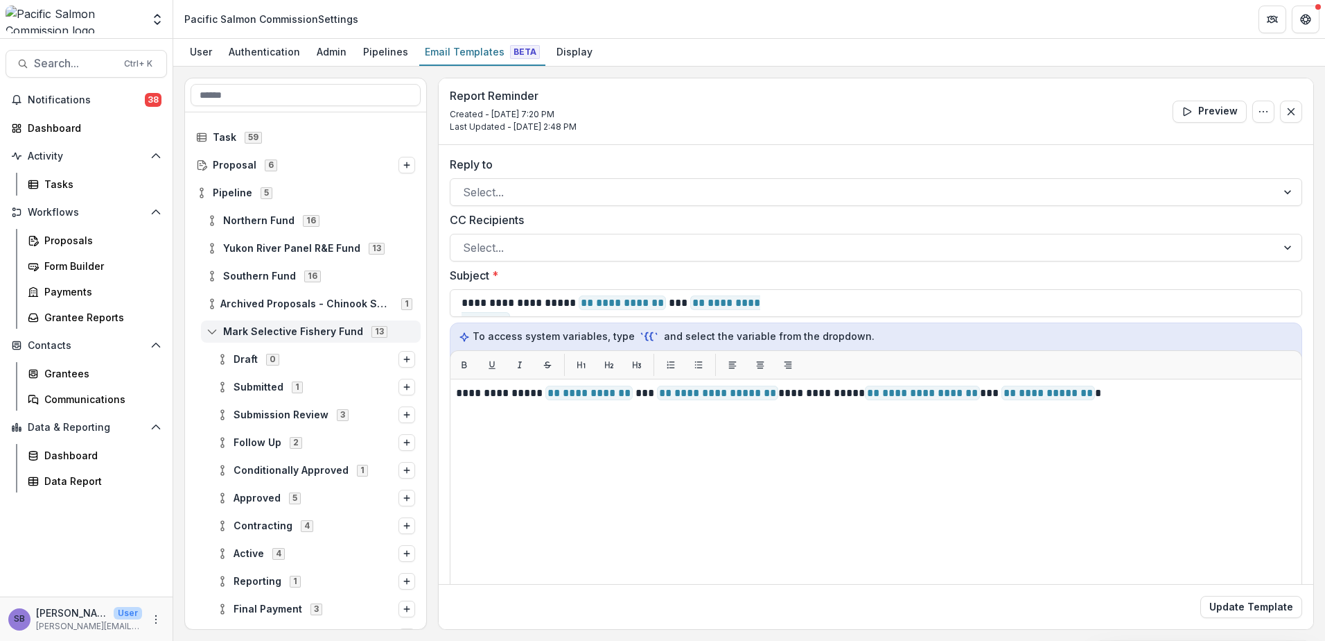
click at [211, 331] on icon at bounding box center [212, 331] width 11 height 11
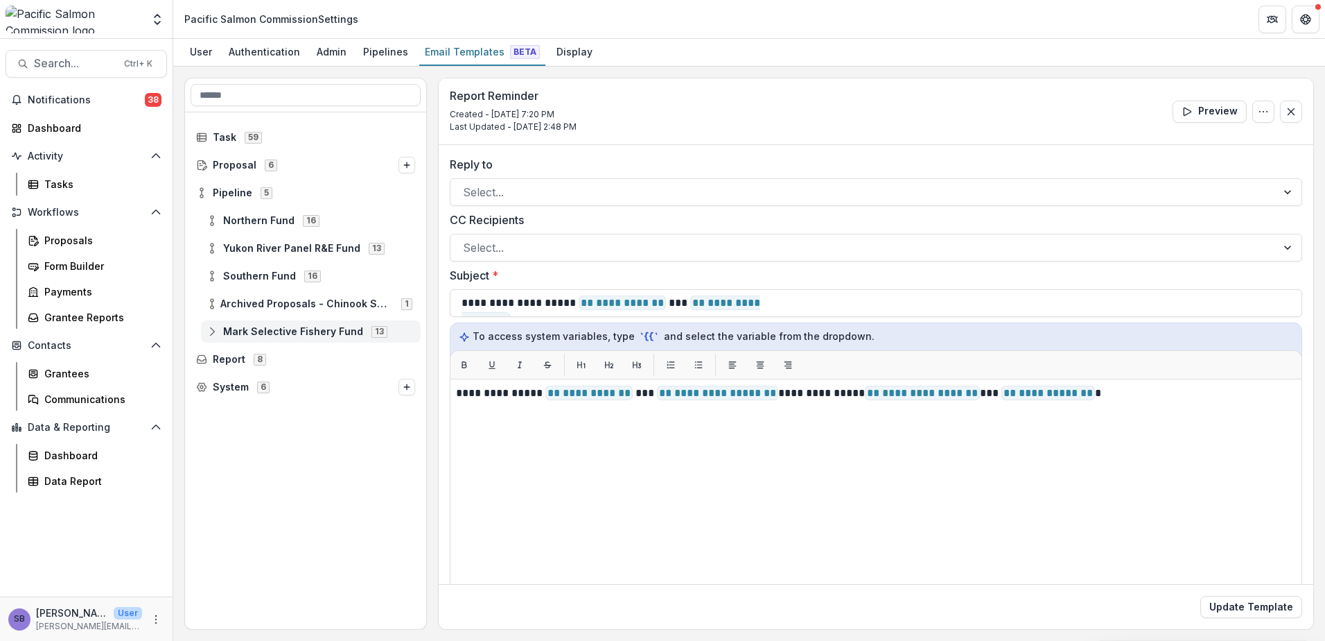
click at [216, 330] on icon at bounding box center [212, 331] width 11 height 11
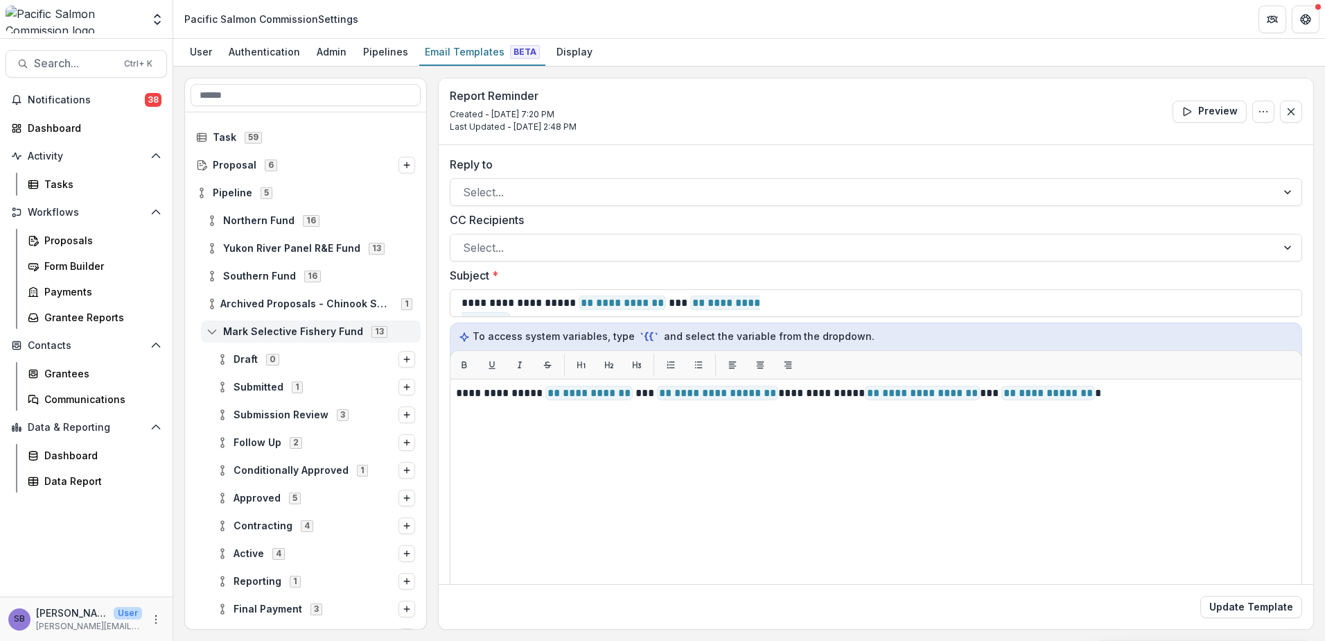
click at [216, 330] on icon at bounding box center [212, 331] width 11 height 11
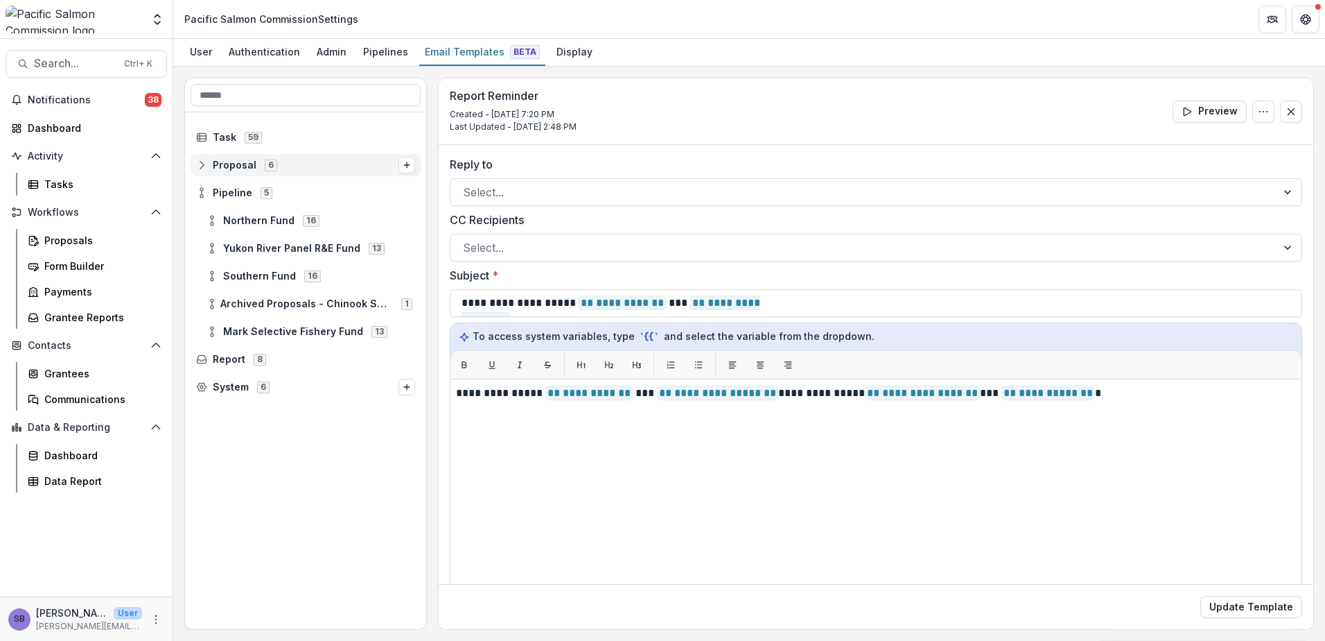
click at [204, 166] on icon at bounding box center [201, 164] width 11 height 11
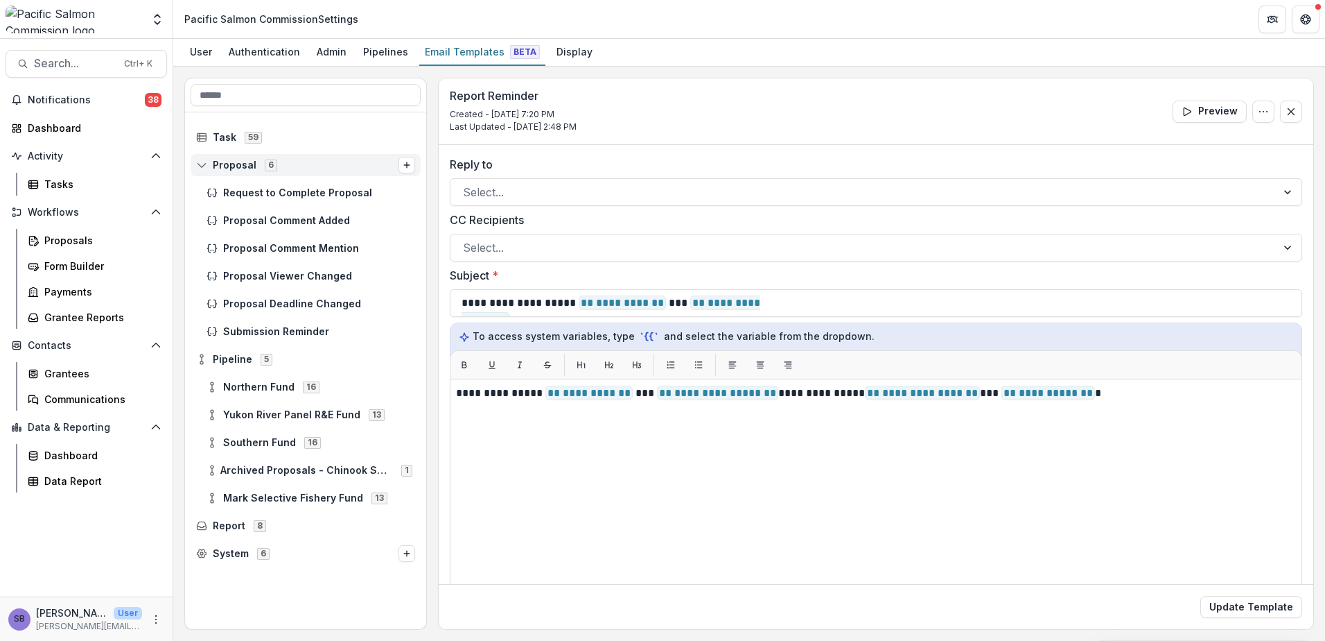
click at [204, 166] on icon at bounding box center [201, 164] width 11 height 11
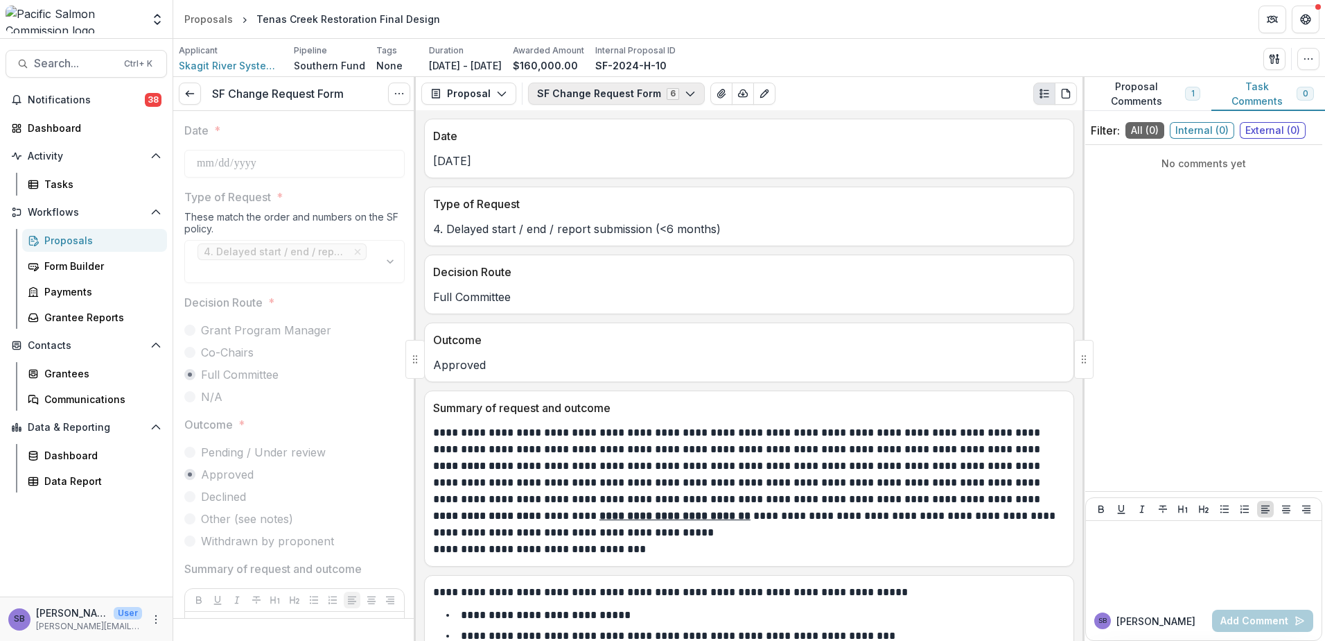
click at [685, 92] on icon "button" at bounding box center [690, 93] width 11 height 11
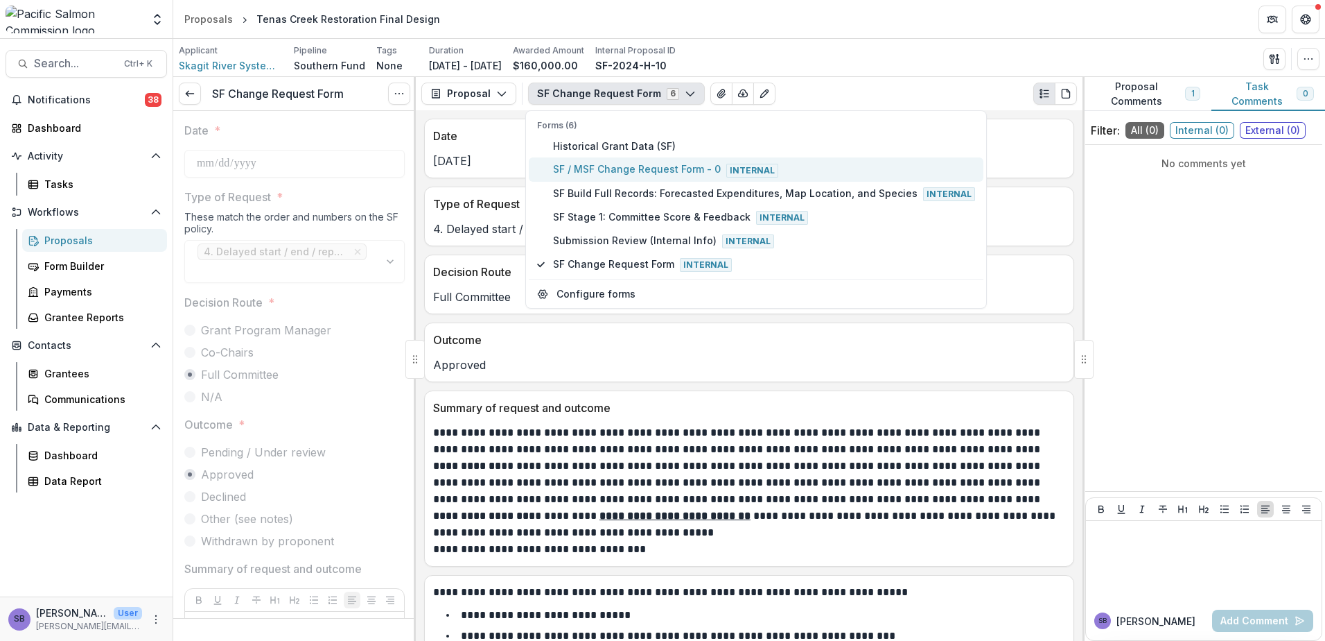
click at [672, 166] on span "SF / MSF Change Request Form - 0 Internal" at bounding box center [764, 169] width 422 height 15
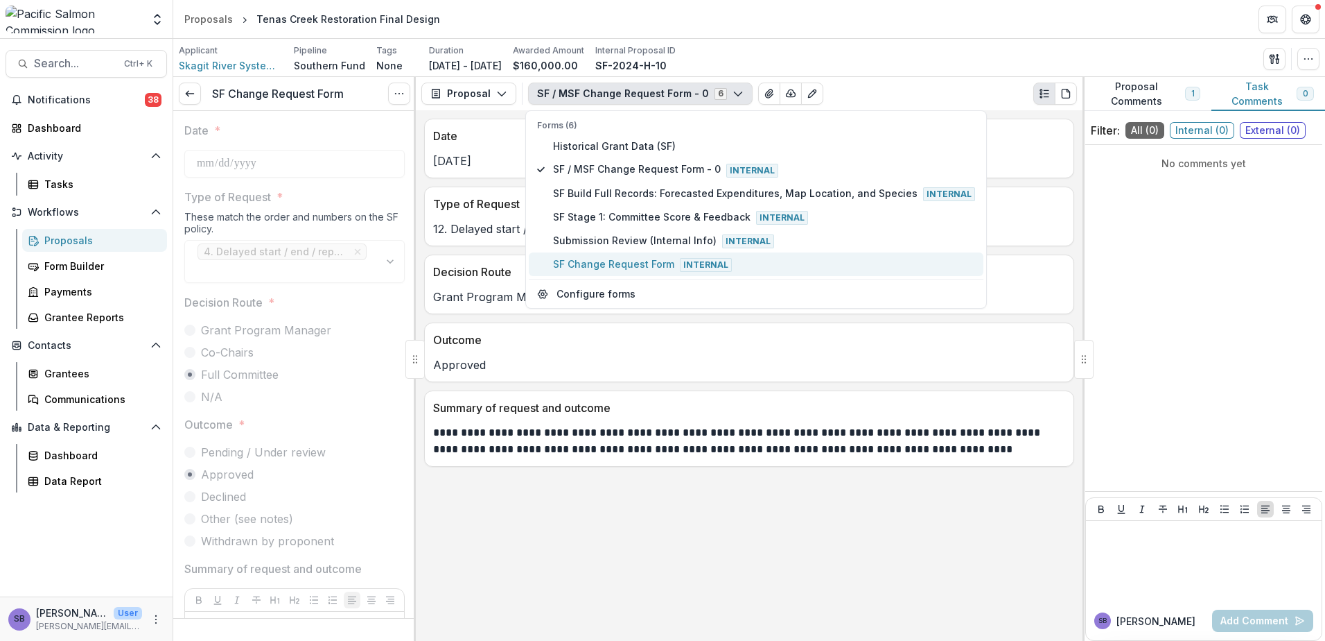
click at [627, 256] on button "SF Change Request Form Internal" at bounding box center [756, 264] width 455 height 24
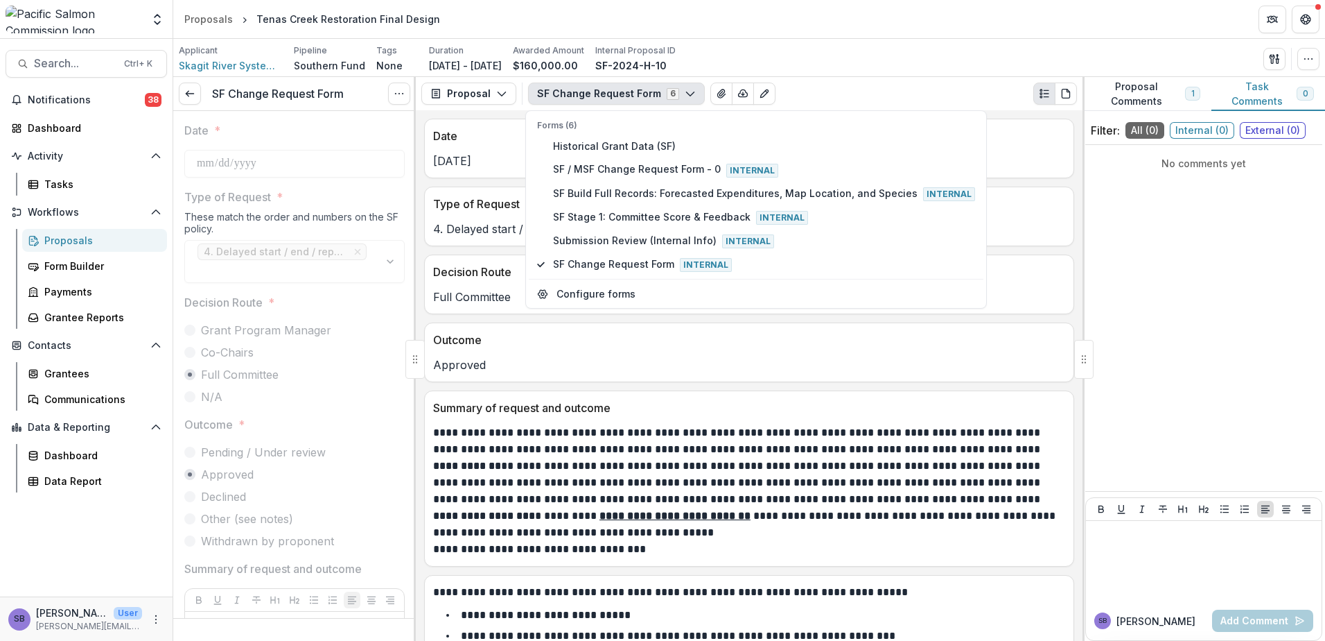
click at [794, 382] on div "Outcome Approved" at bounding box center [749, 352] width 650 height 60
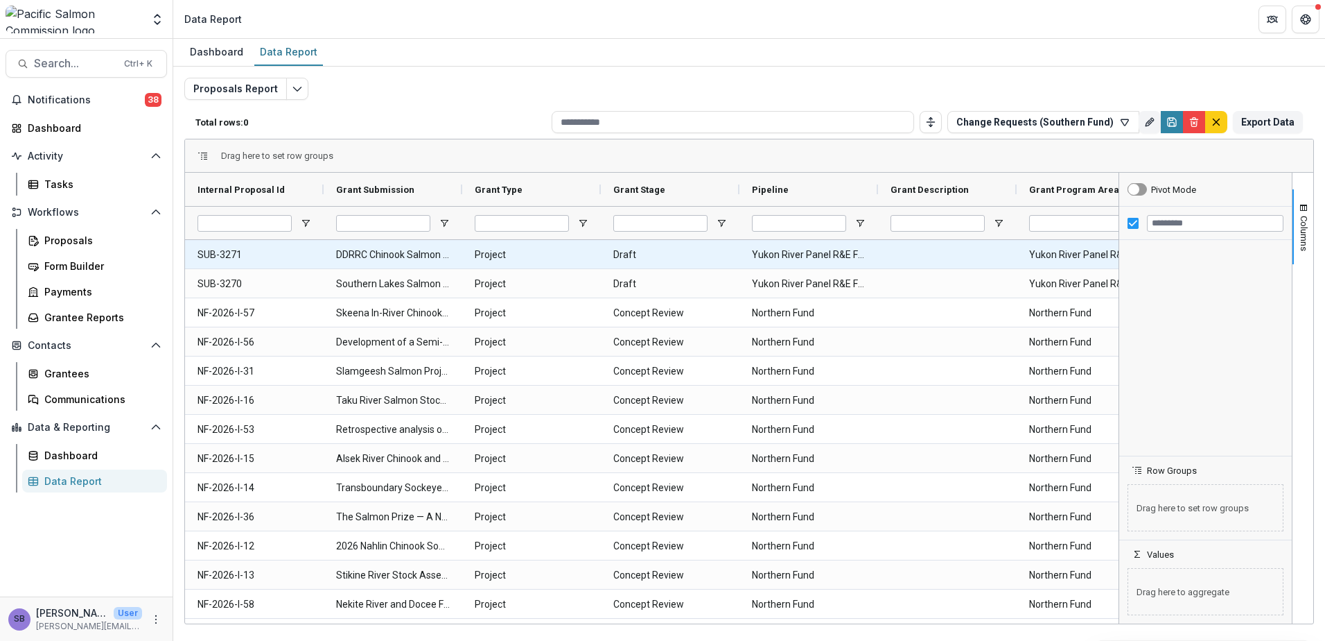
type input "**********"
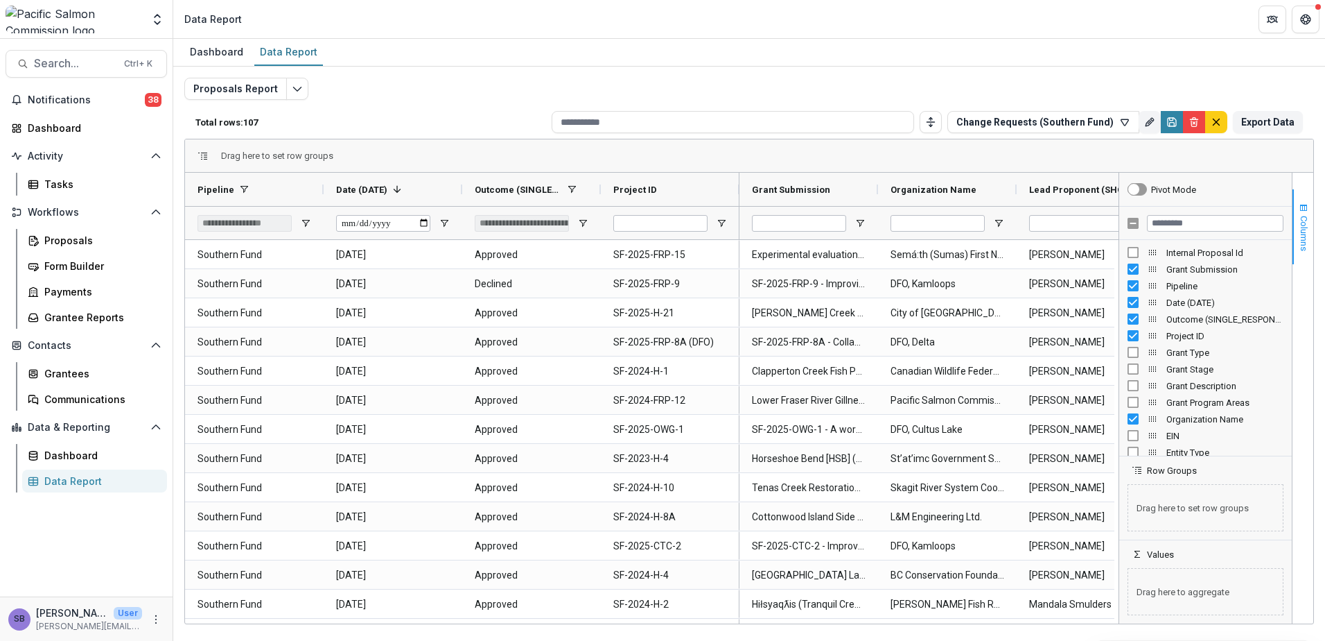
click at [1306, 209] on span "button" at bounding box center [1303, 207] width 11 height 11
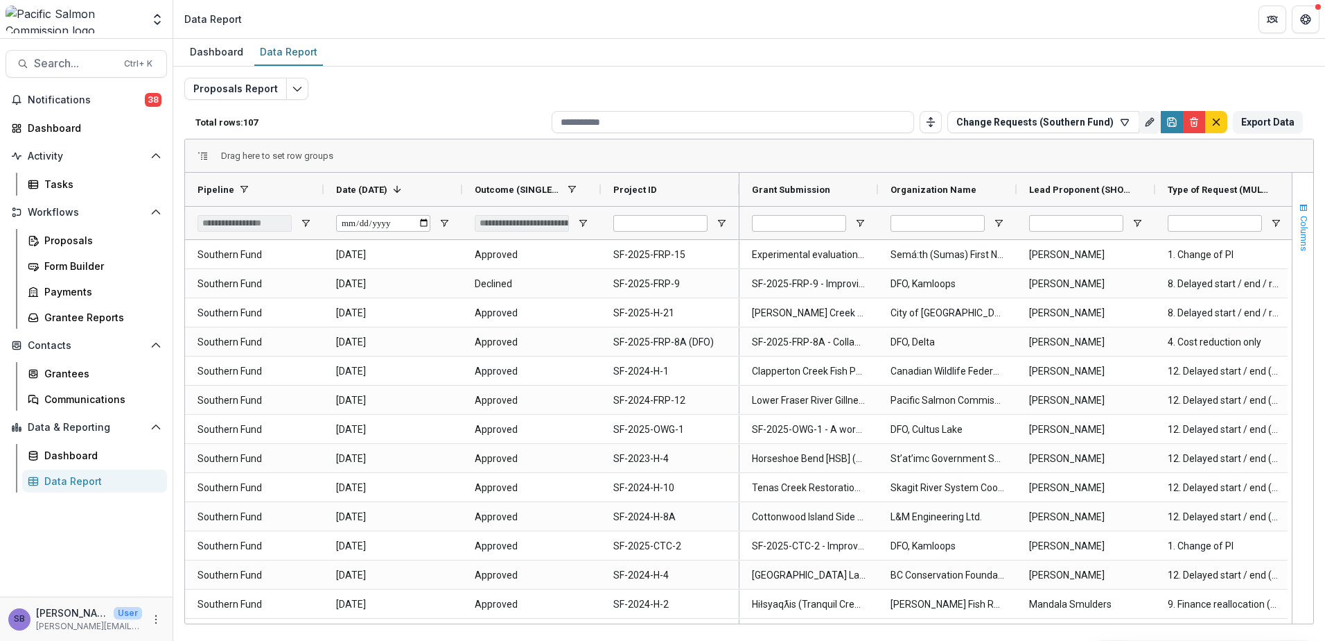
click at [1300, 214] on span "button" at bounding box center [1303, 207] width 11 height 11
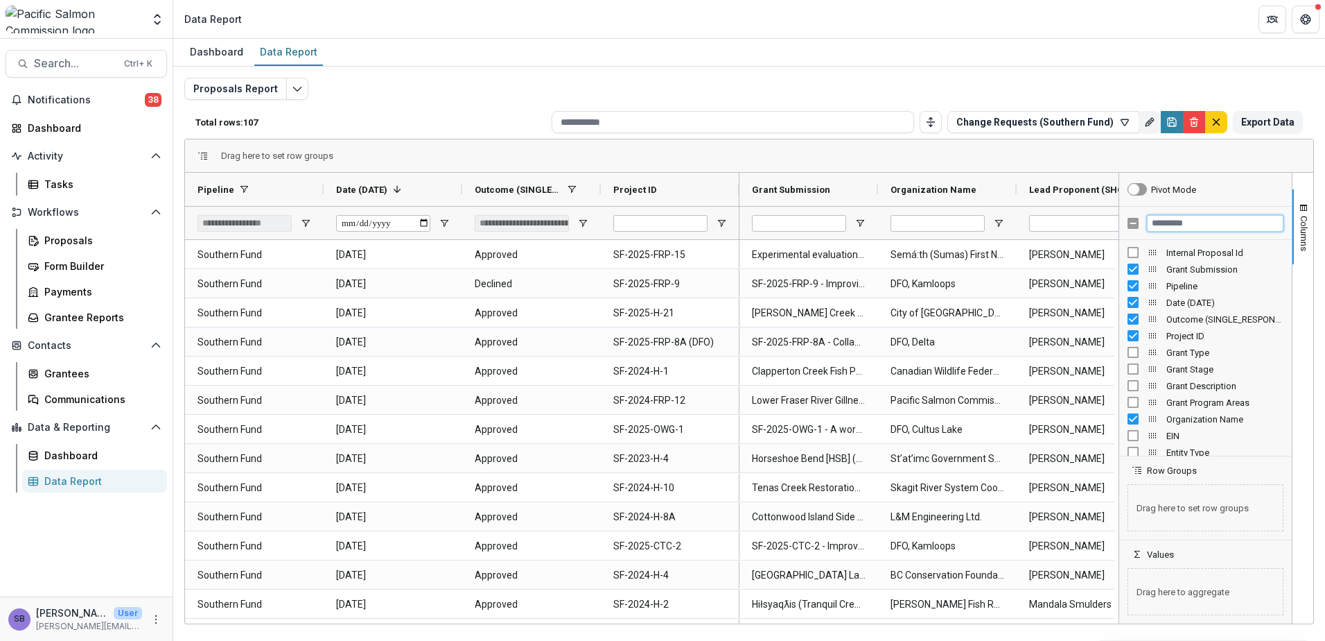
click at [1203, 223] on input "Filter Columns Input" at bounding box center [1215, 223] width 137 height 17
type input "*"
click at [1300, 192] on button "Columns" at bounding box center [1303, 226] width 21 height 75
